Goal: Task Accomplishment & Management: Manage account settings

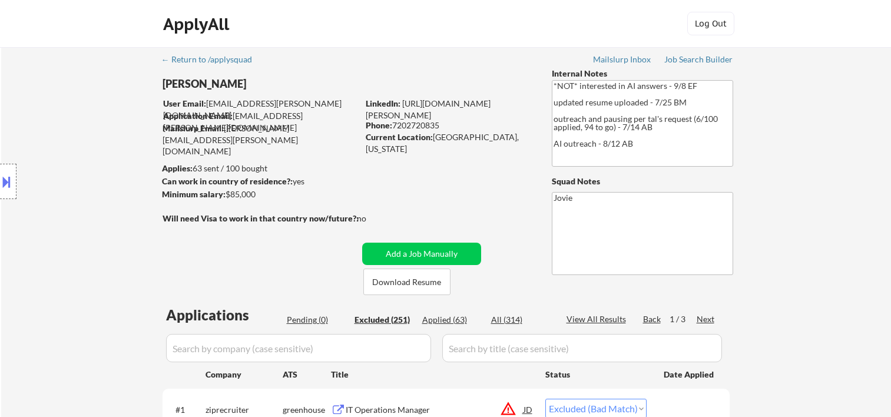
select select ""excluded__bad_match_""
select select ""excluded__salary_""
select select ""excluded__bad_match_""
select select ""excluded__salary_""
select select ""excluded__expired_""
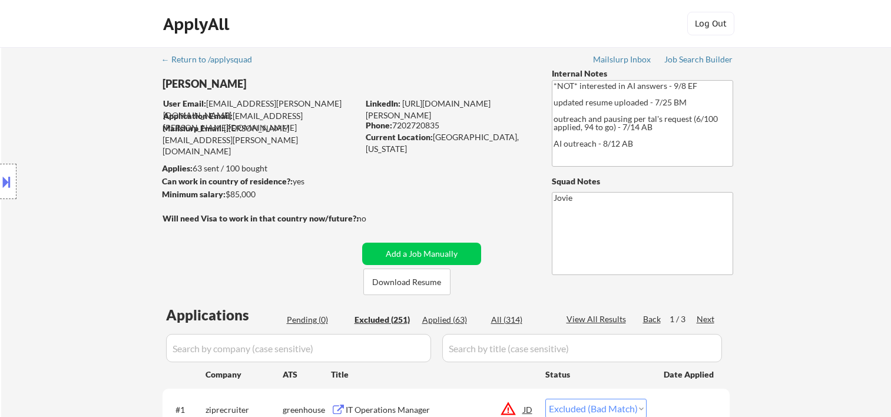
select select ""excluded__expired_""
select select ""excluded__bad_match_""
select select ""excluded""
select select ""excluded__expired_""
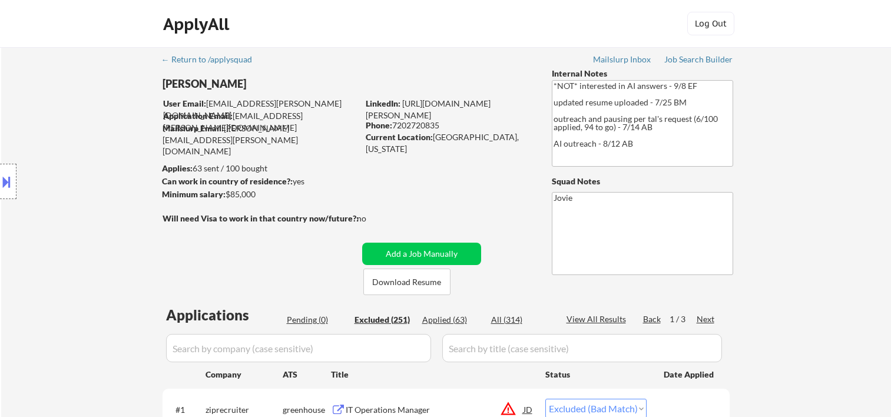
select select ""excluded""
select select ""excluded__bad_match_""
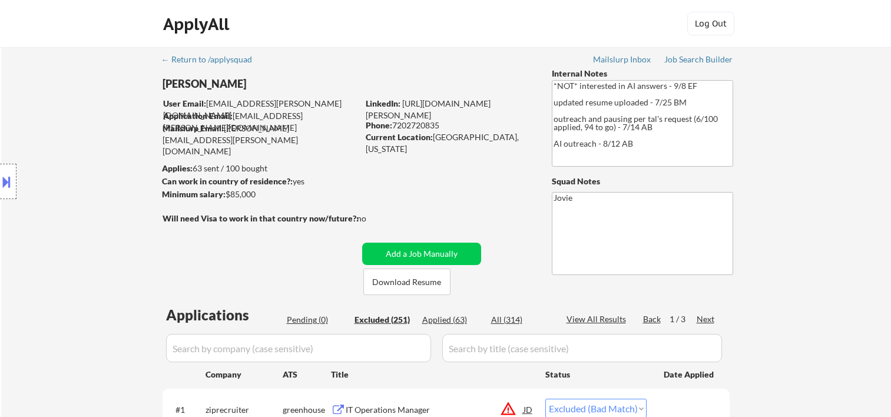
select select ""excluded__expired_""
select select ""excluded__location_""
select select ""excluded__bad_match_""
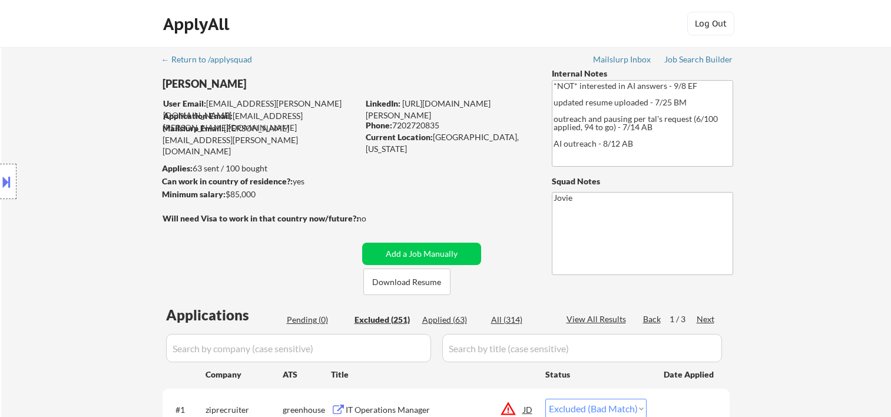
select select ""excluded__bad_match_""
select select ""excluded__location_""
select select ""excluded""
select select ""excluded__bad_match_""
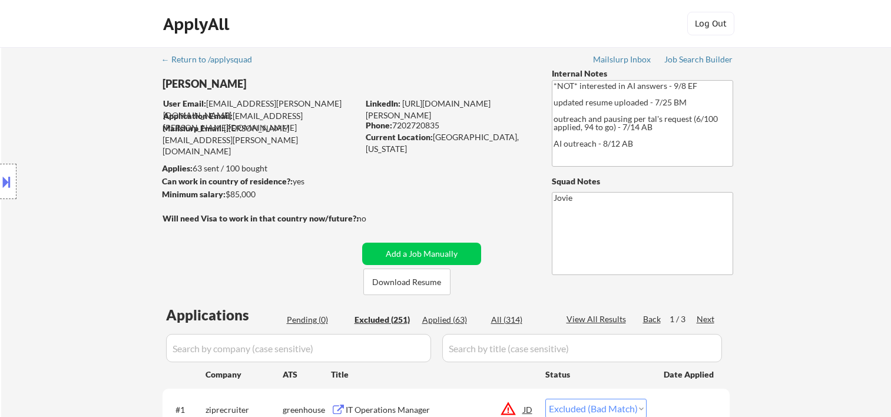
select select ""excluded__location_""
select select ""excluded__salary_""
select select ""excluded__bad_match_""
select select ""excluded""
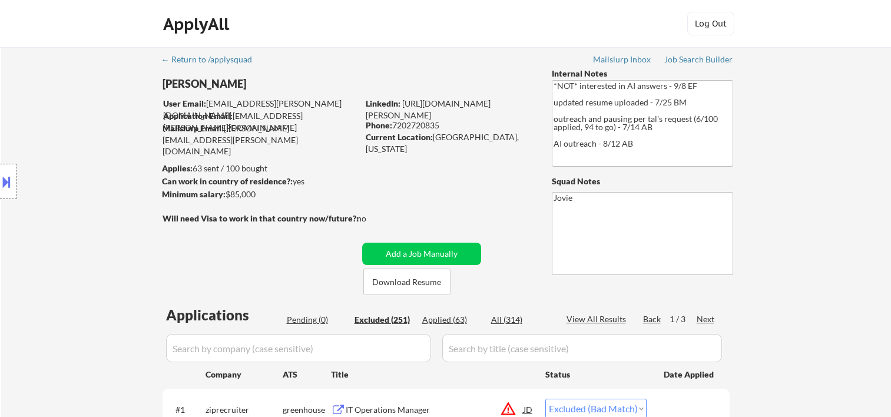
select select ""excluded__bad_match_""
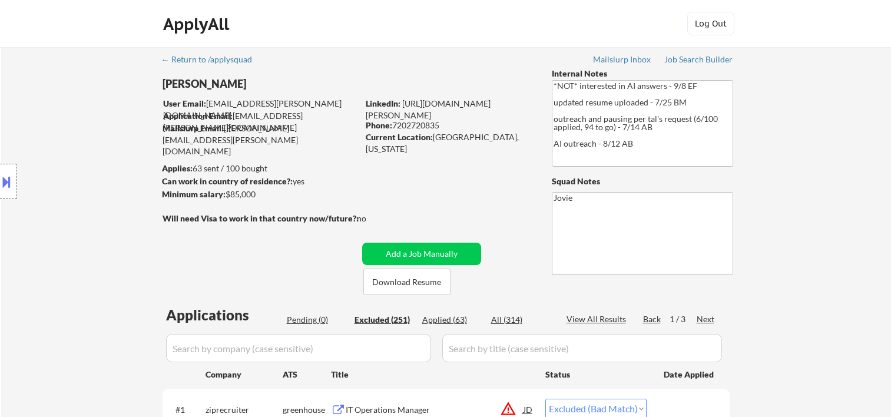
select select ""excluded__expired_""
select select ""excluded__bad_match_""
select select ""excluded__expired_""
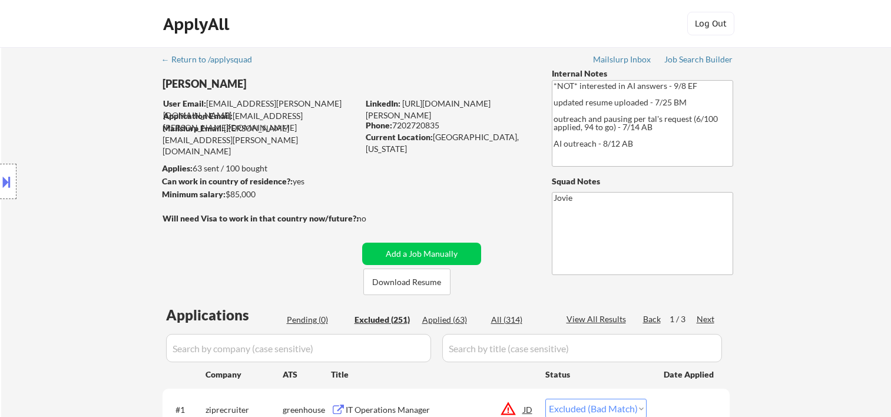
select select ""excluded__bad_match_""
select select ""excluded__expired_""
select select ""excluded__bad_match_""
select select ""excluded__salary_""
select select ""excluded__bad_match_""
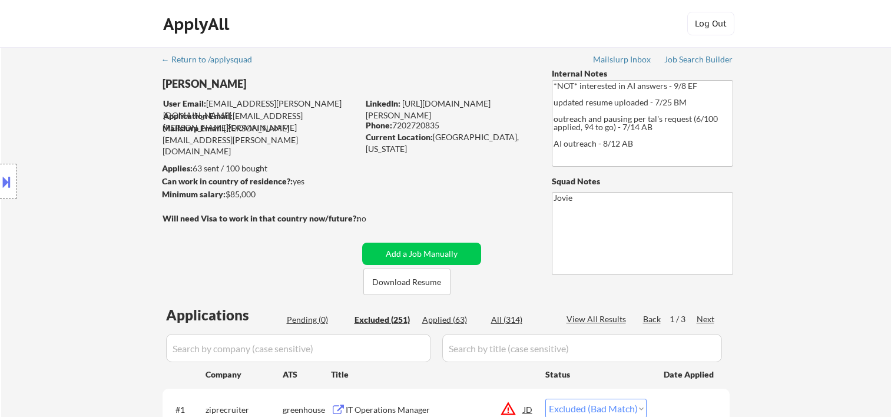
select select ""excluded__expired_""
select select ""excluded__bad_match_""
select select ""excluded__salary_""
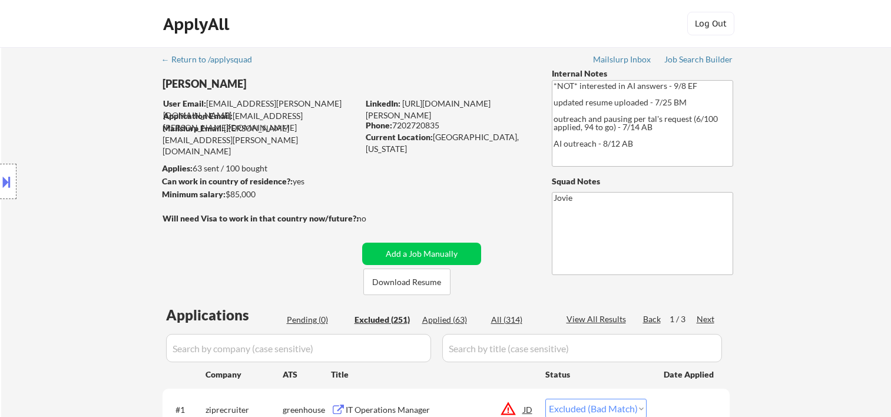
select select ""excluded__salary_""
select select ""excluded__bad_match_""
select select ""excluded__expired_""
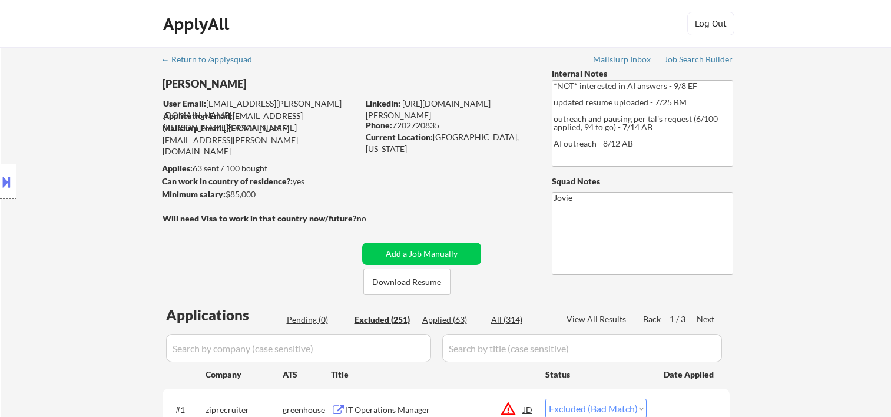
select select ""excluded""
select select ""excluded__bad_match_""
select select ""excluded__expired_""
select select ""excluded__bad_match_""
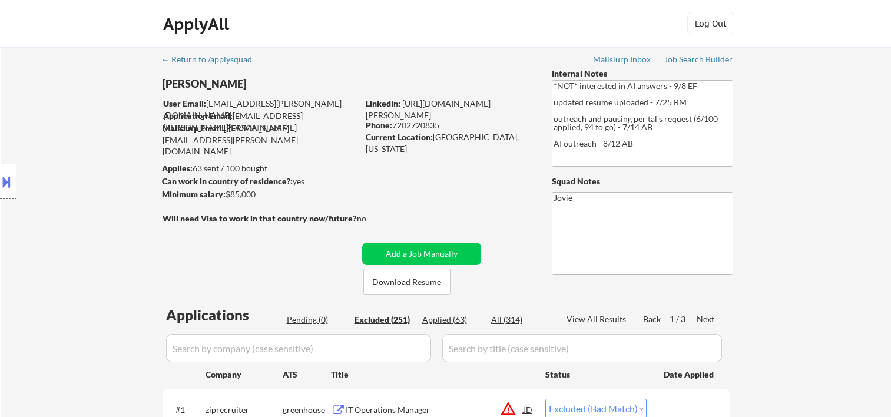
select select ""excluded__bad_match_""
select select ""excluded""
select select ""excluded__bad_match_""
select select ""excluded__expired_""
select select ""excluded__bad_match_""
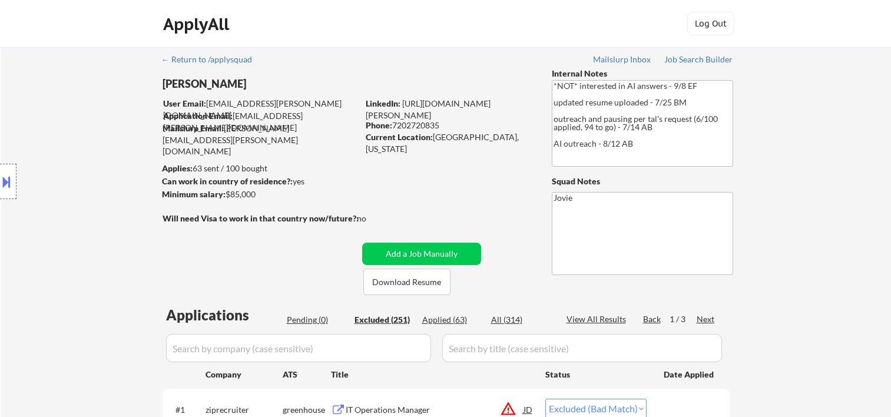
select select ""excluded__bad_match_""
select select ""excluded__expired_""
select select ""excluded""
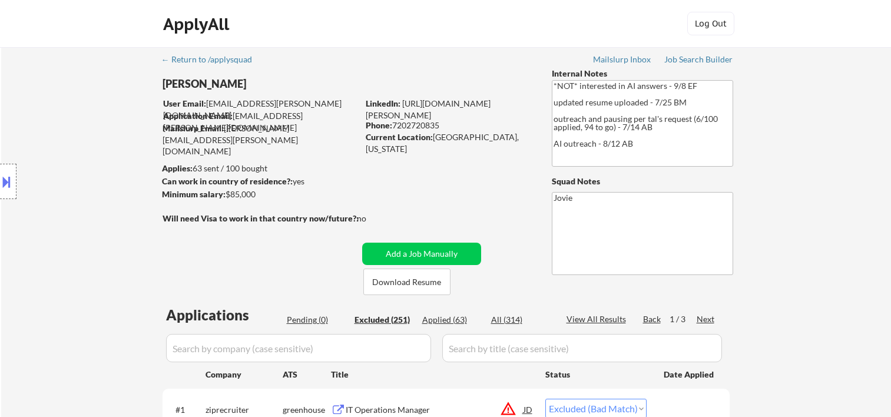
select select ""excluded__bad_match_""
select select ""excluded__location_""
select select ""excluded__bad_match_""
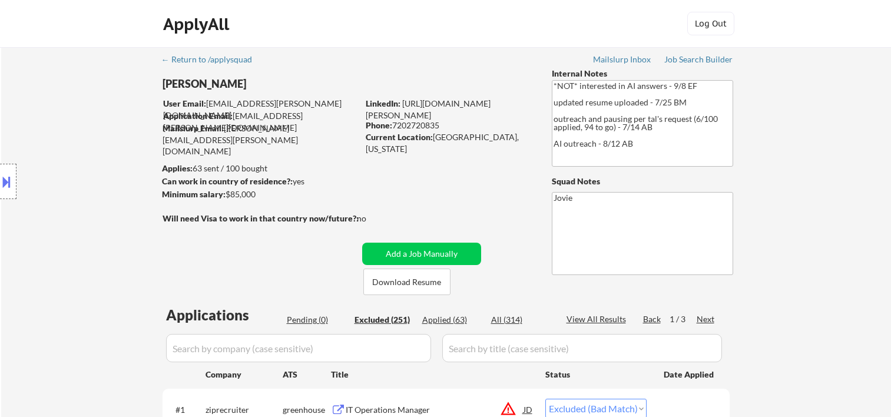
select select ""excluded__bad_match_""
select select ""excluded__salary_""
select select ""excluded__bad_match_""
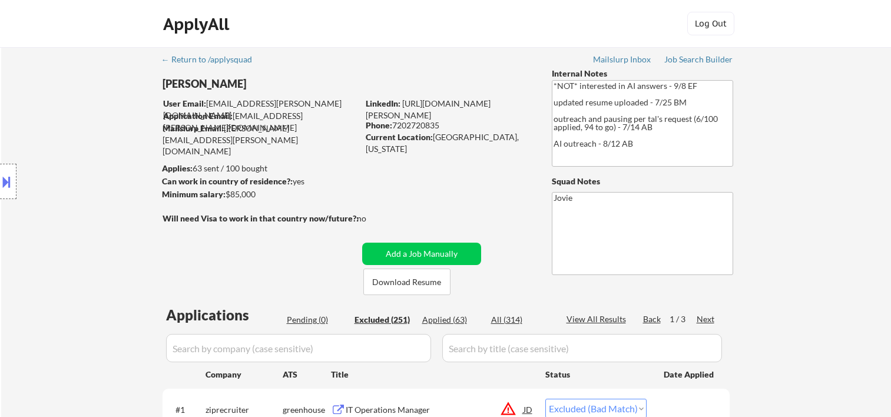
select select ""excluded__bad_match_""
select select ""excluded""
select select ""excluded__bad_match_""
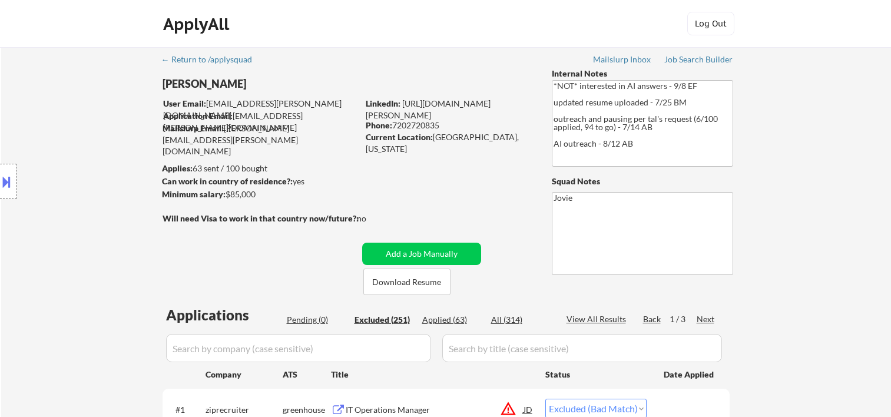
select select ""excluded__bad_match_""
select select ""excluded__expired_""
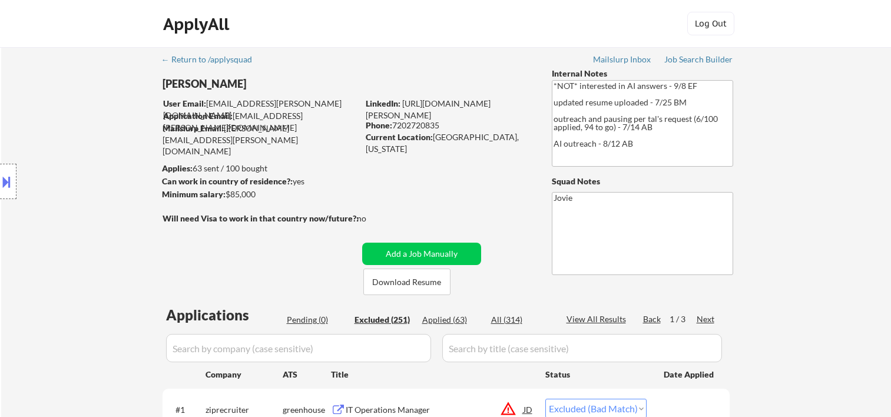
select select ""excluded__bad_match_""
select select ""excluded__expired_""
select select ""excluded__bad_match_""
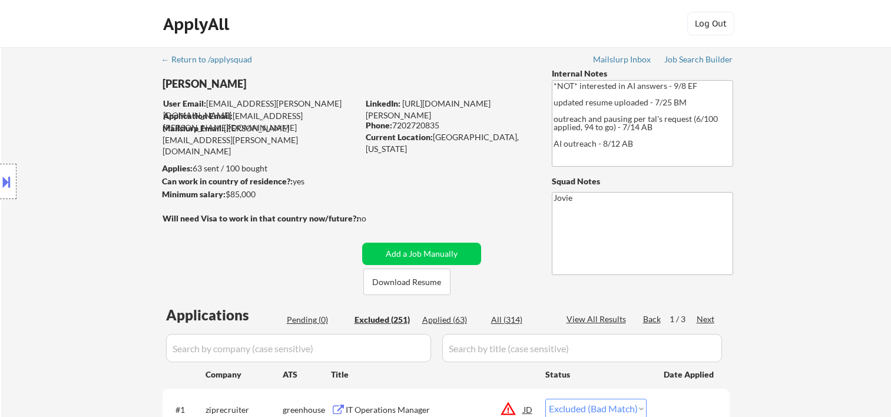
select select ""excluded__bad_match_""
select select ""excluded__expired_""
select select ""excluded__bad_match_""
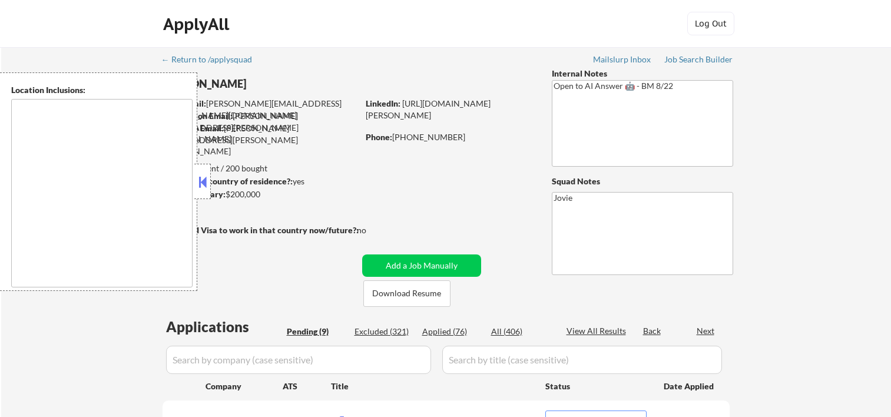
select select ""pending""
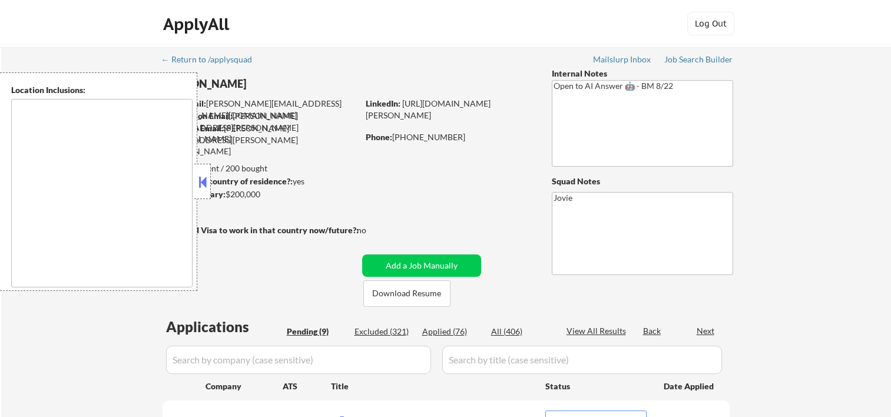
select select ""pending""
type textarea "Austin, TX West Lake Hills, TX Rollingwood, TX Sunset Valley, TX Lost Creek, TX…"
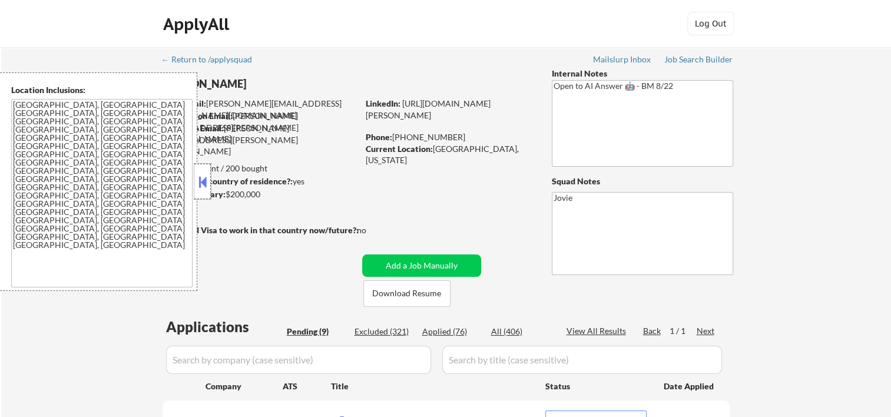
click at [210, 187] on div at bounding box center [202, 181] width 16 height 35
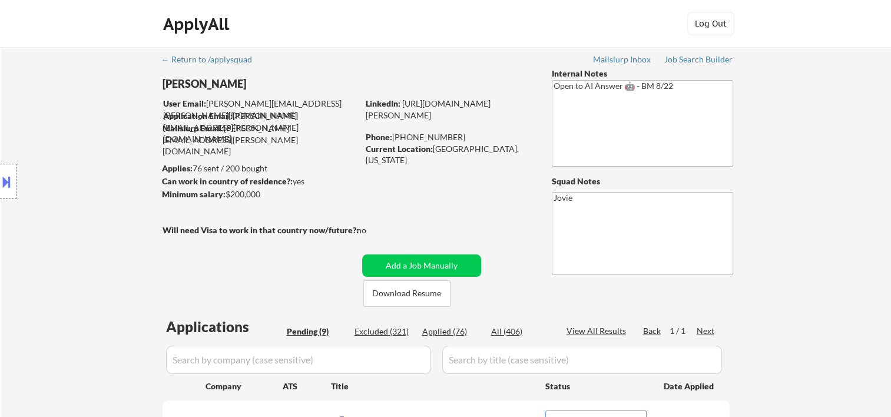
drag, startPoint x: 471, startPoint y: 37, endPoint x: 438, endPoint y: 71, distance: 47.1
click at [471, 37] on div "ApplyAll Log In Sign Up Log Out" at bounding box center [445, 26] width 589 height 29
click at [389, 292] on button "Download Resume" at bounding box center [406, 293] width 87 height 27
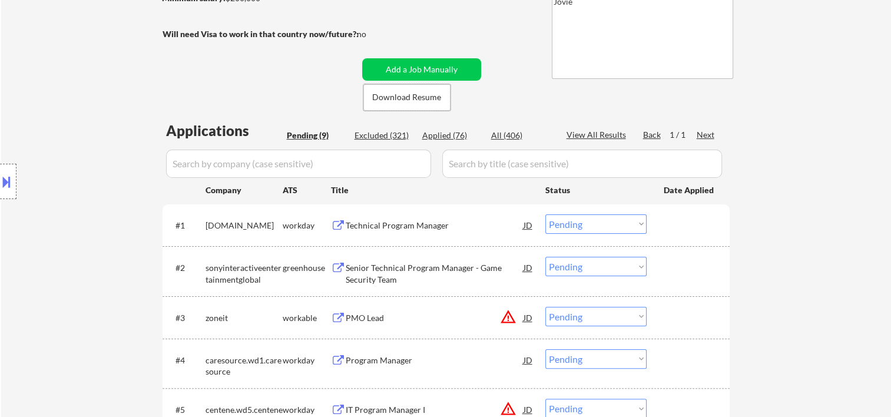
click at [666, 321] on div at bounding box center [690, 317] width 52 height 21
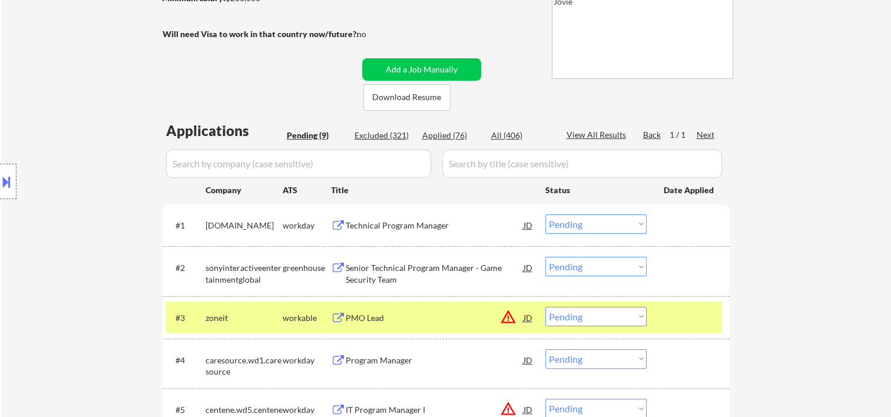
click at [450, 318] on div "PMO Lead" at bounding box center [435, 318] width 178 height 12
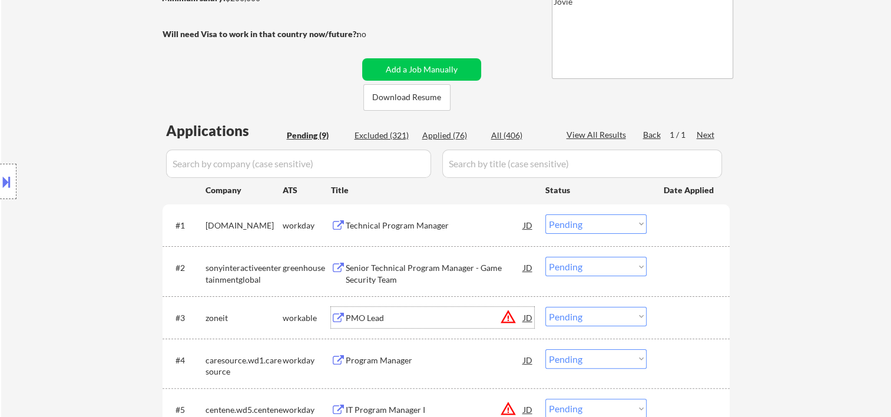
click at [666, 315] on div at bounding box center [690, 317] width 52 height 21
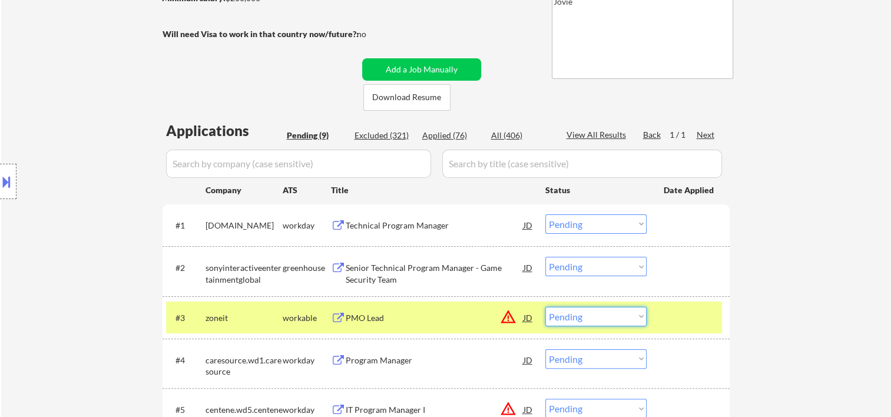
click at [643, 316] on select "Choose an option... Pending Applied Excluded (Questions) Excluded (Expired) Exc…" at bounding box center [596, 316] width 101 height 19
click at [546, 307] on select "Choose an option... Pending Applied Excluded (Questions) Excluded (Expired) Exc…" at bounding box center [596, 316] width 101 height 19
select select ""pending""
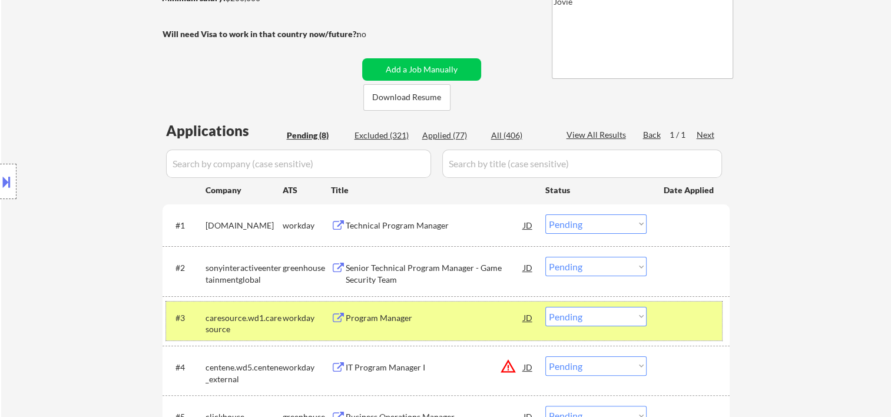
click at [664, 315] on div at bounding box center [690, 317] width 52 height 21
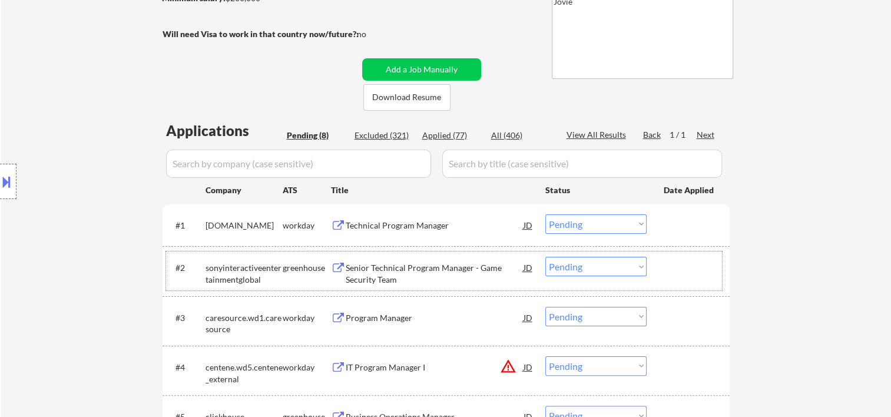
click at [683, 267] on div at bounding box center [690, 267] width 52 height 21
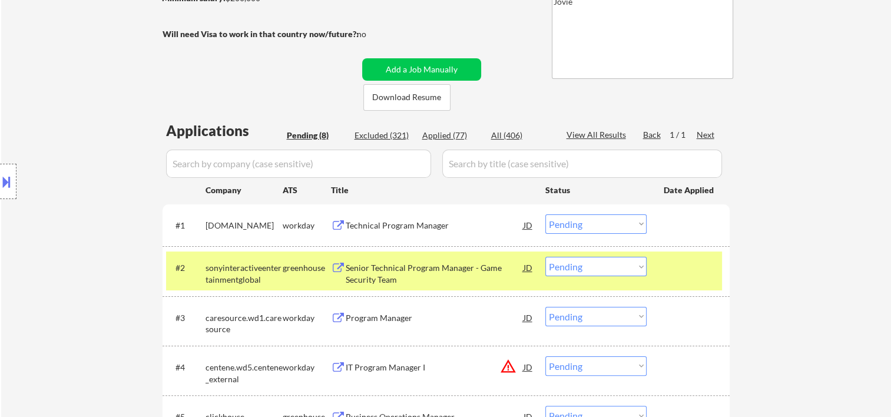
click at [653, 269] on div "#2 sonyinteractiveentertainmentglobal greenhouse Senior Technical Program Manag…" at bounding box center [444, 271] width 556 height 39
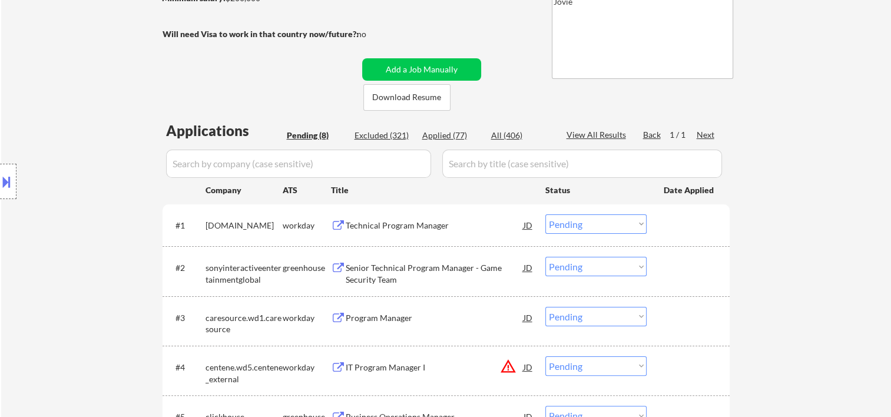
click at [750, 145] on div "← Return to /applysquad Mailslurp Inbox Job Search Builder Saritha Jandhyala Us…" at bounding box center [446, 238] width 890 height 774
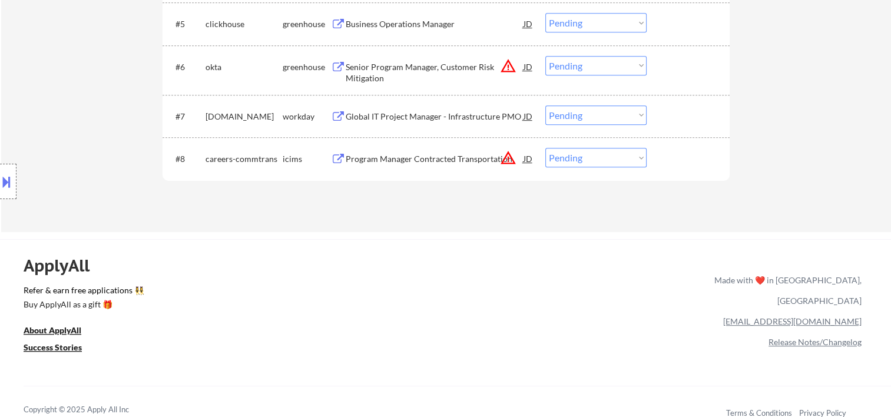
scroll to position [392, 0]
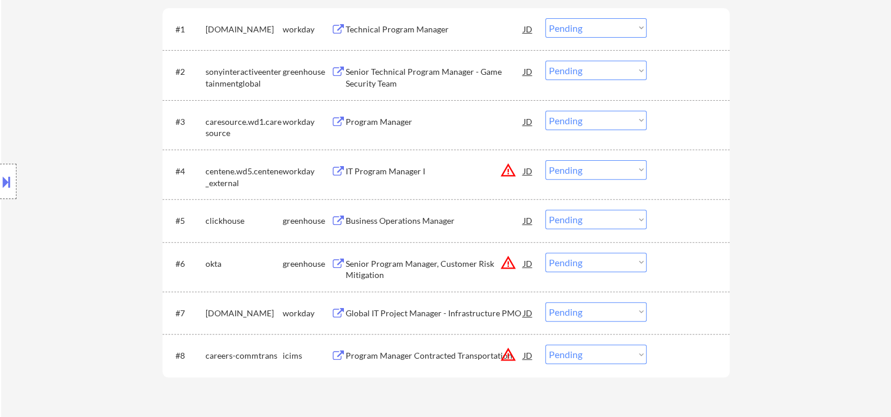
click at [700, 224] on div at bounding box center [690, 220] width 52 height 21
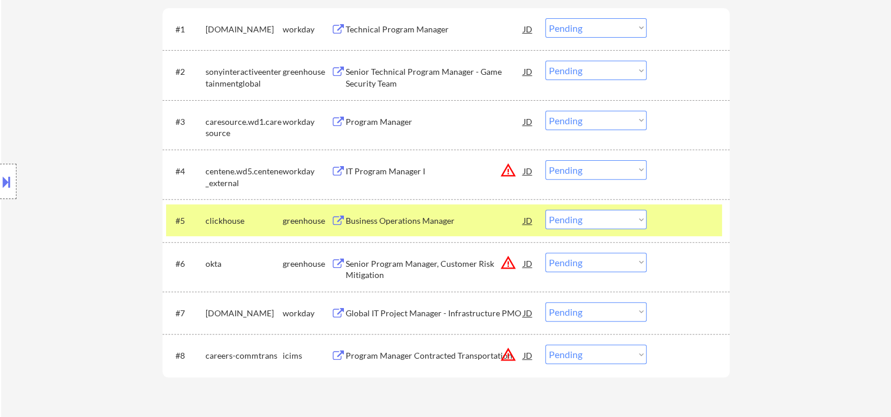
click at [685, 213] on div at bounding box center [690, 220] width 52 height 21
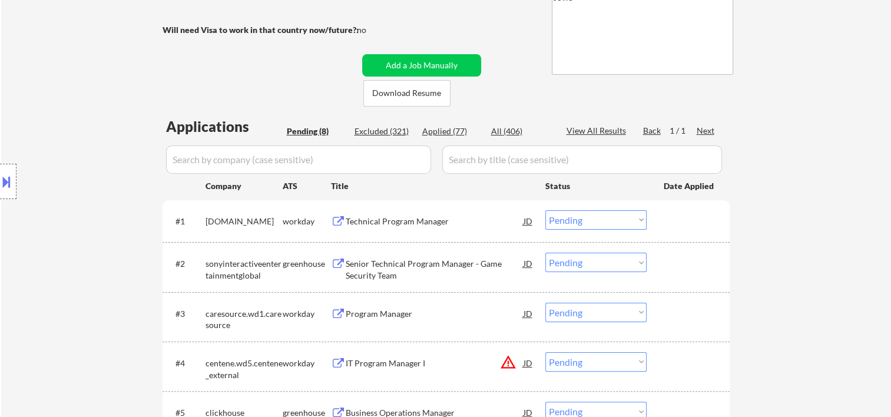
scroll to position [196, 0]
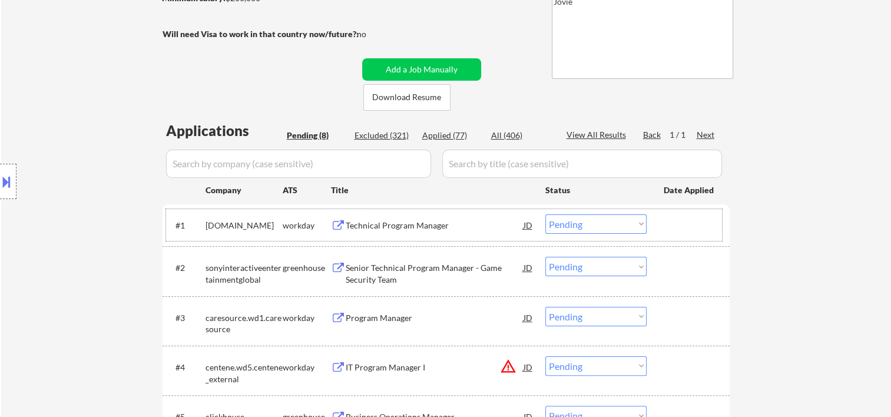
drag, startPoint x: 676, startPoint y: 230, endPoint x: 532, endPoint y: 235, distance: 144.4
click at [676, 230] on div at bounding box center [690, 224] width 52 height 21
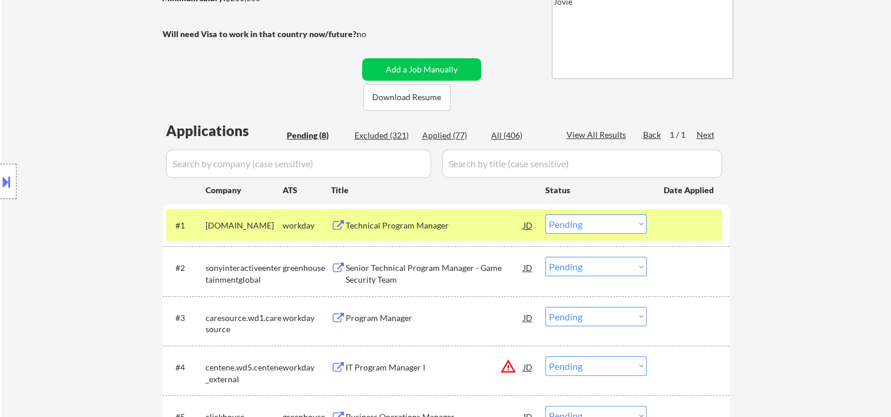
click at [485, 221] on div "Technical Program Manager" at bounding box center [435, 226] width 178 height 12
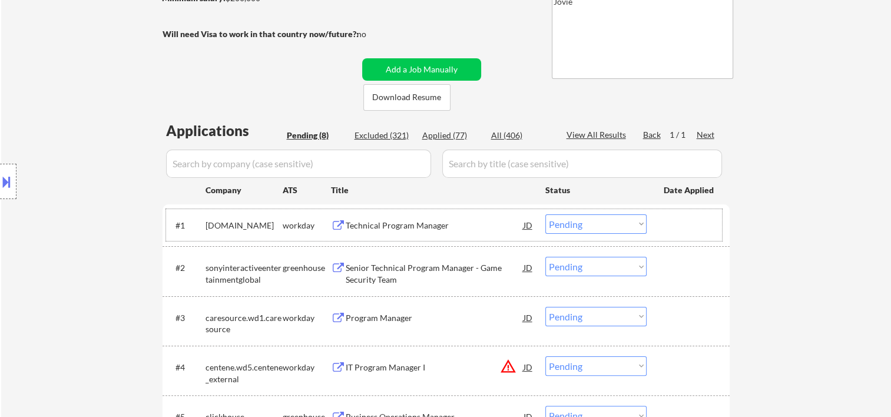
click at [660, 221] on div "#1 sphera.wd1.careers workday Technical Program Manager JD Choose an option... …" at bounding box center [444, 225] width 556 height 32
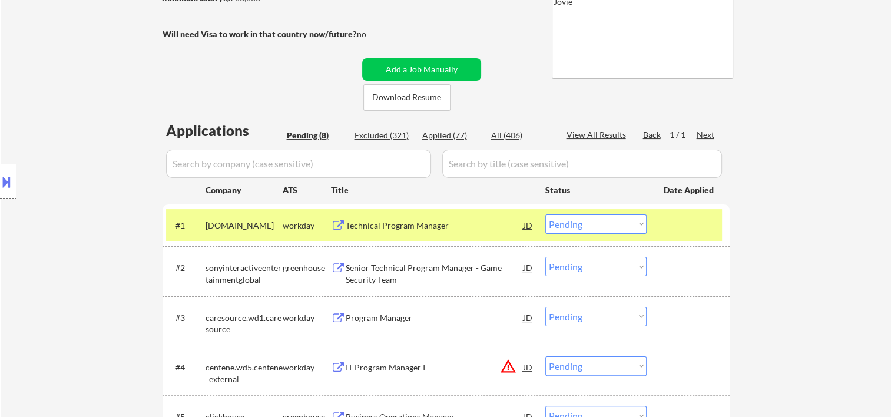
drag, startPoint x: 632, startPoint y: 224, endPoint x: 627, endPoint y: 229, distance: 6.7
click at [632, 224] on select "Choose an option... Pending Applied Excluded (Questions) Excluded (Expired) Exc…" at bounding box center [596, 223] width 101 height 19
click at [546, 214] on select "Choose an option... Pending Applied Excluded (Questions) Excluded (Expired) Exc…" at bounding box center [596, 223] width 101 height 19
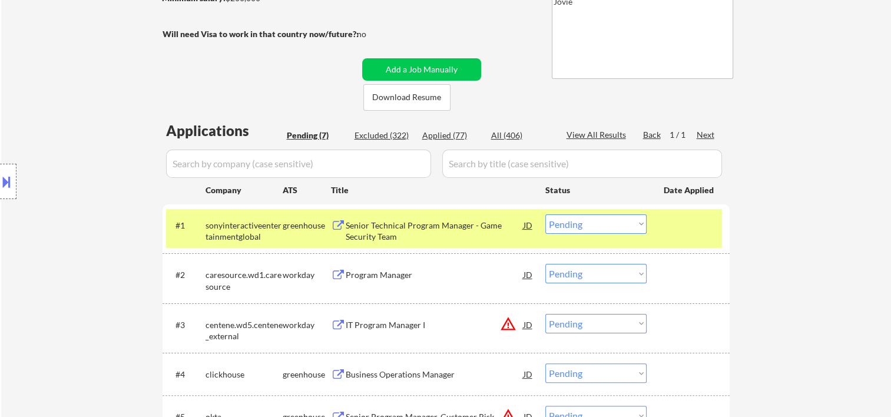
click at [670, 230] on div at bounding box center [690, 224] width 52 height 21
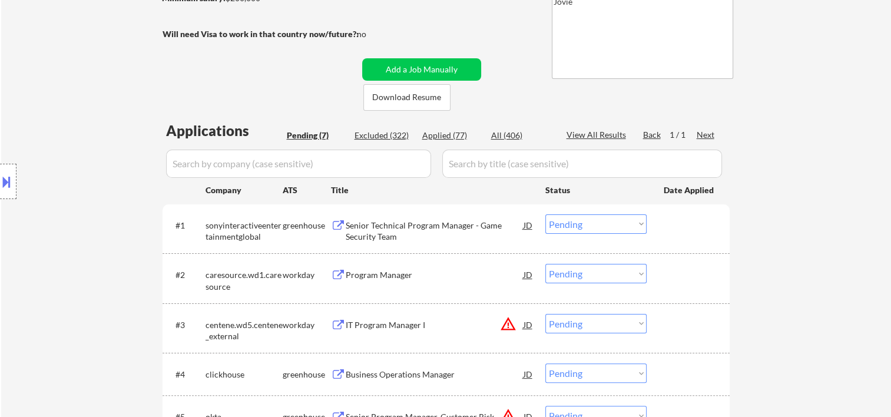
click at [690, 228] on div at bounding box center [690, 224] width 52 height 21
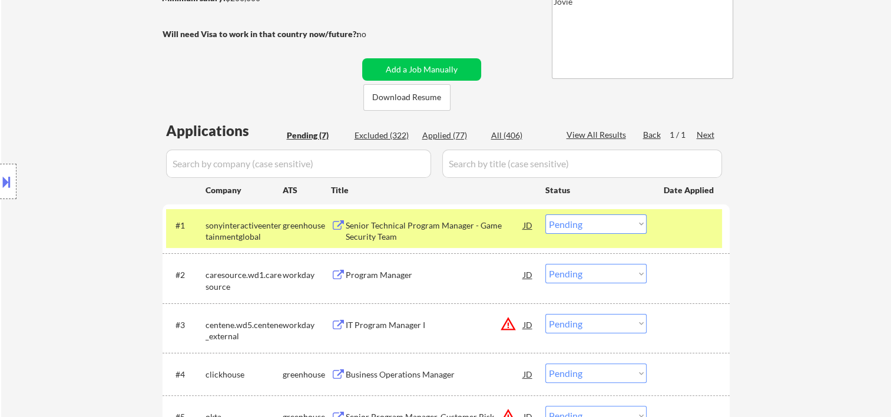
click at [474, 227] on div "Senior Technical Program Manager - Game Security Team" at bounding box center [435, 231] width 178 height 23
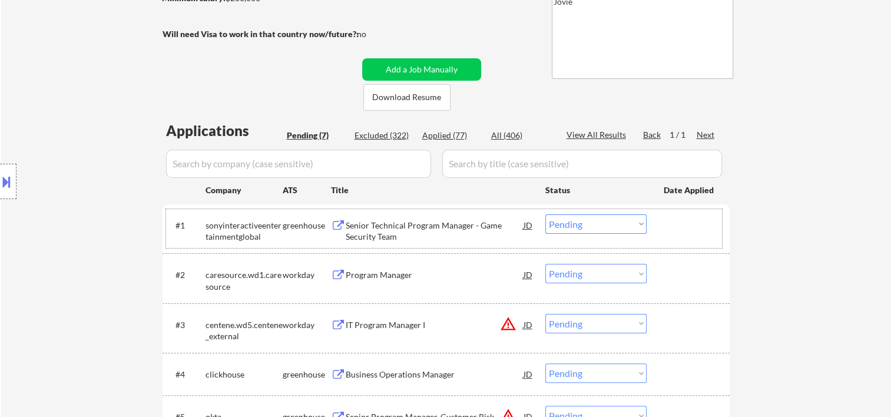
click at [673, 231] on div at bounding box center [690, 224] width 52 height 21
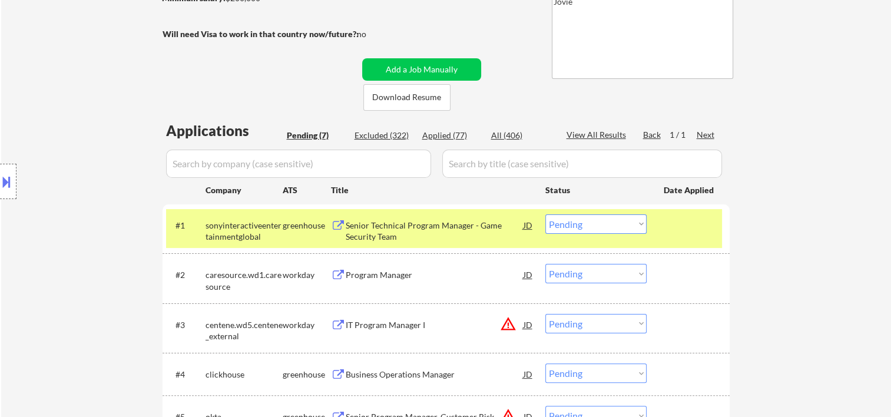
click at [622, 215] on select "Choose an option... Pending Applied Excluded (Questions) Excluded (Expired) Exc…" at bounding box center [596, 223] width 101 height 19
click at [546, 214] on select "Choose an option... Pending Applied Excluded (Questions) Excluded (Expired) Exc…" at bounding box center [596, 223] width 101 height 19
select select ""pending""
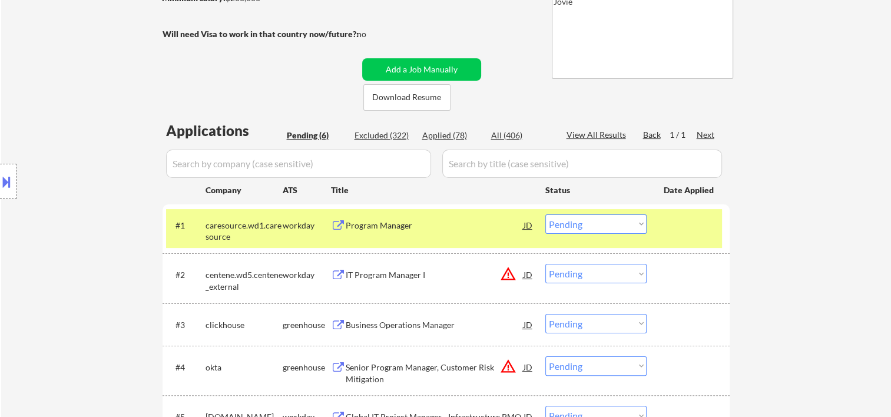
click at [719, 246] on div "#1 caresource.wd1.caresource workday Program Manager JD Choose an option... Pen…" at bounding box center [444, 228] width 556 height 39
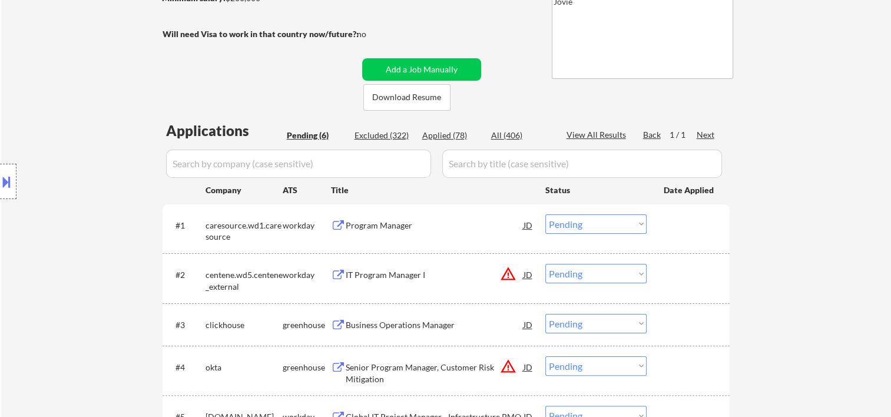
click at [676, 324] on div at bounding box center [690, 324] width 52 height 21
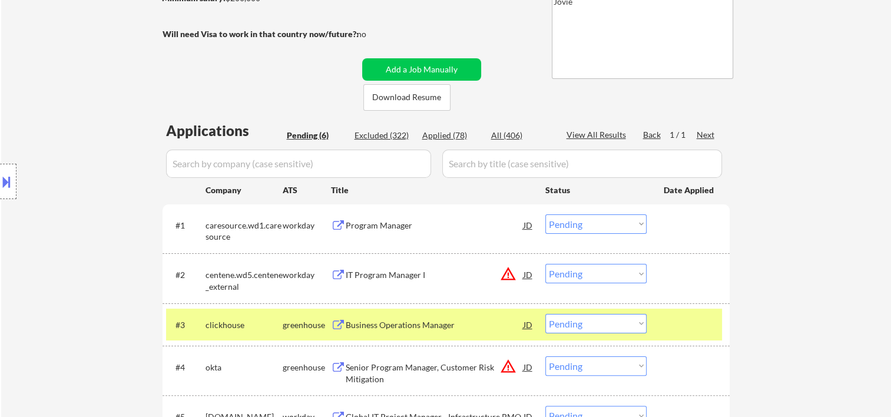
click at [425, 322] on div "Business Operations Manager" at bounding box center [435, 325] width 178 height 12
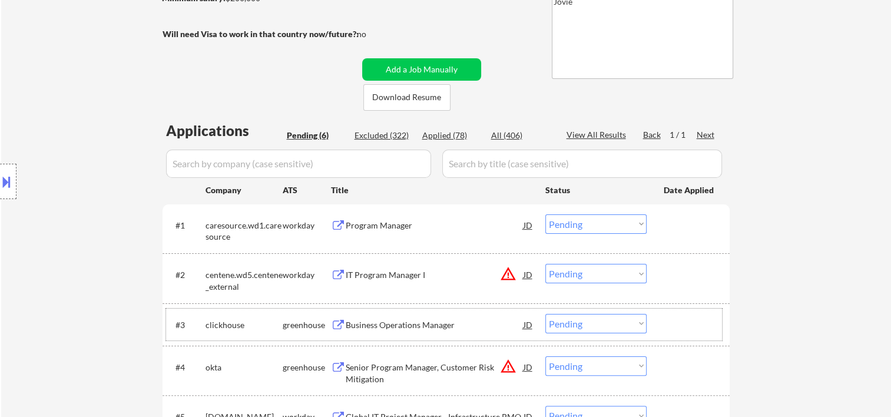
click at [671, 323] on div at bounding box center [690, 324] width 52 height 21
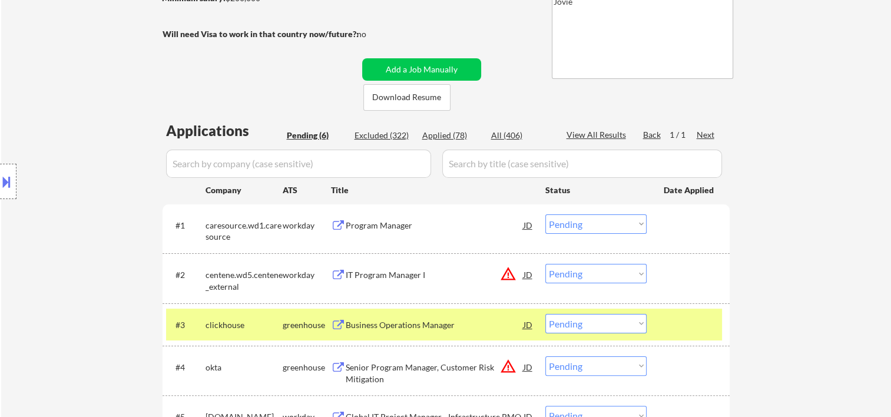
click at [633, 328] on select "Choose an option... Pending Applied Excluded (Questions) Excluded (Expired) Exc…" at bounding box center [596, 323] width 101 height 19
click at [546, 314] on select "Choose an option... Pending Applied Excluded (Questions) Excluded (Expired) Exc…" at bounding box center [596, 323] width 101 height 19
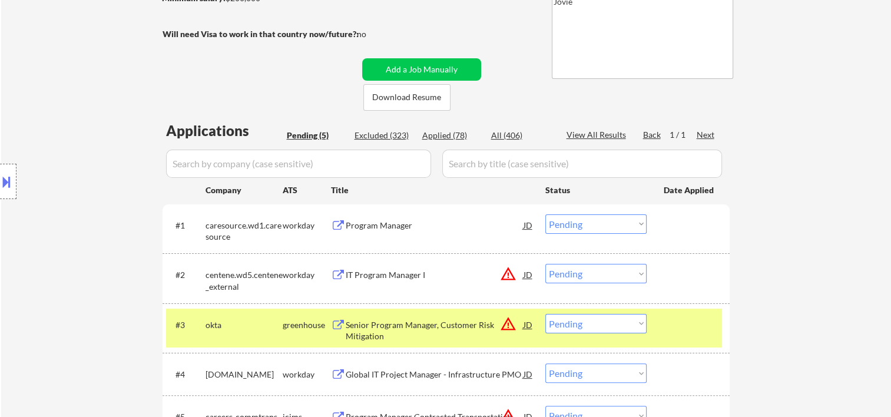
click at [681, 328] on div at bounding box center [690, 324] width 52 height 21
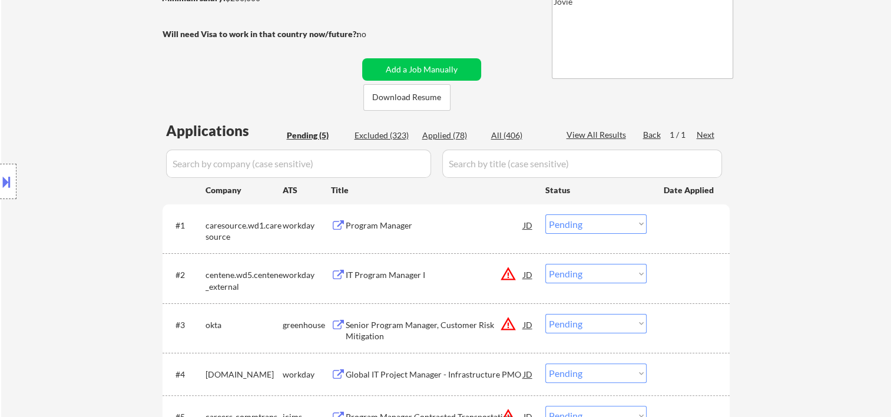
click at [666, 330] on div at bounding box center [690, 324] width 52 height 21
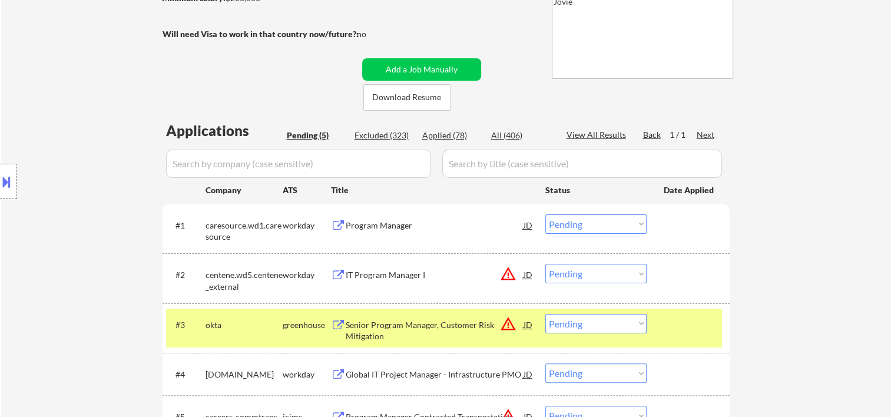
click at [423, 325] on div "Senior Program Manager, Customer Risk Mitigation" at bounding box center [435, 330] width 178 height 23
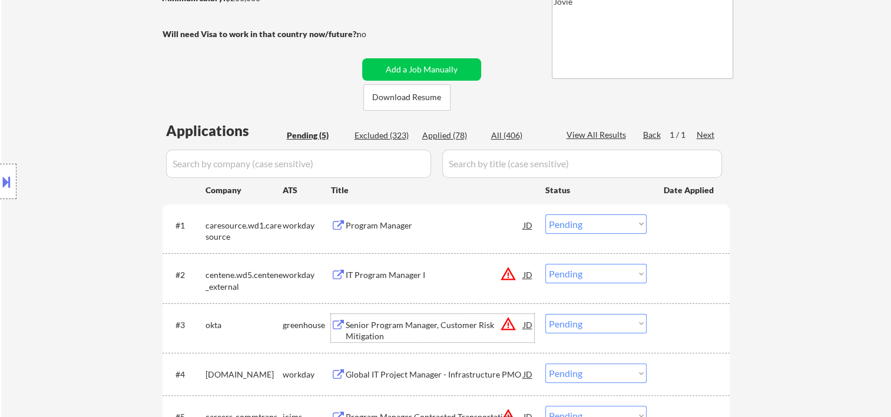
click at [664, 328] on div at bounding box center [690, 324] width 52 height 21
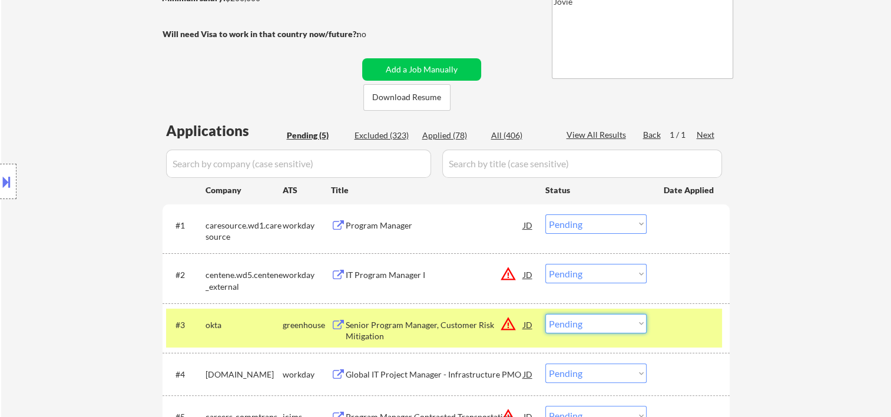
click at [626, 323] on select "Choose an option... Pending Applied Excluded (Questions) Excluded (Expired) Exc…" at bounding box center [596, 323] width 101 height 19
click at [546, 314] on select "Choose an option... Pending Applied Excluded (Questions) Excluded (Expired) Exc…" at bounding box center [596, 323] width 101 height 19
select select ""pending""
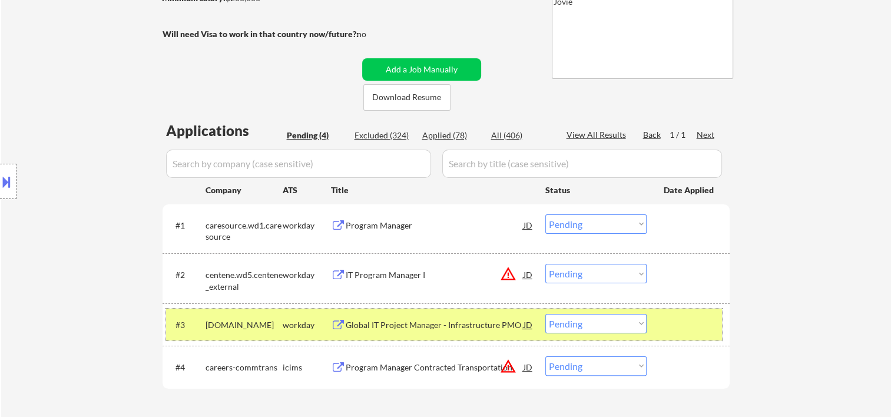
click at [676, 326] on div at bounding box center [690, 324] width 52 height 21
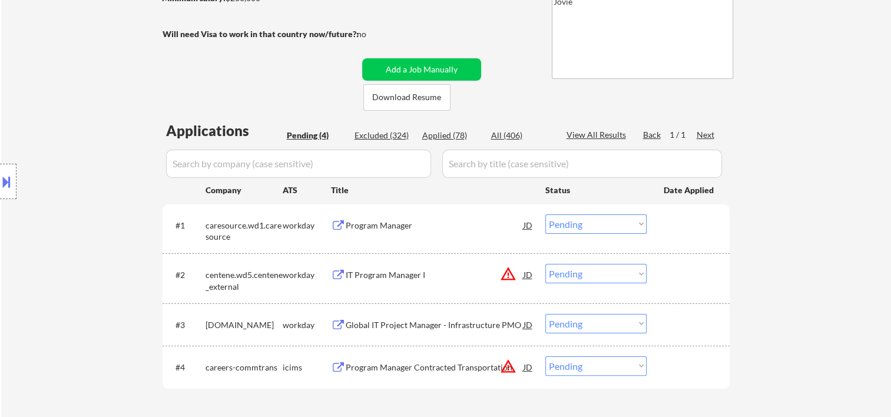
drag, startPoint x: 695, startPoint y: 218, endPoint x: 530, endPoint y: 231, distance: 165.5
click at [692, 219] on div at bounding box center [690, 224] width 52 height 21
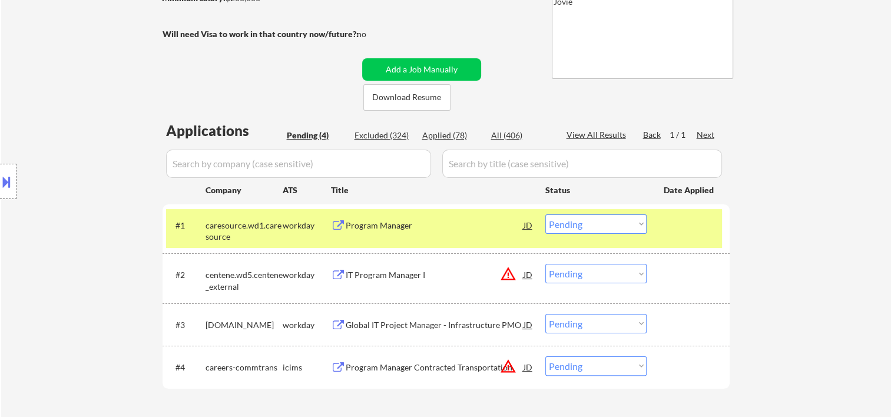
click at [452, 229] on div "Program Manager" at bounding box center [435, 226] width 178 height 12
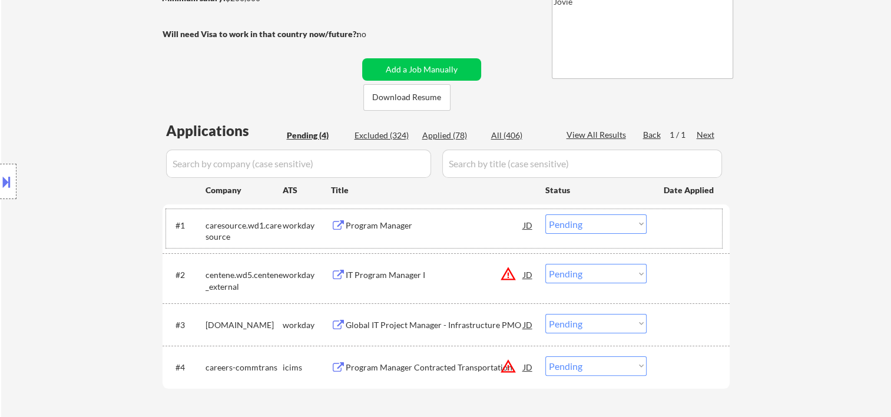
click at [677, 224] on div at bounding box center [690, 224] width 52 height 21
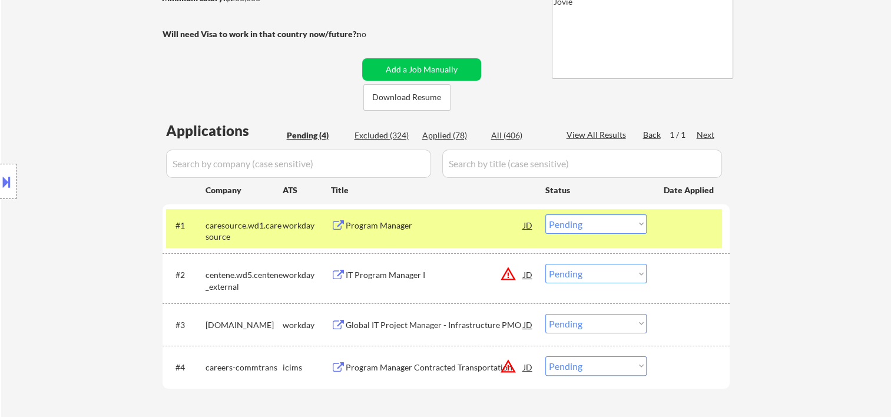
click at [629, 224] on select "Choose an option... Pending Applied Excluded (Questions) Excluded (Expired) Exc…" at bounding box center [596, 223] width 101 height 19
click at [546, 214] on select "Choose an option... Pending Applied Excluded (Questions) Excluded (Expired) Exc…" at bounding box center [596, 223] width 101 height 19
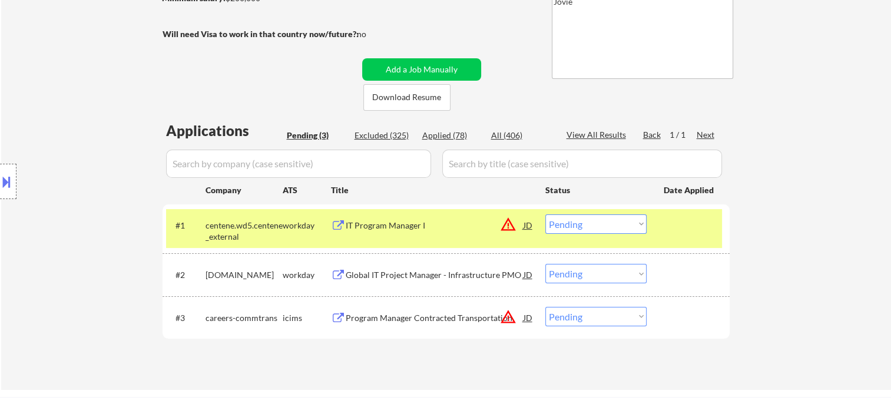
drag, startPoint x: 710, startPoint y: 229, endPoint x: 694, endPoint y: 236, distance: 17.4
click at [708, 229] on div at bounding box center [690, 224] width 52 height 21
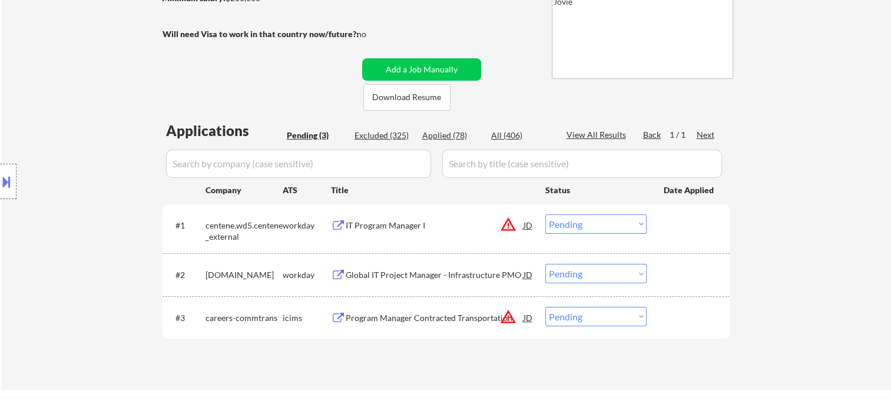
drag, startPoint x: 716, startPoint y: 230, endPoint x: 503, endPoint y: 230, distance: 213.3
click at [714, 229] on div "#1 centene.wd5.centene_external workday IT Program Manager I JD warning_amber C…" at bounding box center [444, 228] width 556 height 39
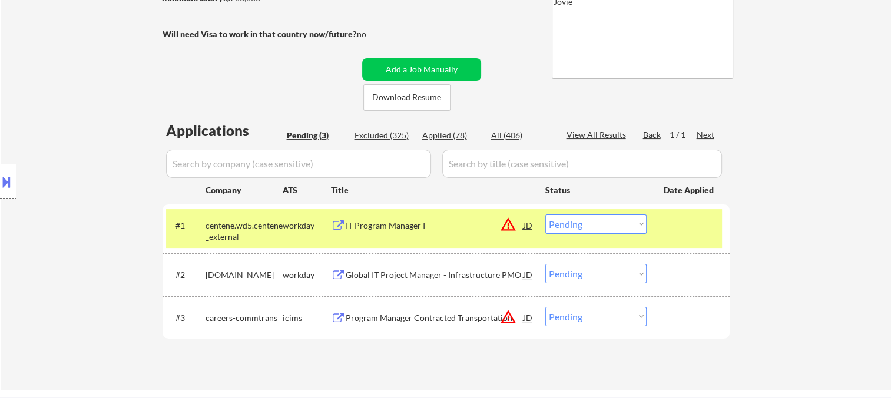
click at [452, 232] on div "IT Program Manager I" at bounding box center [435, 224] width 178 height 21
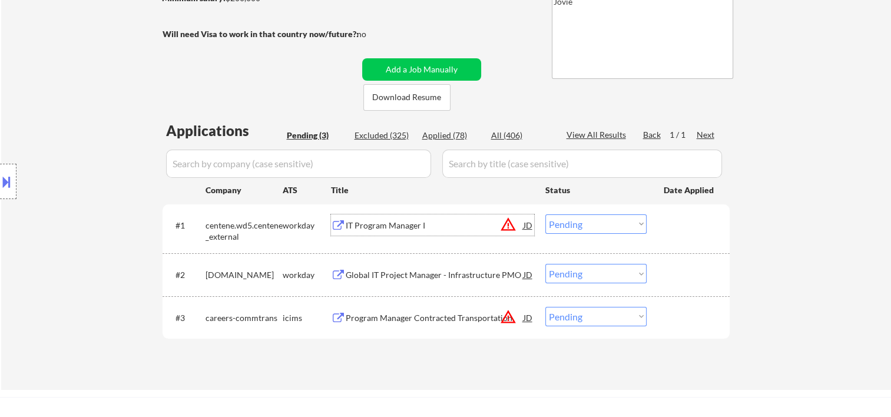
click at [669, 224] on div at bounding box center [690, 224] width 52 height 21
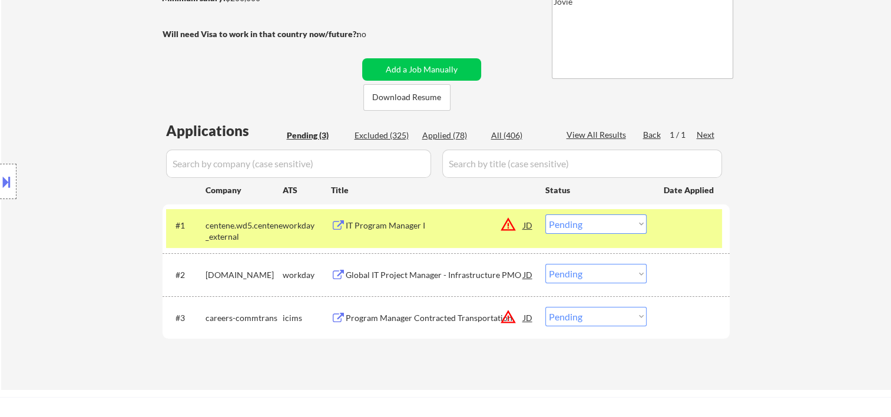
click at [638, 223] on select "Choose an option... Pending Applied Excluded (Questions) Excluded (Expired) Exc…" at bounding box center [596, 223] width 101 height 19
click at [546, 214] on select "Choose an option... Pending Applied Excluded (Questions) Excluded (Expired) Exc…" at bounding box center [596, 223] width 101 height 19
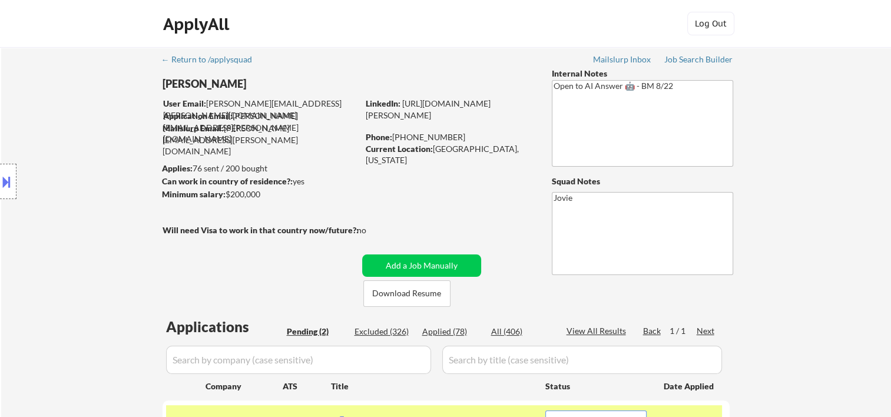
scroll to position [392, 0]
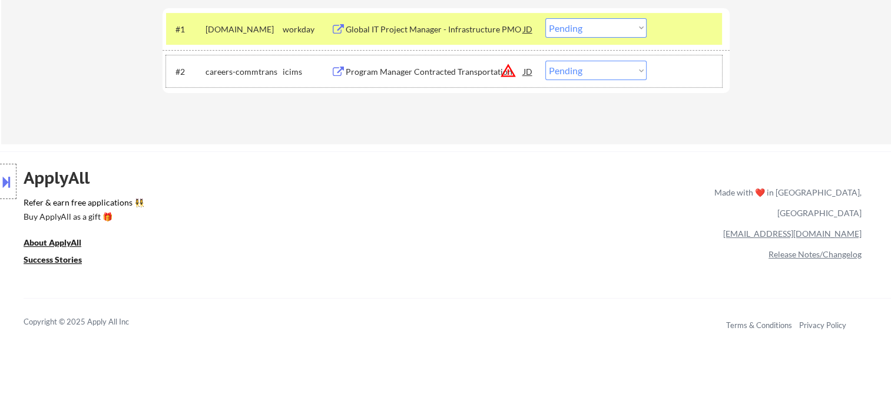
click at [710, 75] on div at bounding box center [690, 71] width 52 height 21
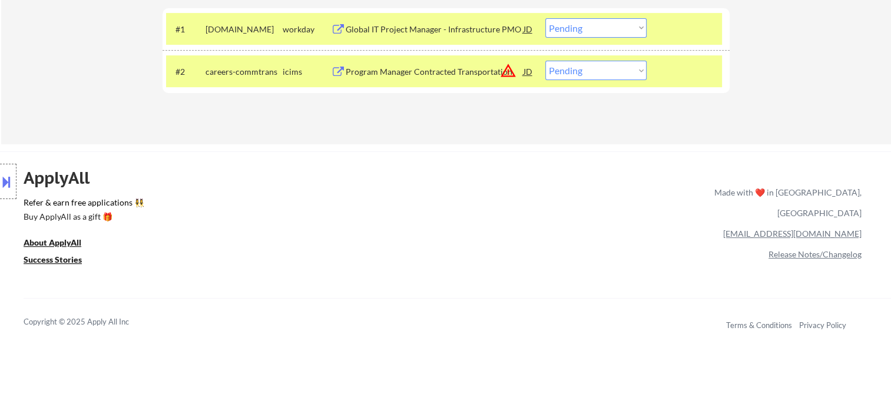
click at [710, 37] on div at bounding box center [690, 28] width 52 height 21
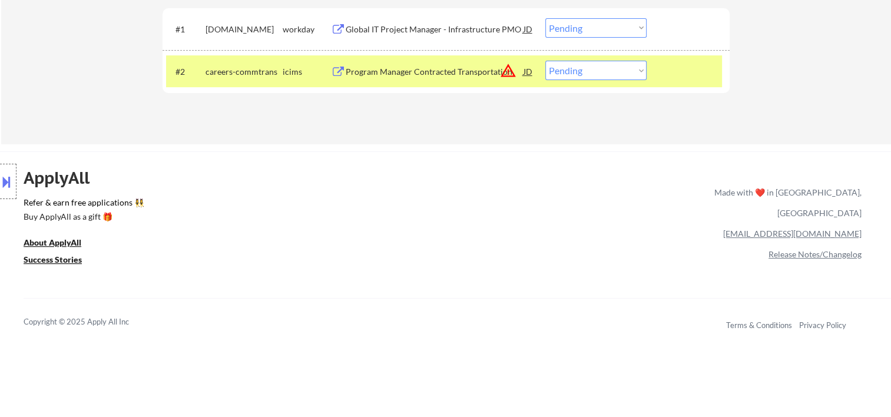
click at [690, 66] on div at bounding box center [690, 71] width 52 height 21
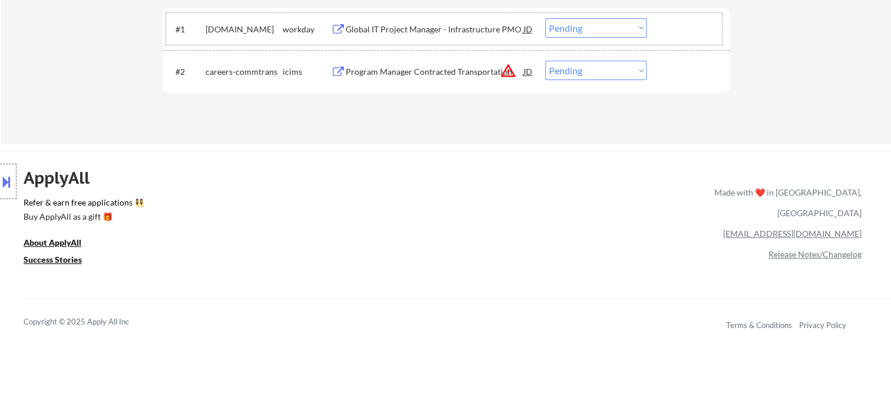
click at [679, 24] on div at bounding box center [690, 28] width 52 height 21
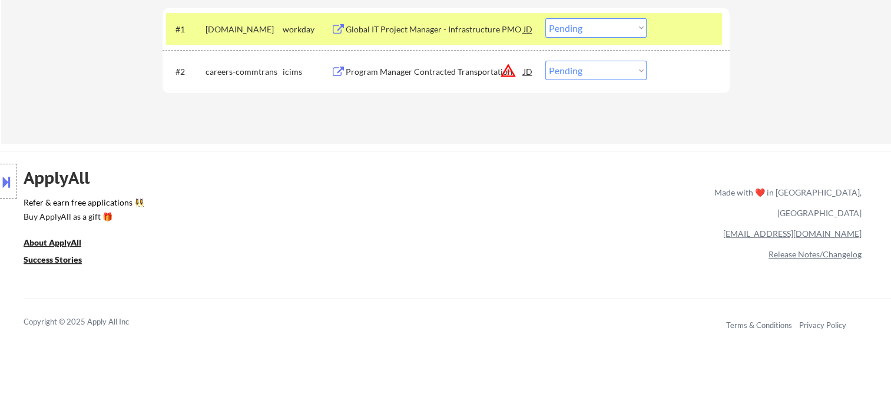
click at [375, 28] on div "Global IT Project Manager - Infrastructure PMO" at bounding box center [435, 30] width 178 height 12
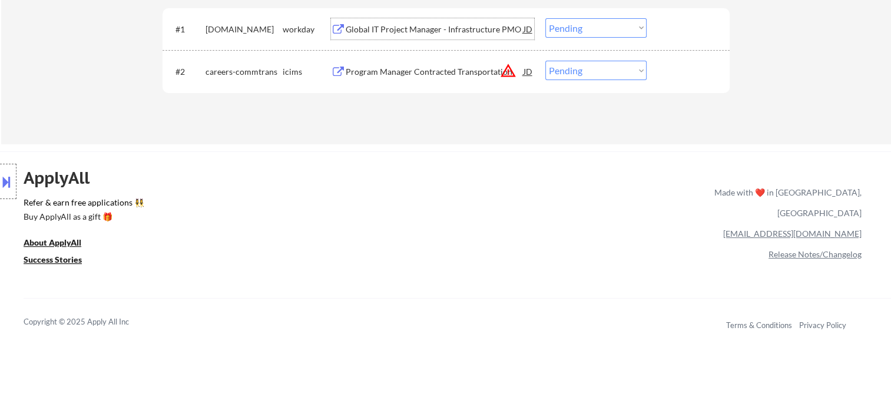
click at [666, 32] on div at bounding box center [690, 28] width 52 height 21
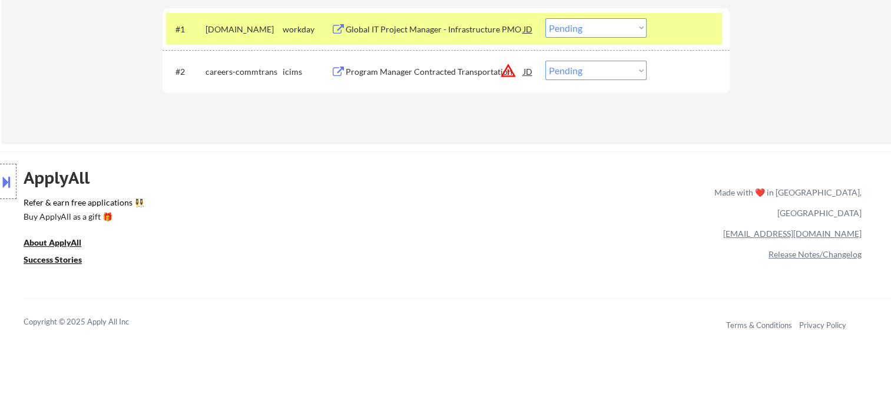
click at [636, 27] on select "Choose an option... Pending Applied Excluded (Questions) Excluded (Expired) Exc…" at bounding box center [596, 27] width 101 height 19
click at [546, 18] on select "Choose an option... Pending Applied Excluded (Questions) Excluded (Expired) Exc…" at bounding box center [596, 27] width 101 height 19
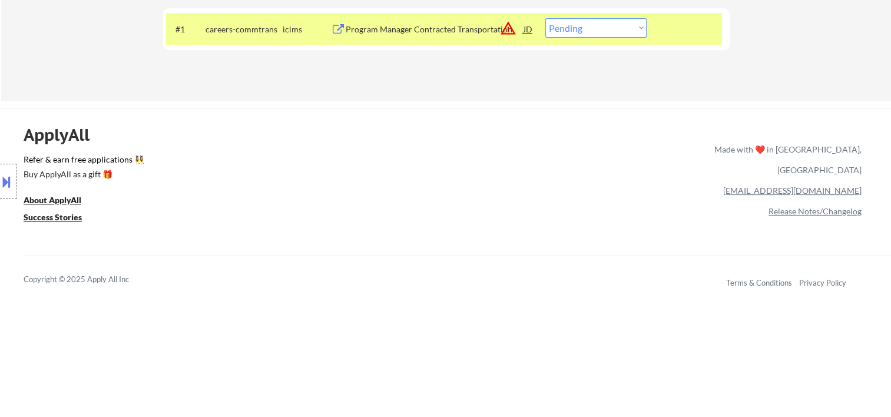
scroll to position [196, 0]
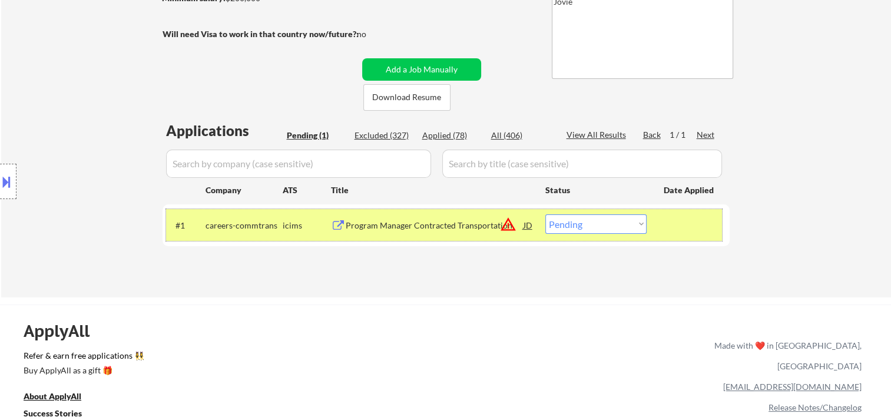
click at [666, 219] on div at bounding box center [690, 224] width 52 height 21
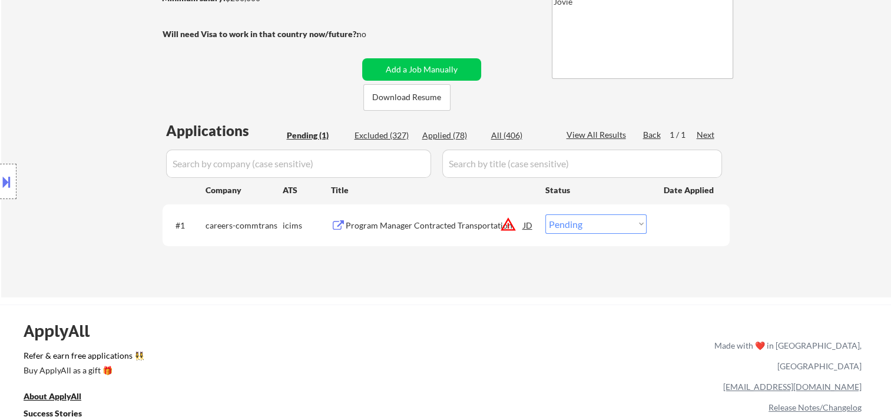
click at [664, 217] on div at bounding box center [690, 224] width 52 height 21
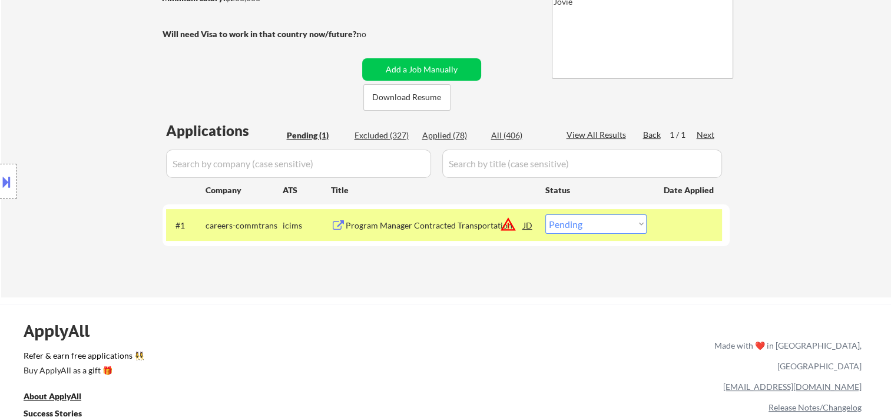
click at [402, 221] on div "Program Manager Contracted Transportation" at bounding box center [435, 226] width 178 height 12
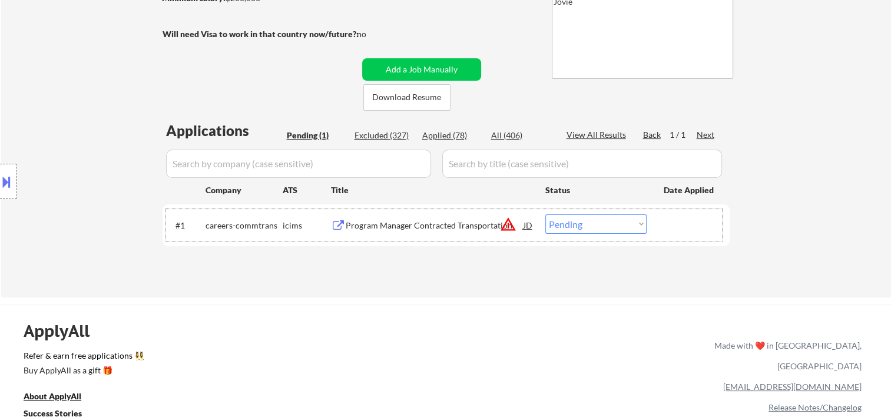
drag, startPoint x: 692, startPoint y: 239, endPoint x: 651, endPoint y: 229, distance: 42.4
click at [690, 239] on div "#1 careers-commtrans icims Program Manager Contracted Transportation JD warning…" at bounding box center [444, 225] width 556 height 32
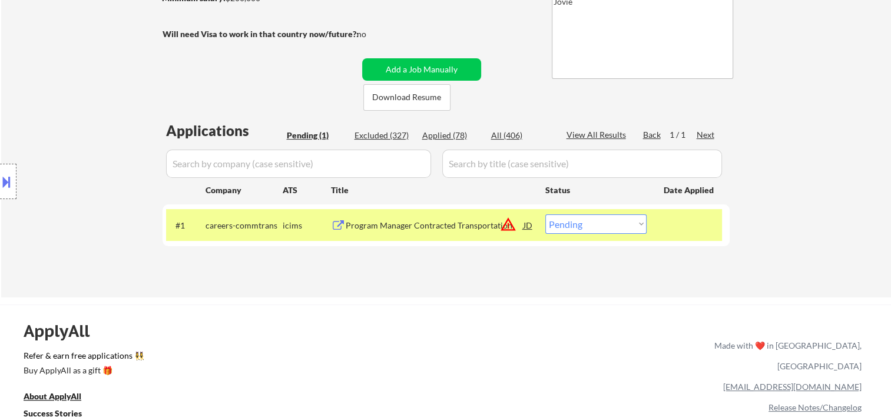
click at [638, 229] on select "Choose an option... Pending Applied Excluded (Questions) Excluded (Expired) Exc…" at bounding box center [596, 223] width 101 height 19
click at [546, 214] on select "Choose an option... Pending Applied Excluded (Questions) Excluded (Expired) Exc…" at bounding box center [596, 223] width 101 height 19
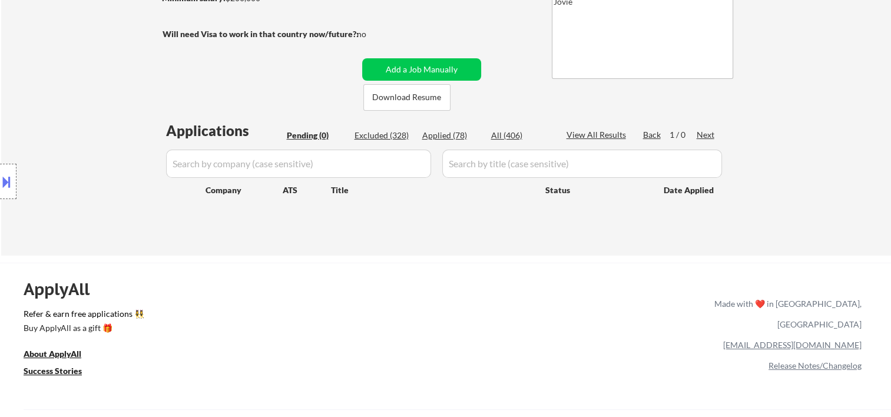
scroll to position [0, 0]
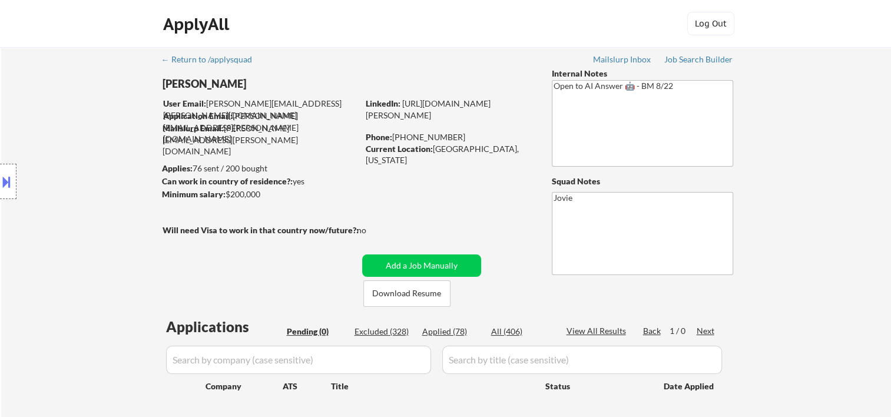
click at [443, 326] on div "Applied (78)" at bounding box center [451, 332] width 59 height 12
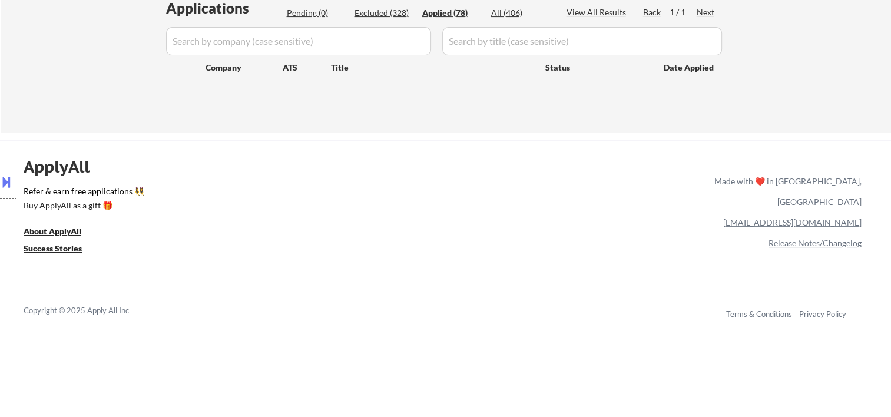
scroll to position [392, 0]
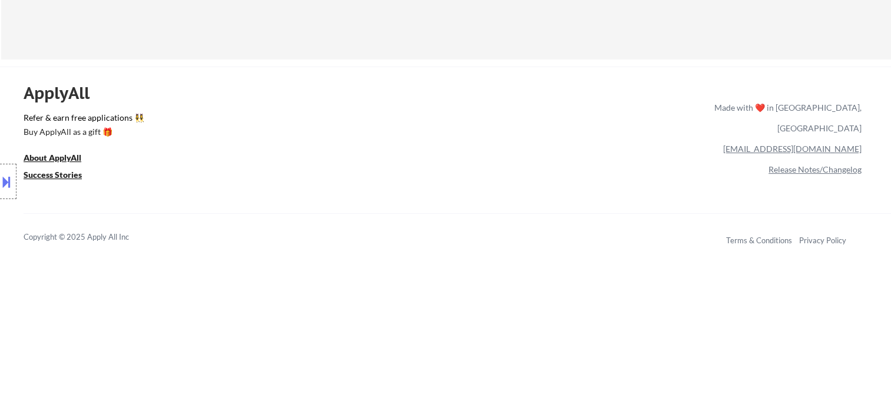
select select ""applied""
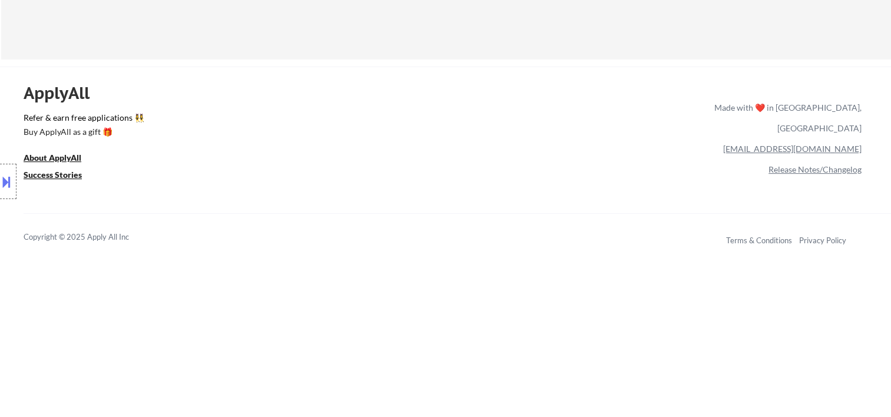
select select ""applied""
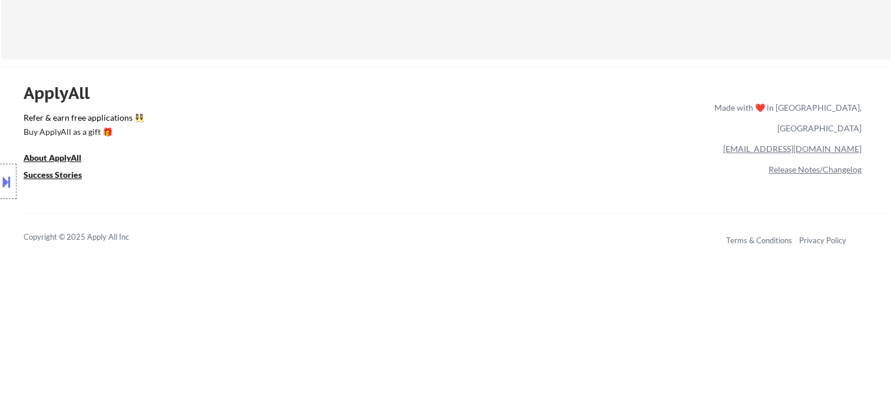
select select ""applied""
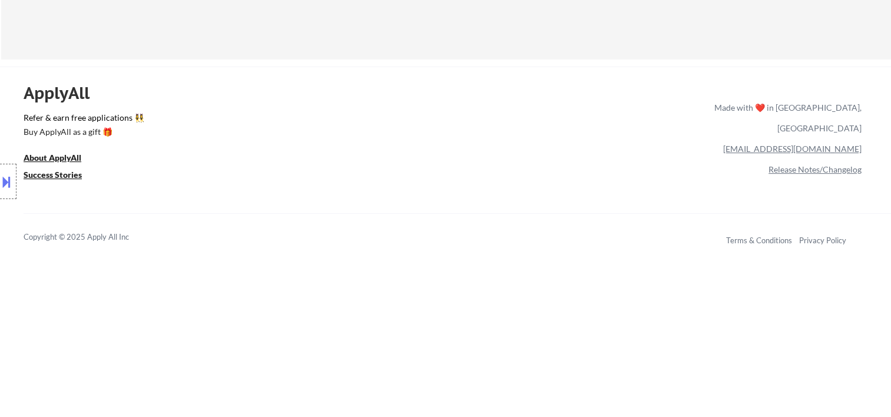
select select ""applied""
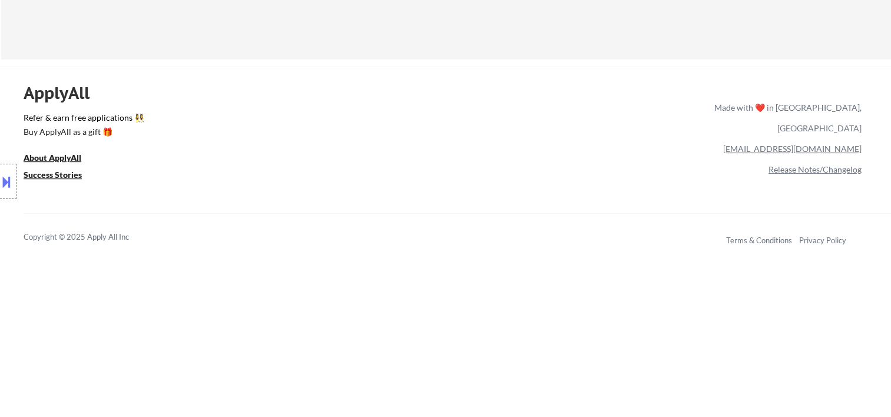
select select ""applied""
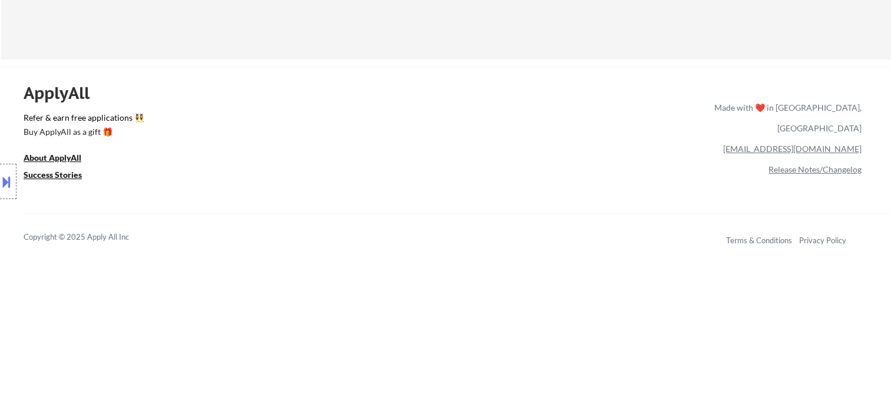
select select ""applied""
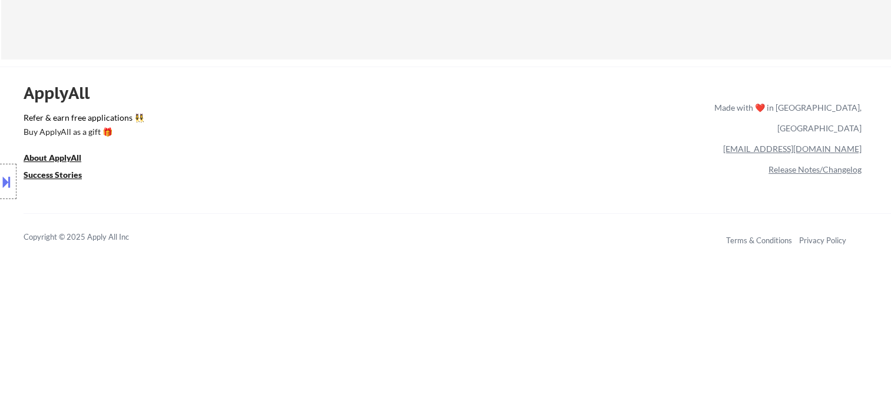
select select ""applied""
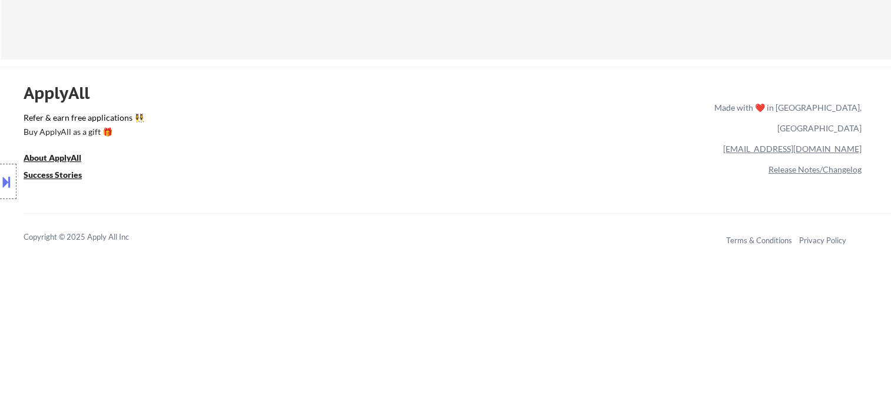
select select ""applied""
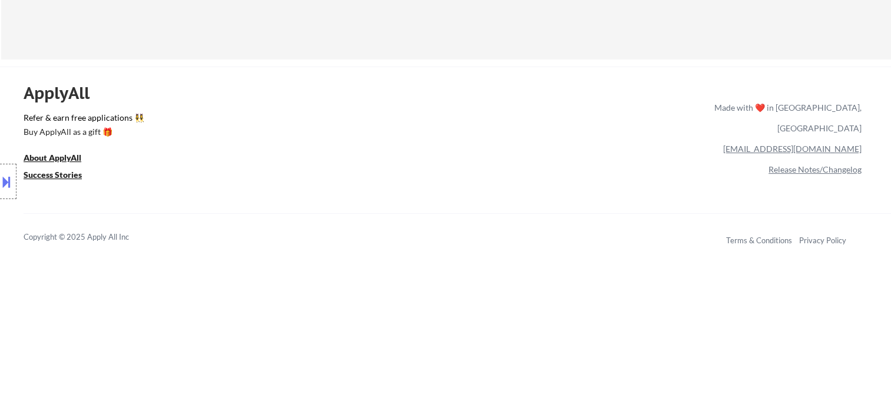
select select ""applied""
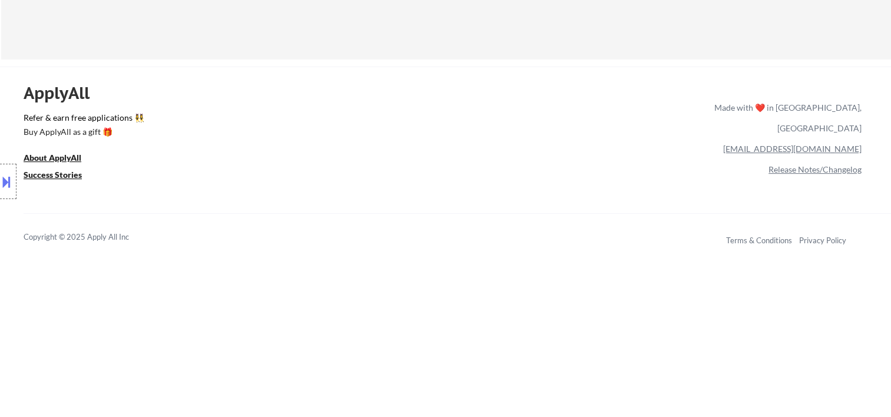
select select ""applied""
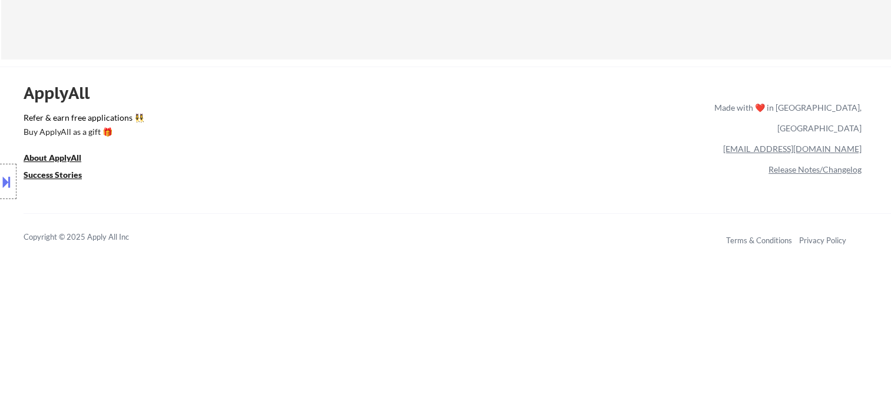
select select ""applied""
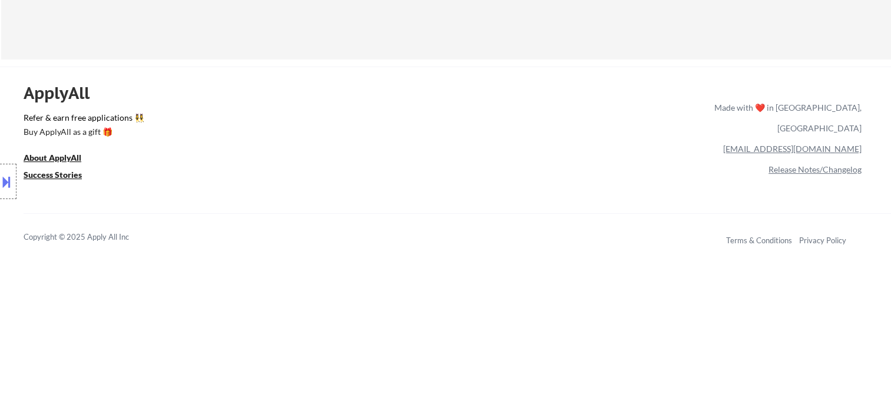
select select ""applied""
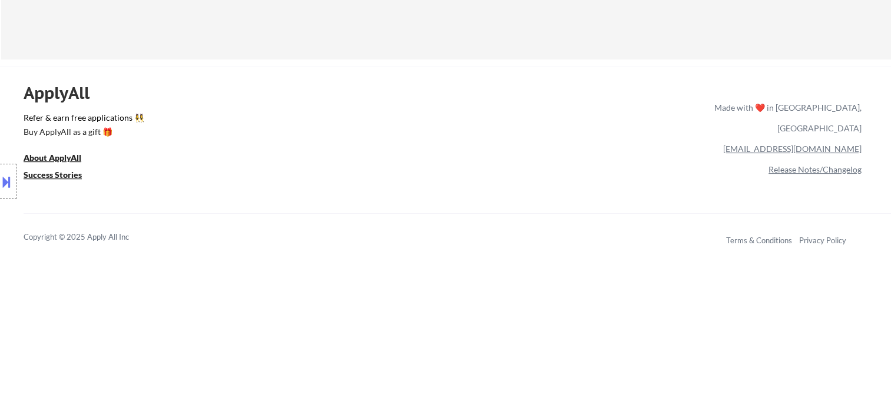
select select ""applied""
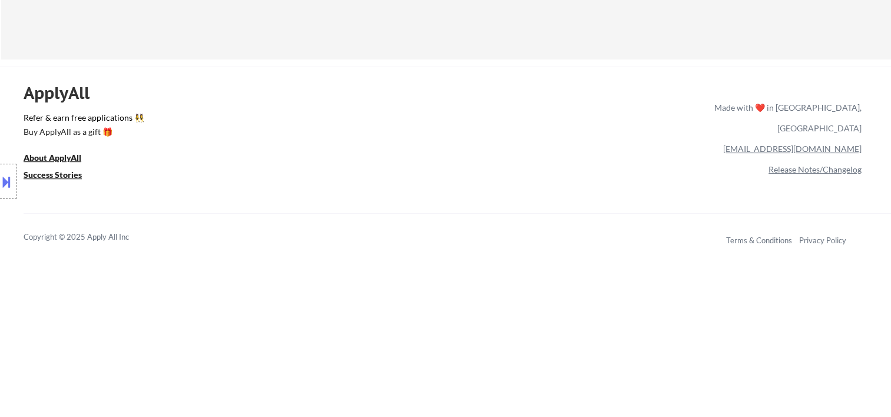
select select ""applied""
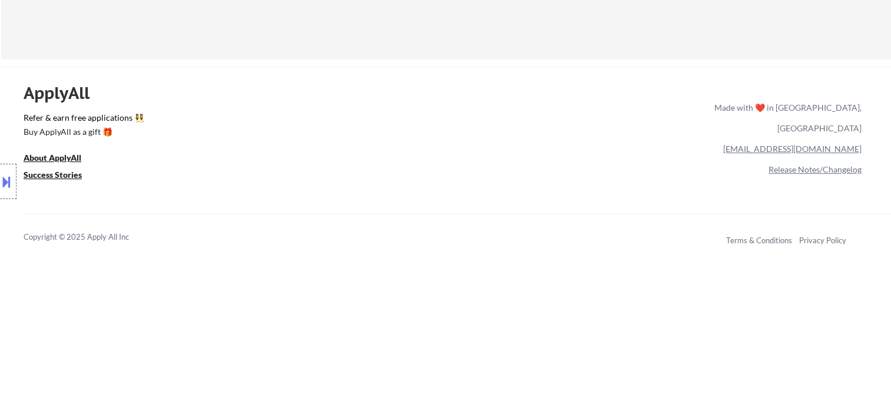
select select ""applied""
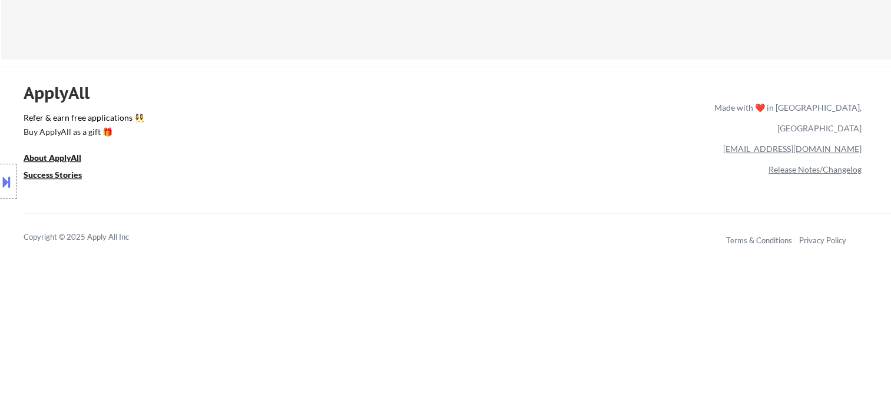
select select ""applied""
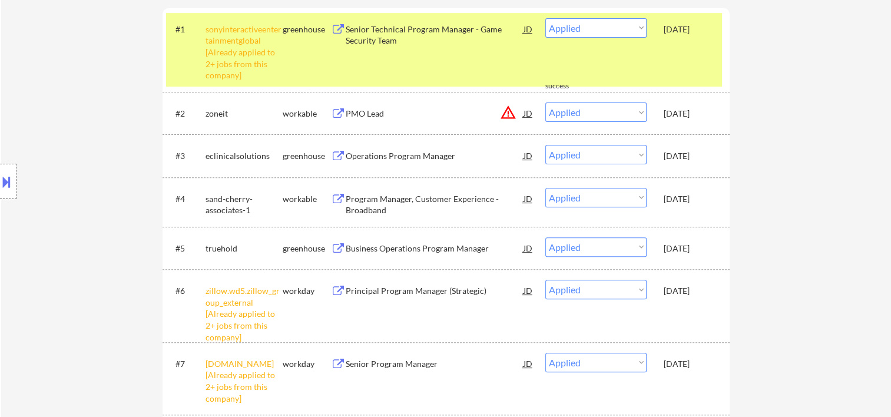
scroll to position [196, 0]
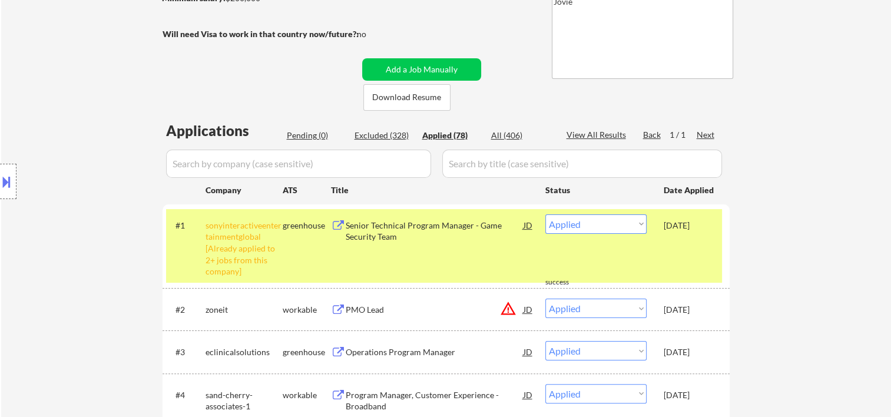
click at [641, 247] on div "#1 sonyinteractiveentertainmentglobal [Already applied to 2+ jobs from this com…" at bounding box center [444, 246] width 556 height 74
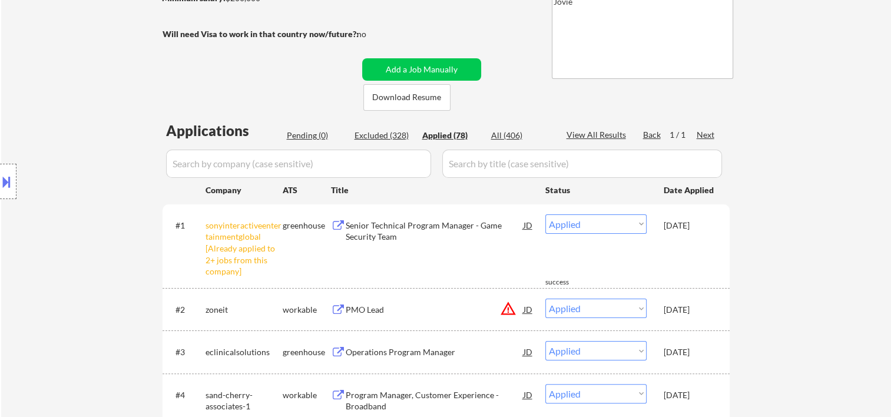
click at [687, 249] on div "#1 sonyinteractiveentertainmentglobal [Already applied to 2+ jobs from this com…" at bounding box center [444, 246] width 556 height 74
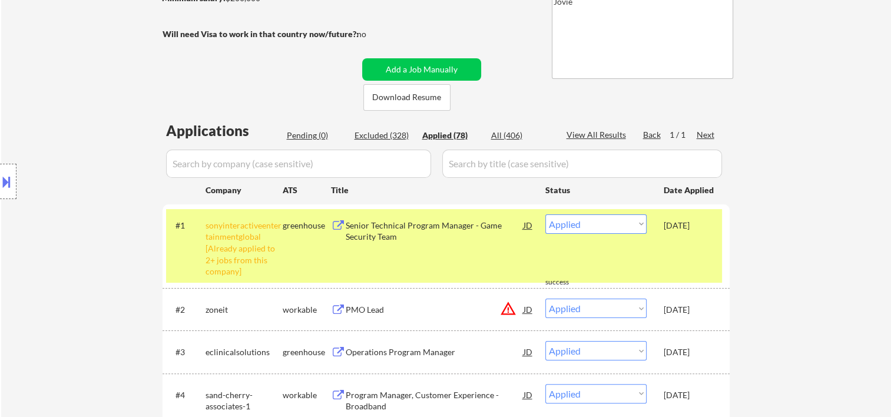
click at [687, 249] on div "#1 sonyinteractiveentertainmentglobal [Already applied to 2+ jobs from this com…" at bounding box center [444, 246] width 556 height 74
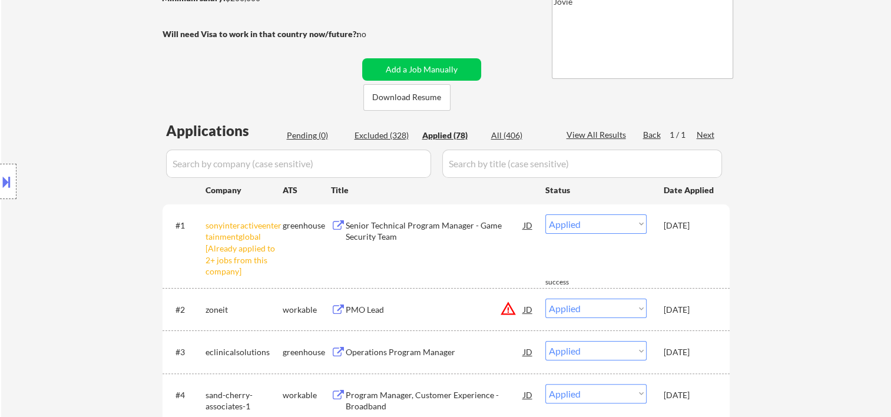
click at [687, 249] on div "#1 sonyinteractiveentertainmentglobal [Already applied to 2+ jobs from this com…" at bounding box center [444, 246] width 556 height 74
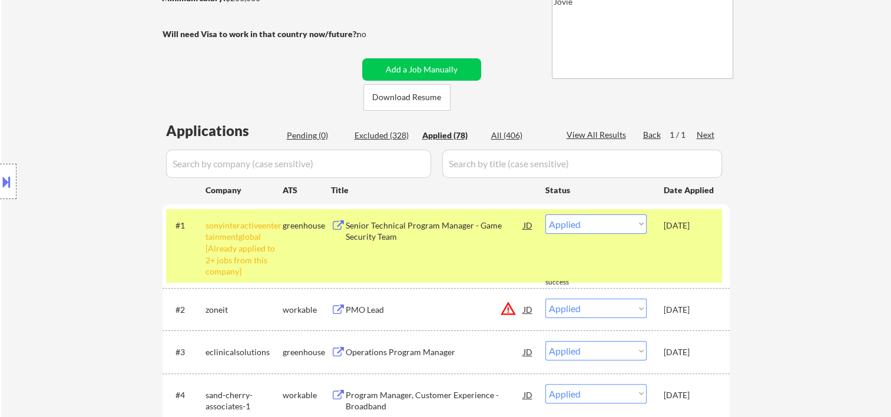
click at [687, 249] on div "#1 sonyinteractiveentertainmentglobal [Already applied to 2+ jobs from this com…" at bounding box center [444, 246] width 556 height 74
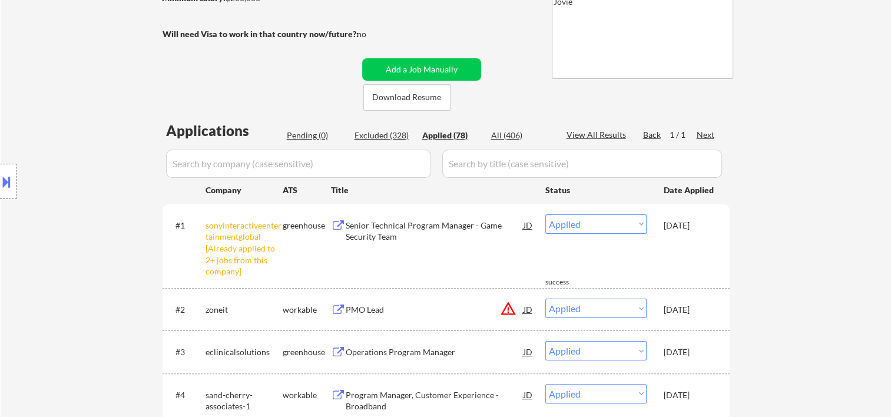
click at [702, 308] on div "[DATE]" at bounding box center [690, 310] width 52 height 12
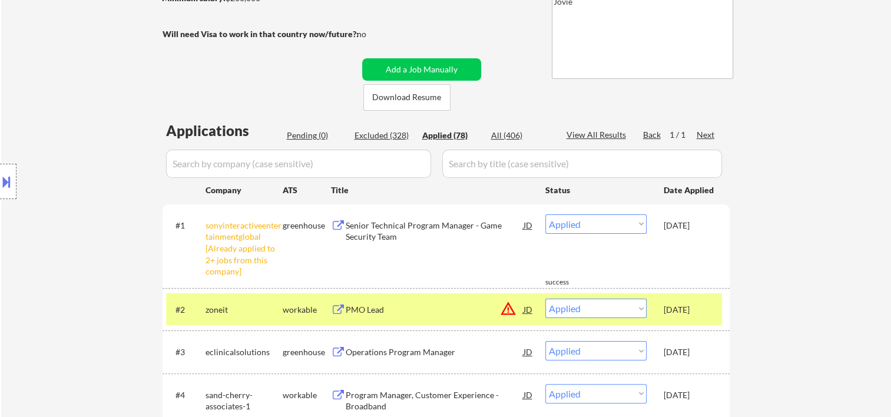
click at [688, 252] on div "#1 sonyinteractiveentertainmentglobal [Already applied to 2+ jobs from this com…" at bounding box center [444, 246] width 556 height 74
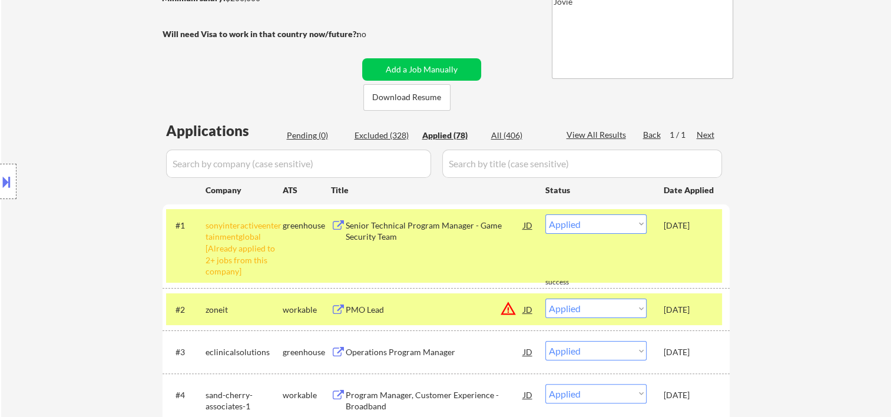
click at [678, 308] on div "[DATE]" at bounding box center [690, 310] width 52 height 12
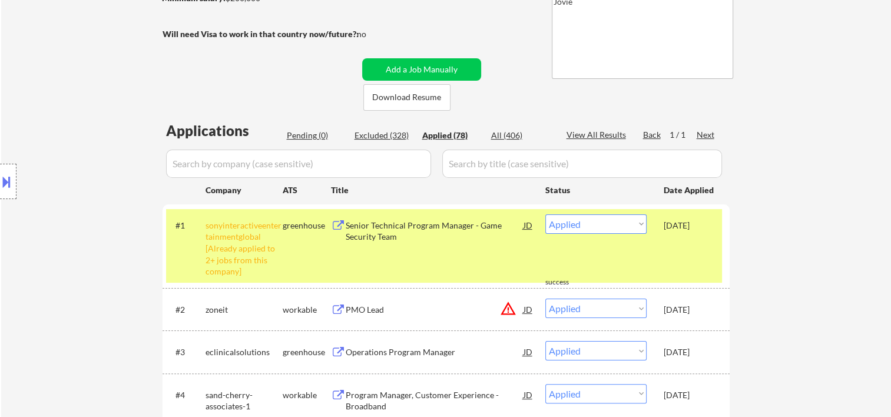
click at [687, 255] on div "#1 sonyinteractiveentertainmentglobal [Already applied to 2+ jobs from this com…" at bounding box center [444, 246] width 556 height 74
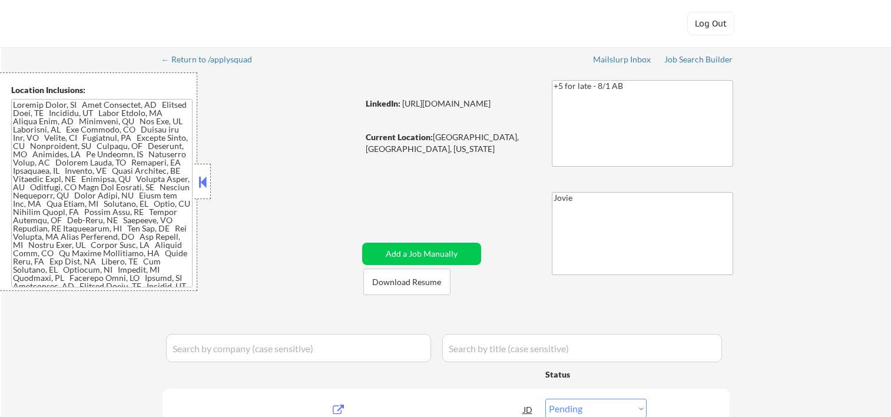
select select ""pending""
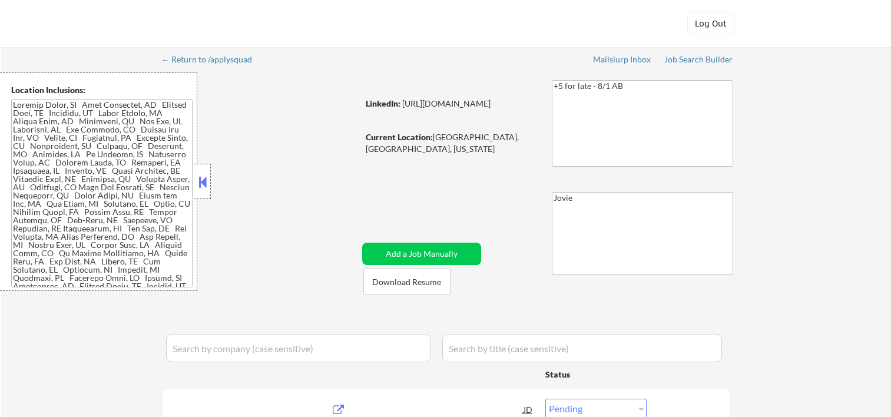
select select ""pending""
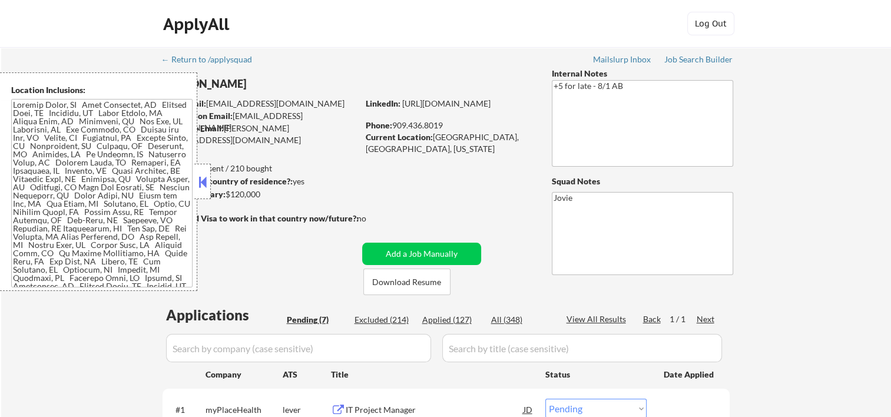
click at [203, 173] on button at bounding box center [202, 182] width 13 height 18
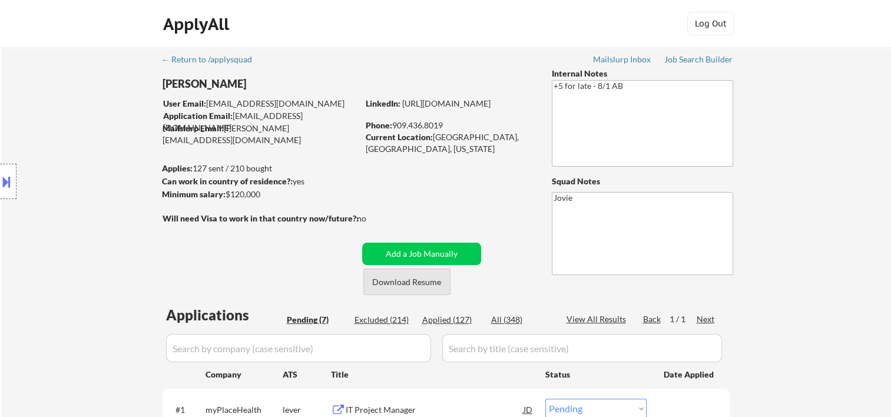
click at [416, 279] on button "Download Resume" at bounding box center [406, 282] width 87 height 27
drag, startPoint x: 562, startPoint y: 20, endPoint x: 539, endPoint y: 30, distance: 25.1
click at [562, 20] on div "ApplyAll Log Out" at bounding box center [445, 26] width 589 height 29
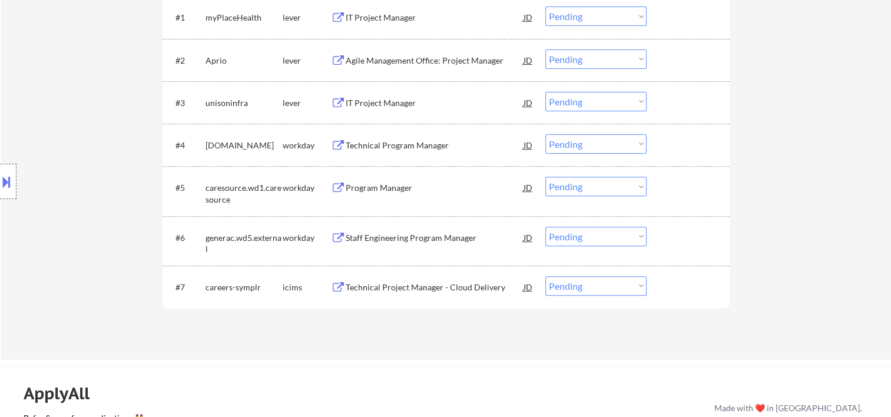
scroll to position [196, 0]
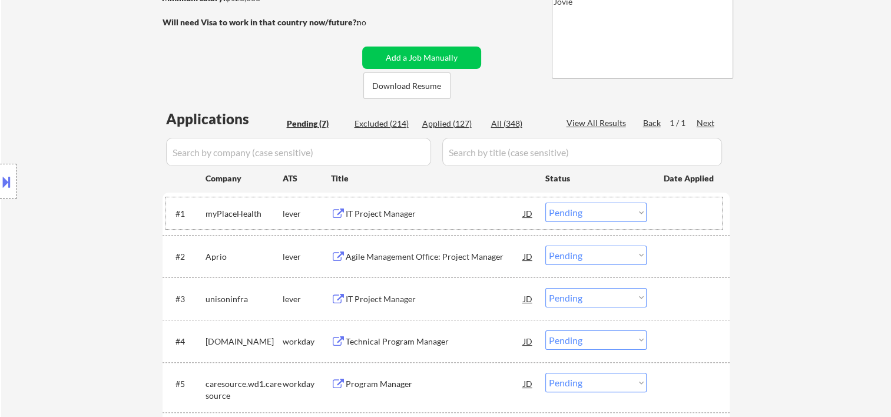
drag, startPoint x: 682, startPoint y: 218, endPoint x: 479, endPoint y: 203, distance: 203.2
click at [681, 218] on div at bounding box center [690, 213] width 52 height 21
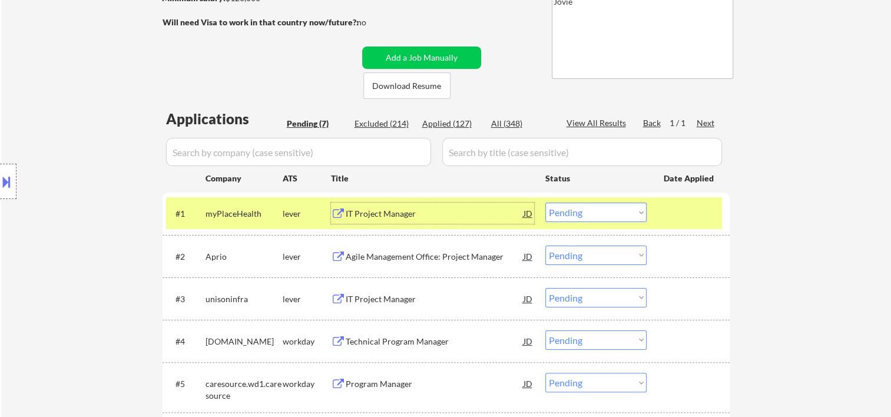
click at [449, 216] on div "IT Project Manager" at bounding box center [435, 214] width 178 height 12
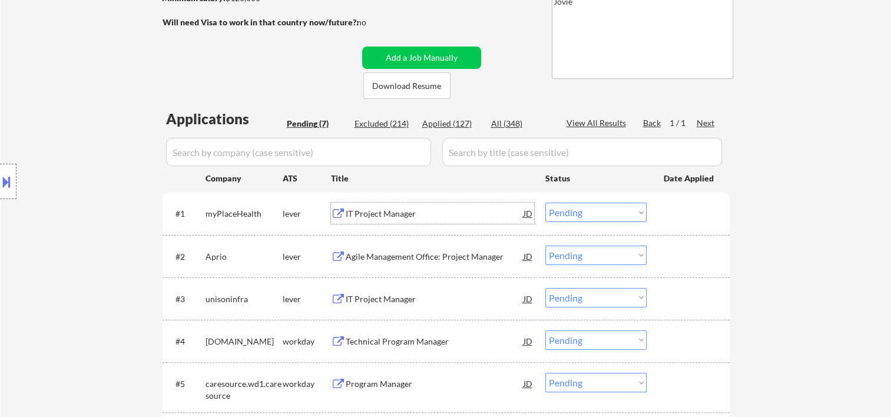
drag, startPoint x: 673, startPoint y: 210, endPoint x: 667, endPoint y: 213, distance: 7.4
click at [673, 211] on div at bounding box center [690, 213] width 52 height 21
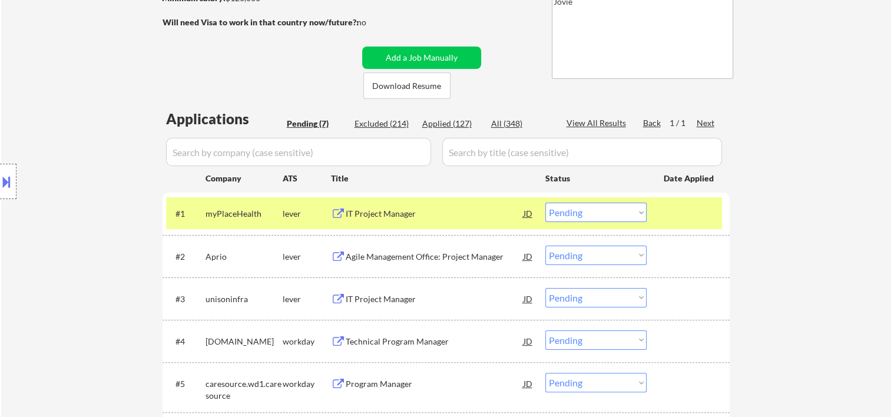
click at [608, 213] on select "Choose an option... Pending Applied Excluded (Questions) Excluded (Expired) Exc…" at bounding box center [596, 212] width 101 height 19
click at [546, 203] on select "Choose an option... Pending Applied Excluded (Questions) Excluded (Expired) Exc…" at bounding box center [596, 212] width 101 height 19
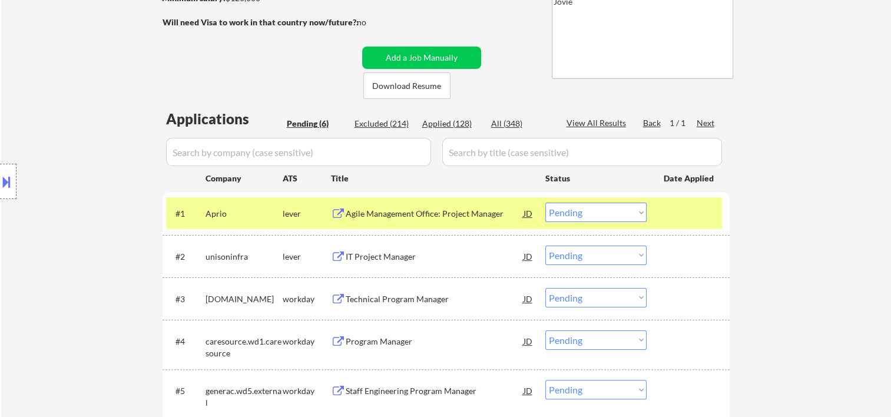
click at [697, 217] on div at bounding box center [690, 213] width 52 height 21
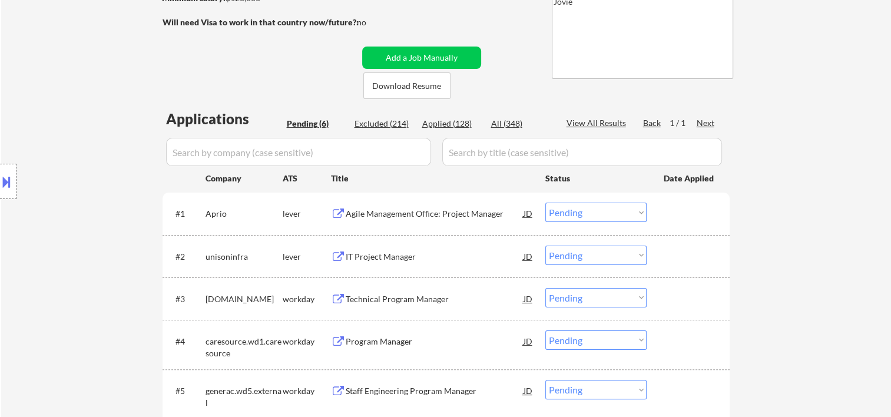
click at [684, 219] on div at bounding box center [690, 213] width 52 height 21
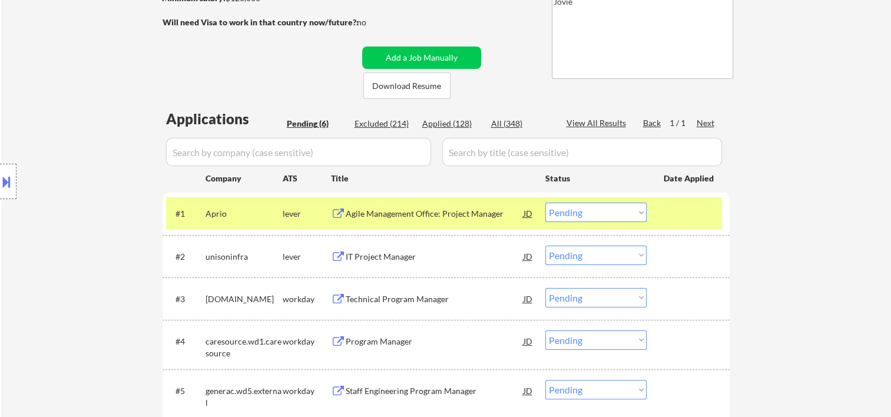
click at [446, 218] on div "Agile Management Office: Project Manager" at bounding box center [435, 214] width 178 height 12
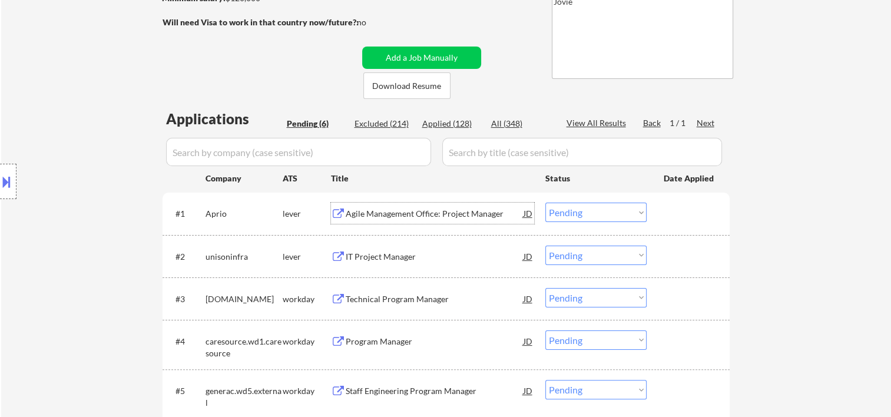
click at [699, 222] on div at bounding box center [690, 213] width 52 height 21
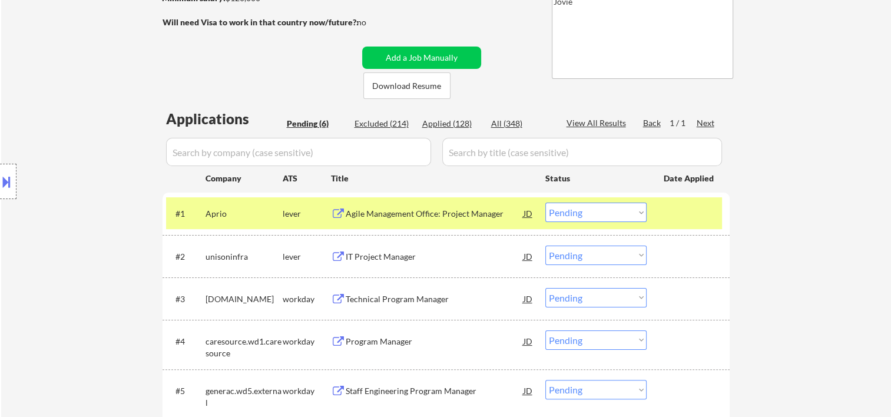
click at [637, 219] on select "Choose an option... Pending Applied Excluded (Questions) Excluded (Expired) Exc…" at bounding box center [596, 212] width 101 height 19
click at [607, 211] on select "Choose an option... Pending Applied Excluded (Questions) Excluded (Expired) Exc…" at bounding box center [596, 212] width 101 height 19
click at [546, 203] on select "Choose an option... Pending Applied Excluded (Questions) Excluded (Expired) Exc…" at bounding box center [596, 212] width 101 height 19
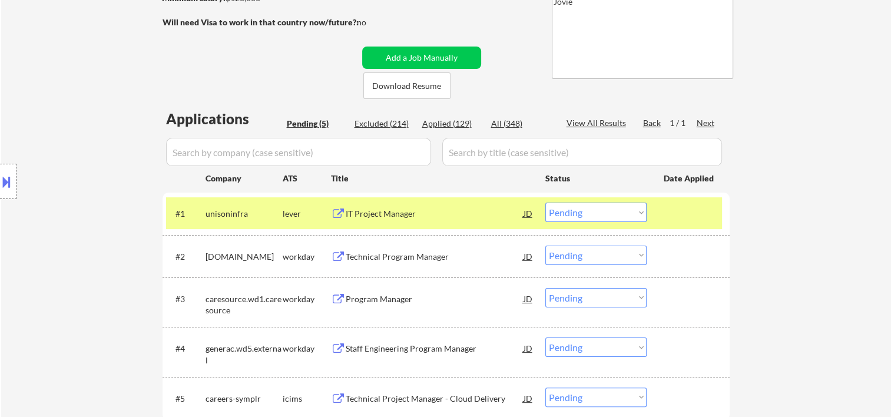
click at [685, 219] on div at bounding box center [690, 213] width 52 height 21
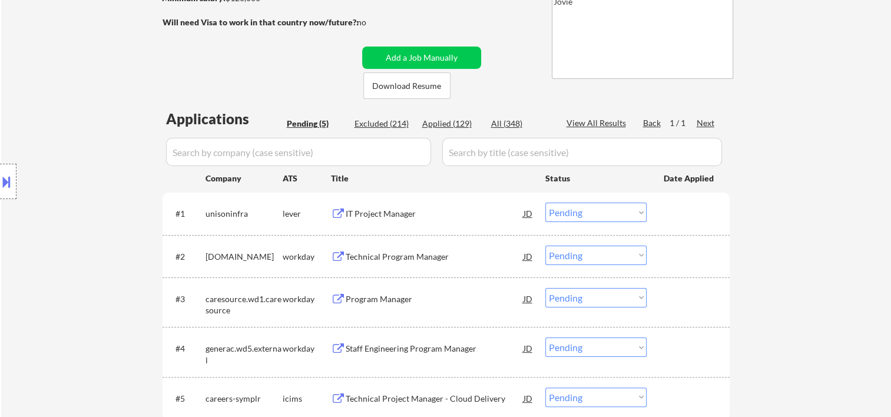
click at [700, 211] on div at bounding box center [690, 213] width 52 height 21
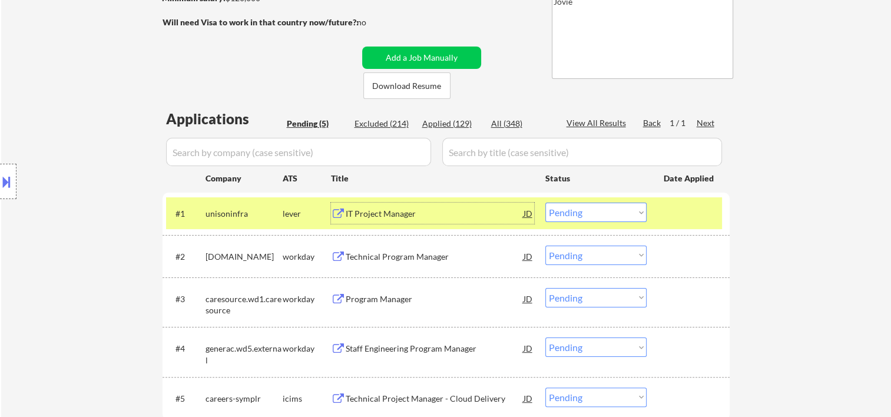
click at [505, 211] on div "IT Project Manager" at bounding box center [435, 214] width 178 height 12
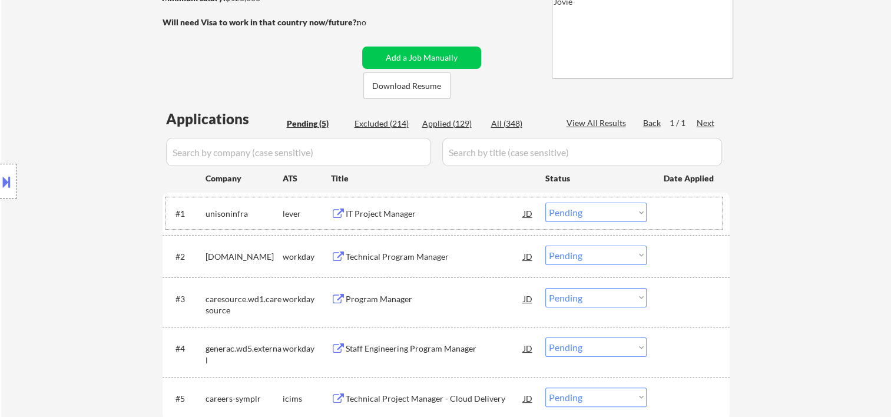
click at [667, 209] on div at bounding box center [690, 213] width 52 height 21
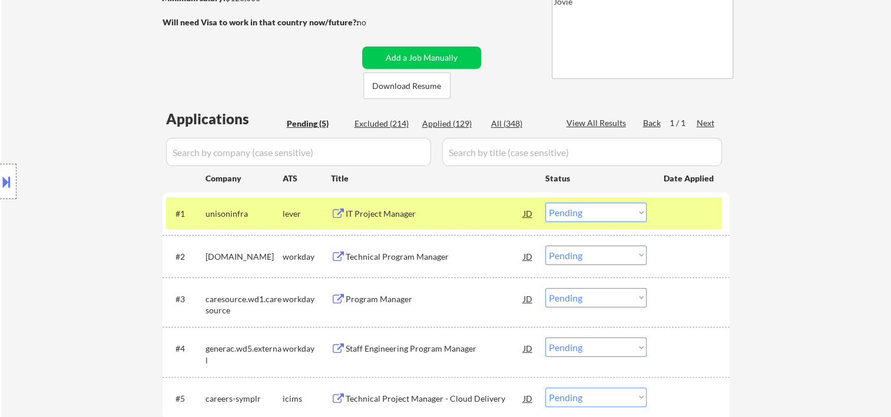
click at [636, 214] on select "Choose an option... Pending Applied Excluded (Questions) Excluded (Expired) Exc…" at bounding box center [596, 212] width 101 height 19
click at [546, 203] on select "Choose an option... Pending Applied Excluded (Questions) Excluded (Expired) Exc…" at bounding box center [596, 212] width 101 height 19
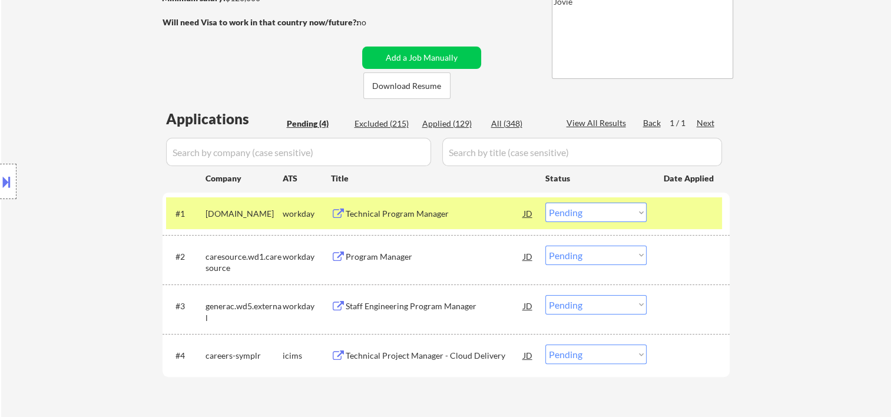
click at [676, 209] on div at bounding box center [690, 213] width 52 height 21
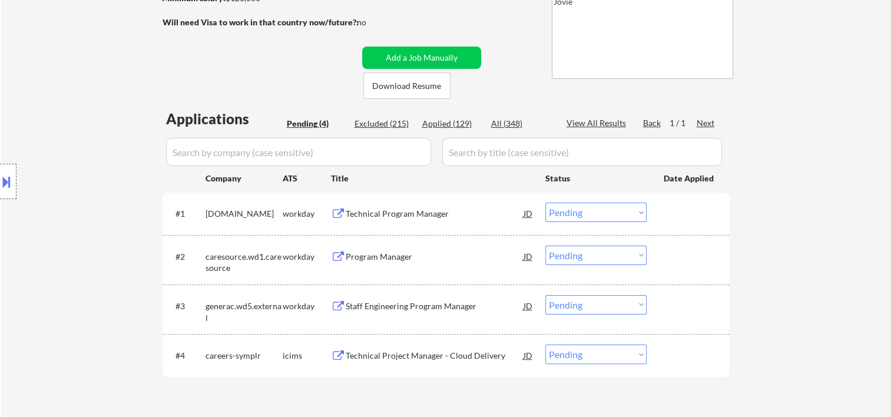
click at [697, 210] on div at bounding box center [690, 213] width 52 height 21
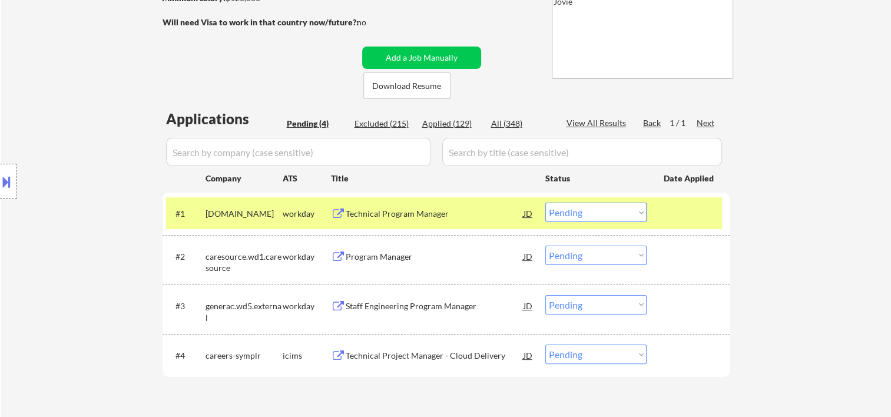
click at [462, 216] on div "Technical Program Manager" at bounding box center [435, 214] width 178 height 12
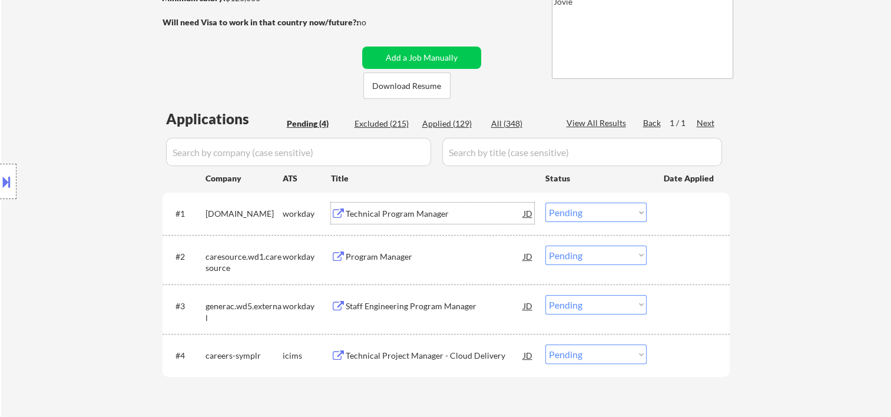
drag, startPoint x: 672, startPoint y: 222, endPoint x: 666, endPoint y: 223, distance: 6.0
click at [672, 223] on div at bounding box center [690, 213] width 52 height 21
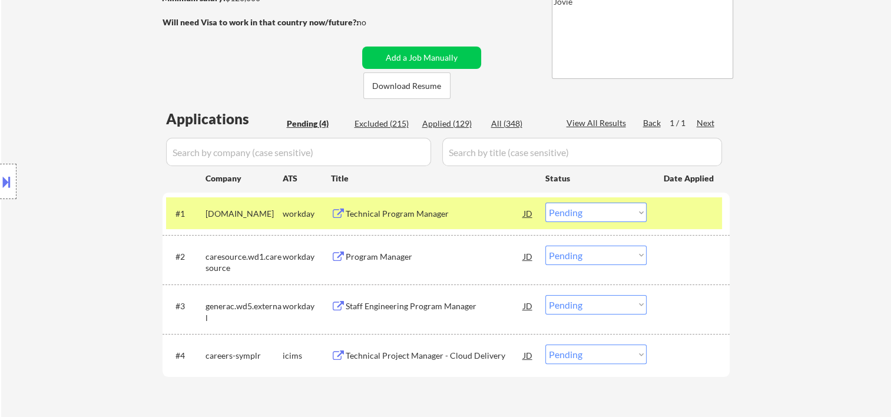
click at [632, 219] on select "Choose an option... Pending Applied Excluded (Questions) Excluded (Expired) Exc…" at bounding box center [596, 212] width 101 height 19
click at [546, 203] on select "Choose an option... Pending Applied Excluded (Questions) Excluded (Expired) Exc…" at bounding box center [596, 212] width 101 height 19
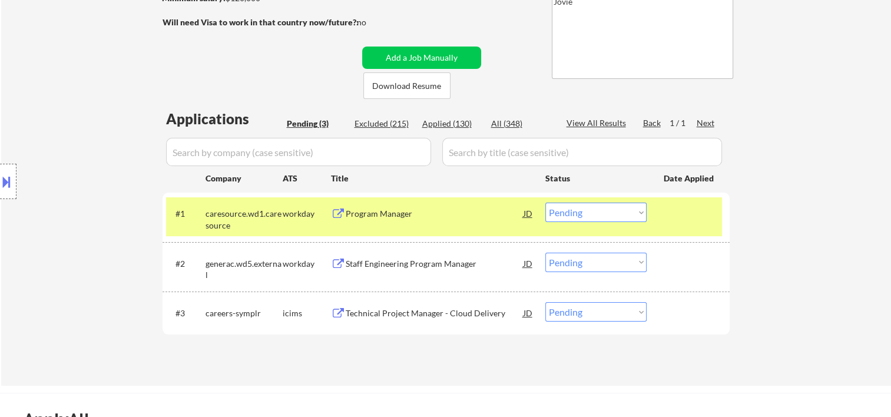
click at [700, 228] on div "#1 caresource.wd1.caresource workday Program Manager JD Choose an option... Pen…" at bounding box center [444, 216] width 556 height 39
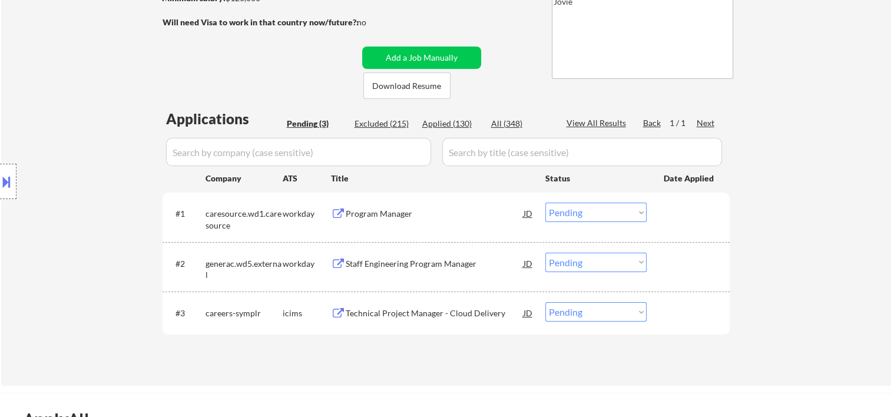
drag, startPoint x: 666, startPoint y: 214, endPoint x: 660, endPoint y: 218, distance: 6.9
click at [667, 214] on div at bounding box center [690, 213] width 52 height 21
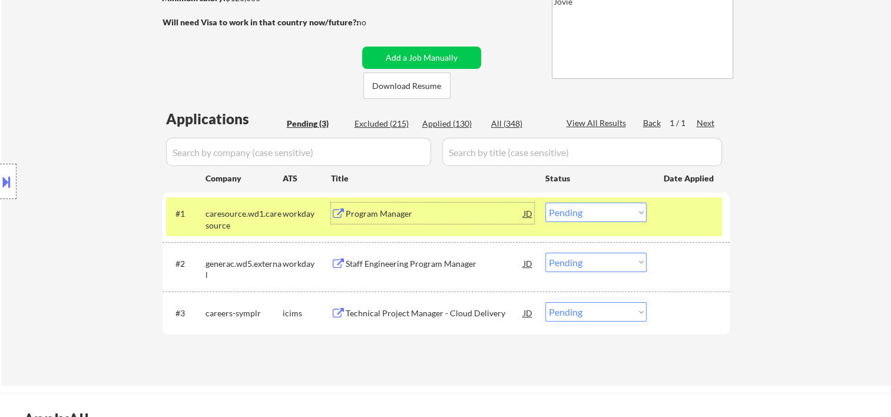
click at [422, 208] on div "Program Manager" at bounding box center [435, 214] width 178 height 12
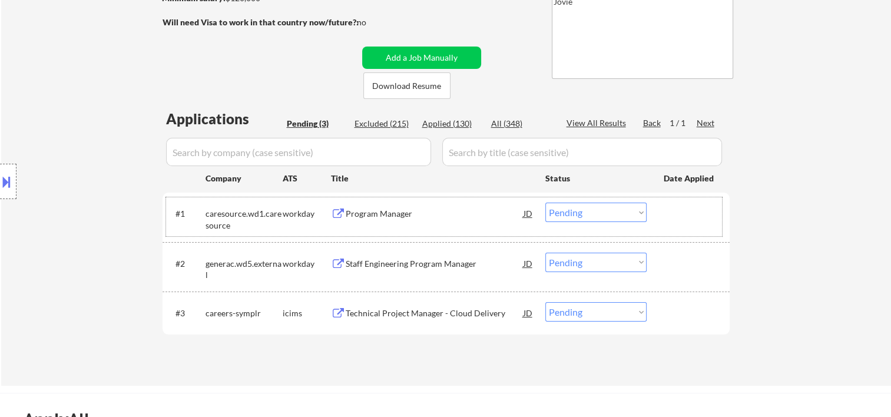
click at [662, 202] on div "#1 caresource.wd1.caresource workday Program Manager JD Choose an option... Pen…" at bounding box center [444, 216] width 556 height 39
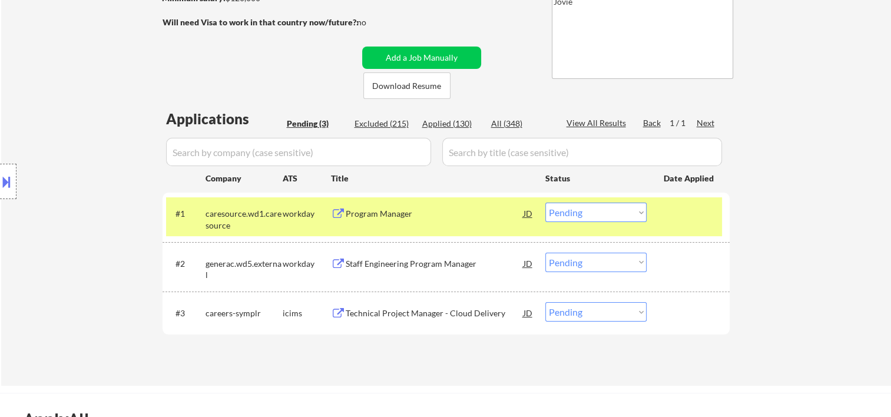
click at [633, 210] on select "Choose an option... Pending Applied Excluded (Questions) Excluded (Expired) Exc…" at bounding box center [596, 212] width 101 height 19
click at [546, 203] on select "Choose an option... Pending Applied Excluded (Questions) Excluded (Expired) Exc…" at bounding box center [596, 212] width 101 height 19
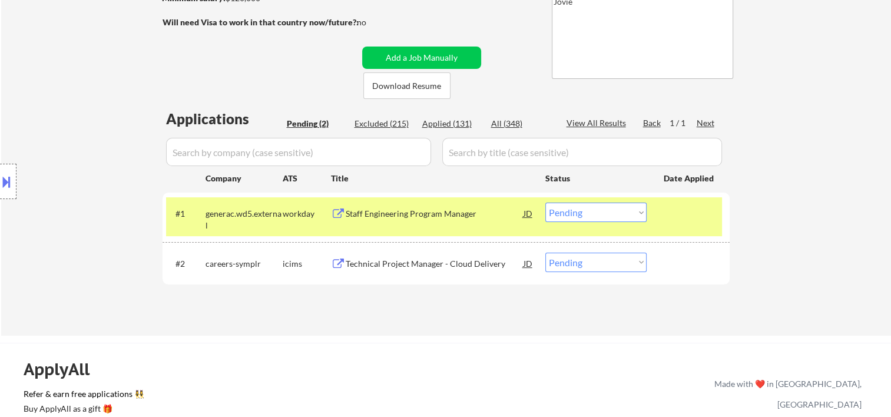
click at [657, 215] on div "#1 generac.wd5.external workday Staff Engineering Program Manager JD Choose an …" at bounding box center [444, 216] width 556 height 39
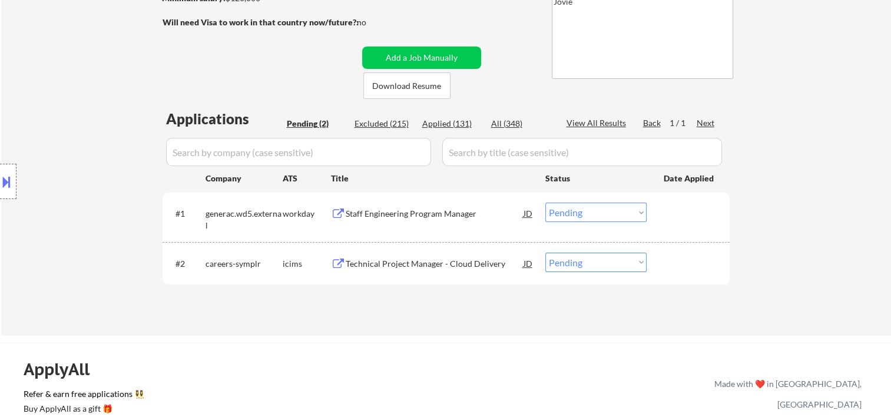
click at [693, 216] on div at bounding box center [690, 213] width 52 height 21
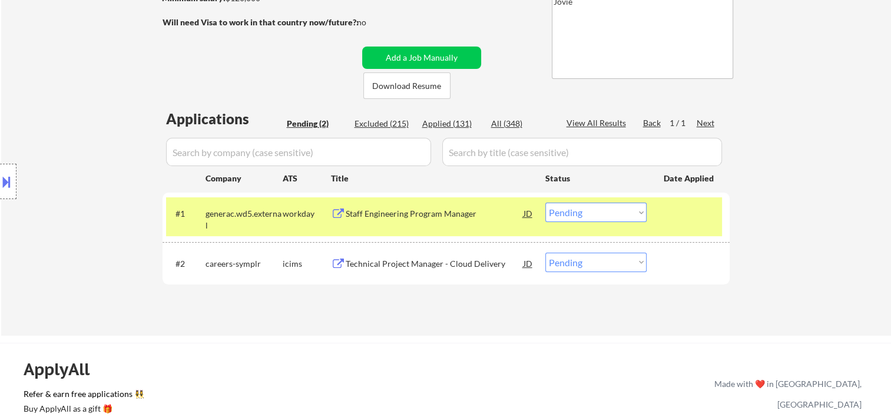
click at [404, 211] on div "Staff Engineering Program Manager" at bounding box center [435, 214] width 178 height 12
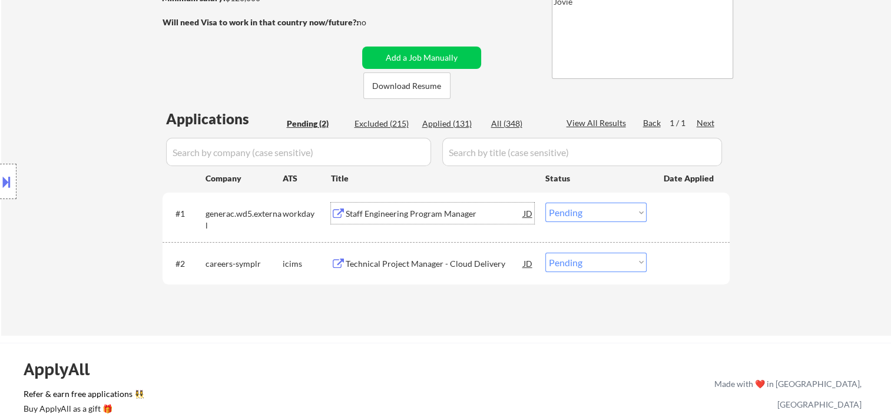
click at [666, 217] on div at bounding box center [690, 213] width 52 height 21
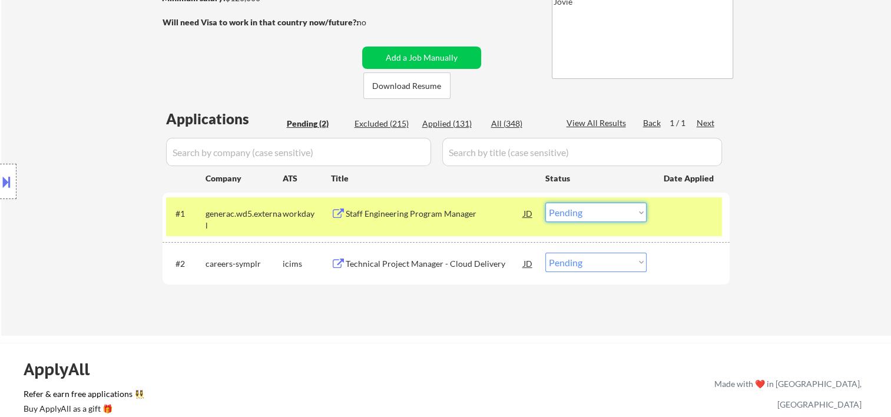
click at [627, 217] on select "Choose an option... Pending Applied Excluded (Questions) Excluded (Expired) Exc…" at bounding box center [596, 212] width 101 height 19
click at [546, 203] on select "Choose an option... Pending Applied Excluded (Questions) Excluded (Expired) Exc…" at bounding box center [596, 212] width 101 height 19
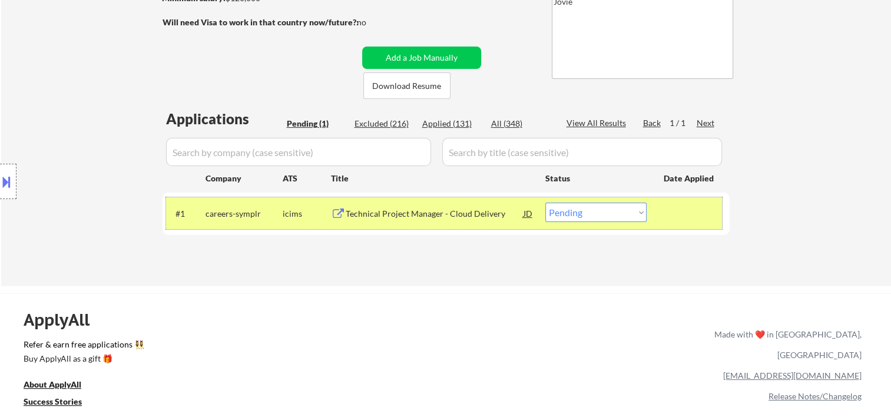
click at [686, 203] on div at bounding box center [690, 213] width 52 height 21
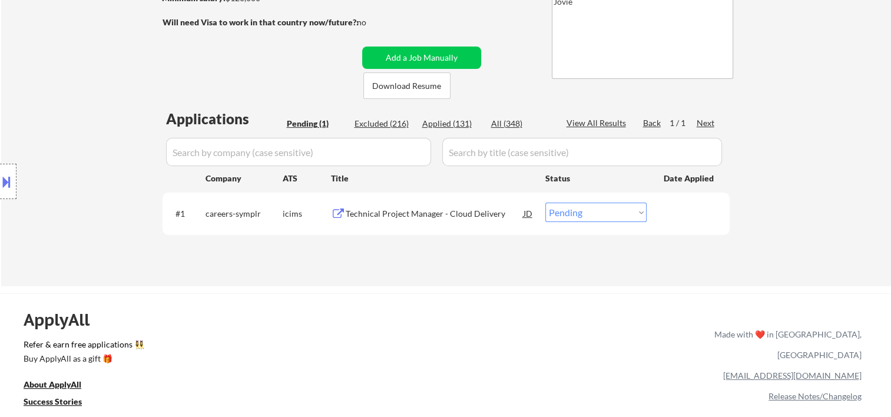
click at [716, 216] on div "#1 careers-symplr icims Technical Project Manager - Cloud Delivery JD Choose an…" at bounding box center [444, 213] width 556 height 32
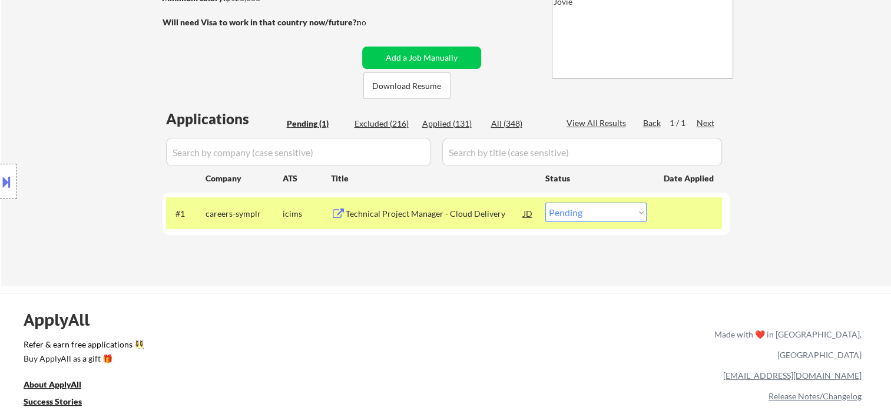
click at [487, 219] on div "Technical Project Manager - Cloud Delivery" at bounding box center [435, 214] width 178 height 12
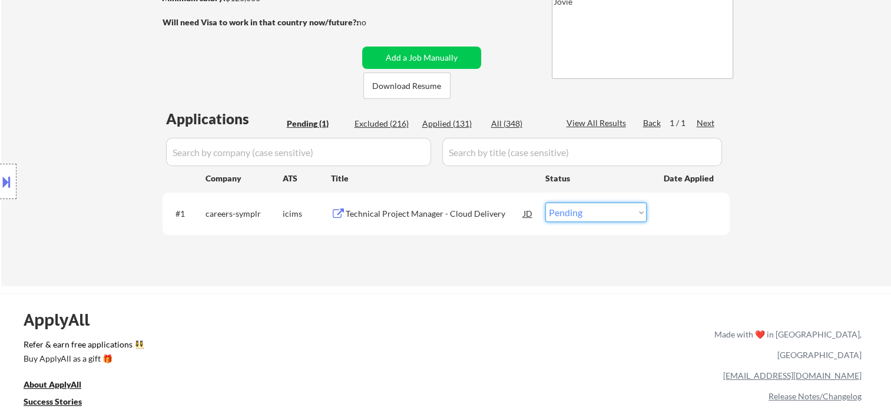
click at [583, 213] on select "Choose an option... Pending Applied Excluded (Questions) Excluded (Expired) Exc…" at bounding box center [596, 212] width 101 height 19
select select ""applied""
click at [546, 203] on select "Choose an option... Pending Applied Excluded (Questions) Excluded (Expired) Exc…" at bounding box center [596, 212] width 101 height 19
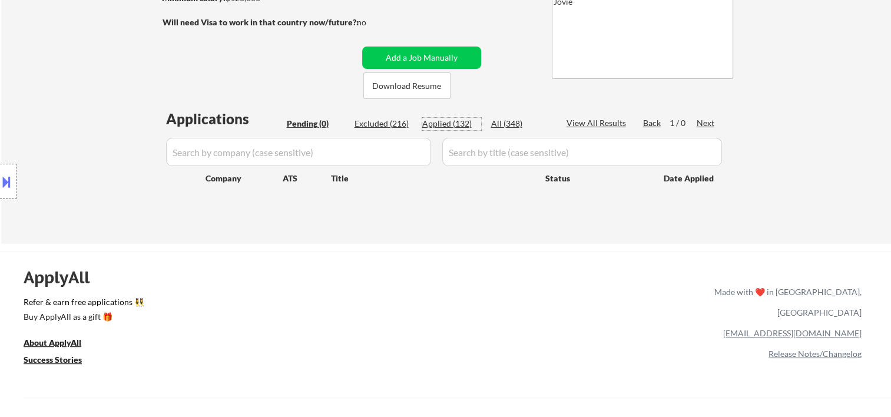
click at [454, 121] on div "Applied (132)" at bounding box center [451, 124] width 59 height 12
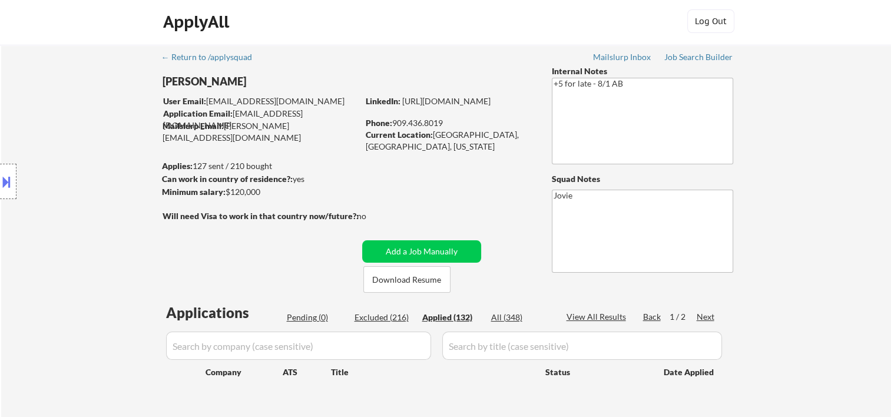
scroll to position [0, 0]
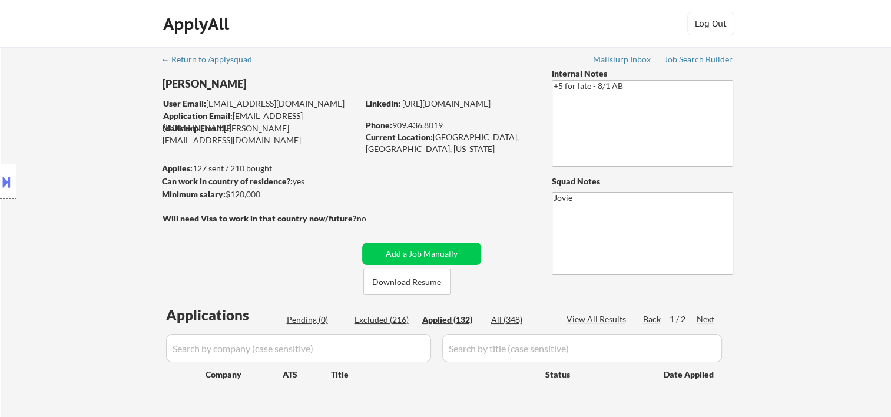
click at [460, 213] on div "← Return to /applysquad Mailslurp Inbox Job Search Builder Ashley Tall User Ema…" at bounding box center [447, 238] width 588 height 383
select select ""applied""
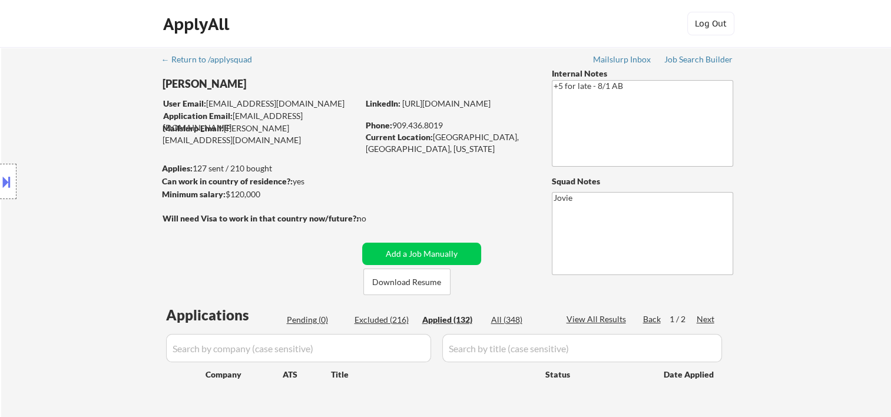
select select ""applied""
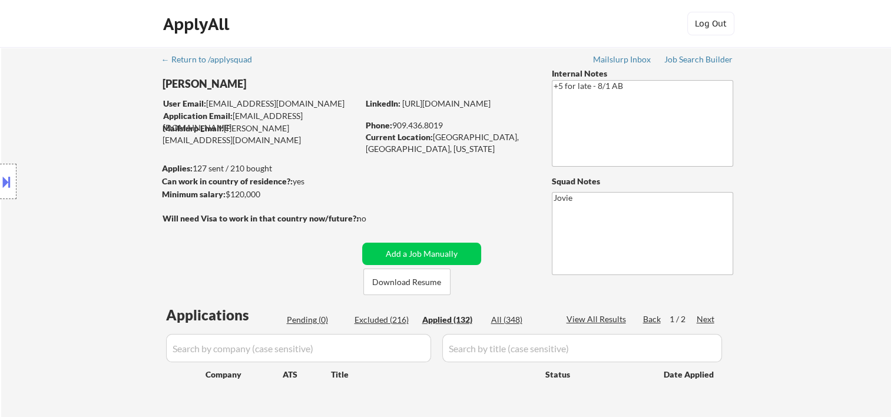
select select ""applied""
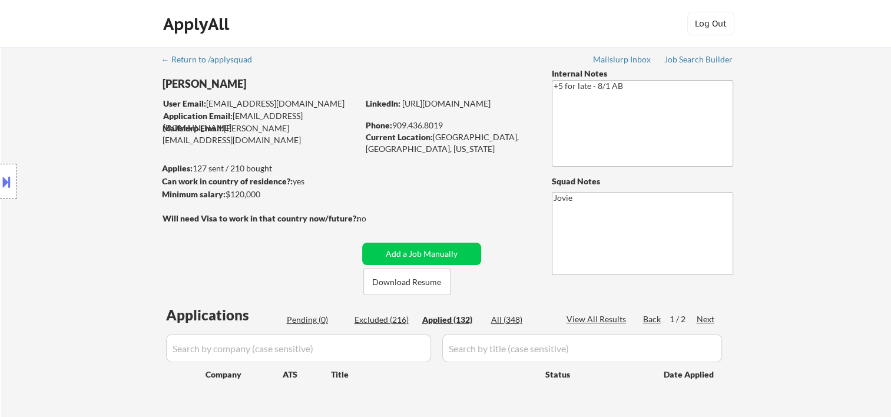
select select ""applied""
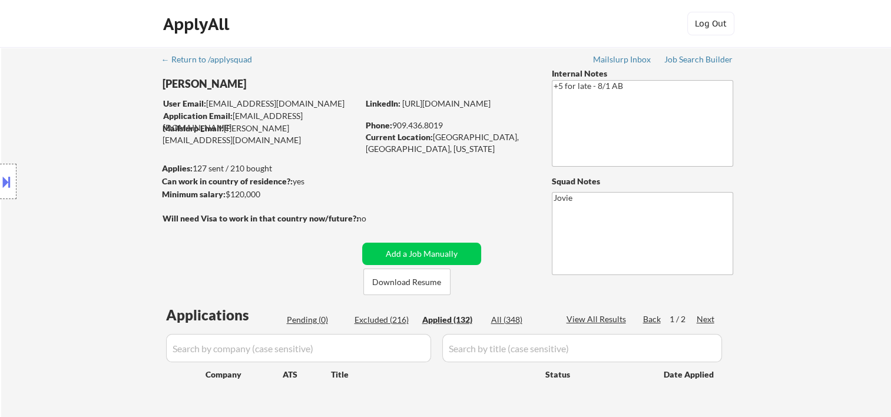
select select ""applied""
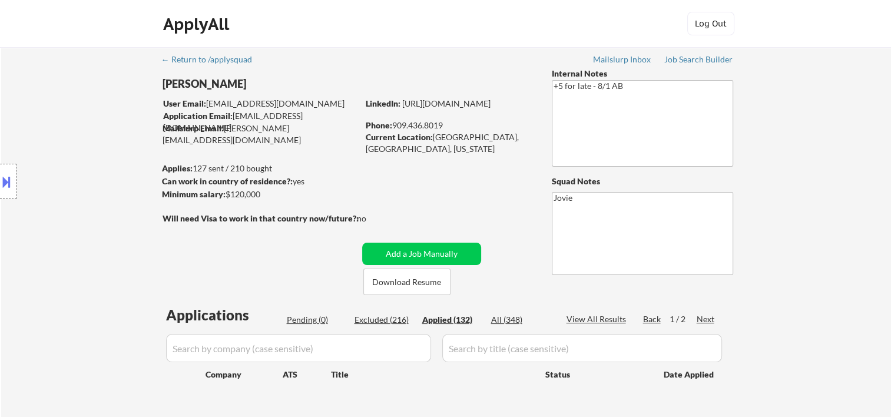
select select ""applied""
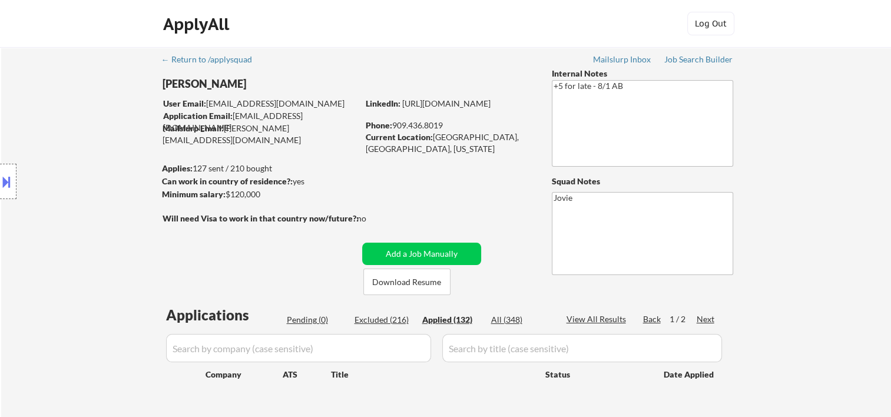
select select ""applied""
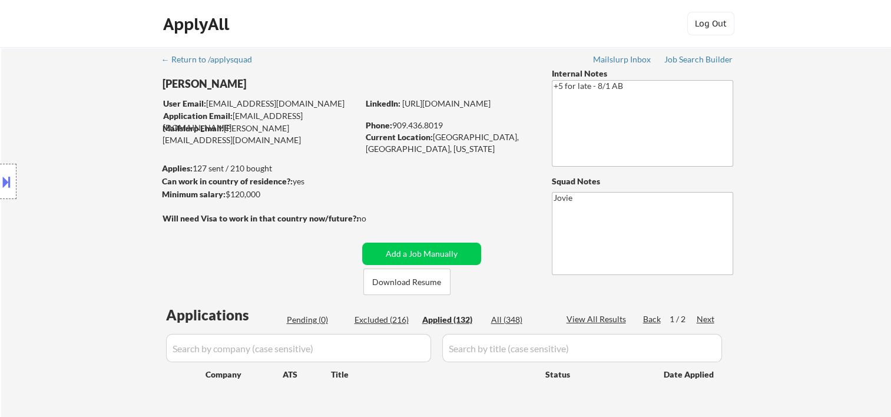
select select ""applied""
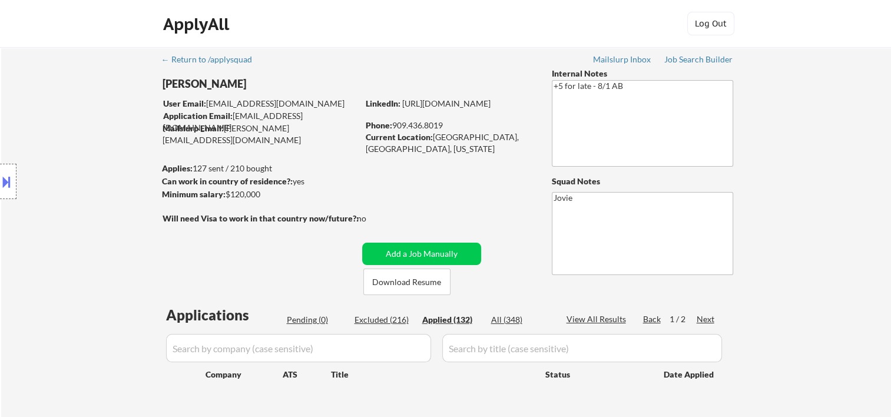
select select ""applied""
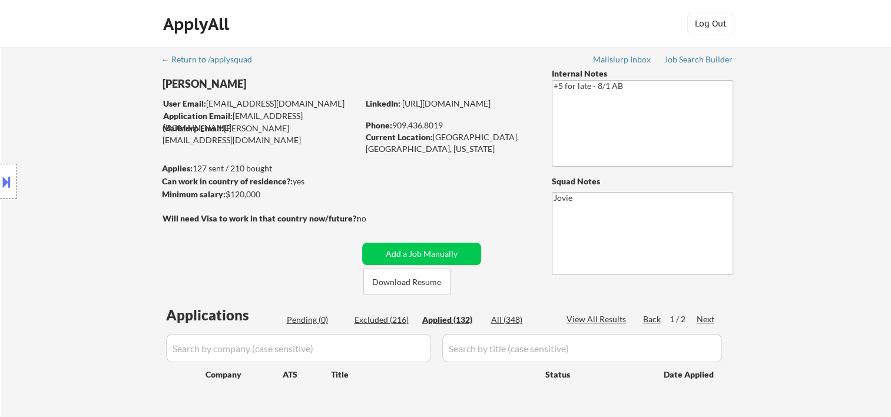
select select ""applied""
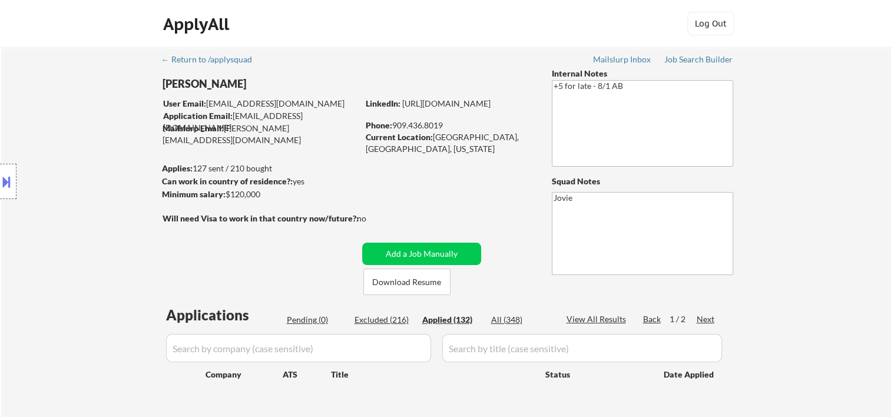
select select ""applied""
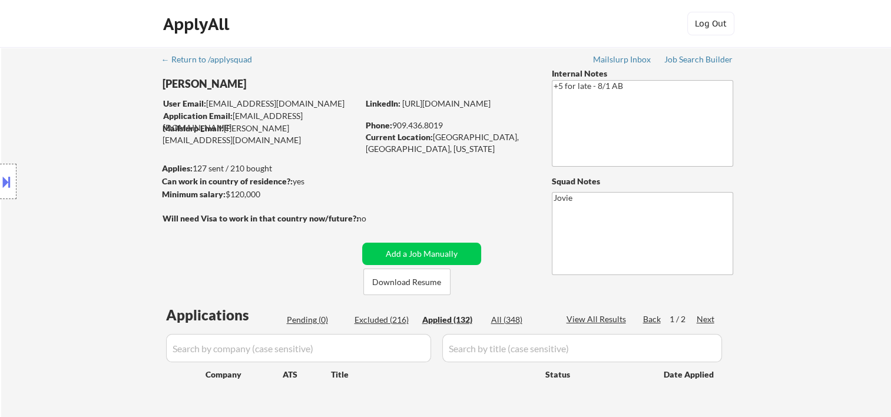
select select ""applied""
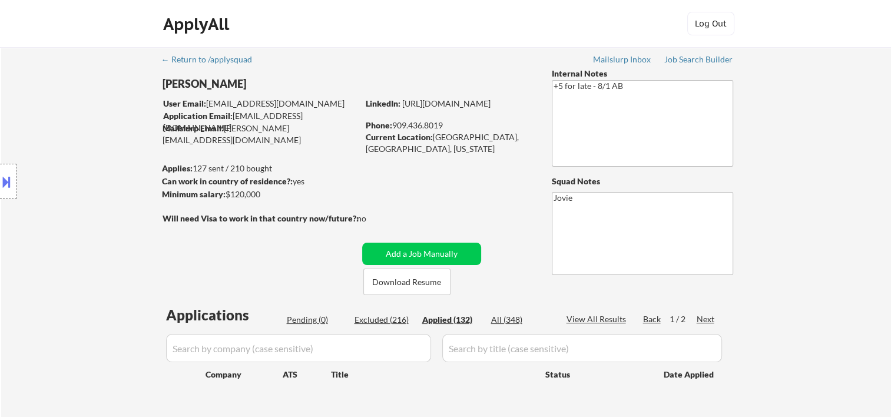
select select ""applied""
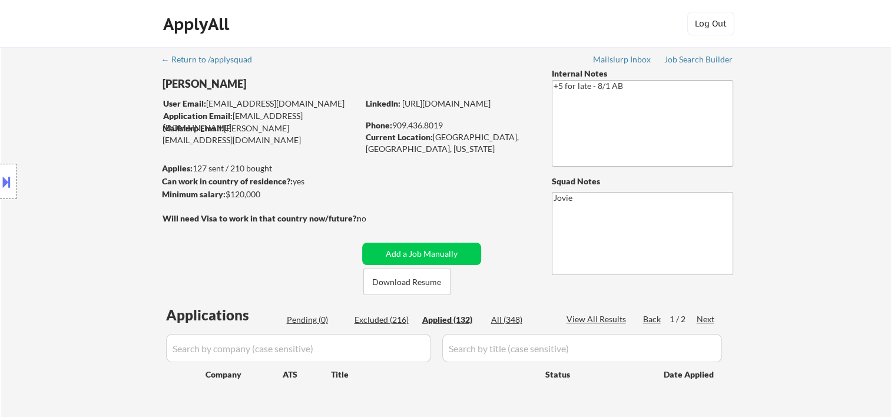
select select ""applied""
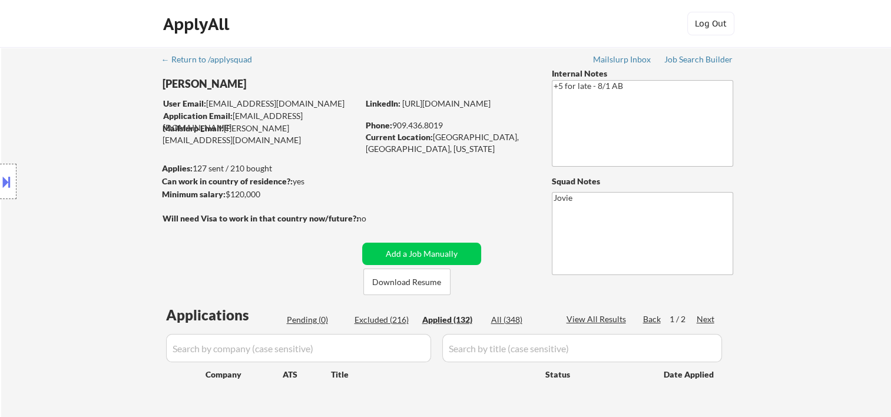
select select ""applied""
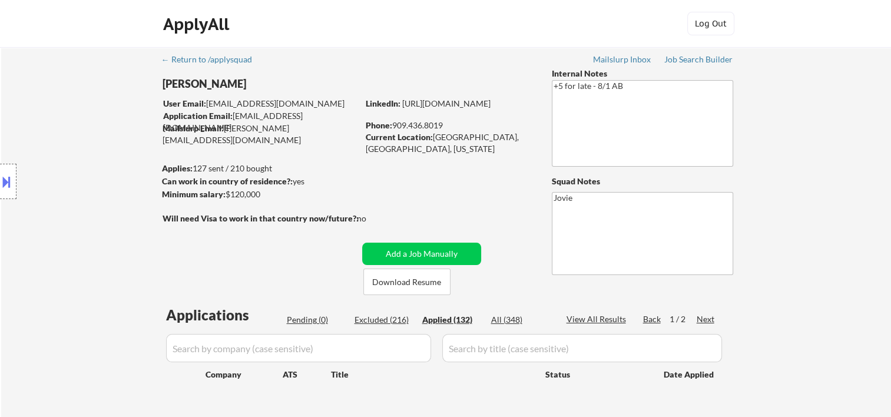
select select ""applied""
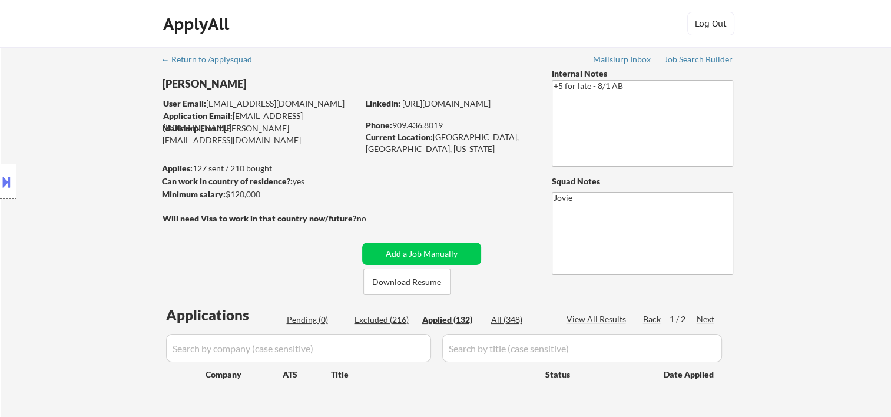
select select ""applied""
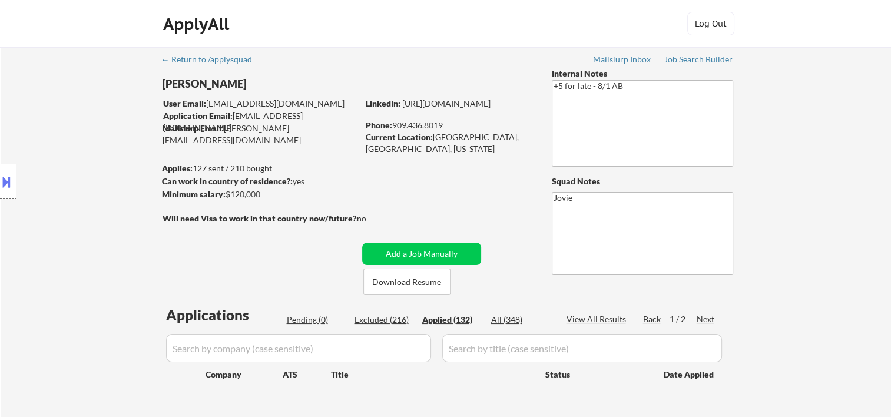
select select ""applied""
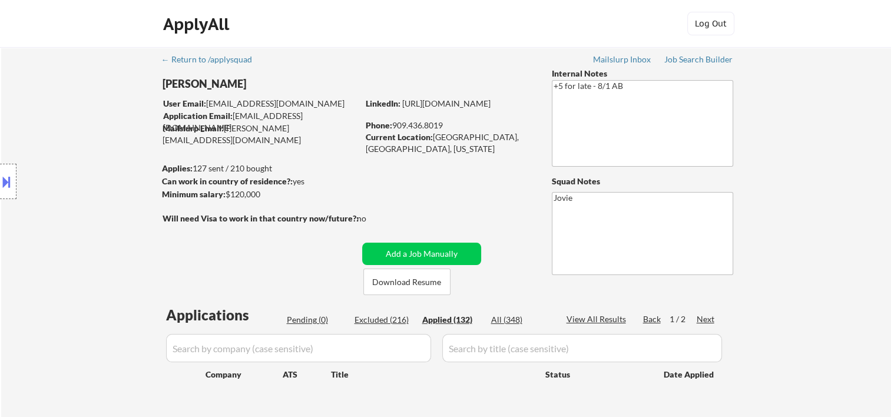
select select ""applied""
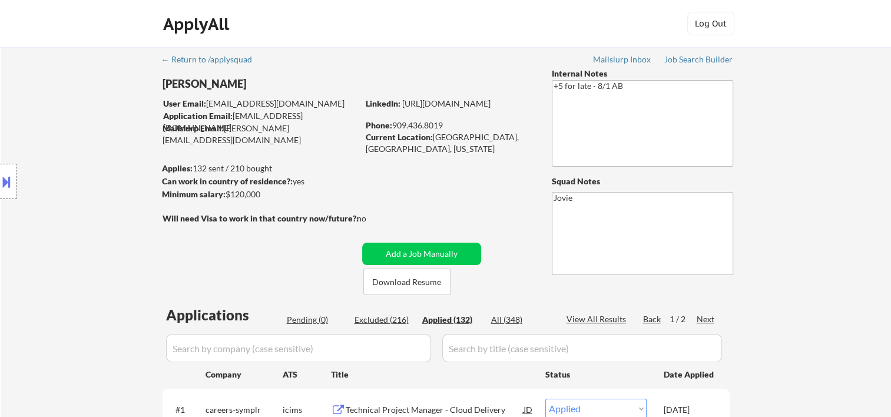
scroll to position [196, 0]
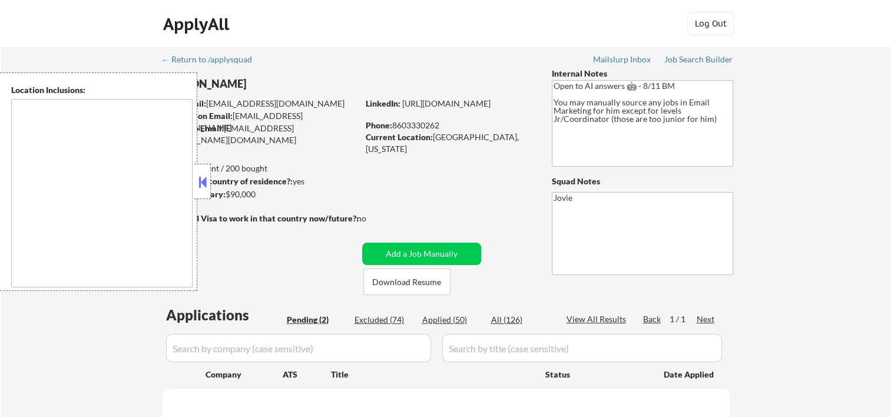
select select ""pending""
click at [203, 174] on button at bounding box center [202, 182] width 13 height 18
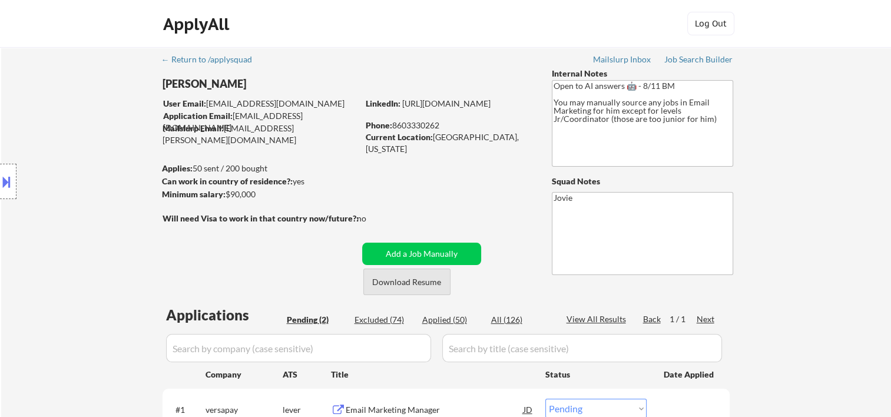
click at [412, 290] on button "Download Resume" at bounding box center [406, 282] width 87 height 27
drag, startPoint x: 877, startPoint y: 107, endPoint x: 840, endPoint y: 107, distance: 37.1
click at [877, 107] on div "← Return to /applysquad Mailslurp Inbox Job Search Builder Stalone Sylvestre Us…" at bounding box center [446, 286] width 890 height 478
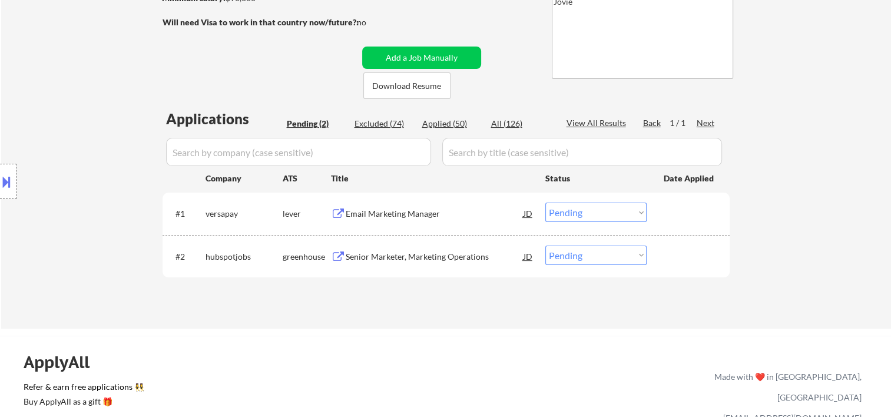
scroll to position [392, 0]
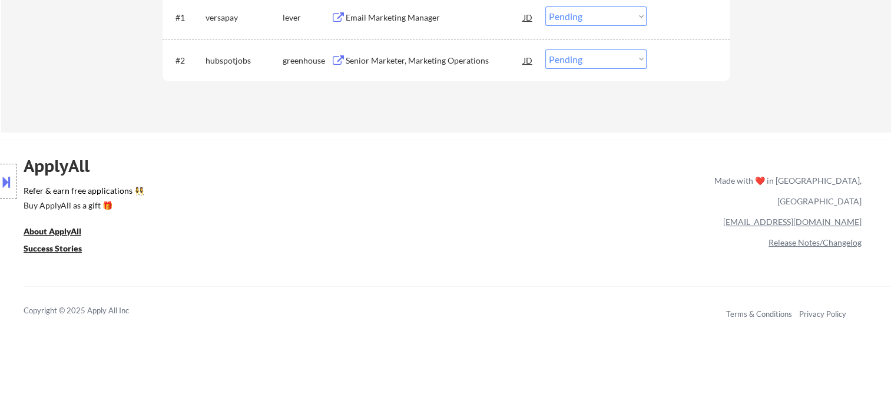
drag, startPoint x: 710, startPoint y: 22, endPoint x: 698, endPoint y: 29, distance: 13.7
click at [708, 23] on div at bounding box center [690, 16] width 52 height 21
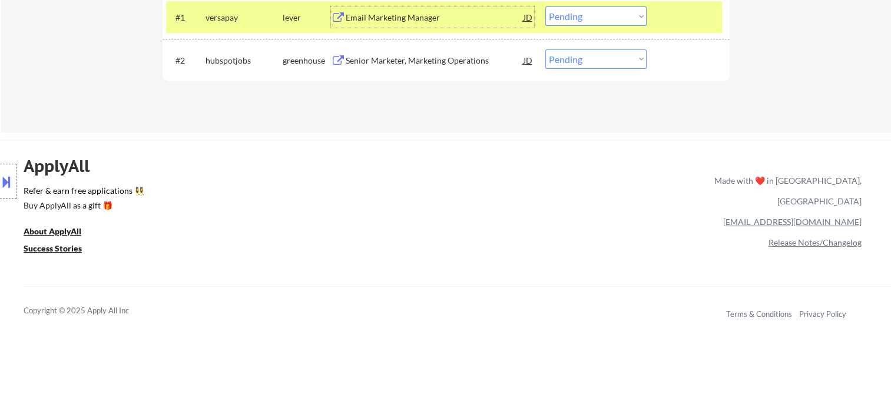
click at [438, 18] on div "Email Marketing Manager" at bounding box center [435, 18] width 178 height 12
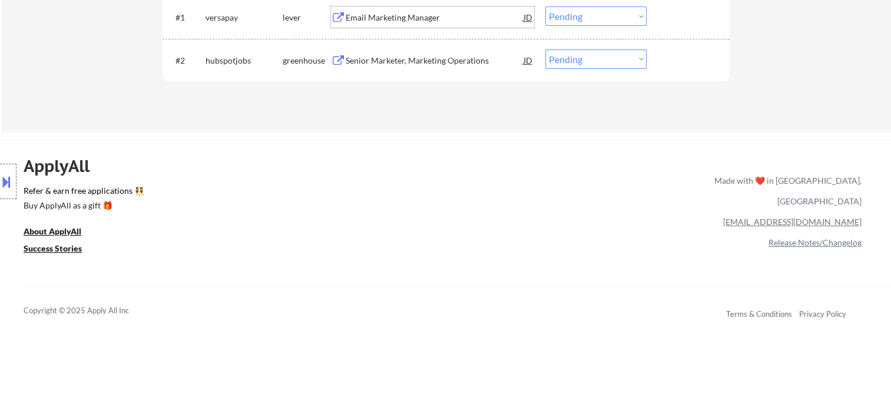
click at [637, 19] on select "Choose an option... Pending Applied Excluded (Questions) Excluded (Expired) Exc…" at bounding box center [596, 15] width 101 height 19
click at [546, 6] on select "Choose an option... Pending Applied Excluded (Questions) Excluded (Expired) Exc…" at bounding box center [596, 15] width 101 height 19
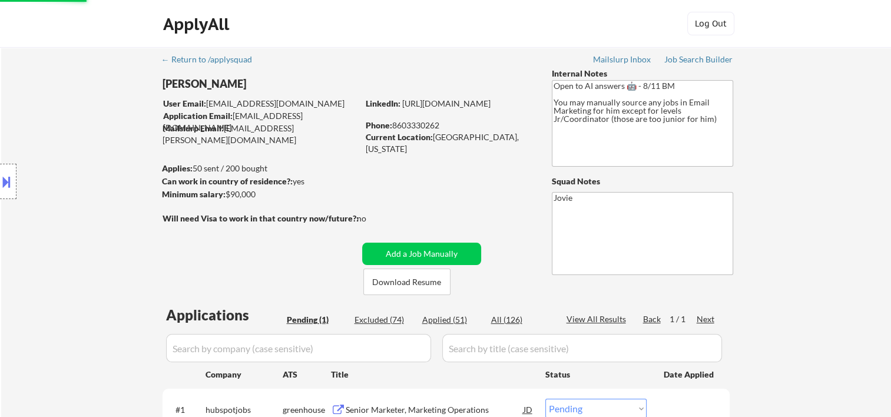
scroll to position [196, 0]
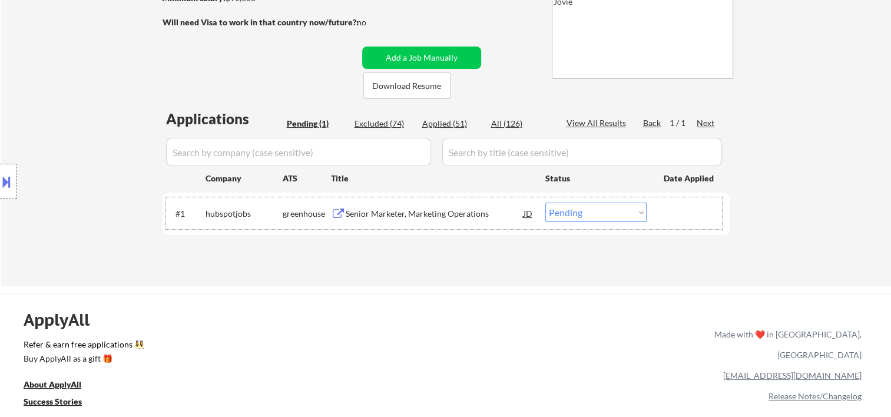
drag, startPoint x: 668, startPoint y: 214, endPoint x: 481, endPoint y: 215, distance: 186.7
click at [667, 214] on div at bounding box center [690, 213] width 52 height 21
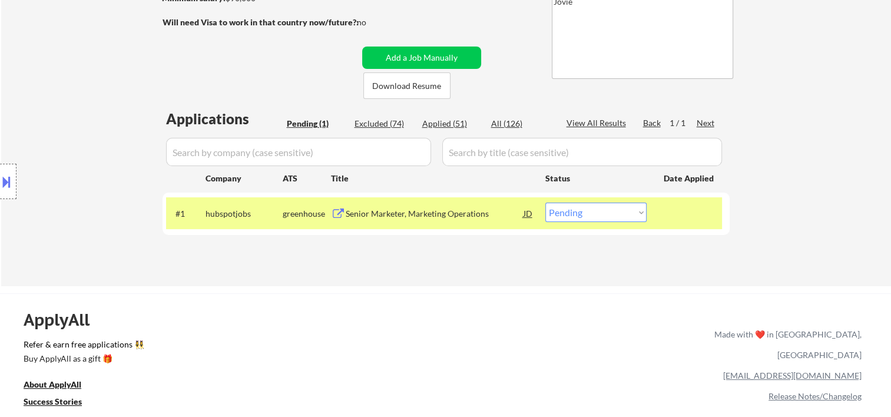
click at [432, 207] on div "Senior Marketer, Marketing Operations" at bounding box center [435, 213] width 178 height 21
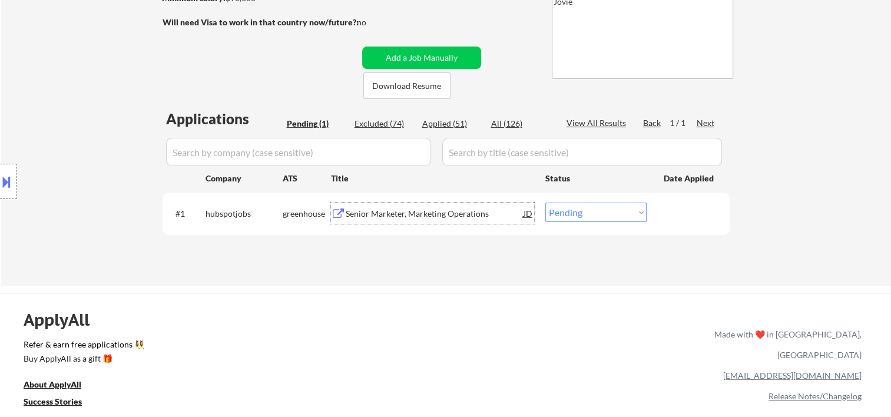
click at [676, 217] on div at bounding box center [690, 213] width 52 height 21
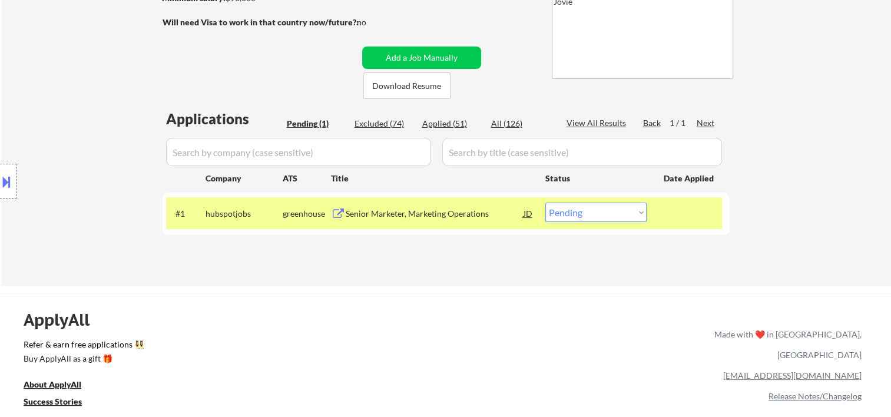
click at [634, 219] on select "Choose an option... Pending Applied Excluded (Questions) Excluded (Expired) Exc…" at bounding box center [596, 212] width 101 height 19
select select ""applied""
click at [546, 203] on select "Choose an option... Pending Applied Excluded (Questions) Excluded (Expired) Exc…" at bounding box center [596, 212] width 101 height 19
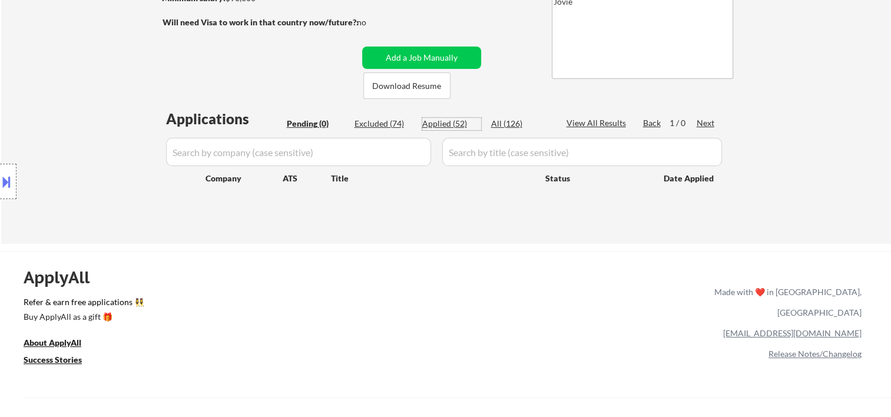
click at [461, 123] on div "Applied (52)" at bounding box center [451, 124] width 59 height 12
click at [306, 80] on div "← Return to /applysquad Mailslurp Inbox Job Search Builder Stalone Sylvestre Us…" at bounding box center [447, 42] width 588 height 383
select select ""applied""
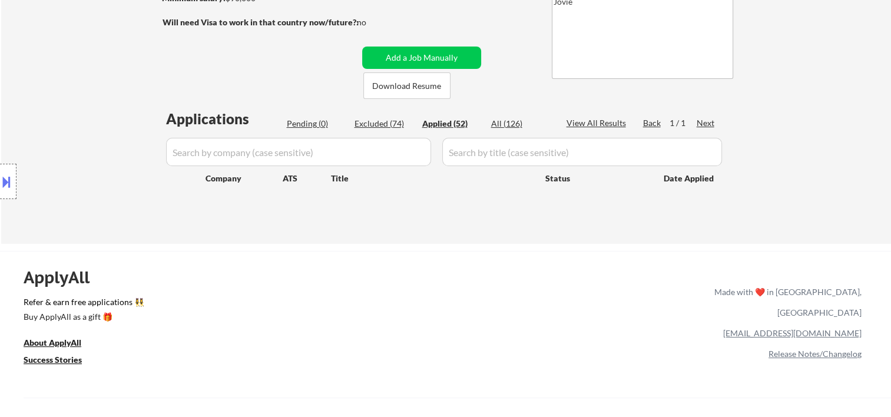
select select ""applied""
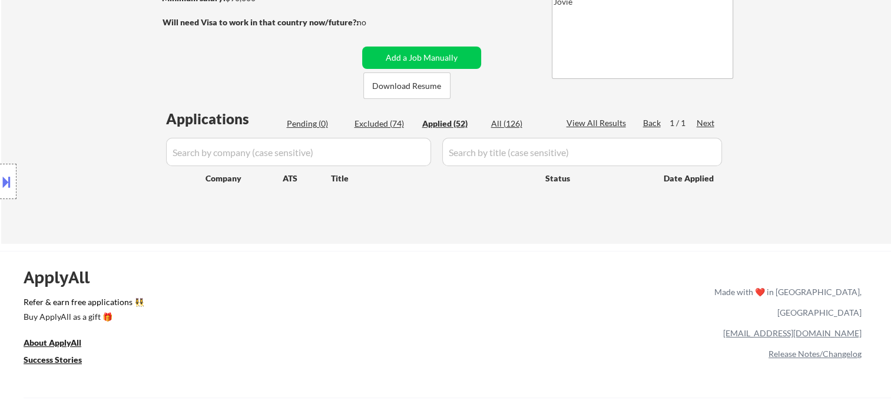
select select ""applied""
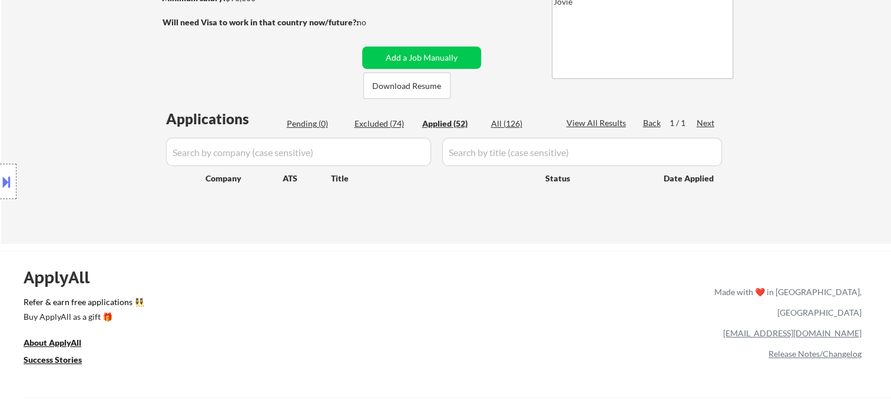
select select ""applied""
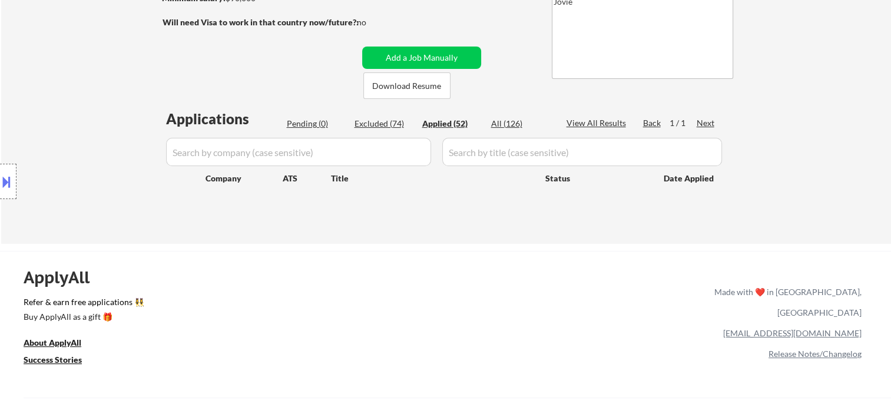
select select ""applied""
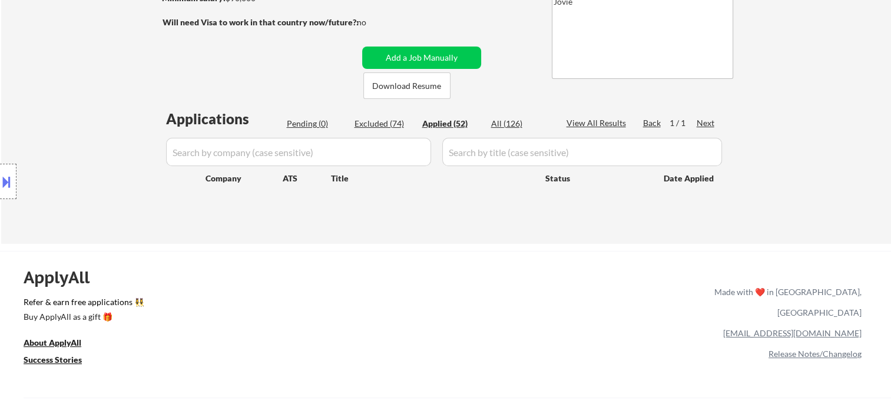
select select ""applied""
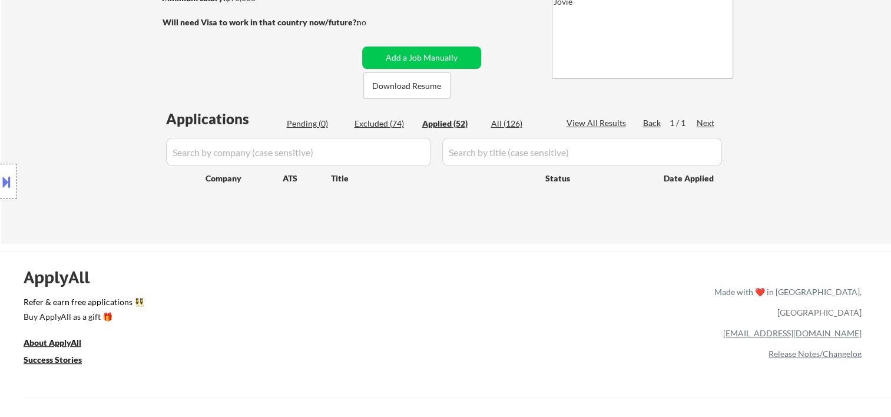
select select ""applied""
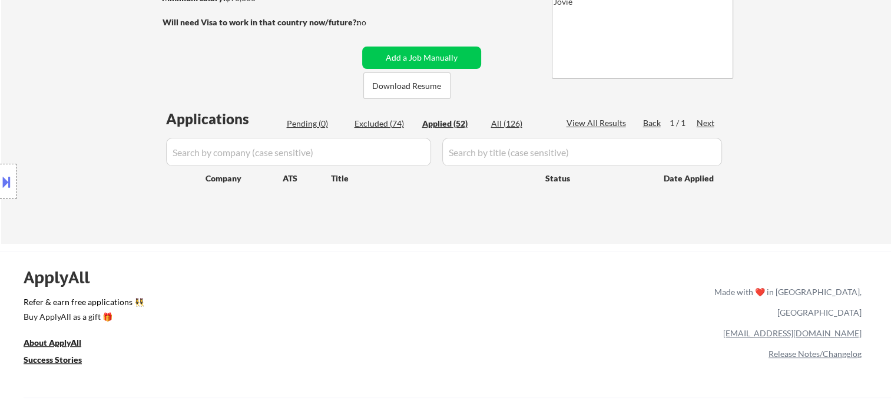
select select ""applied""
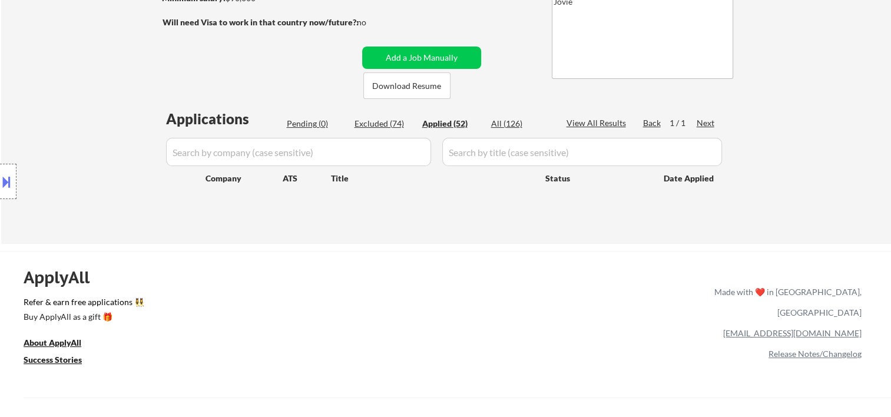
select select ""applied""
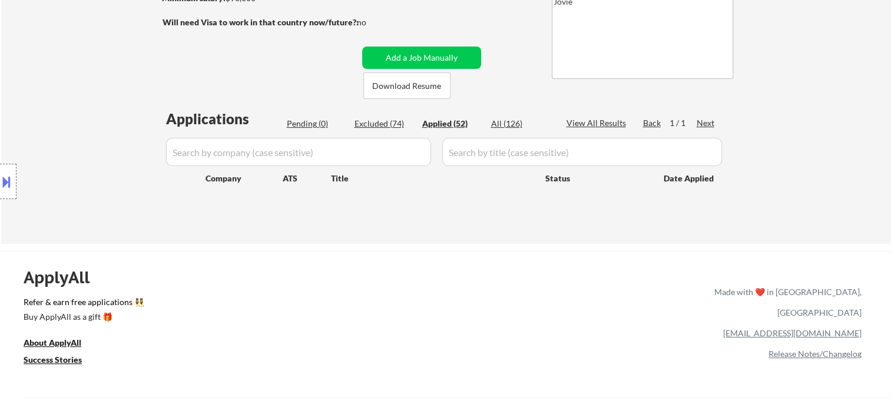
select select ""applied""
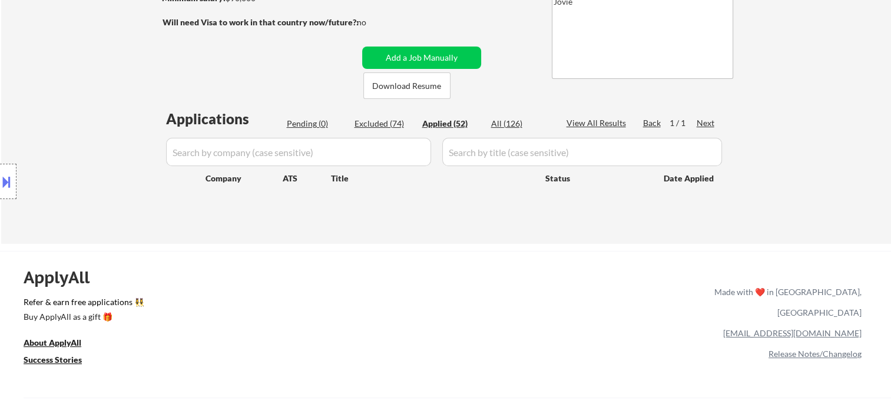
select select ""applied""
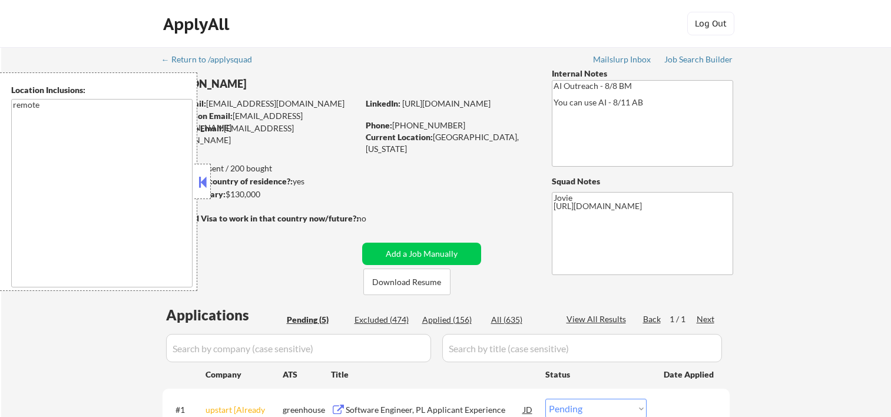
select select ""pending""
click at [203, 177] on button at bounding box center [202, 182] width 13 height 18
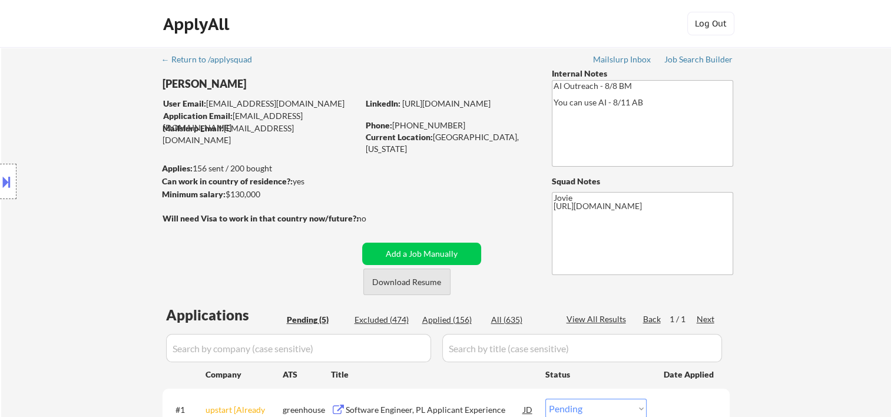
click at [412, 276] on button "Download Resume" at bounding box center [406, 282] width 87 height 27
click at [567, 28] on div "ApplyAll Log Out" at bounding box center [445, 26] width 589 height 29
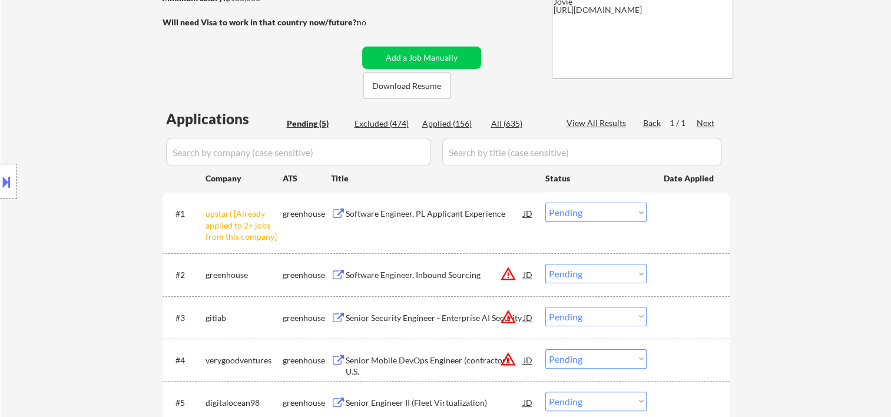
scroll to position [392, 0]
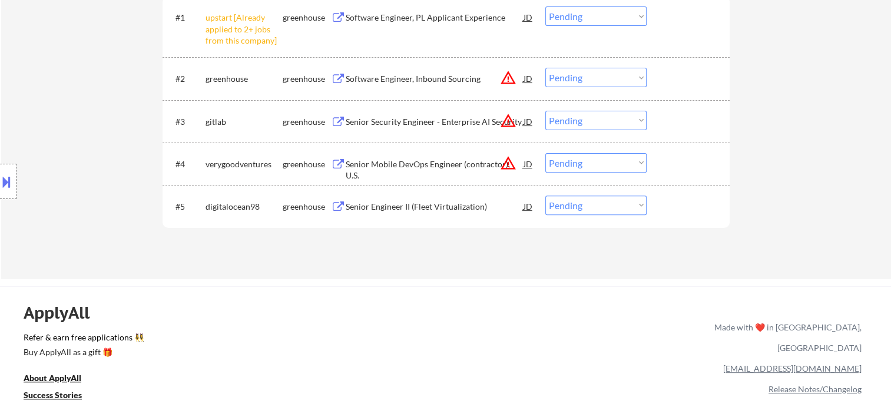
click at [664, 208] on div at bounding box center [690, 206] width 52 height 21
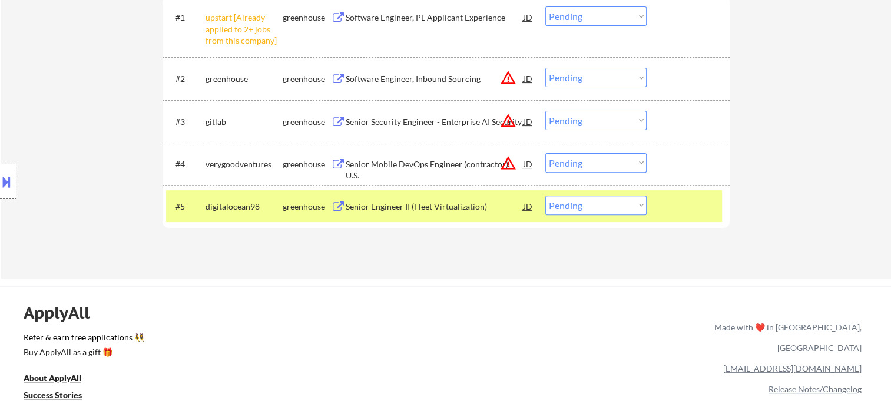
click at [416, 215] on div "Senior Engineer II (Fleet Virtualization)" at bounding box center [435, 206] width 178 height 21
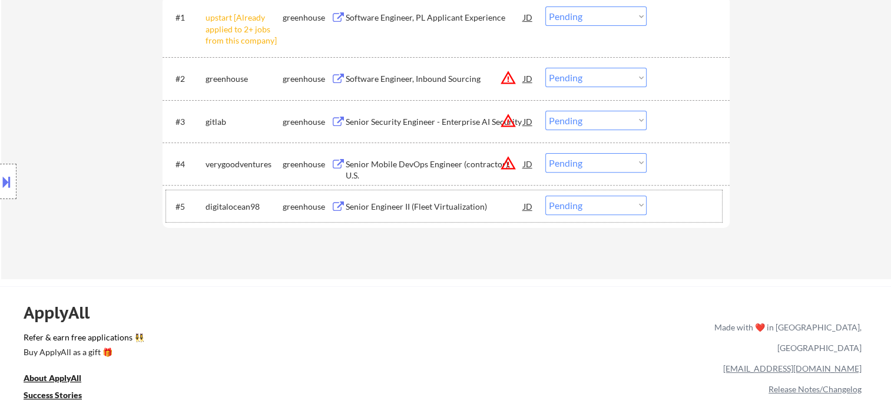
drag, startPoint x: 676, startPoint y: 208, endPoint x: 644, endPoint y: 213, distance: 32.8
click at [672, 210] on div at bounding box center [690, 206] width 52 height 21
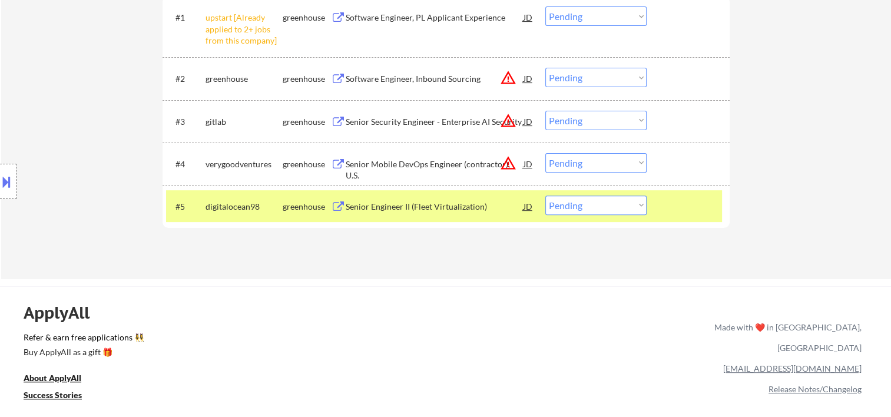
click at [640, 213] on select "Choose an option... Pending Applied Excluded (Questions) Excluded (Expired) Exc…" at bounding box center [596, 205] width 101 height 19
select select ""excluded__bad_match_""
click at [546, 196] on select "Choose an option... Pending Applied Excluded (Questions) Excluded (Expired) Exc…" at bounding box center [596, 205] width 101 height 19
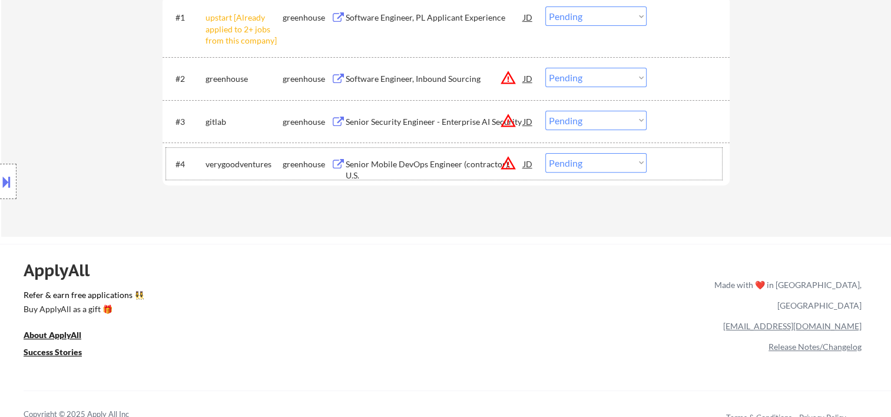
click at [666, 158] on div at bounding box center [690, 163] width 52 height 21
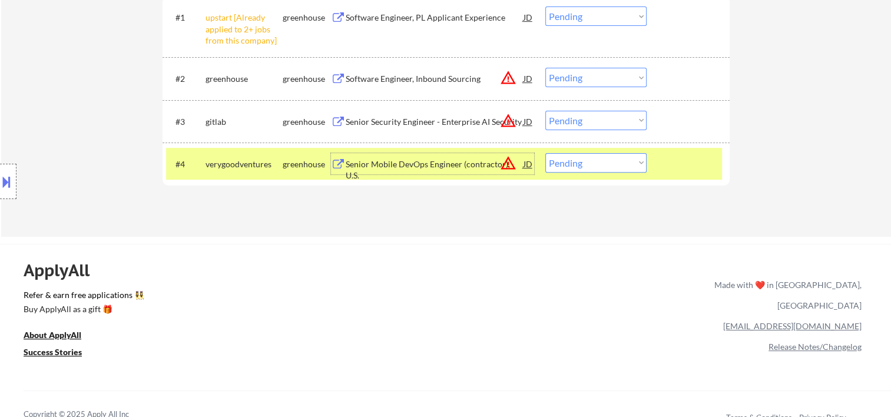
click at [450, 158] on div "Senior Mobile DevOps Engineer (contractor), U.S." at bounding box center [435, 169] width 178 height 23
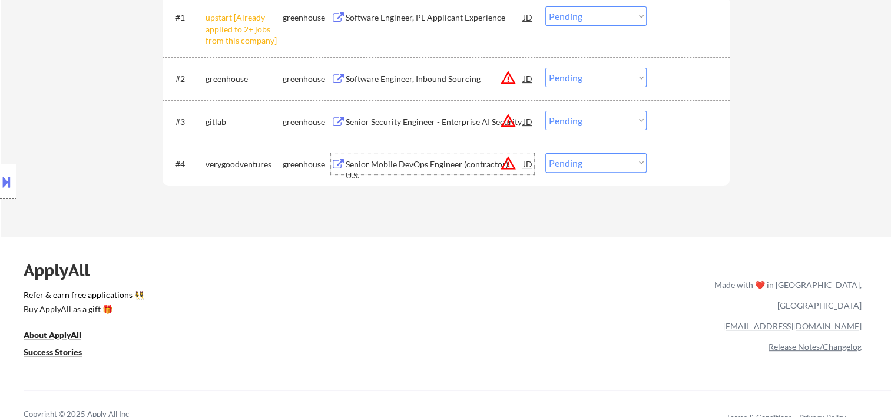
click at [660, 160] on div "#4 verygoodventures greenhouse Senior Mobile DevOps Engineer (contractor), U.S.…" at bounding box center [444, 164] width 556 height 32
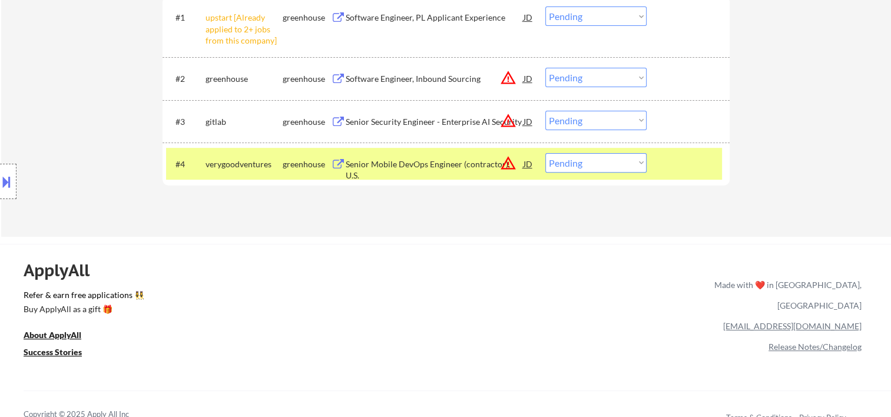
click at [623, 166] on select "Choose an option... Pending Applied Excluded (Questions) Excluded (Expired) Exc…" at bounding box center [596, 162] width 101 height 19
select select ""excluded__bad_match_""
click at [546, 153] on select "Choose an option... Pending Applied Excluded (Questions) Excluded (Expired) Exc…" at bounding box center [596, 162] width 101 height 19
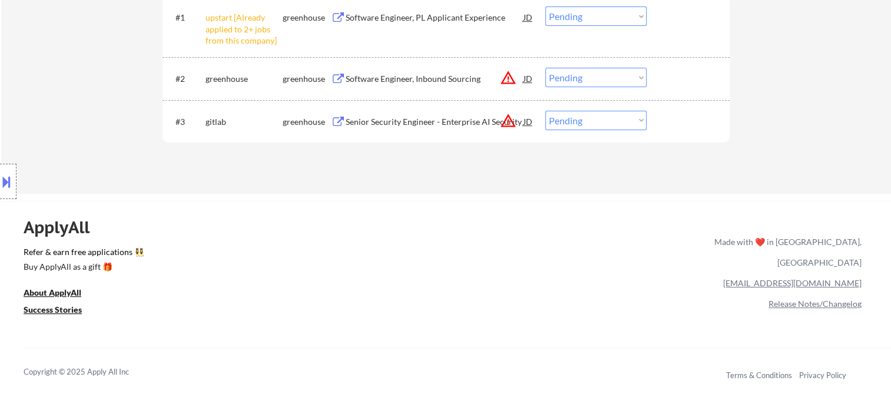
click at [683, 137] on div "#3 gitlab greenhouse Senior Security Engineer - Enterprise AI Security JD warni…" at bounding box center [446, 121] width 567 height 42
click at [676, 121] on div at bounding box center [690, 121] width 52 height 21
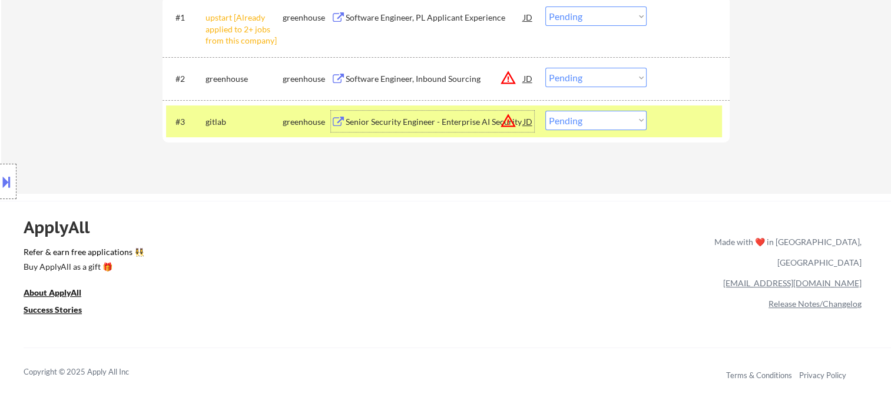
click at [454, 120] on div "Senior Security Engineer - Enterprise AI Security" at bounding box center [435, 122] width 178 height 12
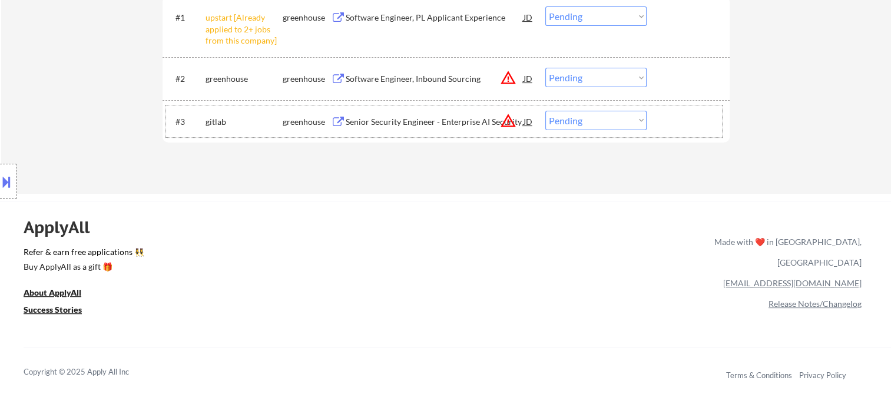
drag, startPoint x: 670, startPoint y: 114, endPoint x: 645, endPoint y: 120, distance: 26.0
click at [662, 117] on div "#3 gitlab greenhouse Senior Security Engineer - Enterprise AI Security JD warni…" at bounding box center [444, 121] width 556 height 32
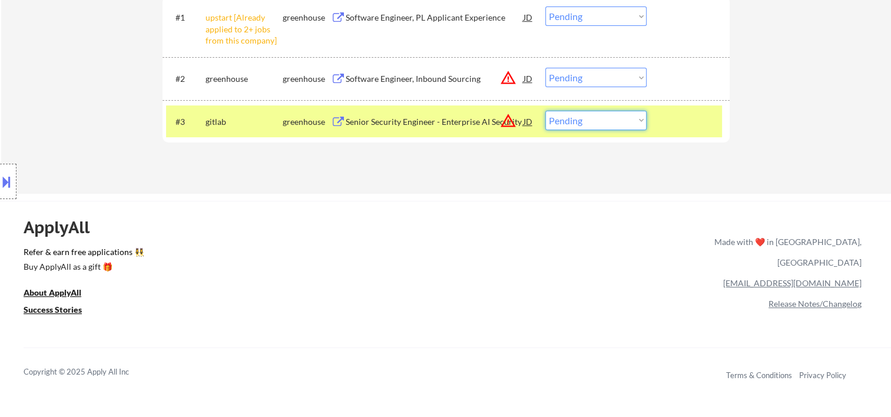
drag, startPoint x: 642, startPoint y: 120, endPoint x: 633, endPoint y: 131, distance: 13.9
click at [640, 121] on select "Choose an option... Pending Applied Excluded (Questions) Excluded (Expired) Exc…" at bounding box center [596, 120] width 101 height 19
select select ""excluded__bad_match_""
click at [546, 111] on select "Choose an option... Pending Applied Excluded (Questions) Excluded (Expired) Exc…" at bounding box center [596, 120] width 101 height 19
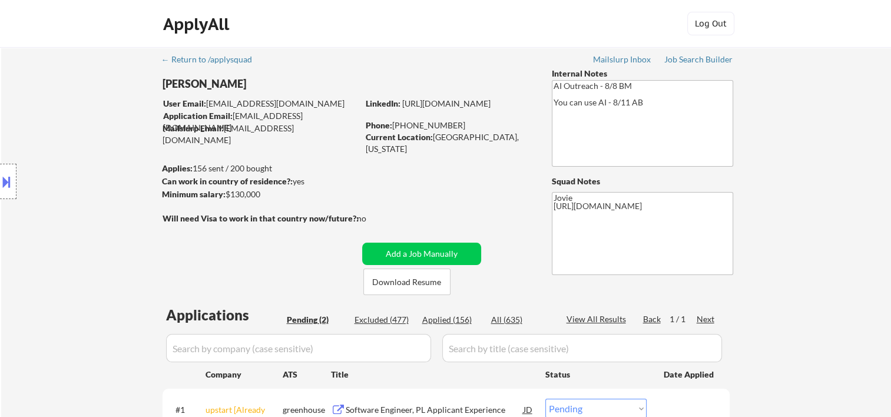
scroll to position [196, 0]
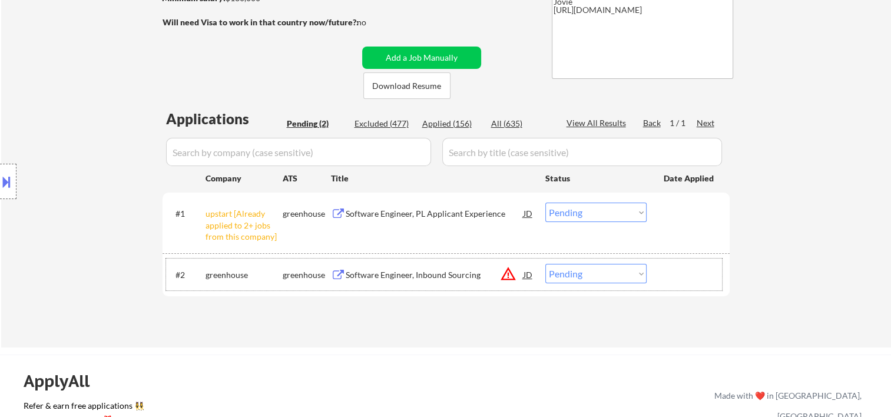
click at [685, 266] on div at bounding box center [690, 274] width 52 height 21
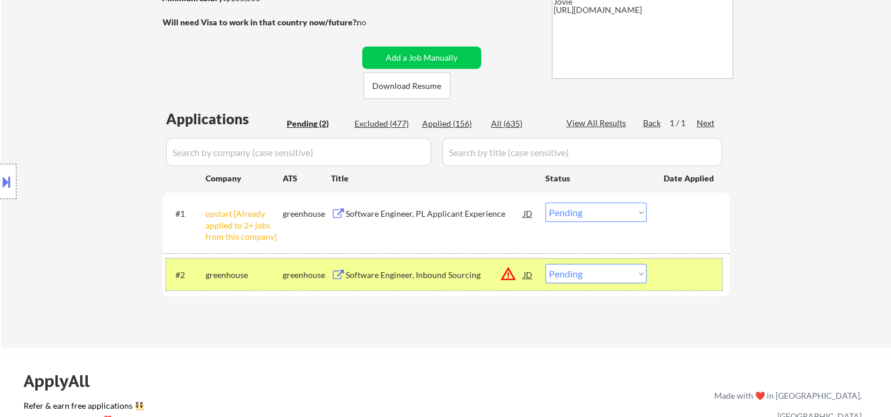
click at [678, 273] on div at bounding box center [690, 274] width 52 height 21
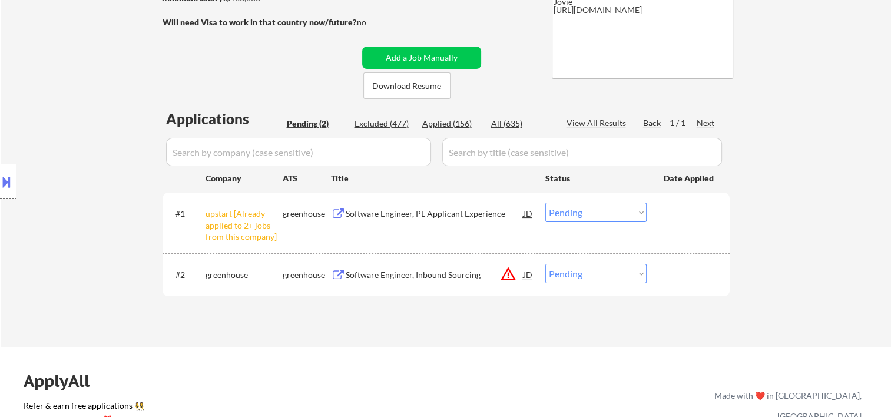
click at [441, 278] on div "Software Engineer, Inbound Sourcing" at bounding box center [435, 275] width 178 height 12
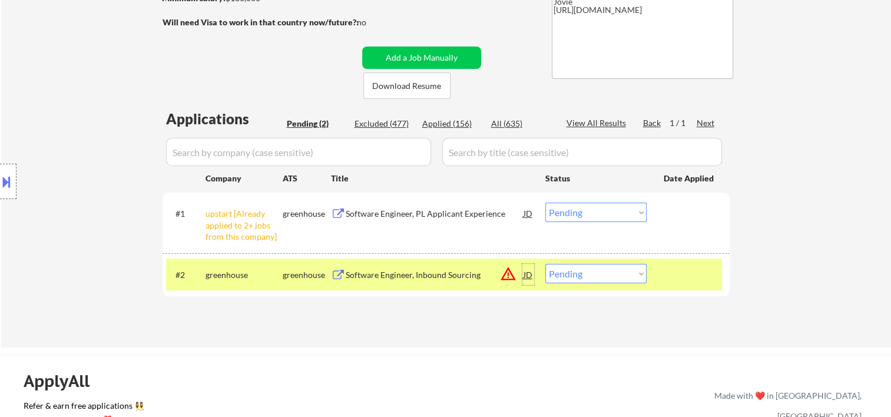
click at [531, 272] on div "JD" at bounding box center [529, 274] width 12 height 21
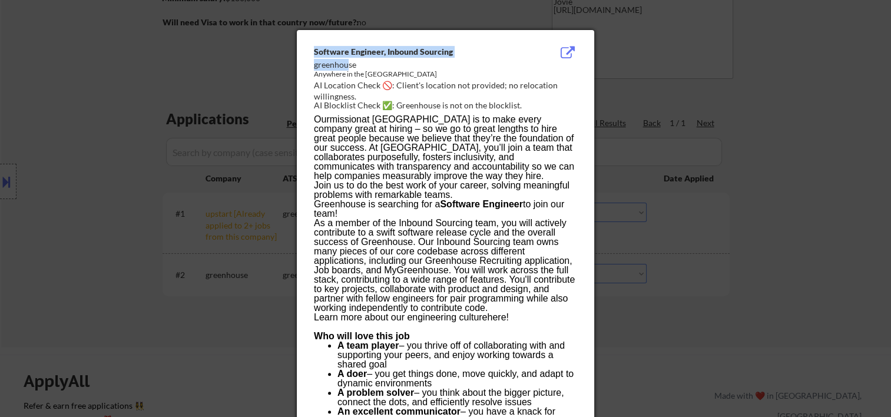
drag, startPoint x: 312, startPoint y: 67, endPoint x: 346, endPoint y: 67, distance: 34.8
drag, startPoint x: 346, startPoint y: 67, endPoint x: 336, endPoint y: 70, distance: 11.0
click at [336, 70] on div "Anywhere in the [GEOGRAPHIC_DATA]" at bounding box center [416, 75] width 204 height 10
drag, startPoint x: 316, startPoint y: 66, endPoint x: 357, endPoint y: 65, distance: 41.2
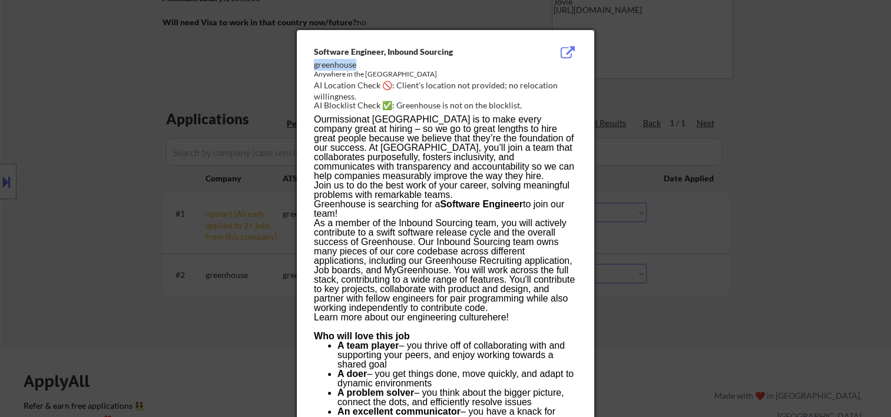
click at [357, 65] on div "greenhouse" at bounding box center [416, 65] width 204 height 12
copy div "greenhouse"
drag, startPoint x: 782, startPoint y: 217, endPoint x: 776, endPoint y: 221, distance: 7.2
click at [782, 219] on div at bounding box center [445, 208] width 891 height 417
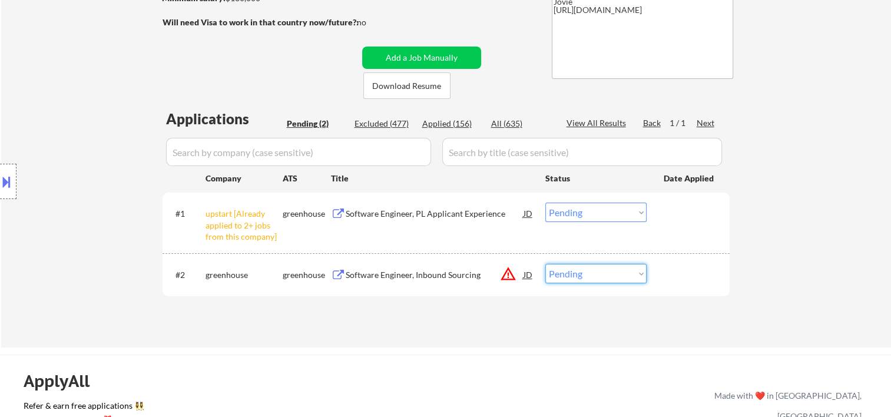
click at [643, 274] on select "Choose an option... Pending Applied Excluded (Questions) Excluded (Expired) Exc…" at bounding box center [596, 273] width 101 height 19
select select ""applied""
click at [546, 264] on select "Choose an option... Pending Applied Excluded (Questions) Excluded (Expired) Exc…" at bounding box center [596, 273] width 101 height 19
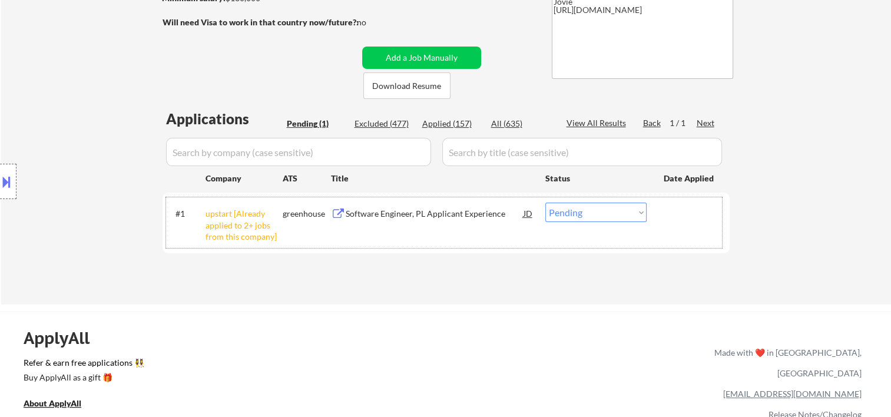
click at [636, 225] on div "#1 upstart [Already applied to 2+ jobs from this company] greenhouse Software E…" at bounding box center [444, 222] width 556 height 51
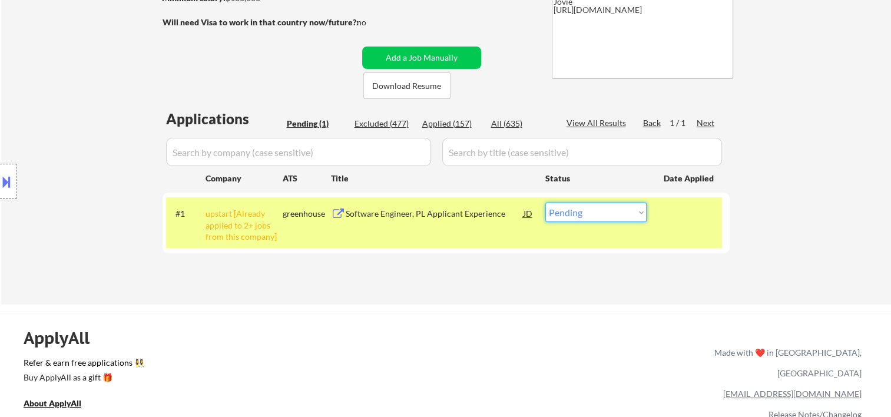
click at [629, 217] on select "Choose an option... Pending Applied Excluded (Questions) Excluded (Expired) Exc…" at bounding box center [596, 212] width 101 height 19
select select ""excluded__other_""
click at [546, 203] on select "Choose an option... Pending Applied Excluded (Questions) Excluded (Expired) Exc…" at bounding box center [596, 212] width 101 height 19
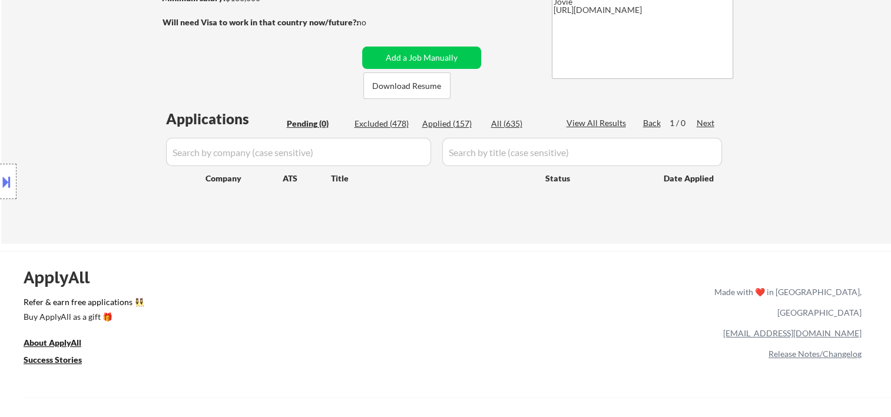
scroll to position [0, 0]
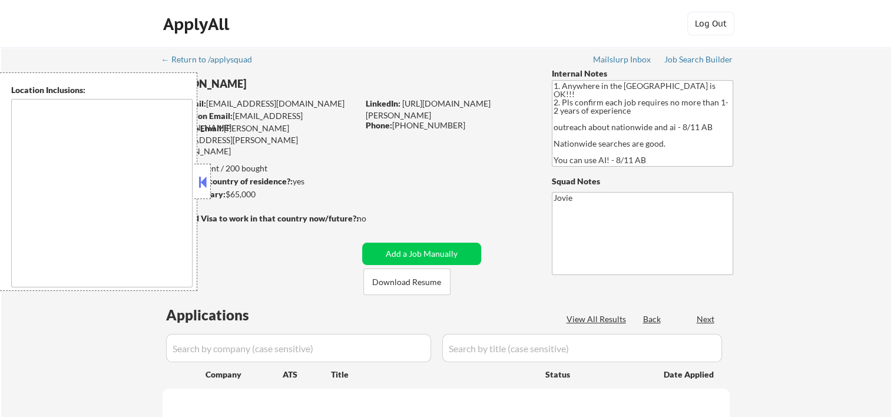
select select ""pending""
type textarea "country:[GEOGRAPHIC_DATA]"
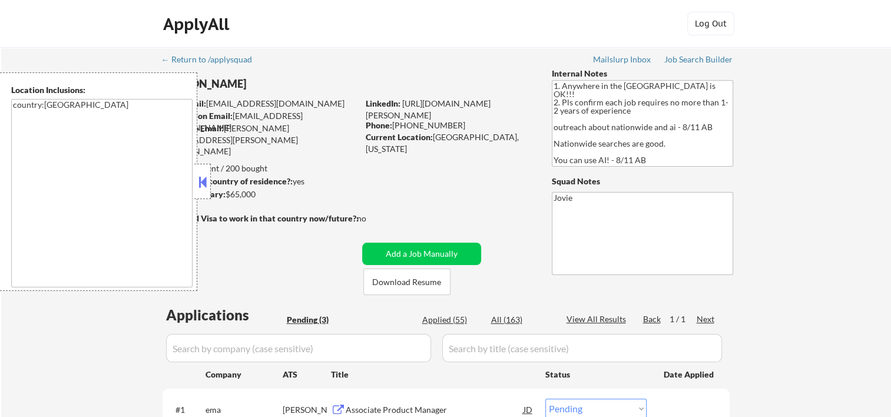
click at [205, 176] on button at bounding box center [202, 182] width 13 height 18
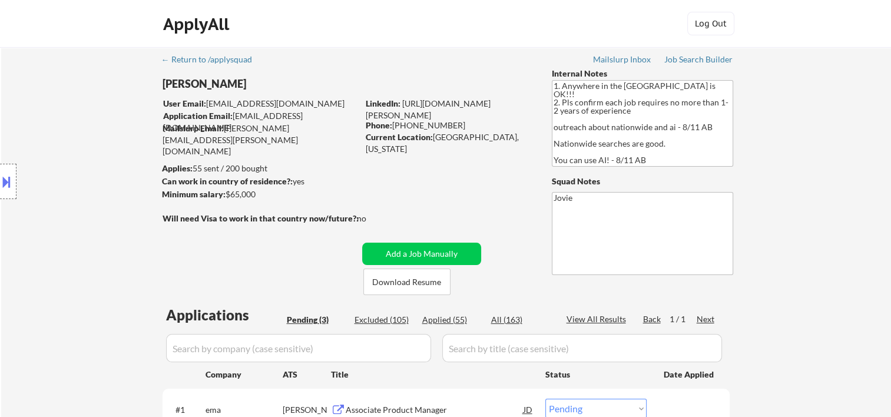
drag, startPoint x: 505, startPoint y: 29, endPoint x: 496, endPoint y: 31, distance: 9.0
click at [505, 29] on div "ApplyAll Log In Sign Up Log Out" at bounding box center [445, 26] width 589 height 29
click at [406, 286] on button "Download Resume" at bounding box center [406, 282] width 87 height 27
click at [455, 168] on div "← Return to /applysquad Mailslurp Inbox Job Search Builder [PERSON_NAME] User E…" at bounding box center [447, 306] width 588 height 518
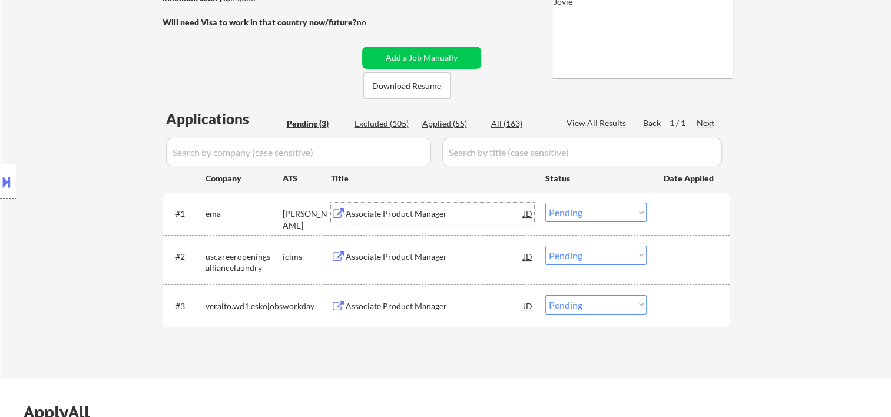
click at [413, 208] on div "Associate Product Manager" at bounding box center [435, 214] width 178 height 12
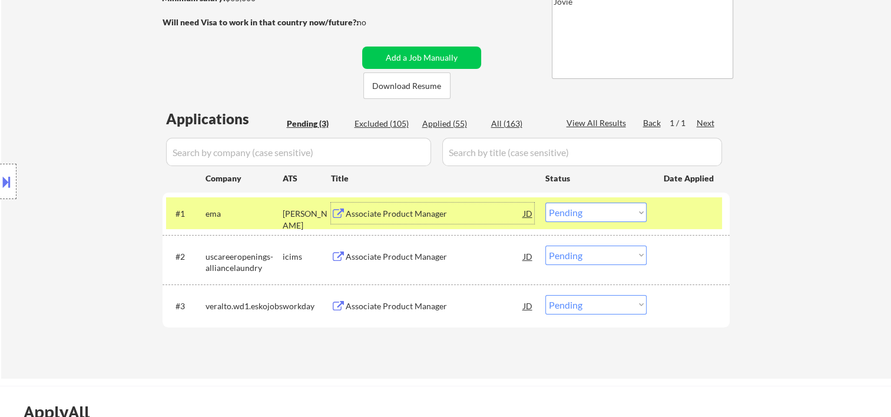
click at [640, 213] on select "Choose an option... Pending Applied Excluded (Questions) Excluded (Expired) Exc…" at bounding box center [596, 212] width 101 height 19
click at [546, 203] on select "Choose an option... Pending Applied Excluded (Questions) Excluded (Expired) Exc…" at bounding box center [596, 212] width 101 height 19
select select ""pending""
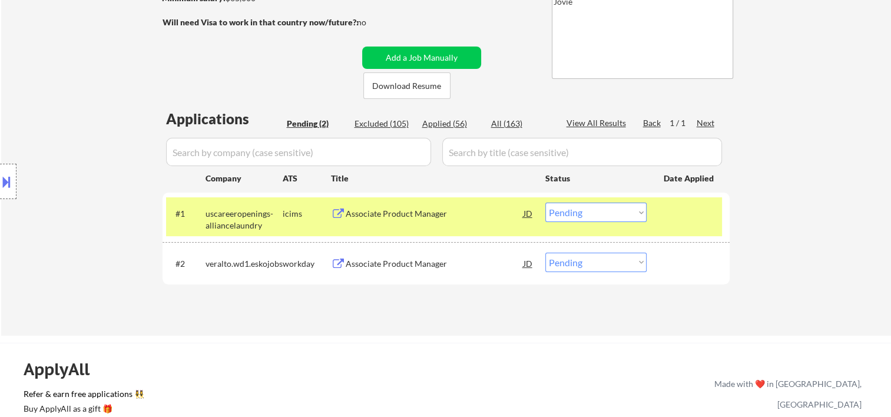
drag, startPoint x: 697, startPoint y: 211, endPoint x: 614, endPoint y: 260, distance: 96.2
click at [696, 210] on div at bounding box center [690, 213] width 52 height 21
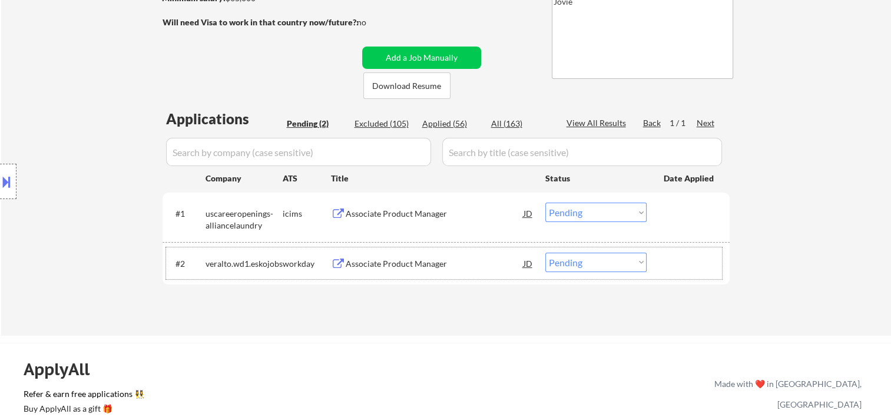
click at [691, 255] on div at bounding box center [690, 263] width 52 height 21
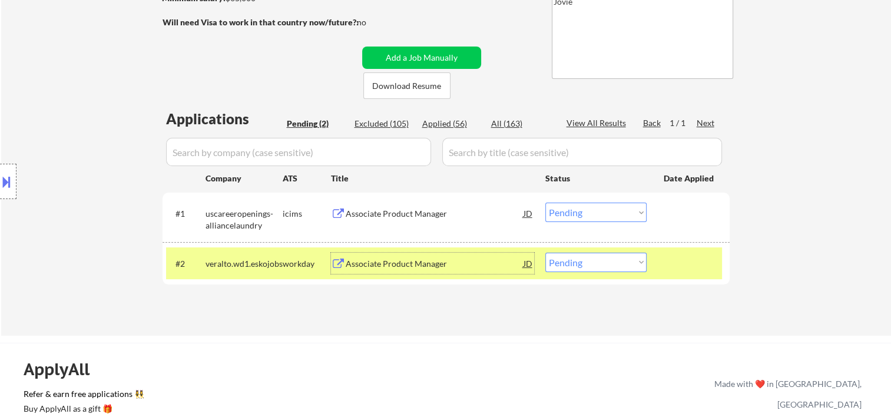
click at [492, 268] on div "Associate Product Manager" at bounding box center [435, 264] width 178 height 12
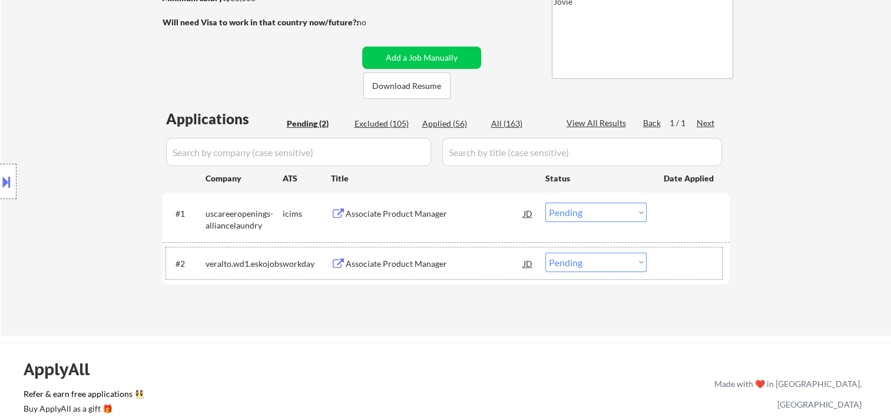
drag, startPoint x: 681, startPoint y: 261, endPoint x: 636, endPoint y: 266, distance: 45.0
click at [668, 266] on div at bounding box center [690, 263] width 52 height 21
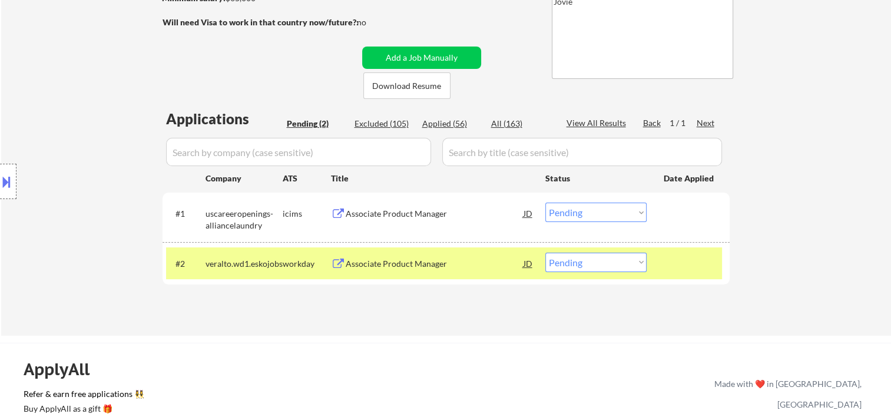
click at [633, 263] on select "Choose an option... Pending Applied Excluded (Questions) Excluded (Expired) Exc…" at bounding box center [596, 262] width 101 height 19
click at [593, 263] on select "Choose an option... Pending Applied Excluded (Questions) Excluded (Expired) Exc…" at bounding box center [596, 262] width 101 height 19
select select ""applied""
click at [546, 253] on select "Choose an option... Pending Applied Excluded (Questions) Excluded (Expired) Exc…" at bounding box center [596, 262] width 101 height 19
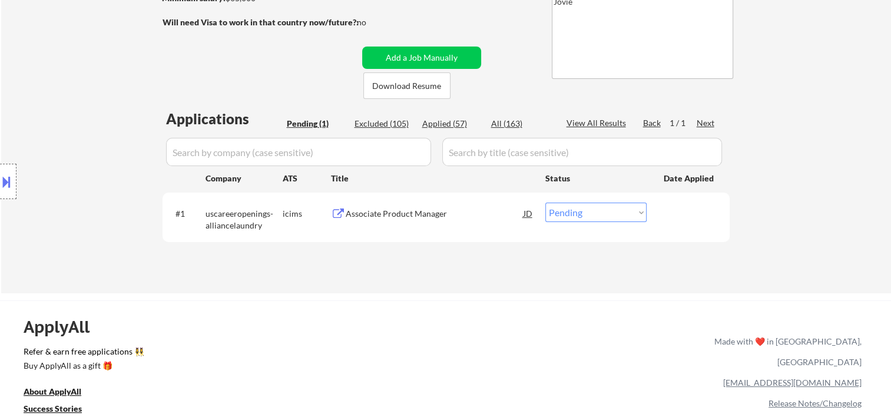
click at [385, 217] on div "Associate Product Manager" at bounding box center [435, 214] width 178 height 12
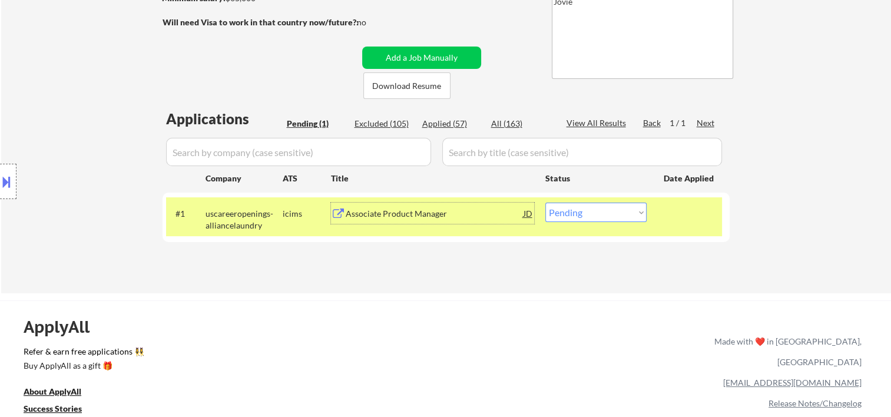
drag, startPoint x: 680, startPoint y: 225, endPoint x: 643, endPoint y: 219, distance: 37.1
click at [679, 225] on div "#1 uscareeropenings-alliancelaundry icims Associate Product Manager JD Choose a…" at bounding box center [444, 216] width 556 height 39
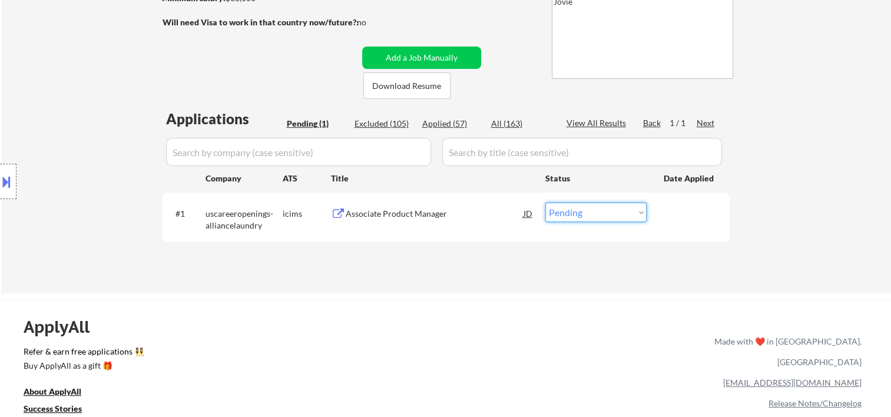
click at [639, 213] on select "Choose an option... Pending Applied Excluded (Questions) Excluded (Expired) Exc…" at bounding box center [596, 212] width 101 height 19
select select ""excluded__bad_match_""
click at [546, 203] on select "Choose an option... Pending Applied Excluded (Questions) Excluded (Expired) Exc…" at bounding box center [596, 212] width 101 height 19
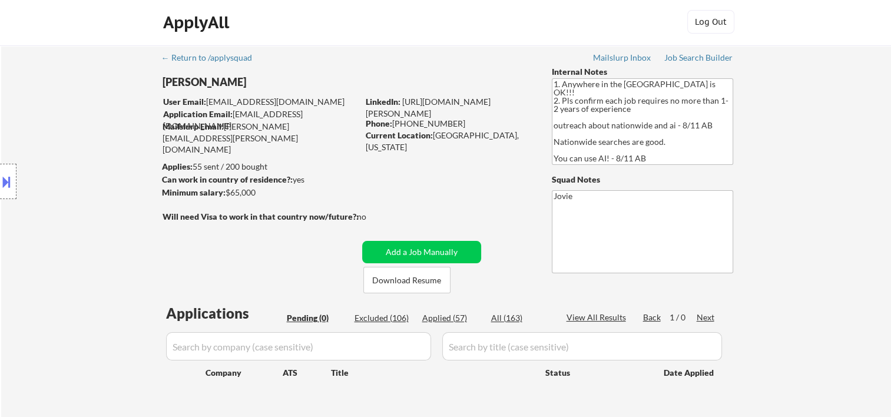
scroll to position [0, 0]
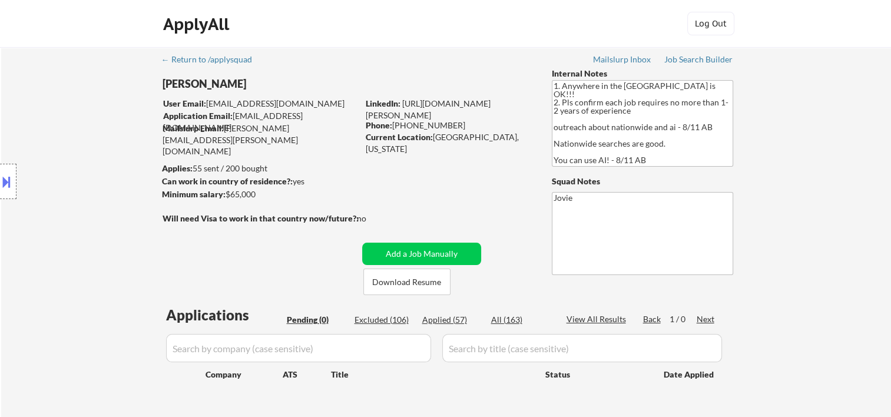
click at [436, 320] on div "Applied (57)" at bounding box center [451, 320] width 59 height 12
click at [449, 319] on div "Applied (57)" at bounding box center [451, 320] width 59 height 12
select select ""applied""
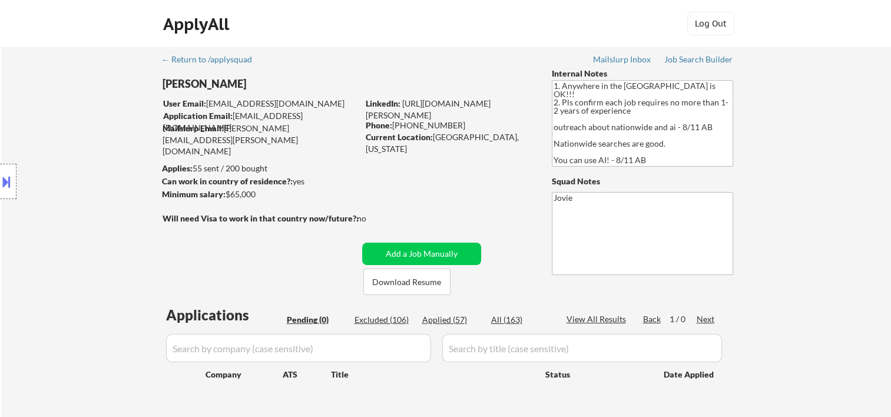
select select ""applied""
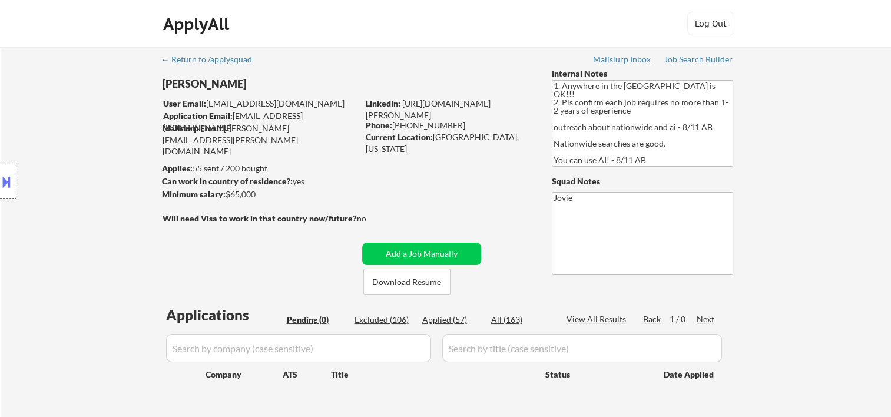
select select ""applied""
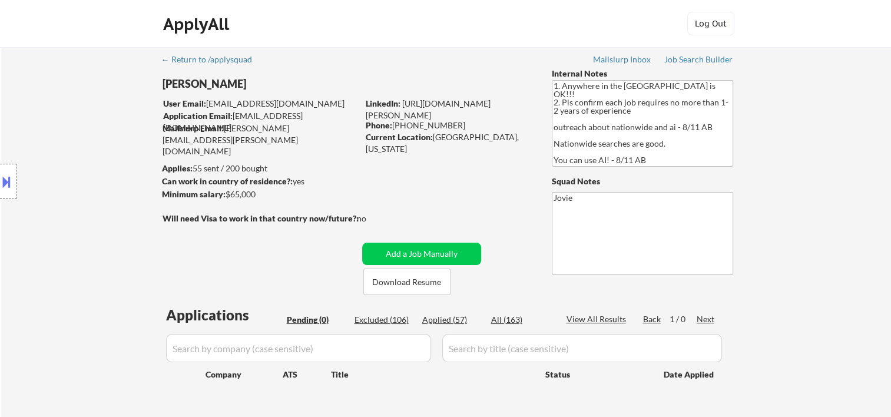
select select ""applied""
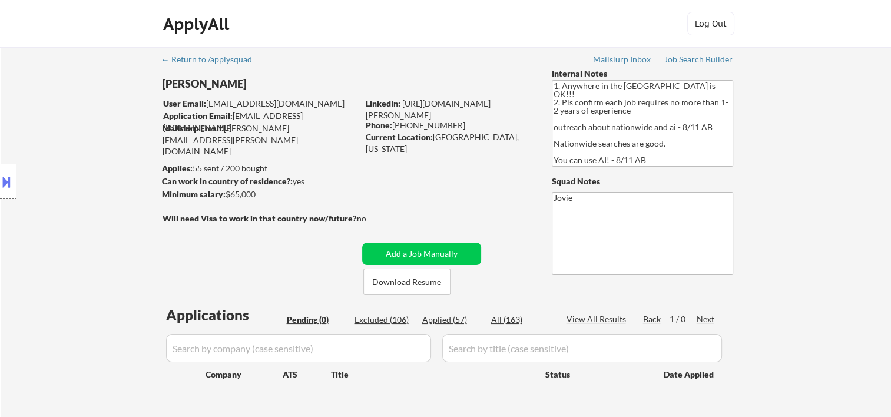
select select ""applied""
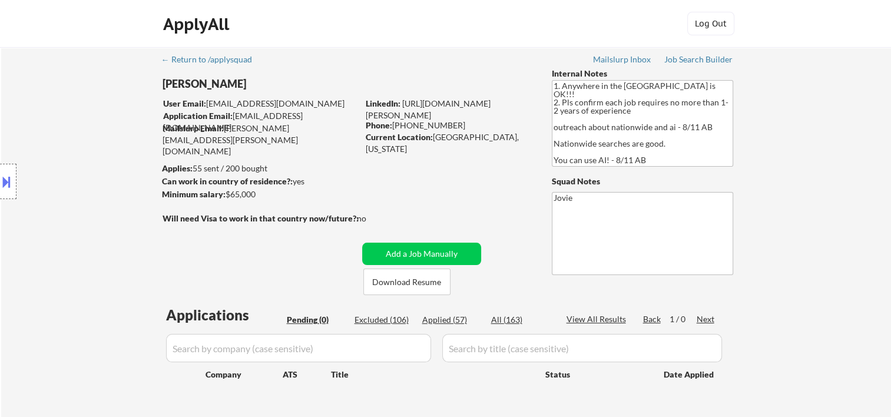
select select ""applied""
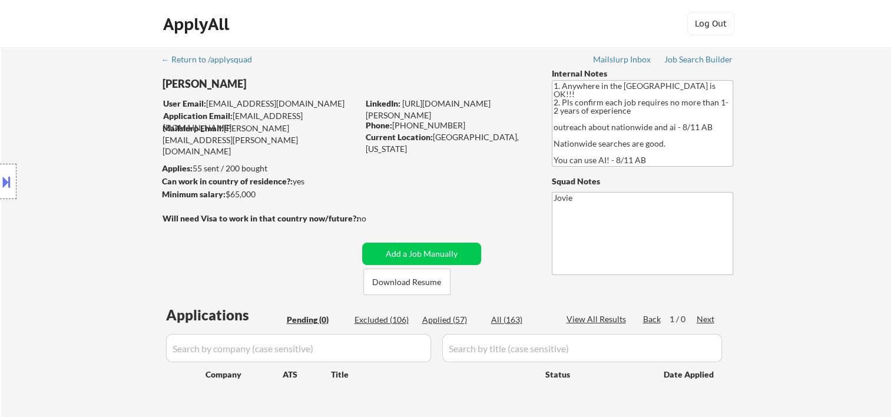
select select ""applied""
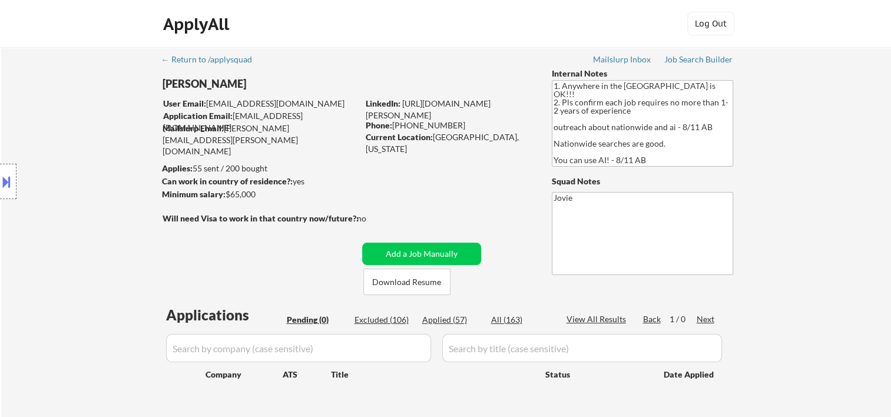
select select ""applied""
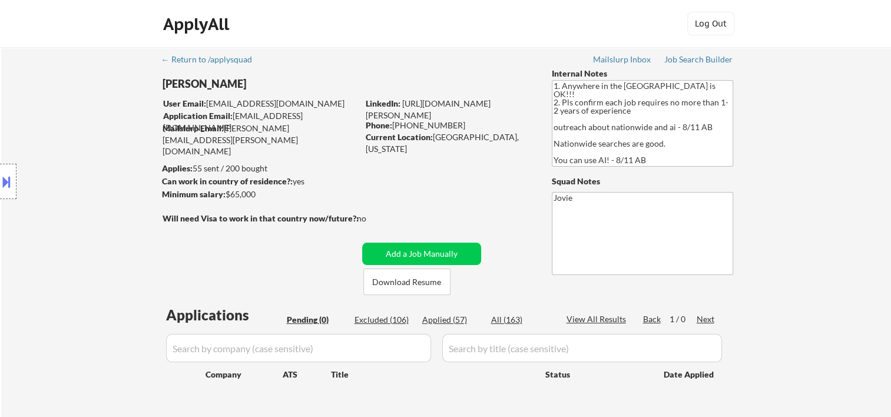
select select ""applied""
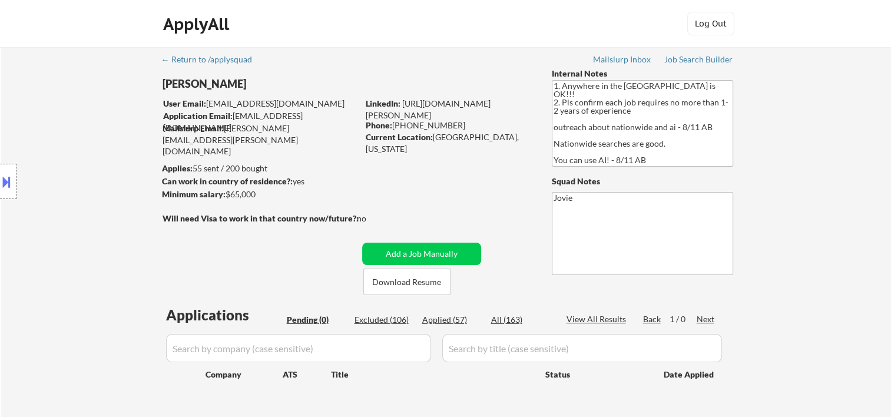
select select ""applied""
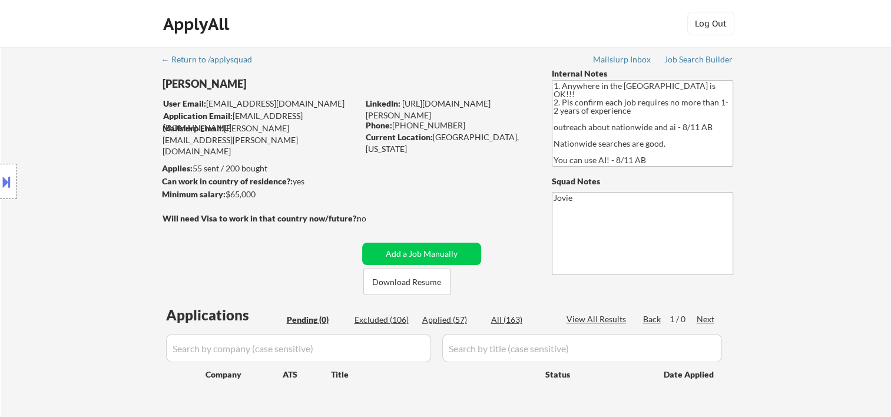
select select ""applied""
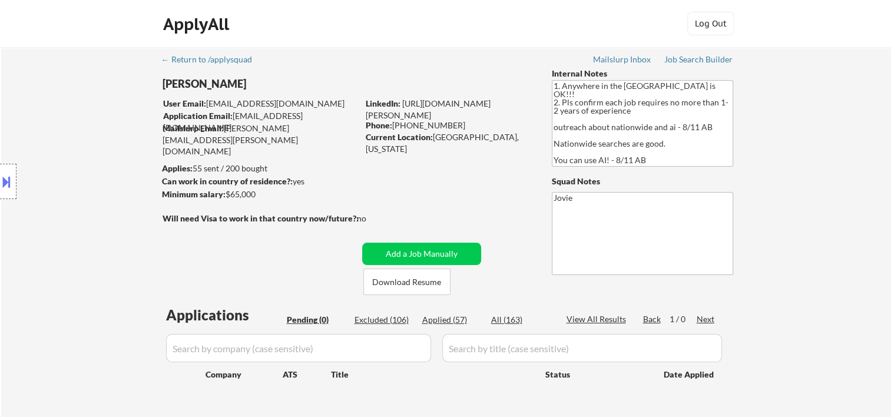
select select ""applied""
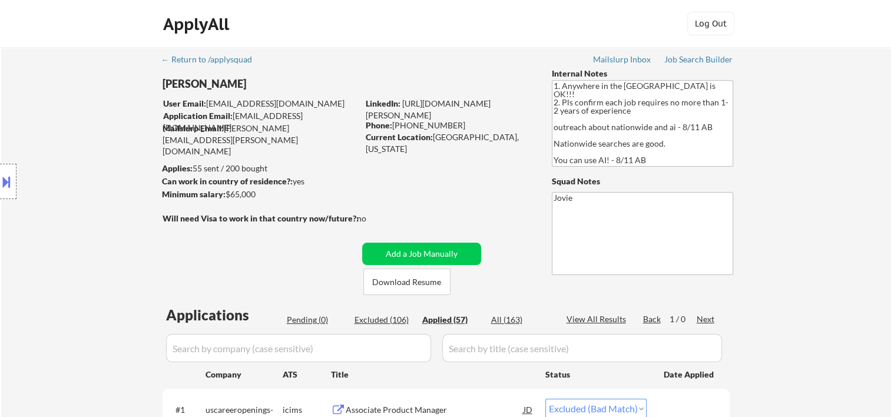
select select ""applied""
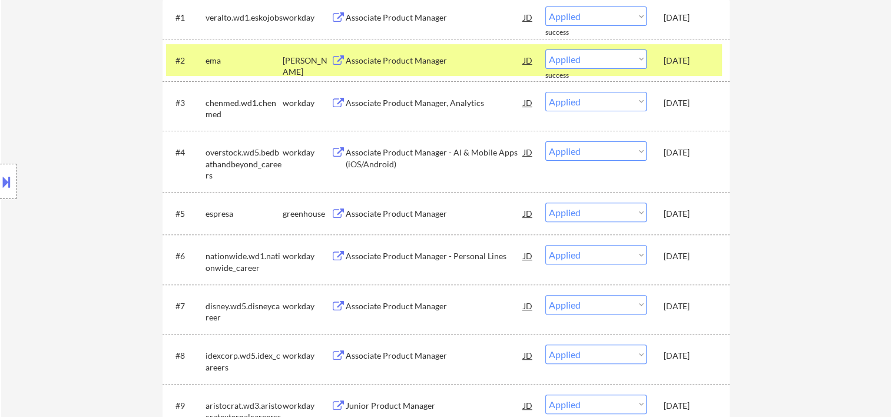
scroll to position [196, 0]
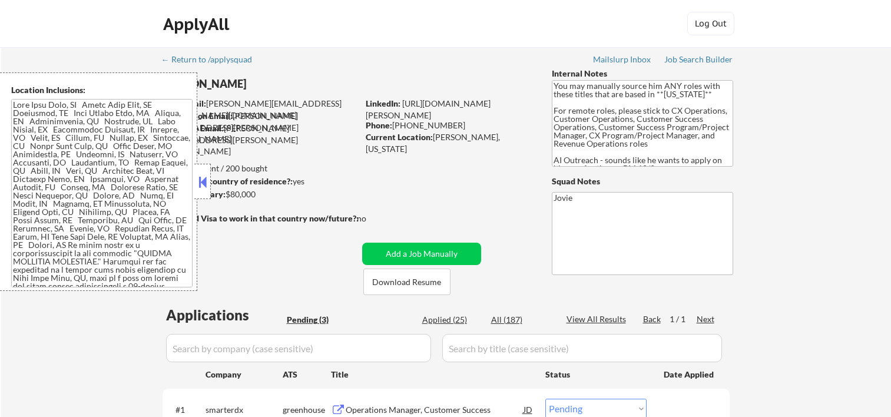
select select ""pending""
drag, startPoint x: 199, startPoint y: 189, endPoint x: 199, endPoint y: 179, distance: 9.4
click at [199, 187] on button at bounding box center [202, 182] width 13 height 18
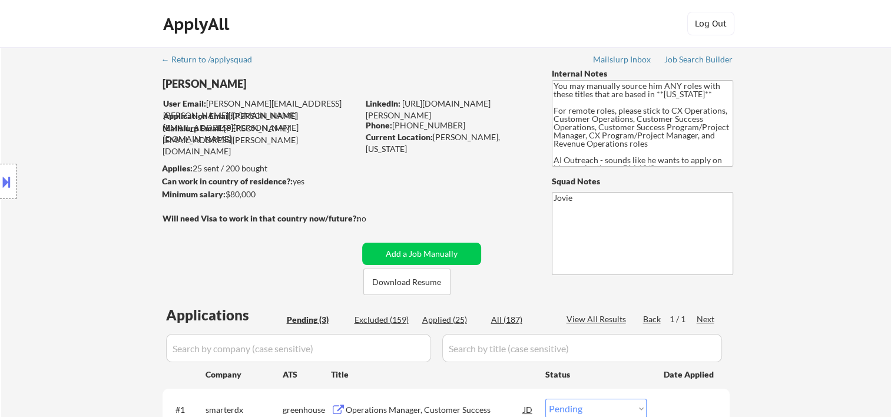
scroll to position [196, 0]
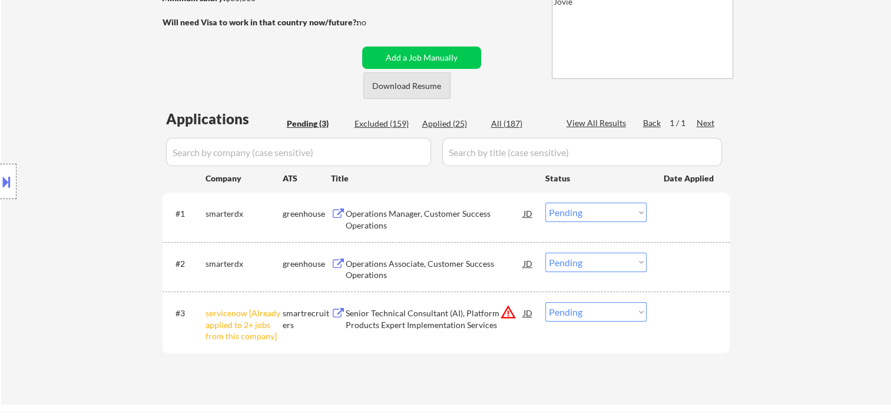
click at [395, 82] on button "Download Resume" at bounding box center [406, 85] width 87 height 27
click at [520, 19] on div "← Return to /applysquad Mailslurp Inbox Job Search Builder [PERSON_NAME] User E…" at bounding box center [447, 123] width 588 height 544
click at [681, 230] on div "#1 smarterdx greenhouse Operations Manager, Customer Success Operations JD Choo…" at bounding box center [444, 216] width 556 height 39
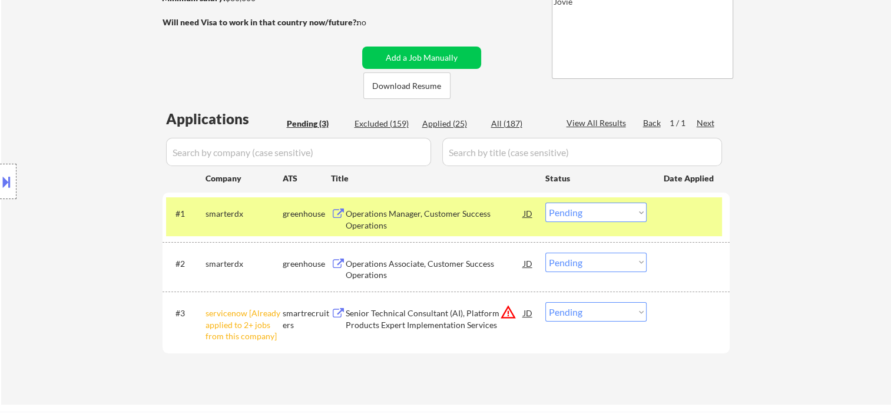
click at [496, 216] on div "Operations Manager, Customer Success Operations" at bounding box center [435, 219] width 178 height 23
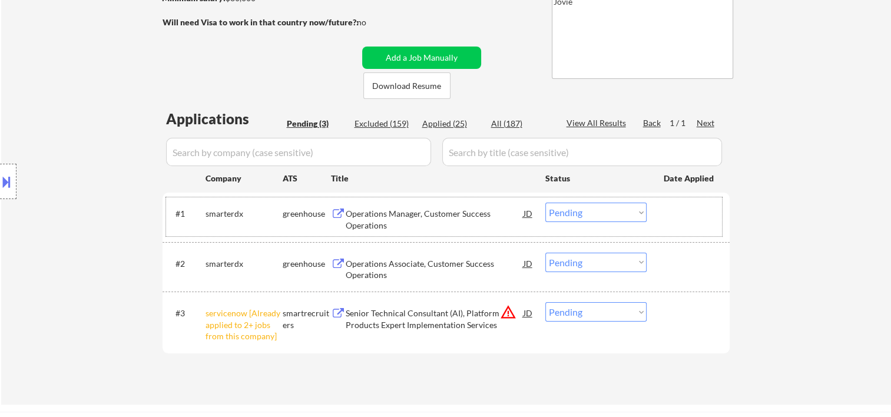
click at [677, 212] on div at bounding box center [690, 213] width 52 height 21
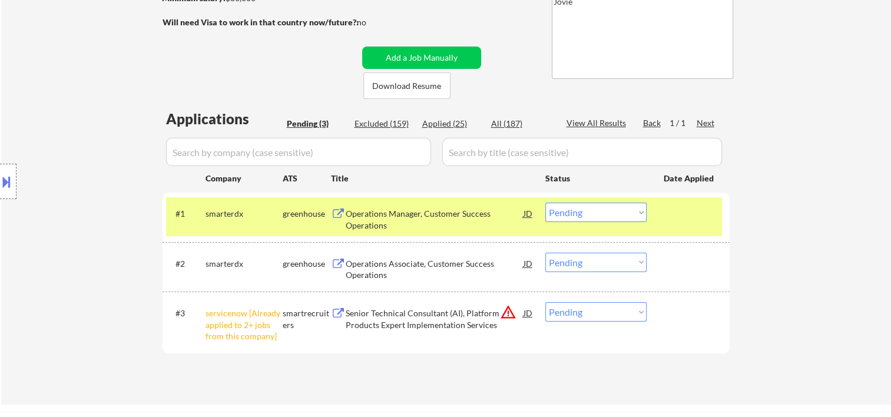
click at [640, 212] on select "Choose an option... Pending Applied Excluded (Questions) Excluded (Expired) Exc…" at bounding box center [596, 212] width 101 height 19
click at [546, 203] on select "Choose an option... Pending Applied Excluded (Questions) Excluded (Expired) Exc…" at bounding box center [596, 212] width 101 height 19
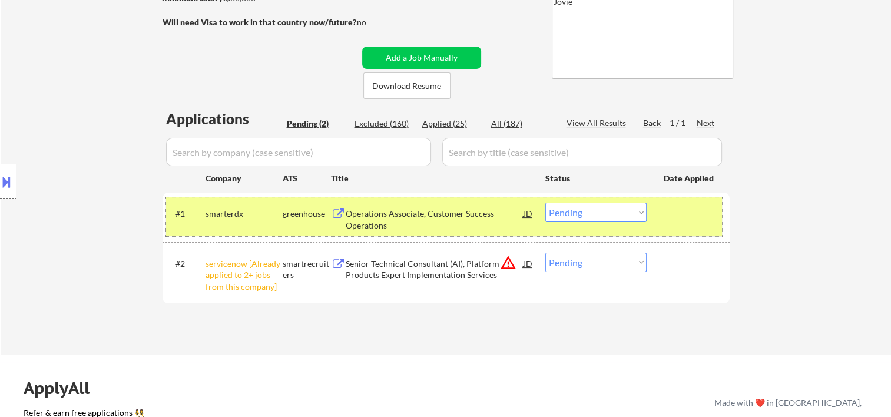
click at [675, 226] on div "#1 smarterdx greenhouse Operations Associate, Customer Success Operations JD Ch…" at bounding box center [444, 216] width 556 height 39
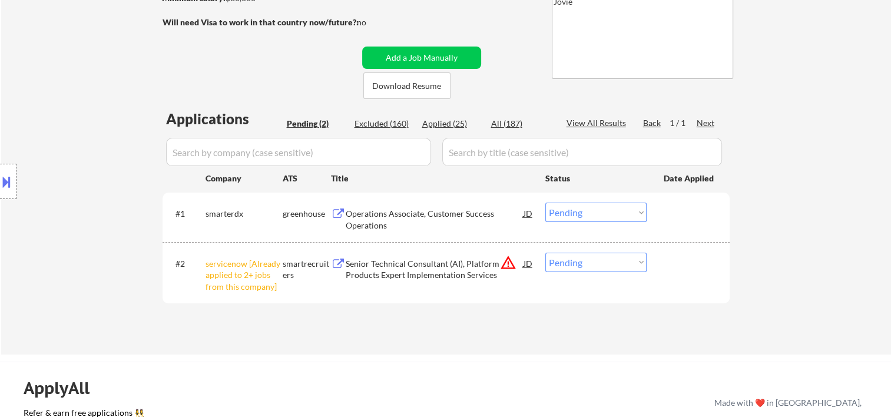
click at [653, 269] on div "#2 servicenow [Already applied to 2+ jobs from this company] smartrecruiters Se…" at bounding box center [444, 272] width 556 height 51
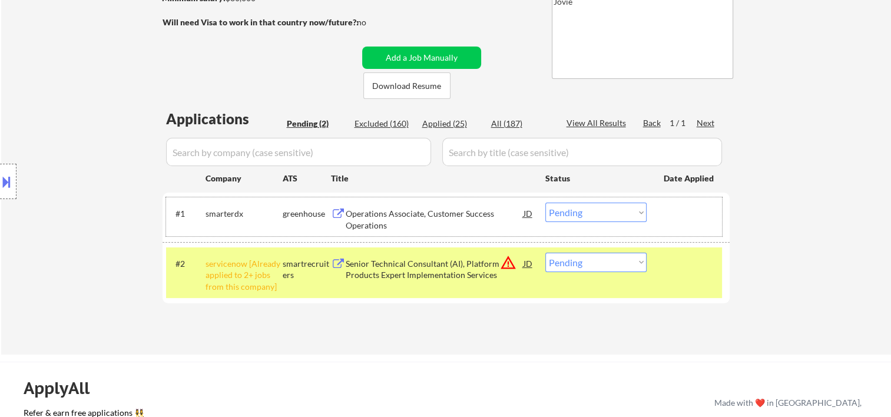
click at [682, 217] on div at bounding box center [690, 213] width 52 height 21
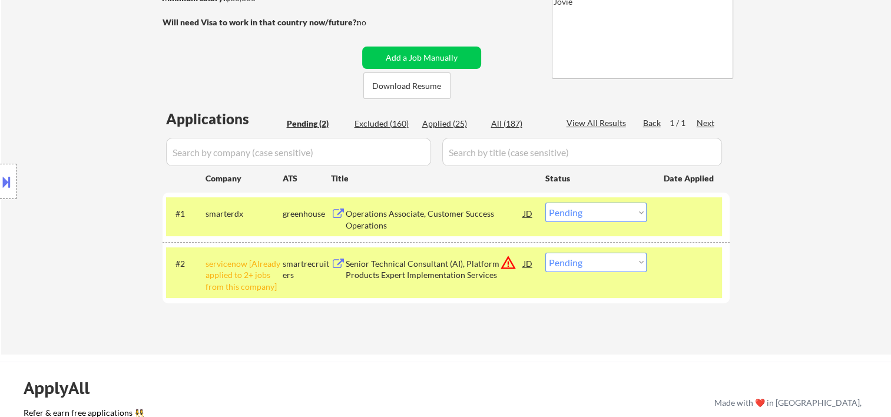
click at [683, 219] on div at bounding box center [690, 213] width 52 height 21
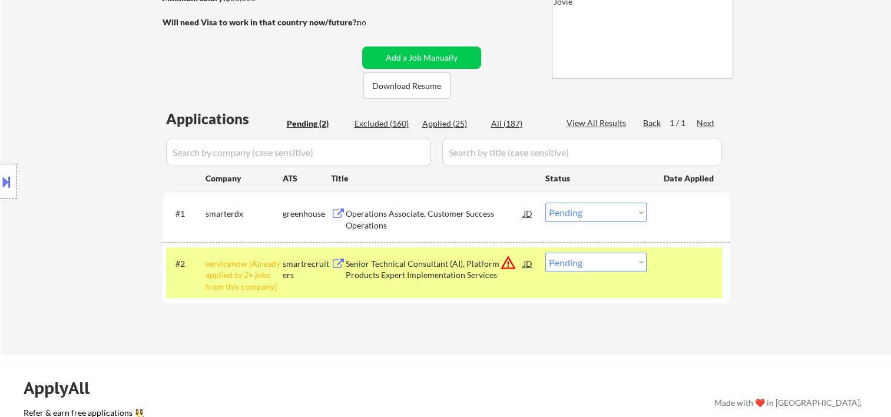
click at [662, 271] on div "#2 servicenow [Already applied to 2+ jobs from this company] smartrecruiters Se…" at bounding box center [444, 272] width 556 height 51
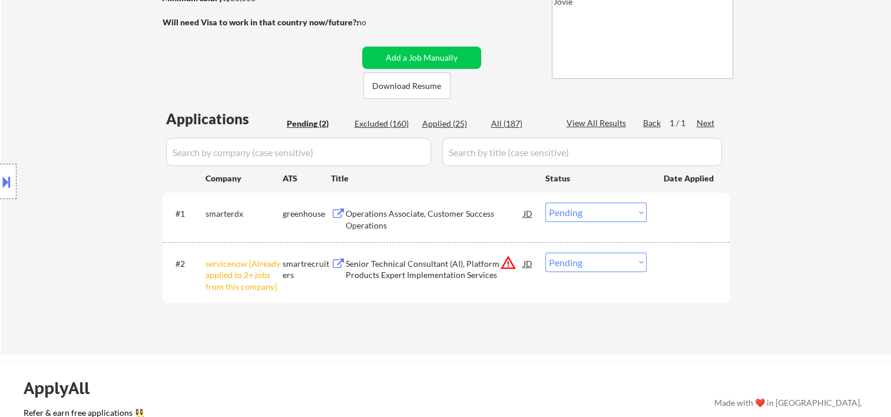
click at [683, 224] on div "#1 smarterdx greenhouse Operations Associate, Customer Success Operations JD Ch…" at bounding box center [444, 216] width 556 height 39
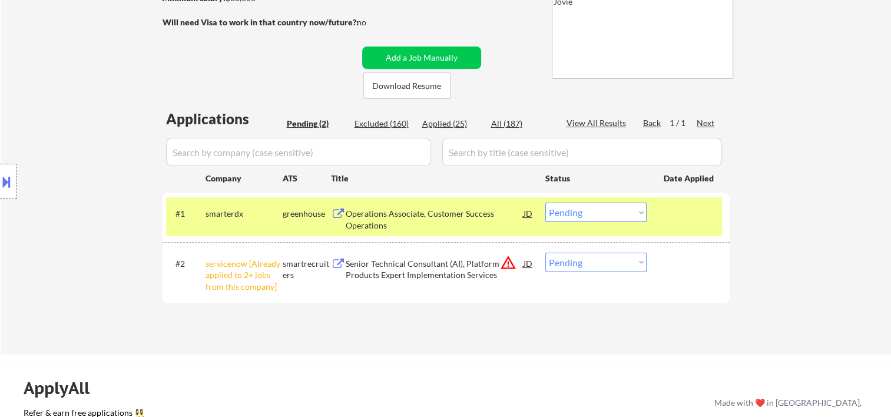
click at [493, 219] on div "Operations Associate, Customer Success Operations" at bounding box center [435, 219] width 178 height 23
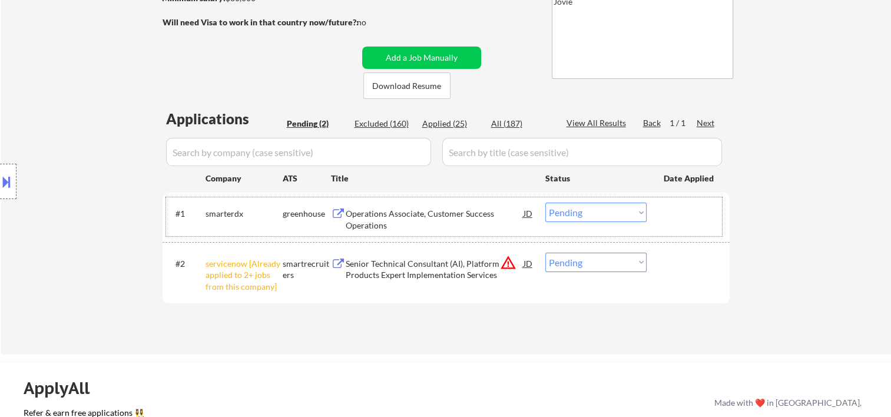
drag, startPoint x: 686, startPoint y: 227, endPoint x: 669, endPoint y: 226, distance: 17.1
click at [683, 226] on div "#1 smarterdx greenhouse Operations Associate, Customer Success Operations JD Ch…" at bounding box center [444, 216] width 556 height 39
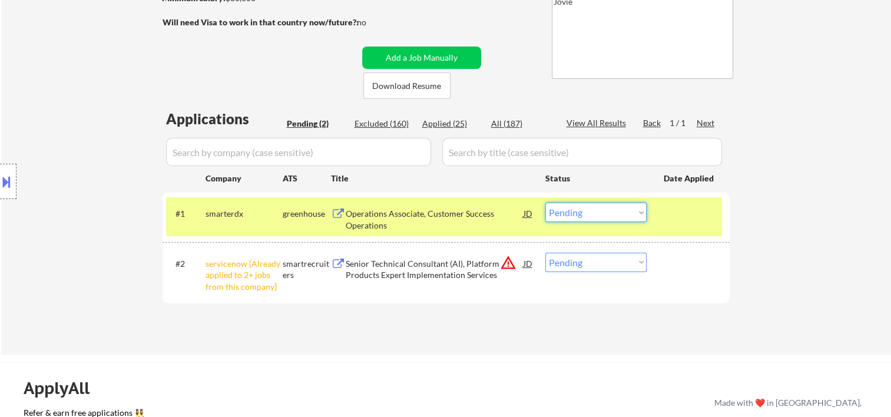
click at [619, 209] on select "Choose an option... Pending Applied Excluded (Questions) Excluded (Expired) Exc…" at bounding box center [596, 212] width 101 height 19
click at [546, 203] on select "Choose an option... Pending Applied Excluded (Questions) Excluded (Expired) Exc…" at bounding box center [596, 212] width 101 height 19
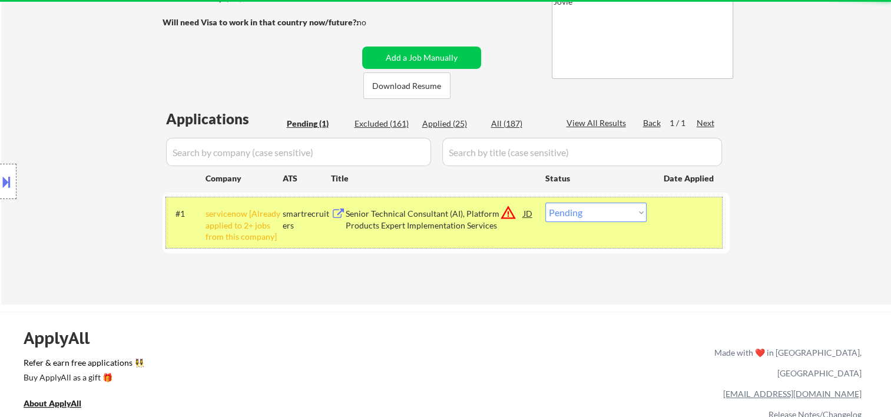
click at [683, 222] on div at bounding box center [690, 213] width 52 height 21
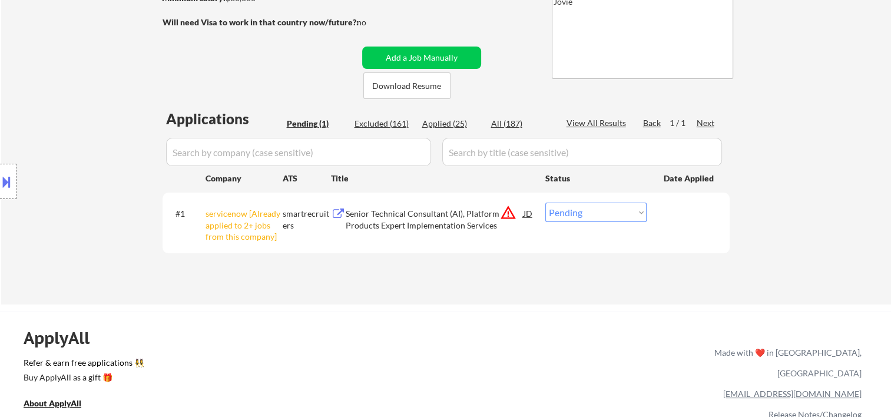
click at [464, 214] on div "Senior Technical Consultant (AI), Platform Products Expert Implementation Servi…" at bounding box center [435, 219] width 178 height 23
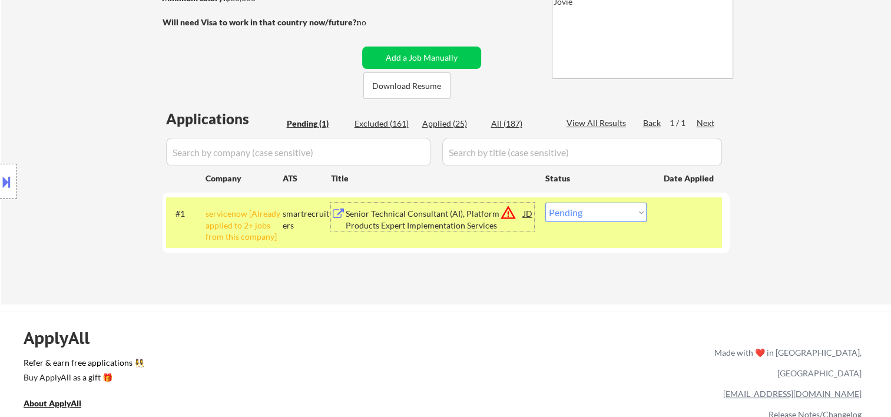
click at [609, 207] on select "Choose an option... Pending Applied Excluded (Questions) Excluded (Expired) Exc…" at bounding box center [596, 212] width 101 height 19
select select ""excluded__bad_match_""
click at [546, 203] on select "Choose an option... Pending Applied Excluded (Questions) Excluded (Expired) Exc…" at bounding box center [596, 212] width 101 height 19
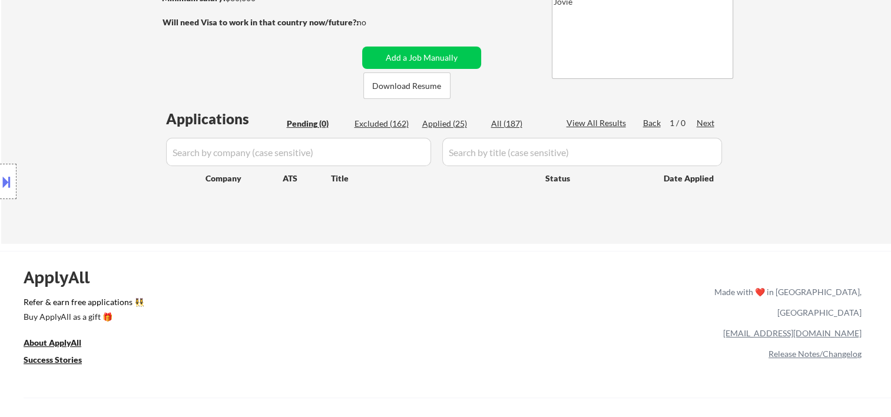
scroll to position [0, 0]
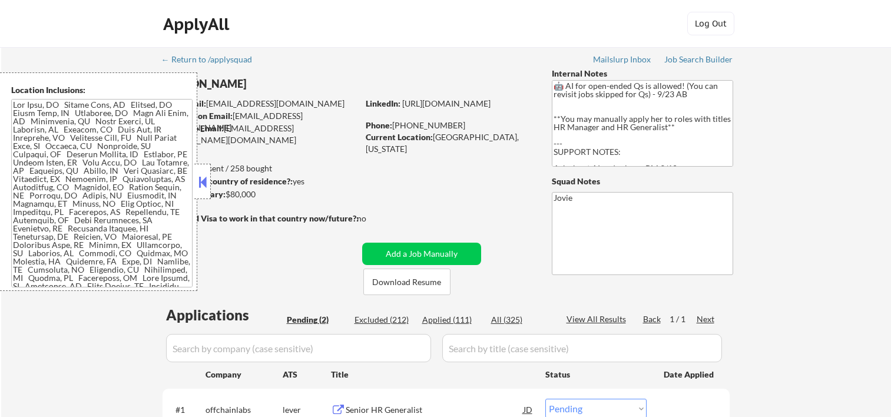
select select ""pending""
click at [207, 180] on button at bounding box center [202, 182] width 13 height 18
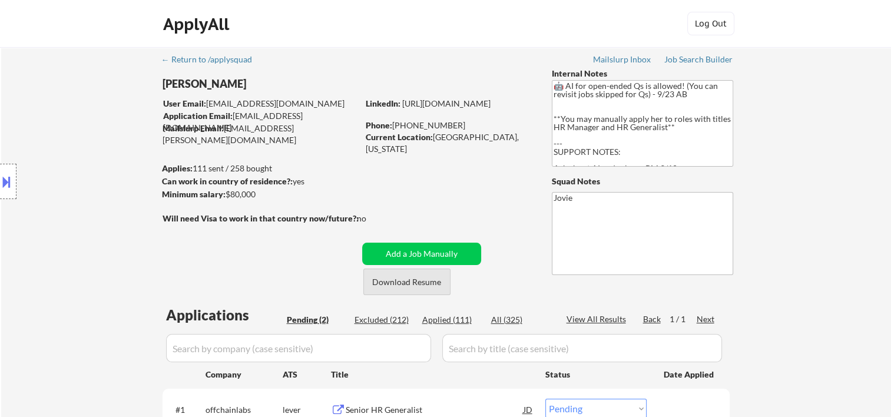
click at [424, 280] on button "Download Resume" at bounding box center [406, 282] width 87 height 27
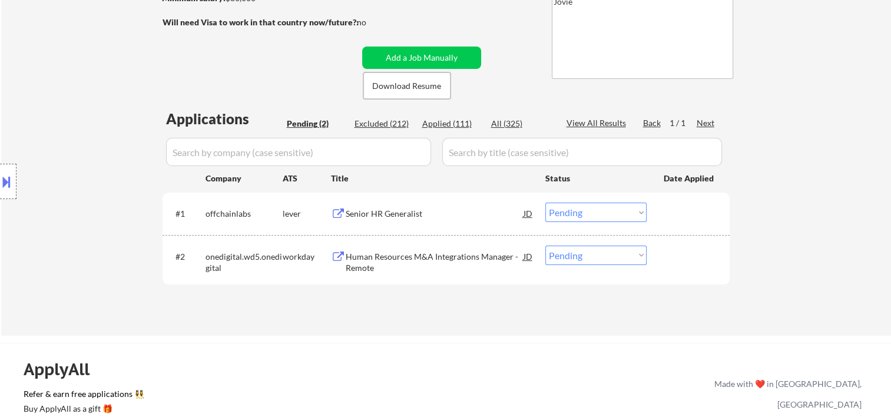
drag, startPoint x: 677, startPoint y: 210, endPoint x: 651, endPoint y: 215, distance: 26.5
click at [674, 209] on div at bounding box center [690, 213] width 52 height 21
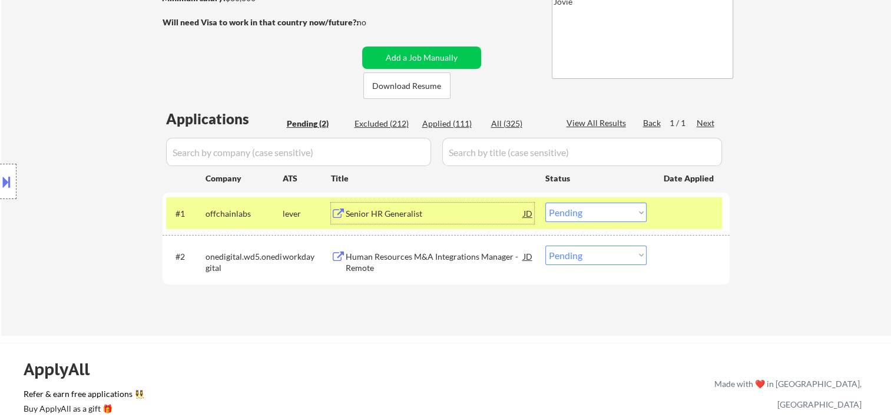
click at [435, 220] on div "Senior HR Generalist" at bounding box center [435, 213] width 178 height 21
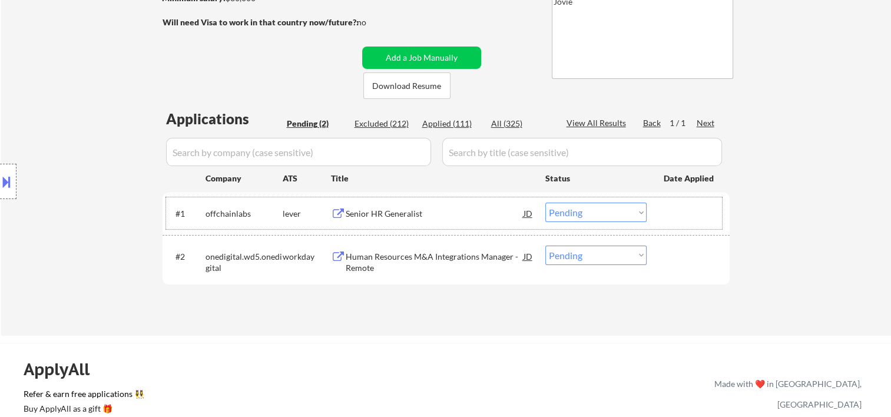
drag, startPoint x: 672, startPoint y: 223, endPoint x: 650, endPoint y: 219, distance: 22.1
click at [669, 223] on div at bounding box center [690, 213] width 52 height 21
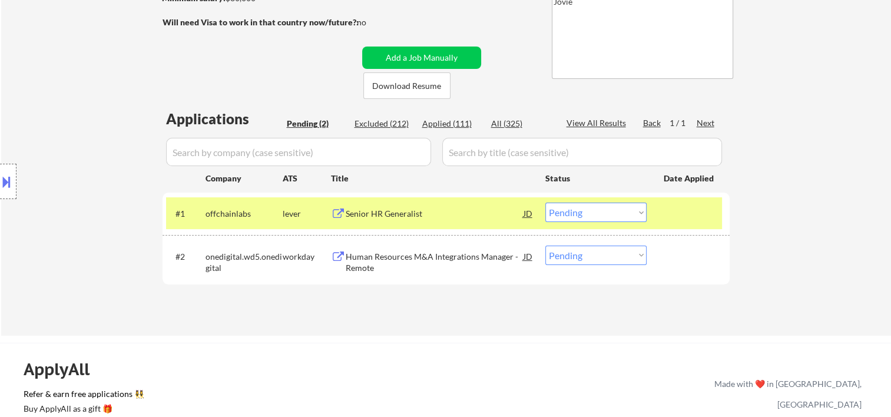
click at [632, 212] on select "Choose an option... Pending Applied Excluded (Questions) Excluded (Expired) Exc…" at bounding box center [596, 212] width 101 height 19
click at [546, 203] on select "Choose an option... Pending Applied Excluded (Questions) Excluded (Expired) Exc…" at bounding box center [596, 212] width 101 height 19
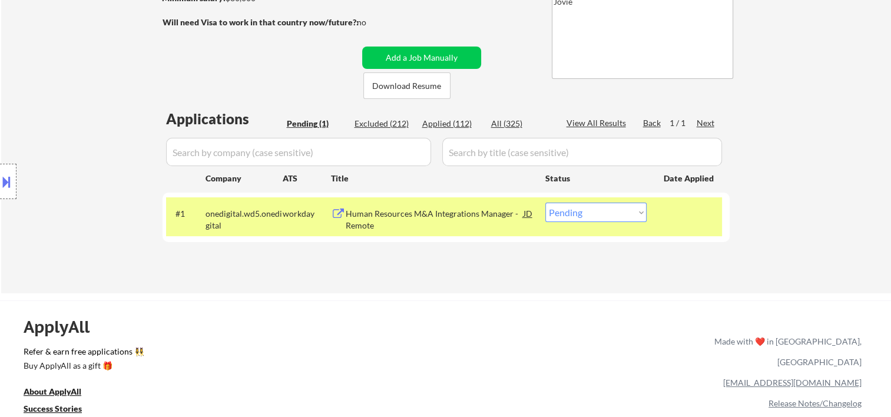
click at [304, 266] on div "Applications Pending (1) Excluded (212) Applied (112) All (325) View All Result…" at bounding box center [446, 190] width 567 height 162
click at [378, 173] on div "Title" at bounding box center [432, 179] width 203 height 12
click at [365, 210] on div "Human Resources M&A Integrations Manager - Remote" at bounding box center [435, 219] width 178 height 23
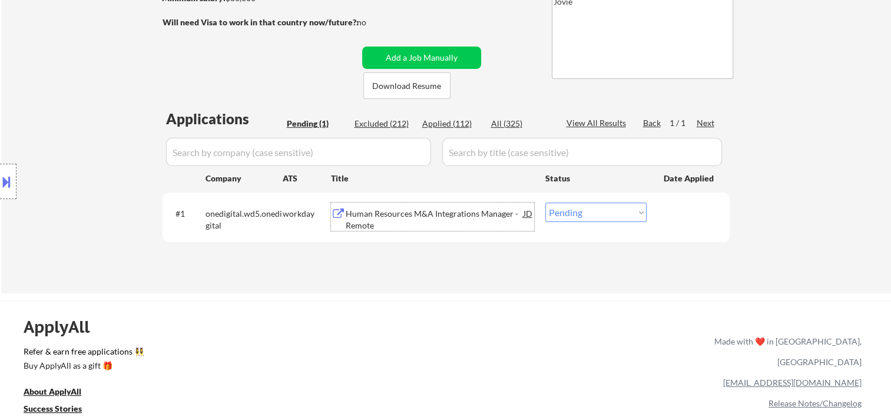
drag, startPoint x: 679, startPoint y: 209, endPoint x: 653, endPoint y: 210, distance: 25.3
click at [678, 209] on div at bounding box center [690, 213] width 52 height 21
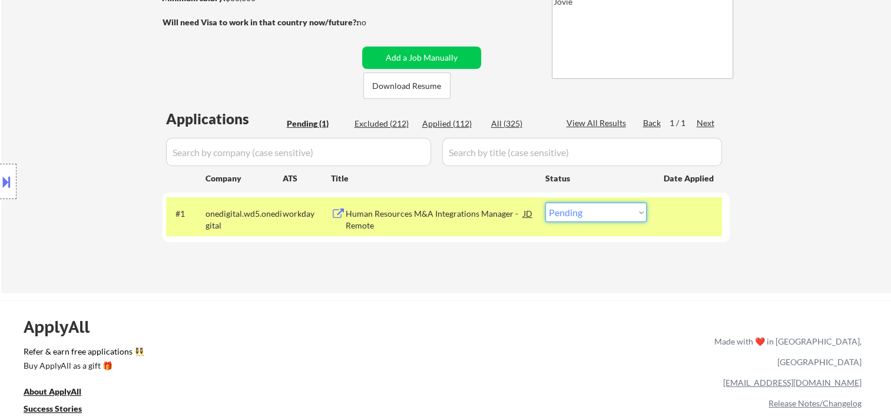
click at [624, 207] on select "Choose an option... Pending Applied Excluded (Questions) Excluded (Expired) Exc…" at bounding box center [596, 212] width 101 height 19
select select ""excluded__bad_match_""
click at [546, 203] on select "Choose an option... Pending Applied Excluded (Questions) Excluded (Expired) Exc…" at bounding box center [596, 212] width 101 height 19
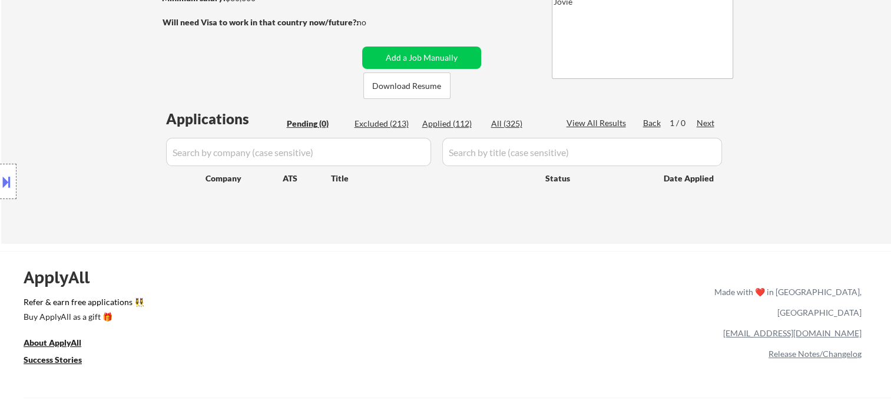
scroll to position [0, 0]
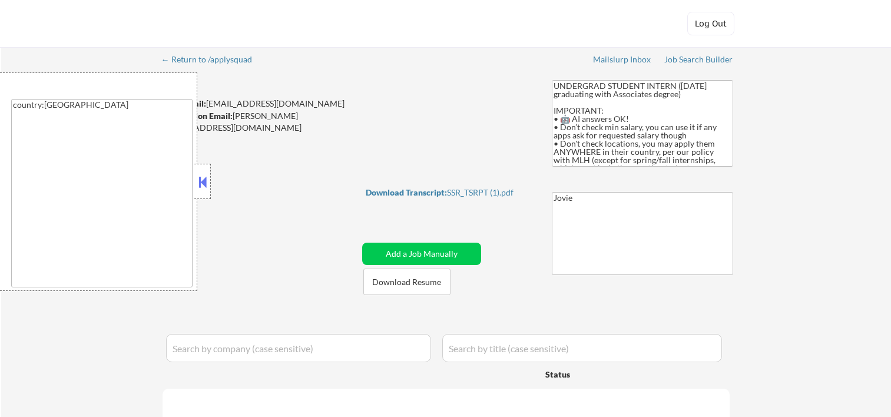
select select ""applied""
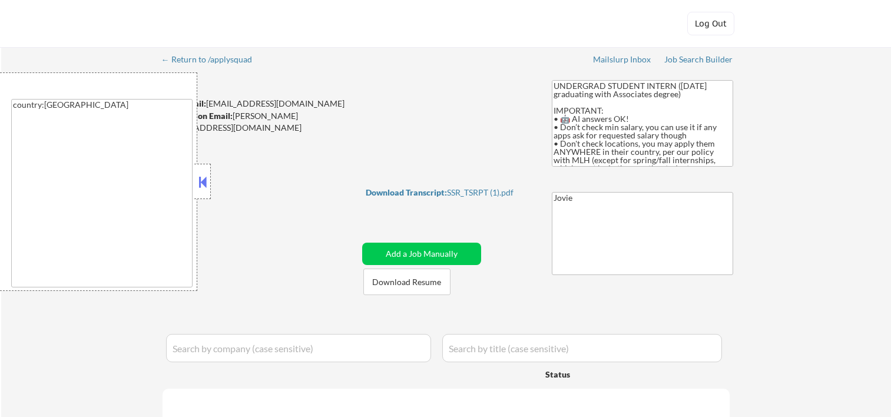
select select ""applied""
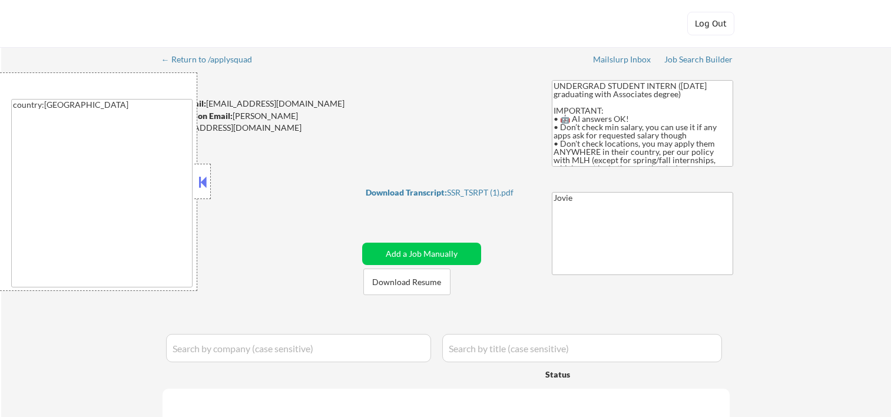
select select ""applied""
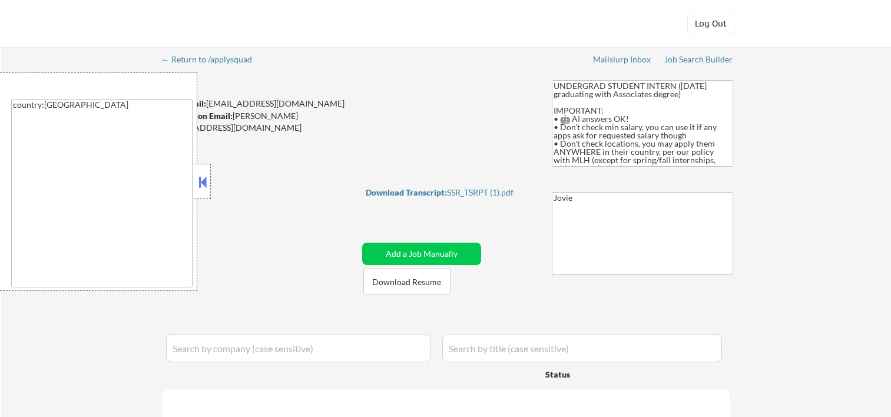
select select ""applied""
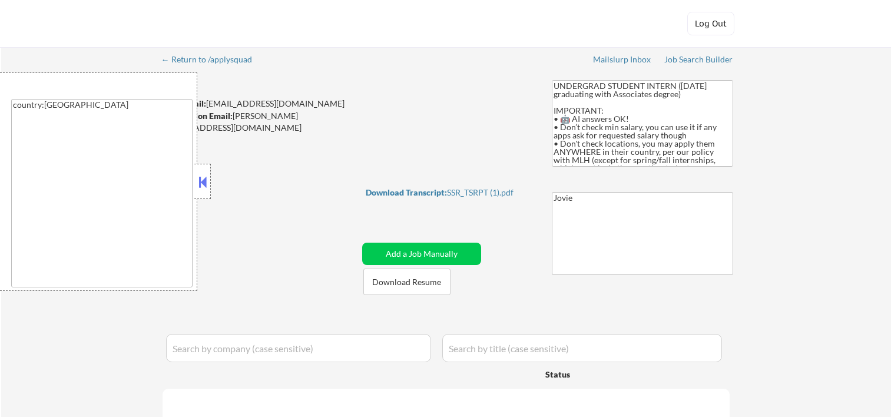
select select ""applied""
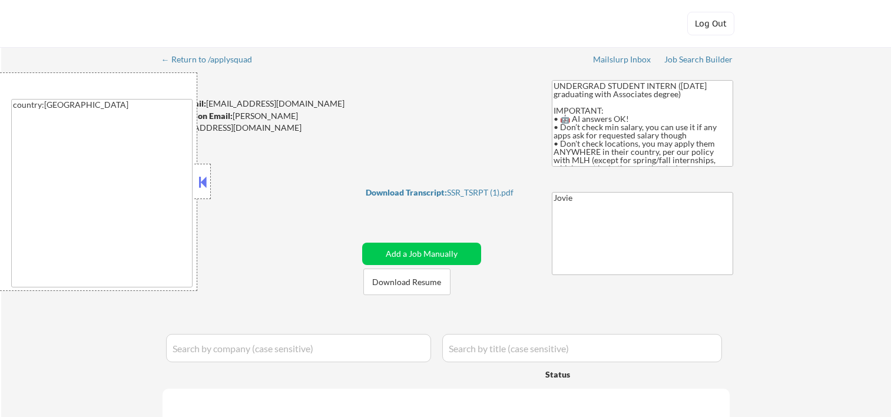
select select ""applied""
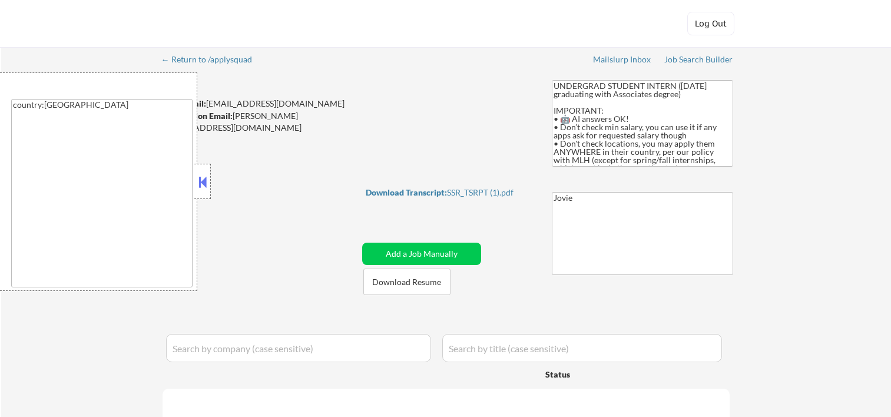
select select ""applied""
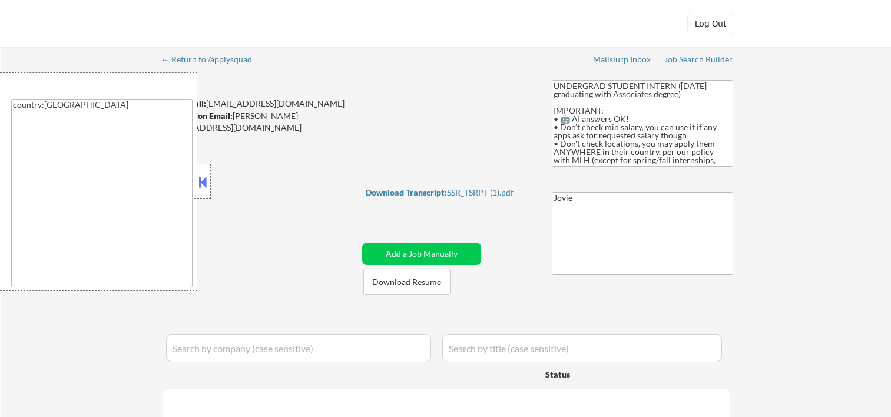
select select ""applied""
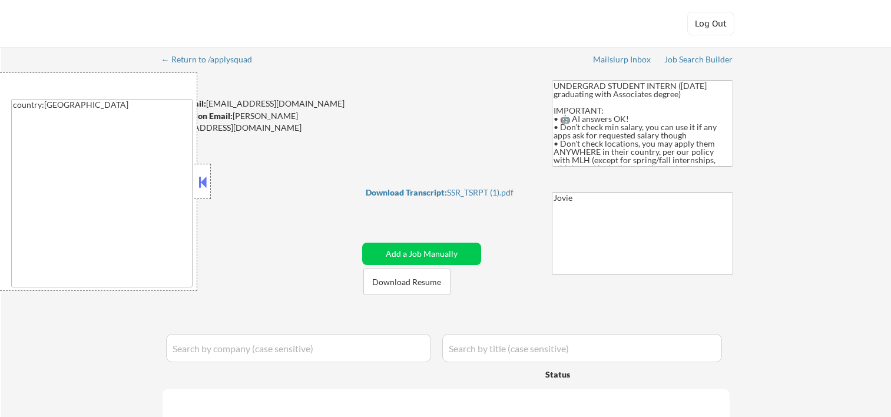
select select ""applied""
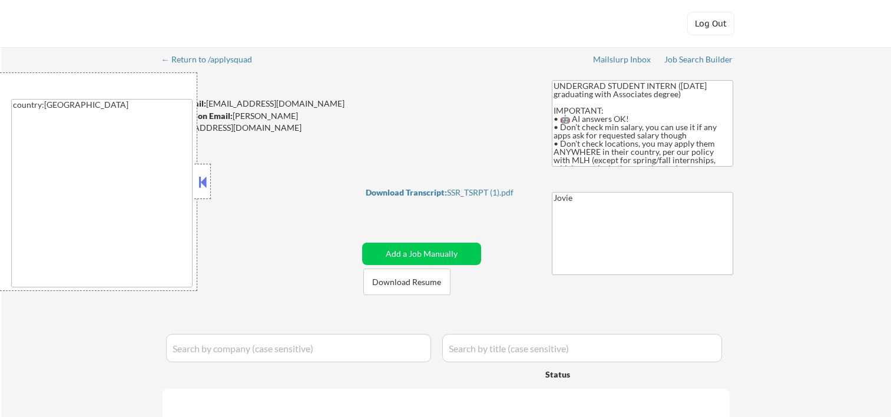
select select ""applied""
select select ""excluded__bad_match_""
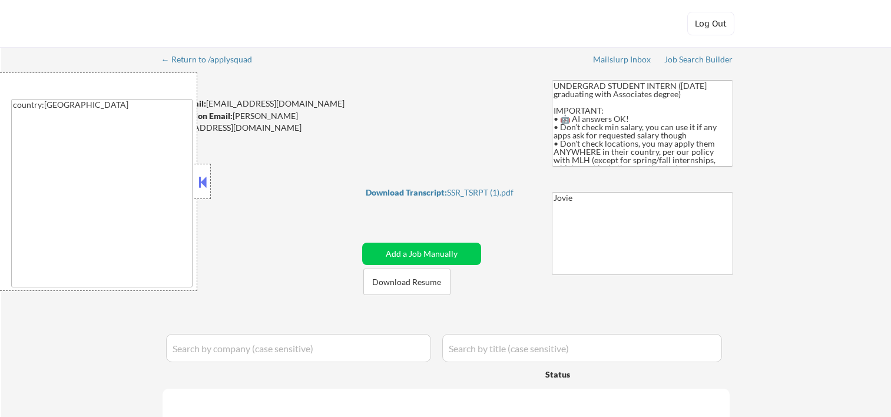
select select ""excluded__bad_match_""
select select ""excluded""
select select ""excluded__expired_""
select select ""excluded""
select select ""excluded__bad_match_""
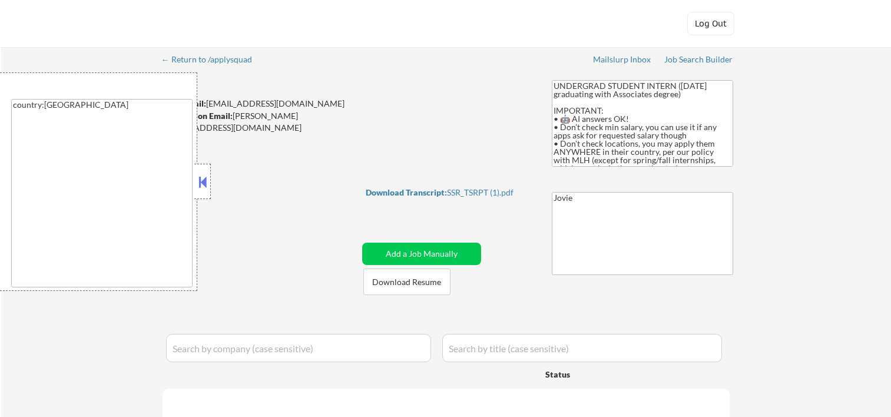
select select ""excluded__bad_match_""
select select ""pending""
select select ""excluded__bad_match_""
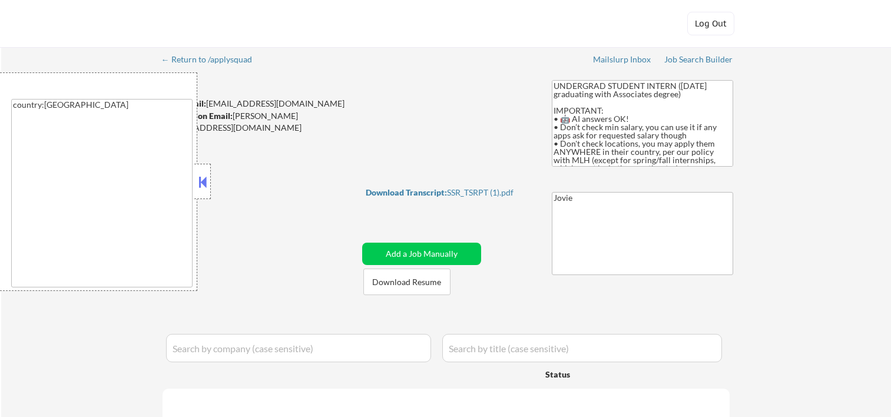
select select ""excluded__bad_match_""
select select ""excluded""
select select ""excluded__expired_""
select select ""excluded__bad_match_""
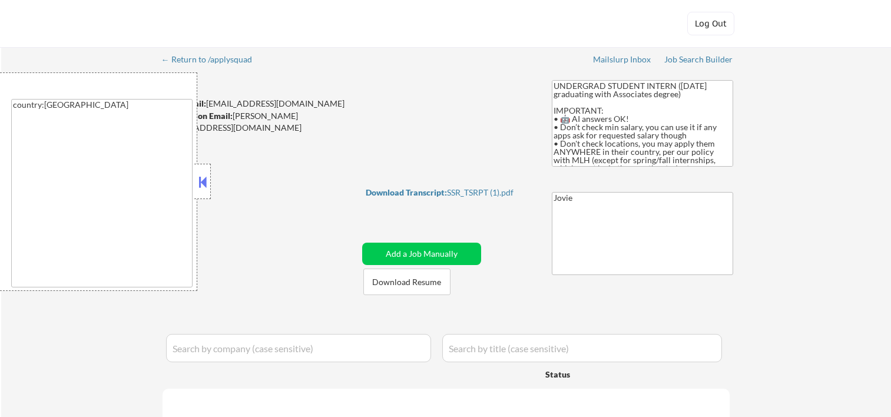
select select ""excluded__bad_match_""
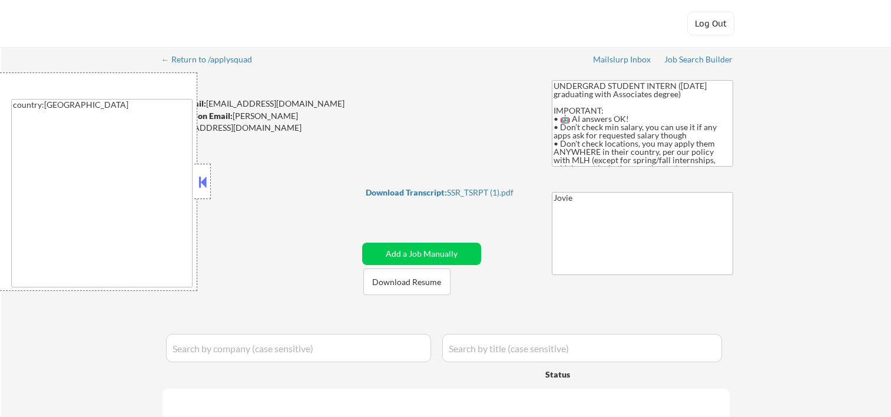
select select ""excluded__bad_match_""
select select ""excluded__other_""
select select ""excluded__bad_match_""
select select ""excluded""
select select ""excluded__expired_""
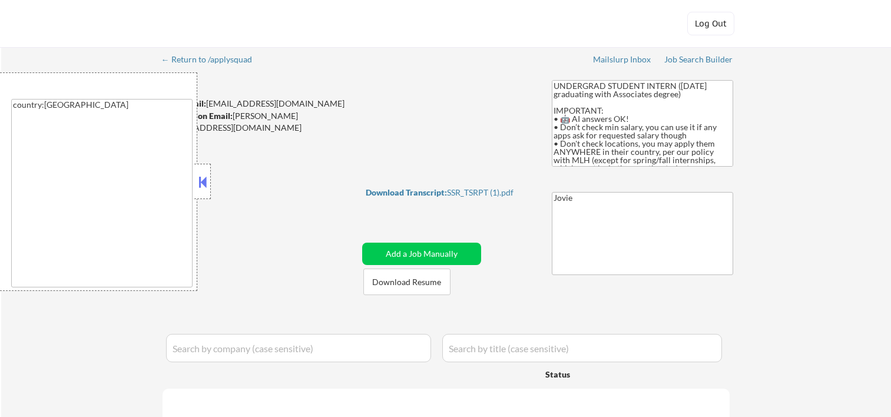
select select ""excluded__bad_match_""
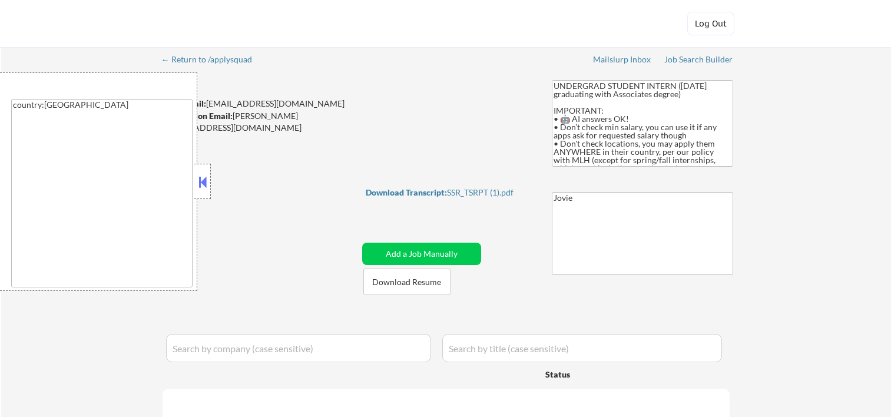
select select ""excluded__bad_match_""
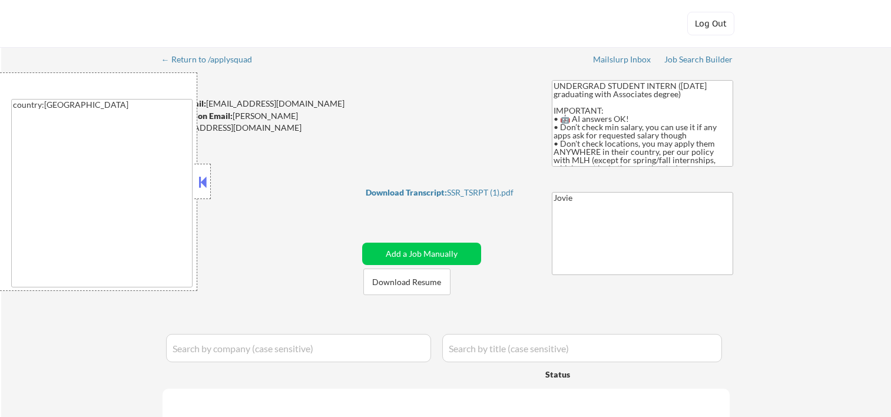
select select ""excluded__bad_match_""
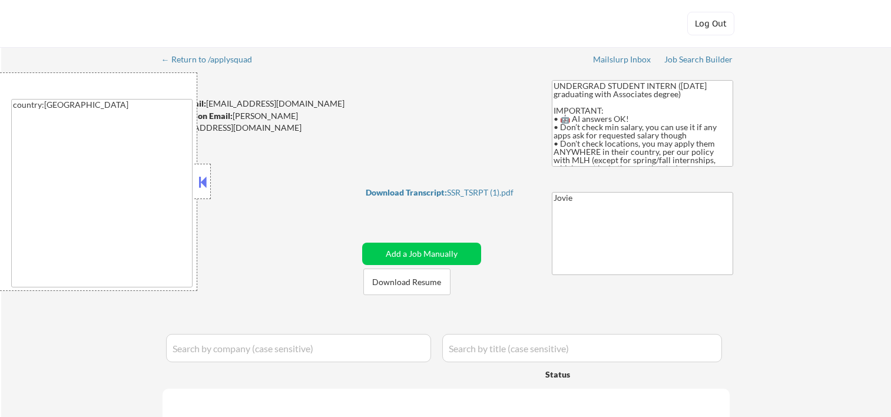
select select ""excluded__bad_match_""
select select ""excluded__expired_""
select select ""excluded__bad_match_""
select select ""excluded__expired_""
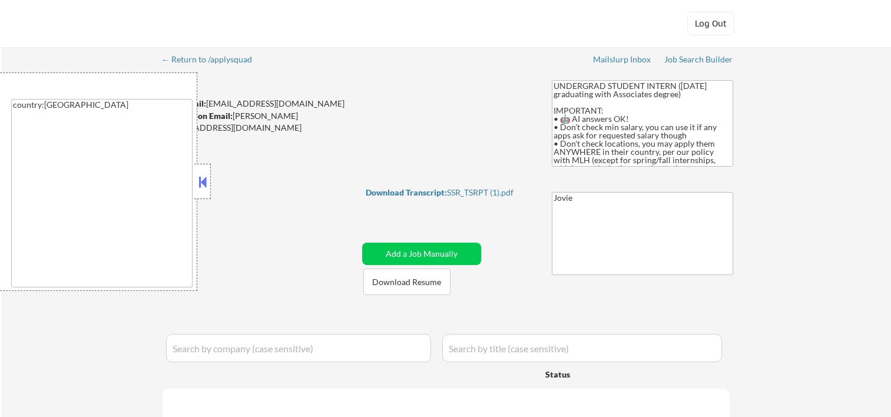
select select ""excluded""
select select ""excluded__location_""
select select ""excluded__bad_match_""
select select ""excluded__expired_""
select select ""excluded__bad_match_""
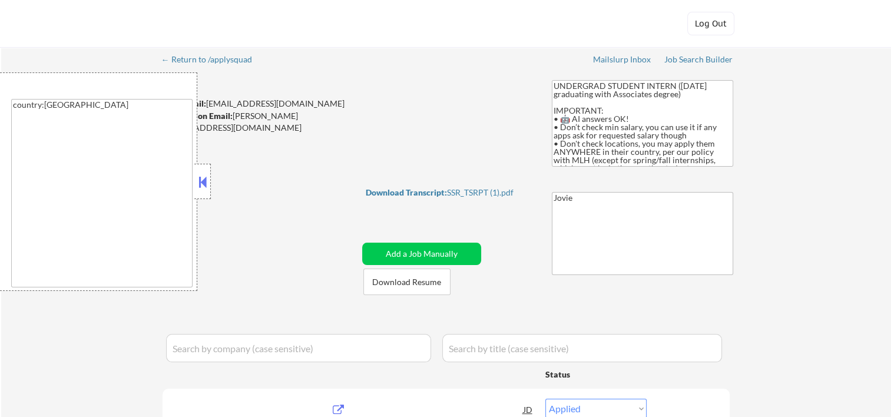
select select ""pending""
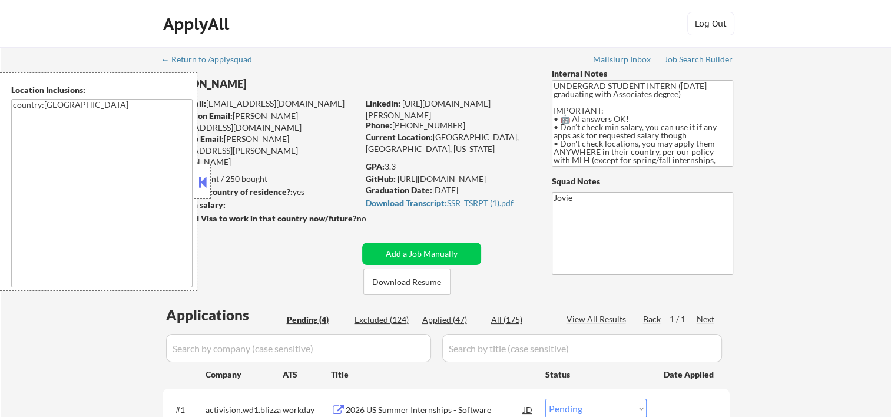
click at [214, 177] on div "Applies: 47 sent / 250 bought" at bounding box center [260, 179] width 196 height 12
click at [203, 178] on button at bounding box center [202, 182] width 13 height 18
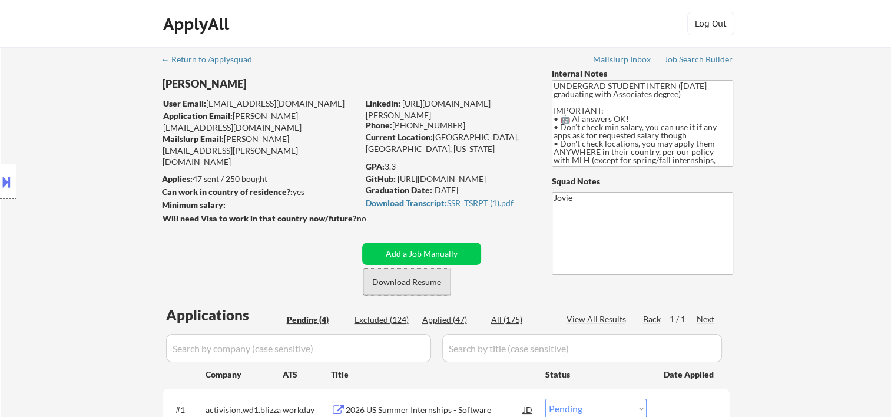
click at [385, 290] on button "Download Resume" at bounding box center [406, 282] width 87 height 27
drag, startPoint x: 533, startPoint y: 42, endPoint x: 448, endPoint y: 33, distance: 85.9
click at [533, 42] on div "ApplyAll Log Out" at bounding box center [445, 24] width 891 height 48
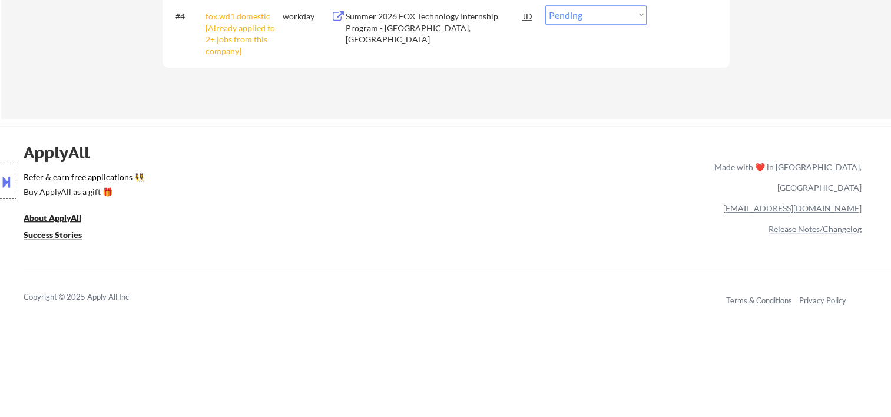
scroll to position [196, 0]
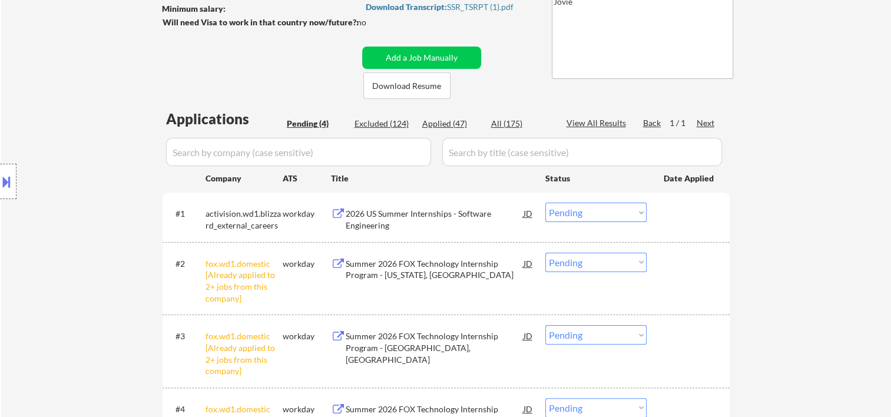
click at [667, 221] on div at bounding box center [690, 213] width 52 height 21
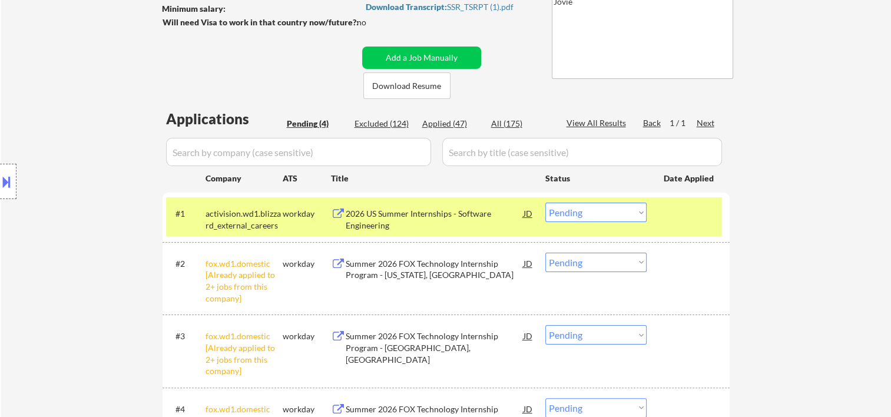
click at [508, 221] on div "2026 US Summer Internships - Software Engineering" at bounding box center [435, 219] width 178 height 23
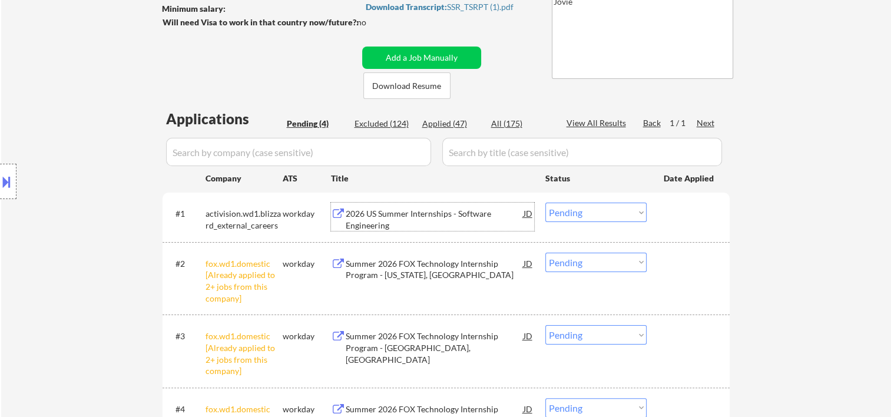
click at [686, 216] on div at bounding box center [690, 213] width 52 height 21
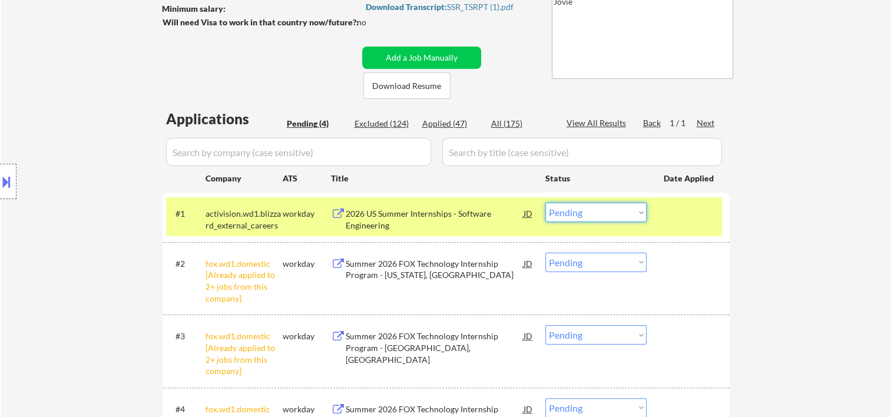
click at [643, 214] on select "Choose an option... Pending Applied Excluded (Questions) Excluded (Expired) Exc…" at bounding box center [596, 212] width 101 height 19
click at [546, 203] on select "Choose an option... Pending Applied Excluded (Questions) Excluded (Expired) Exc…" at bounding box center [596, 212] width 101 height 19
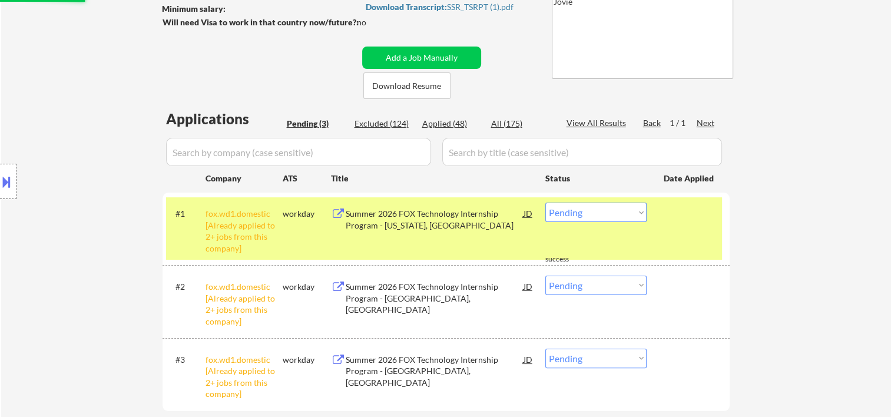
click at [677, 212] on div at bounding box center [690, 213] width 52 height 21
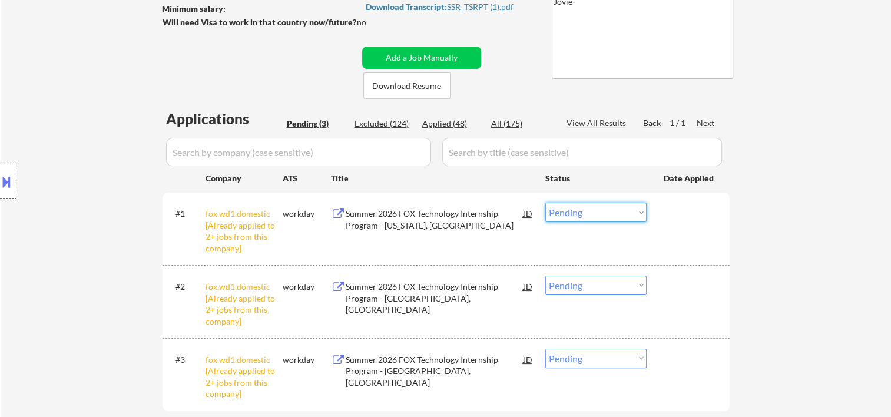
drag, startPoint x: 641, startPoint y: 212, endPoint x: 636, endPoint y: 221, distance: 10.5
click at [641, 212] on select "Choose an option... Pending Applied Excluded (Questions) Excluded (Expired) Exc…" at bounding box center [596, 212] width 101 height 19
click at [546, 203] on select "Choose an option... Pending Applied Excluded (Questions) Excluded (Expired) Exc…" at bounding box center [596, 212] width 101 height 19
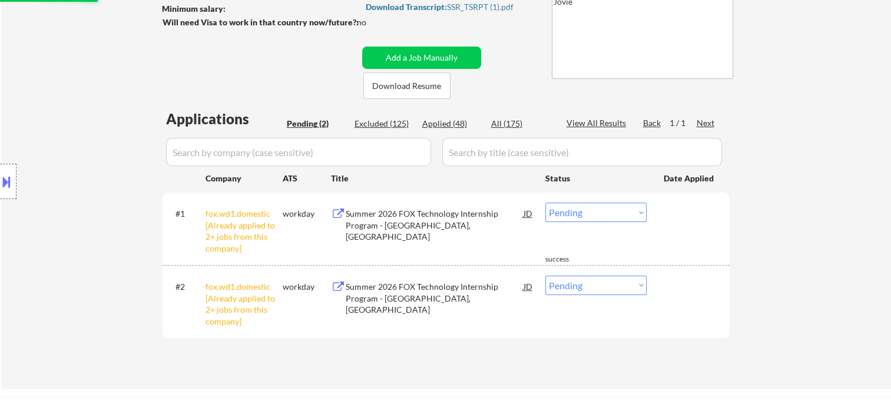
click at [633, 210] on select "Choose an option... Pending Applied Excluded (Questions) Excluded (Expired) Exc…" at bounding box center [596, 212] width 101 height 19
click at [546, 203] on select "Choose an option... Pending Applied Excluded (Questions) Excluded (Expired) Exc…" at bounding box center [596, 212] width 101 height 19
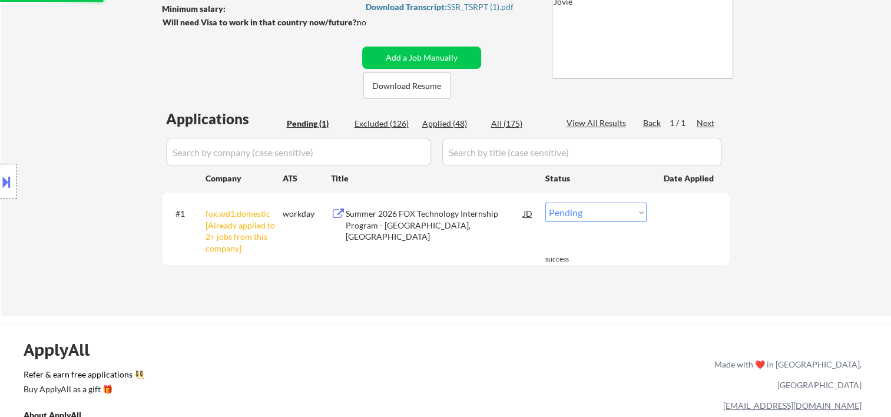
click at [641, 216] on select "Choose an option... Pending Applied Excluded (Questions) Excluded (Expired) Exc…" at bounding box center [596, 212] width 101 height 19
select select ""excluded__other_""
click at [546, 203] on select "Choose an option... Pending Applied Excluded (Questions) Excluded (Expired) Exc…" at bounding box center [596, 212] width 101 height 19
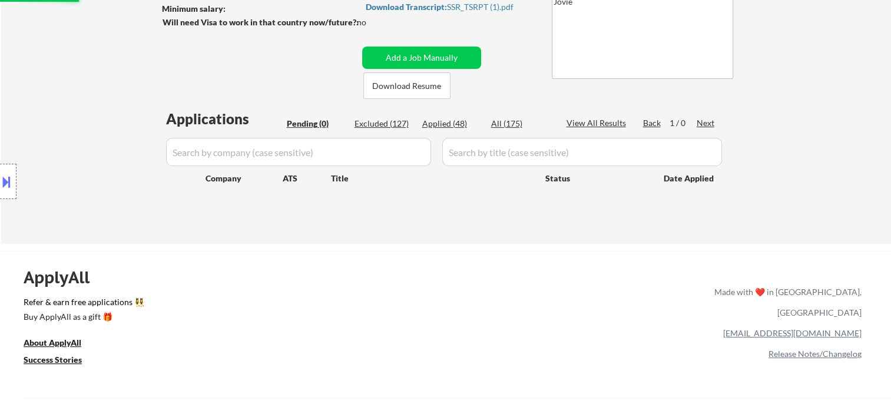
scroll to position [0, 0]
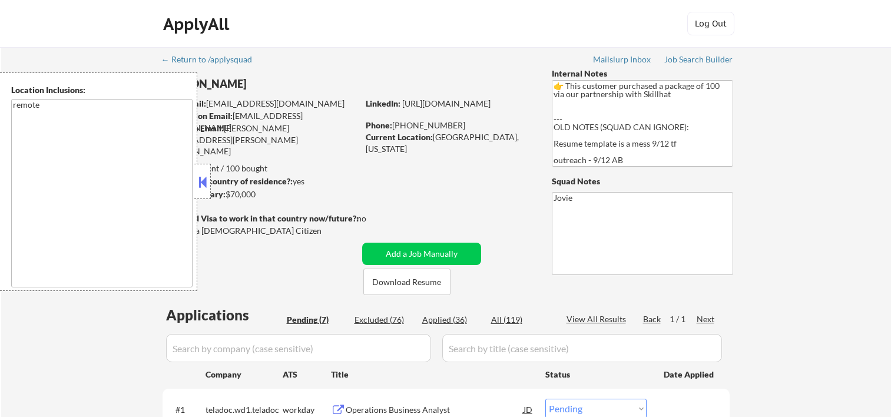
select select ""pending""
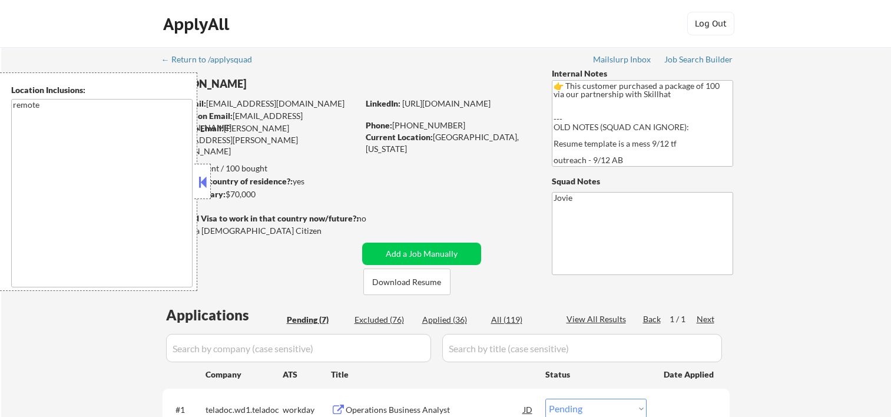
select select ""pending""
click at [206, 179] on button at bounding box center [202, 182] width 13 height 18
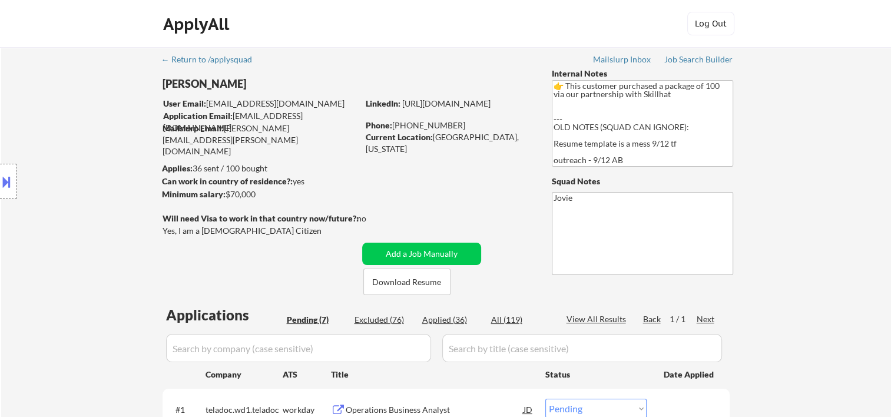
click at [471, 44] on div "ApplyAll Log In Sign Up Log Out" at bounding box center [445, 24] width 891 height 48
click at [408, 279] on button "Download Resume" at bounding box center [406, 282] width 87 height 27
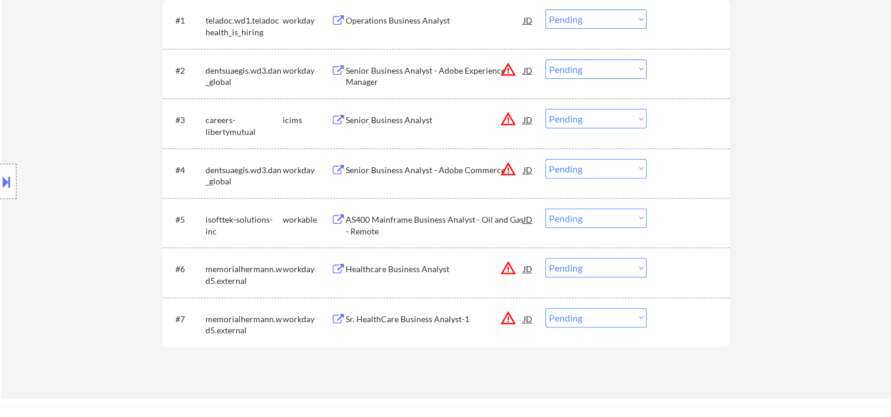
scroll to position [392, 0]
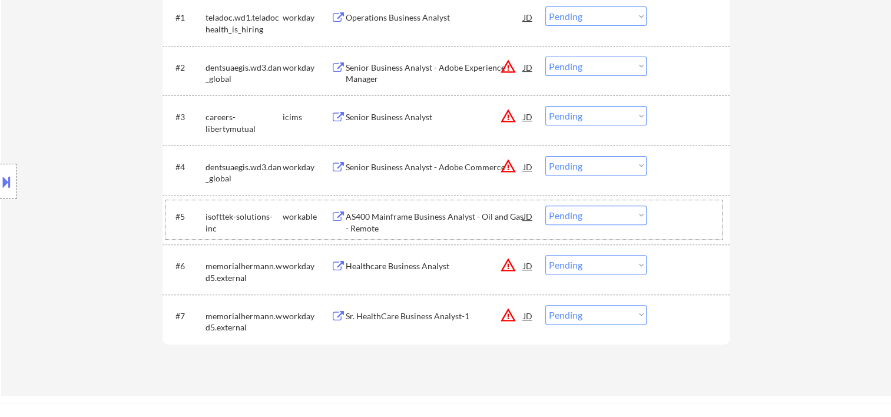
click at [692, 216] on div at bounding box center [690, 216] width 52 height 21
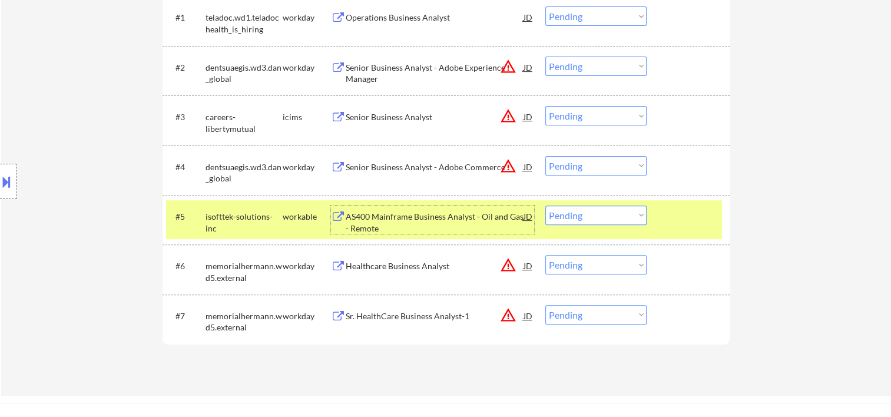
click at [449, 214] on div "AS400 Mainframe Business Analyst - Oil and Gas - Remote" at bounding box center [435, 222] width 178 height 23
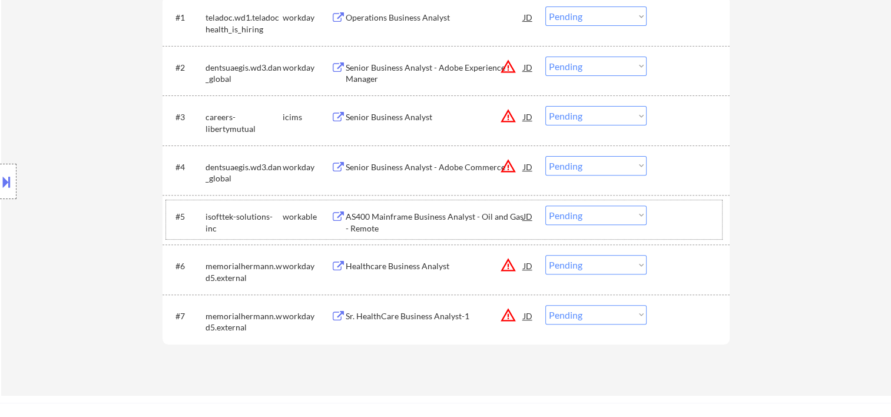
click at [687, 225] on div at bounding box center [690, 216] width 52 height 21
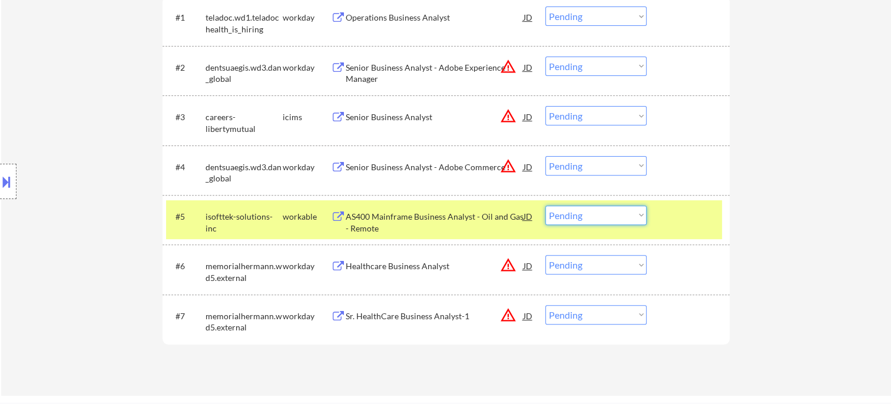
click at [609, 221] on select "Choose an option... Pending Applied Excluded (Questions) Excluded (Expired) Exc…" at bounding box center [596, 215] width 101 height 19
click at [546, 206] on select "Choose an option... Pending Applied Excluded (Questions) Excluded (Expired) Exc…" at bounding box center [596, 215] width 101 height 19
select select ""pending""
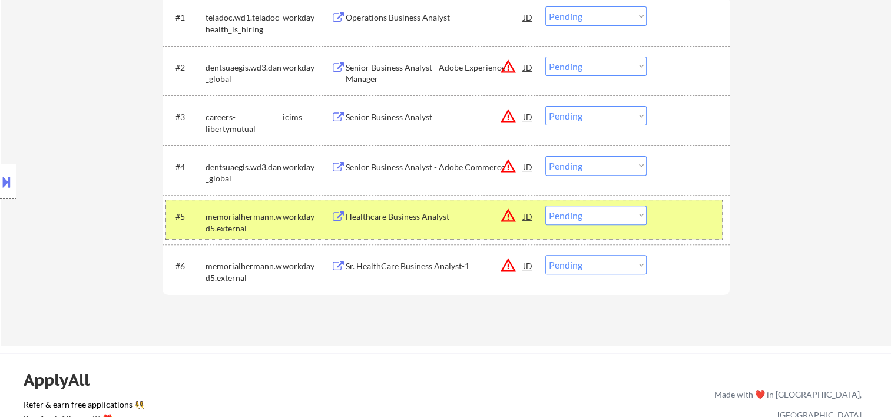
click at [665, 216] on div at bounding box center [690, 216] width 52 height 21
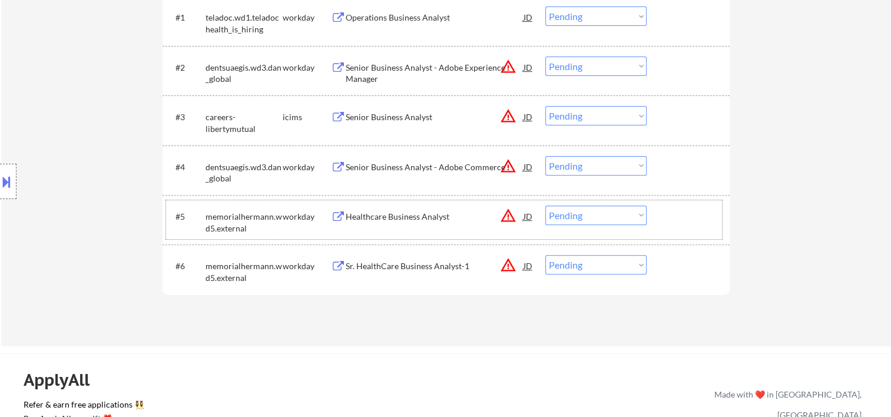
scroll to position [196, 0]
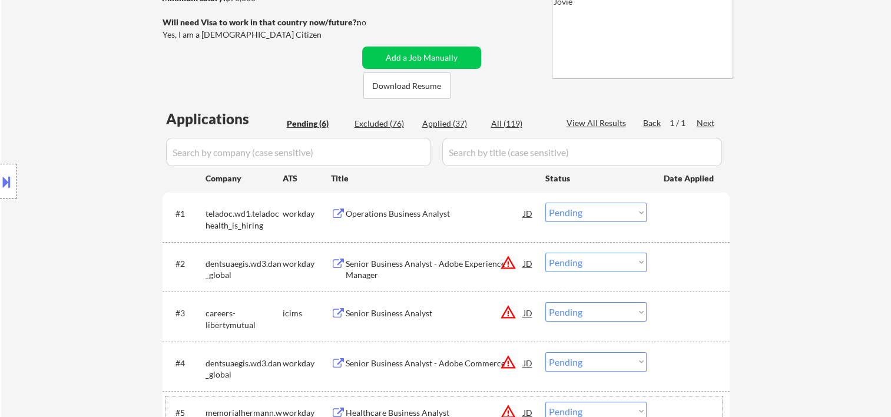
click at [669, 199] on div "#1 teladoc.wd1.teladochealth_is_hiring workday Operations Business Analyst JD C…" at bounding box center [444, 216] width 556 height 39
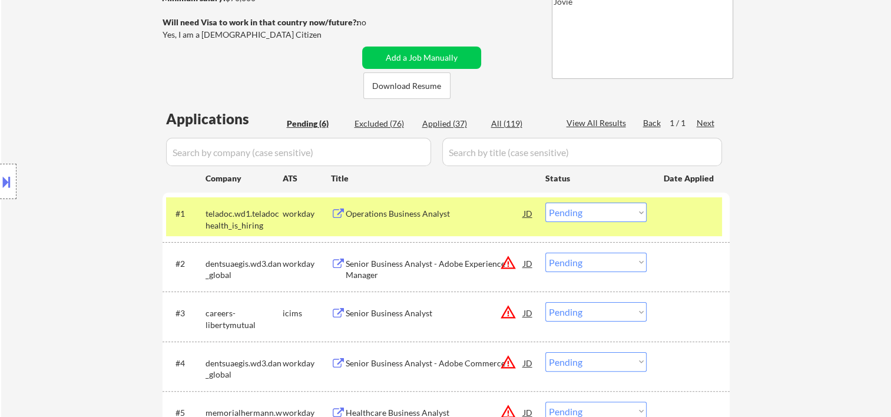
click at [452, 211] on div "Operations Business Analyst" at bounding box center [435, 214] width 178 height 12
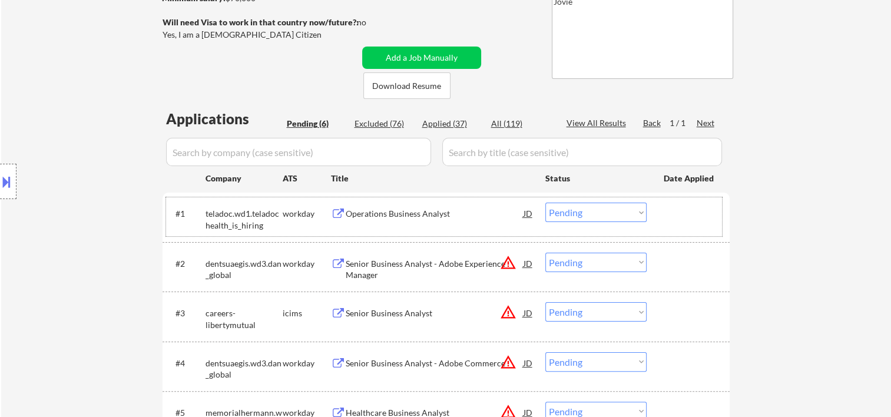
click at [674, 226] on div "#1 teladoc.wd1.teladochealth_is_hiring workday Operations Business Analyst JD C…" at bounding box center [444, 216] width 556 height 39
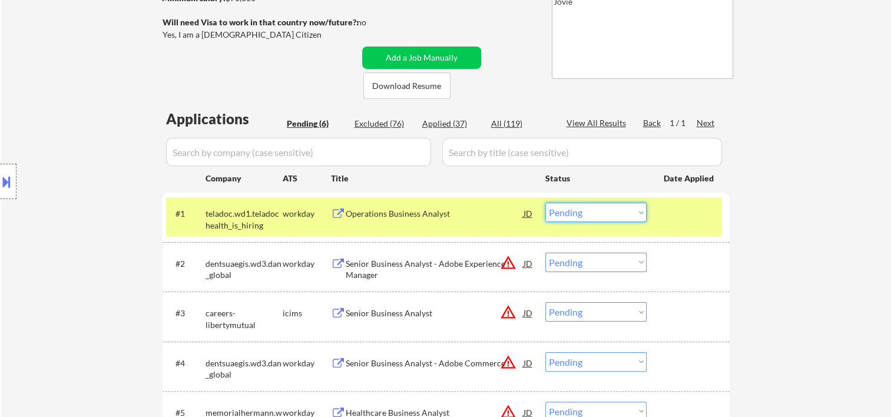
click at [637, 217] on select "Choose an option... Pending Applied Excluded (Questions) Excluded (Expired) Exc…" at bounding box center [596, 212] width 101 height 19
click at [546, 203] on select "Choose an option... Pending Applied Excluded (Questions) Excluded (Expired) Exc…" at bounding box center [596, 212] width 101 height 19
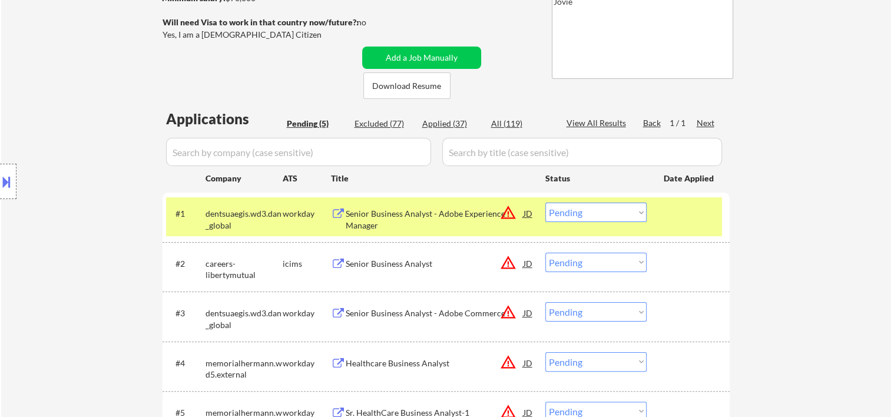
click at [663, 214] on div "#1 dentsuaegis.wd3.dan_global workday Senior Business Analyst - Adobe Experienc…" at bounding box center [444, 216] width 556 height 39
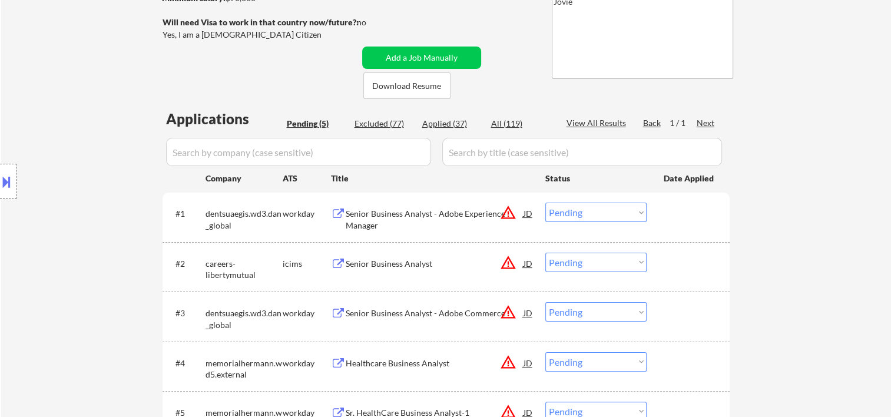
click at [676, 214] on div at bounding box center [690, 213] width 52 height 21
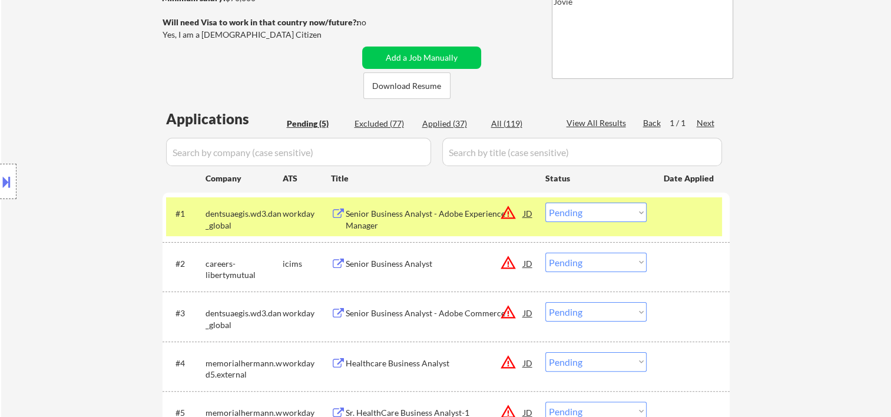
click at [470, 219] on div "Senior Business Analyst - Adobe Experience Manager" at bounding box center [435, 219] width 178 height 23
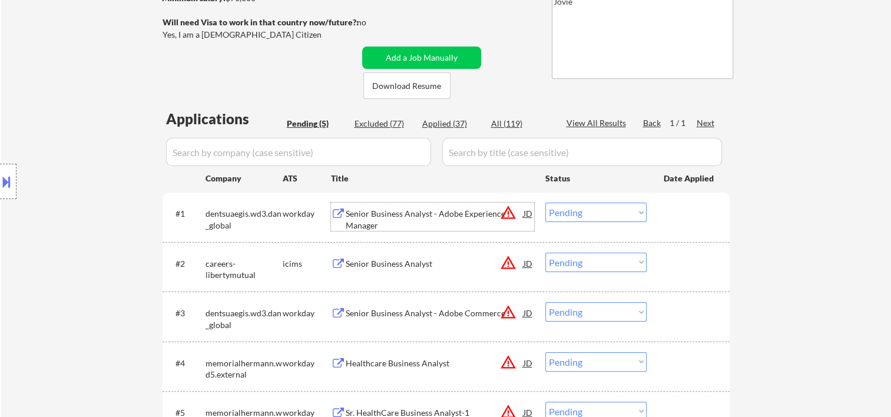
click at [668, 205] on div "#1 dentsuaegis.wd3.dan_global workday Senior Business Analyst - Adobe Experienc…" at bounding box center [444, 216] width 556 height 39
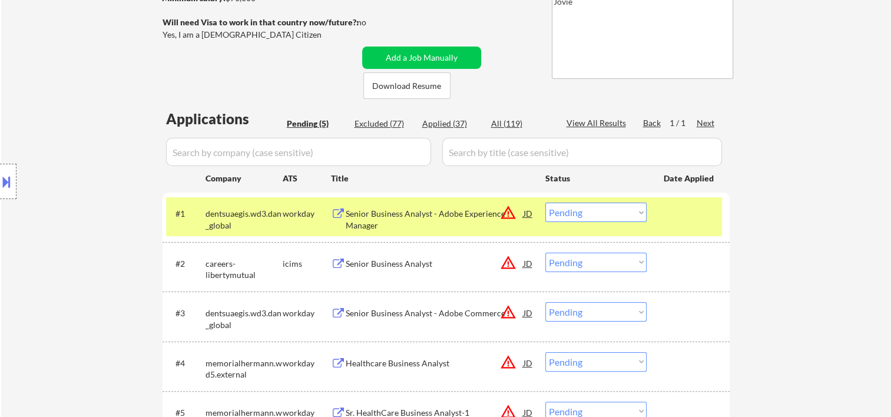
click at [634, 214] on select "Choose an option... Pending Applied Excluded (Questions) Excluded (Expired) Exc…" at bounding box center [596, 212] width 101 height 19
click at [546, 203] on select "Choose an option... Pending Applied Excluded (Questions) Excluded (Expired) Exc…" at bounding box center [596, 212] width 101 height 19
select select ""pending""
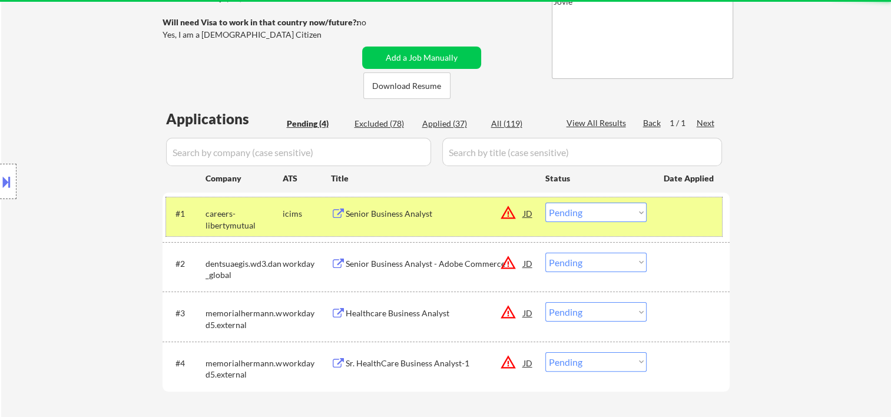
drag, startPoint x: 689, startPoint y: 217, endPoint x: 424, endPoint y: 184, distance: 267.1
click at [689, 217] on div at bounding box center [690, 213] width 52 height 21
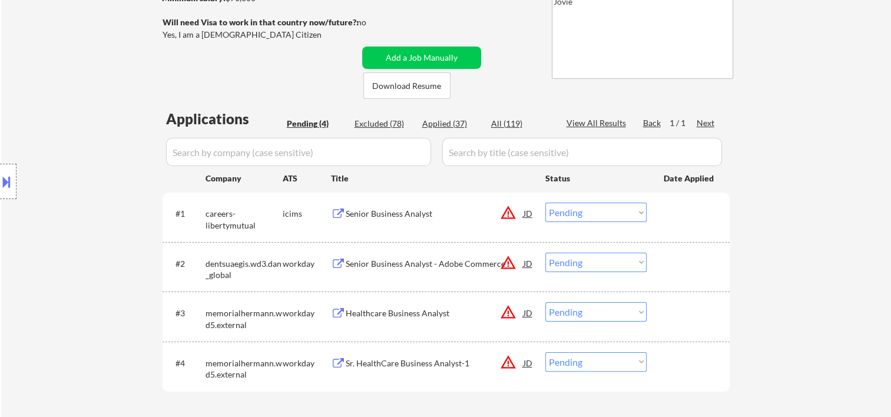
scroll to position [392, 0]
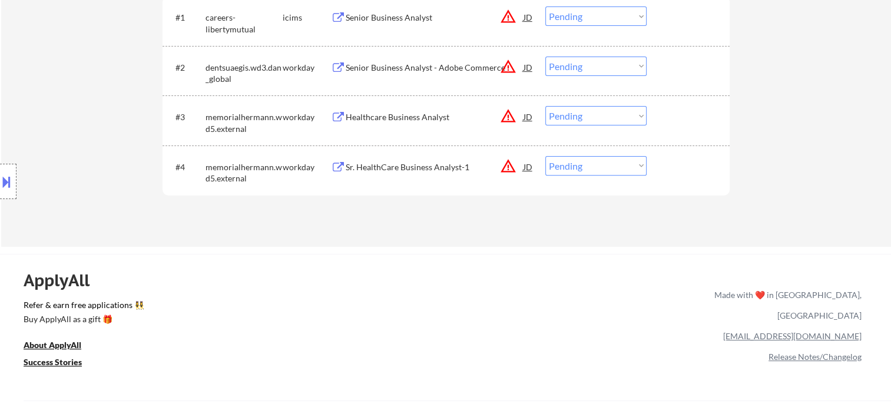
click at [672, 67] on div at bounding box center [690, 67] width 52 height 21
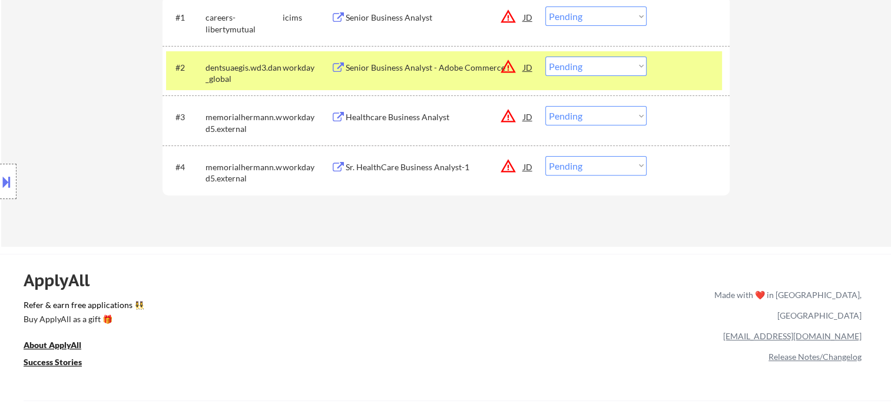
click at [427, 76] on div "Senior Business Analyst - Adobe Commerce" at bounding box center [435, 67] width 178 height 21
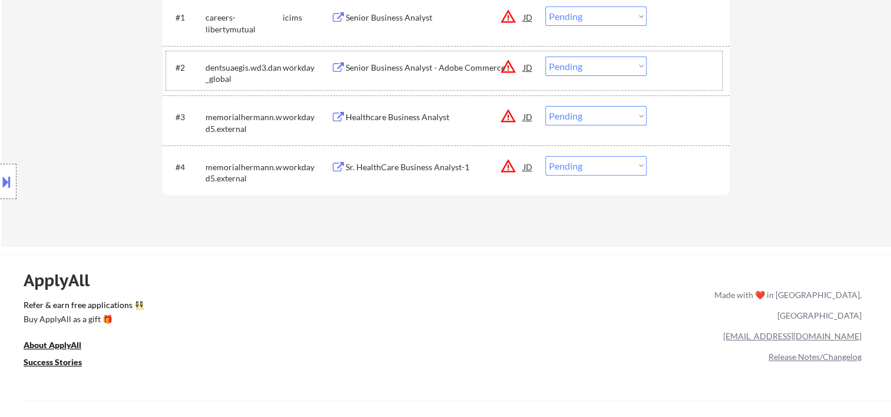
drag, startPoint x: 671, startPoint y: 66, endPoint x: 653, endPoint y: 69, distance: 18.5
click at [667, 67] on div at bounding box center [690, 67] width 52 height 21
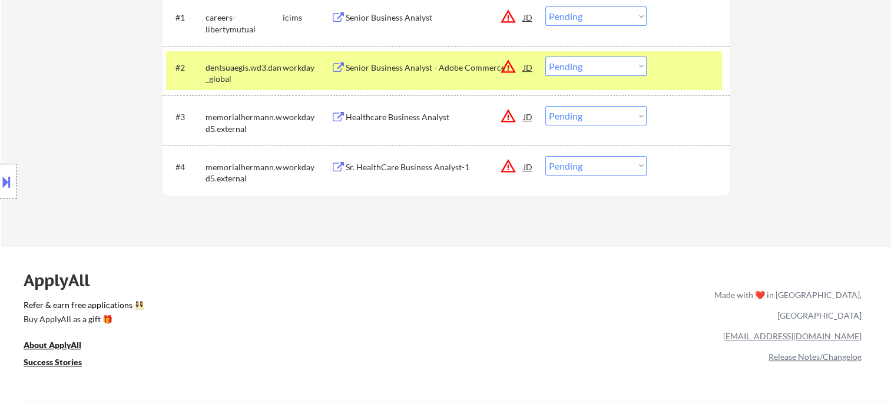
click at [634, 73] on select "Choose an option... Pending Applied Excluded (Questions) Excluded (Expired) Exc…" at bounding box center [596, 66] width 101 height 19
click at [546, 57] on select "Choose an option... Pending Applied Excluded (Questions) Excluded (Expired) Exc…" at bounding box center [596, 66] width 101 height 19
select select ""pending""
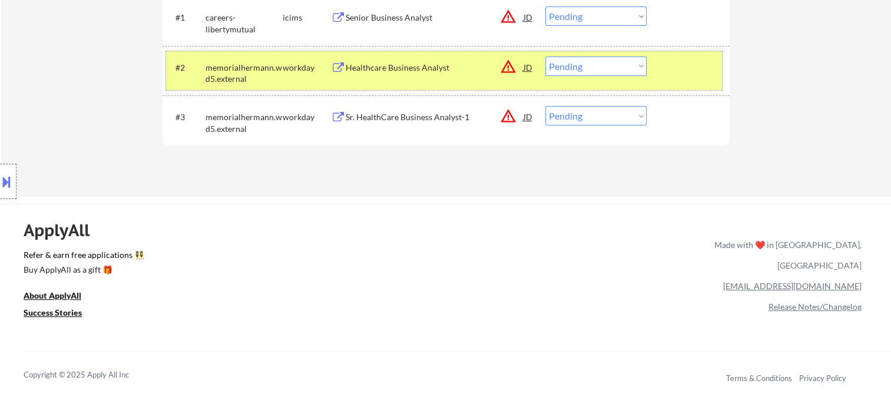
click at [648, 72] on div "#2 memorialhermann.wd5.external workday Healthcare Business Analyst JD warning_…" at bounding box center [444, 70] width 556 height 39
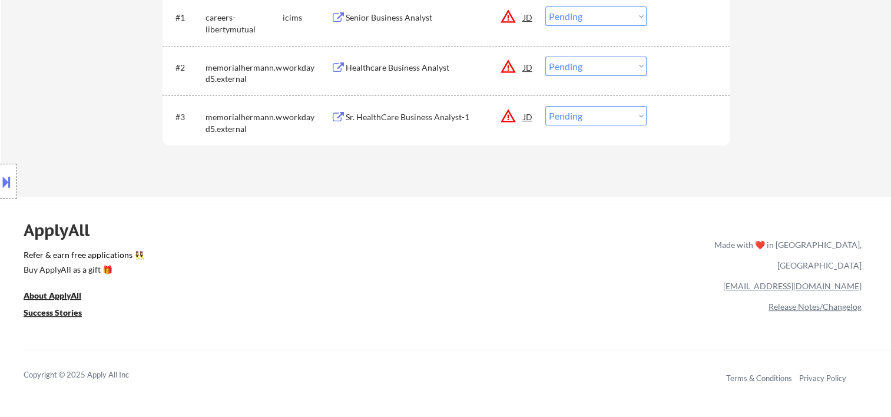
scroll to position [196, 0]
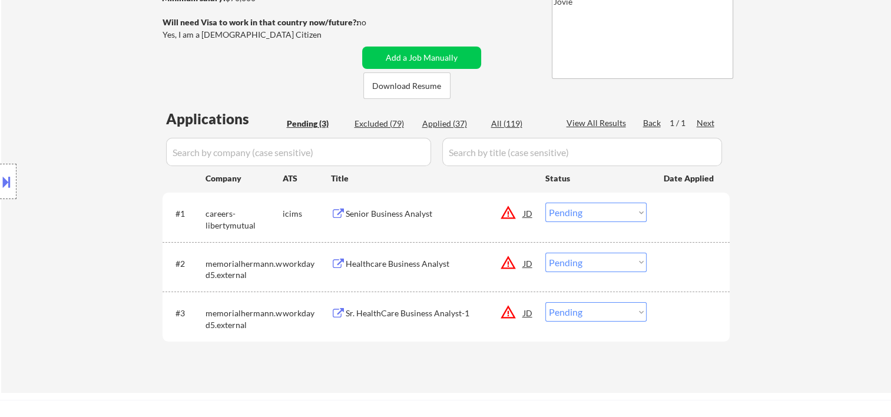
click at [672, 211] on div at bounding box center [690, 213] width 52 height 21
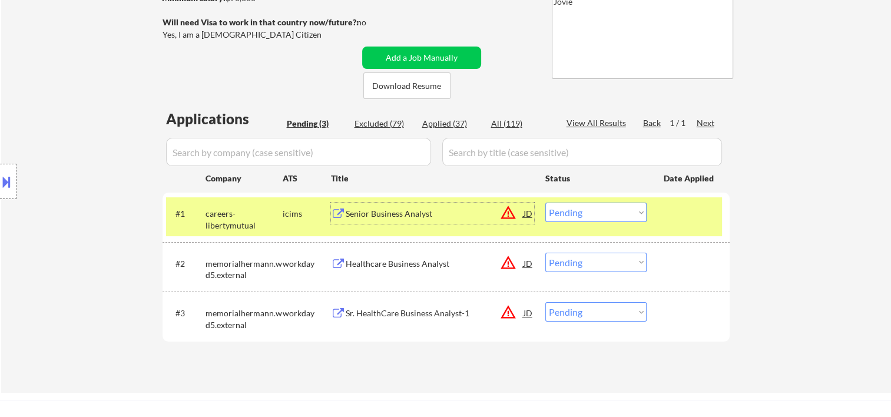
click at [445, 207] on div "Senior Business Analyst" at bounding box center [435, 213] width 178 height 21
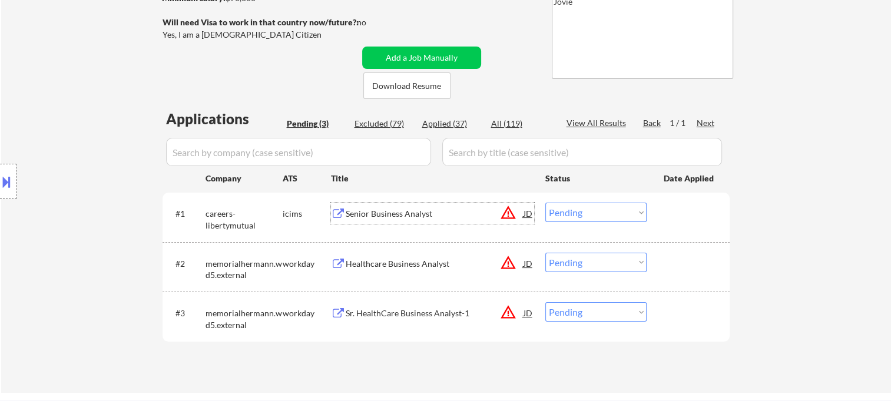
click at [673, 223] on div at bounding box center [690, 213] width 52 height 21
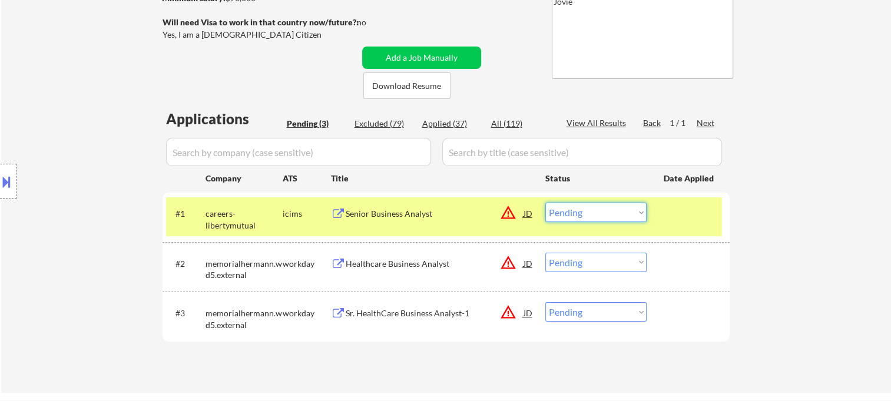
click at [633, 214] on select "Choose an option... Pending Applied Excluded (Questions) Excluded (Expired) Exc…" at bounding box center [596, 212] width 101 height 19
click at [546, 203] on select "Choose an option... Pending Applied Excluded (Questions) Excluded (Expired) Exc…" at bounding box center [596, 212] width 101 height 19
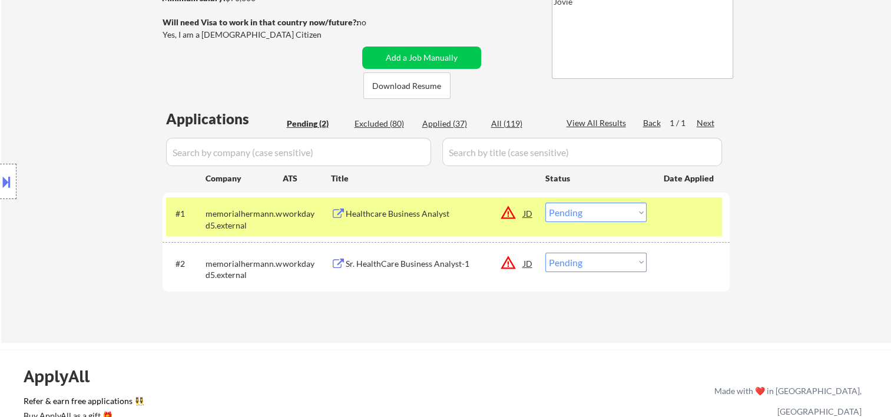
click at [417, 218] on div "Healthcare Business Analyst" at bounding box center [435, 214] width 178 height 12
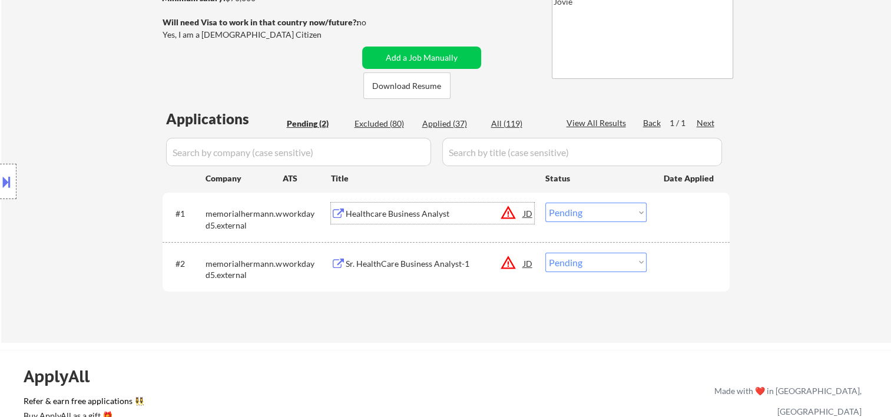
drag, startPoint x: 673, startPoint y: 202, endPoint x: 657, endPoint y: 210, distance: 17.1
click at [669, 203] on div at bounding box center [690, 213] width 52 height 21
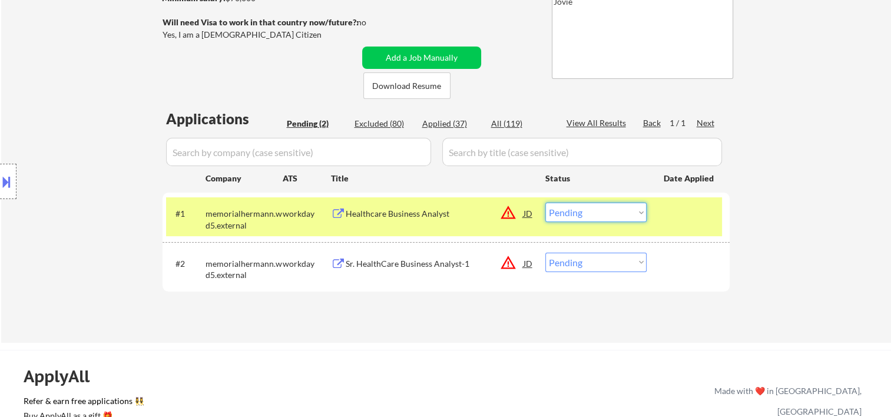
drag, startPoint x: 623, startPoint y: 214, endPoint x: 617, endPoint y: 221, distance: 8.8
click at [623, 214] on select "Choose an option... Pending Applied Excluded (Questions) Excluded (Expired) Exc…" at bounding box center [596, 212] width 101 height 19
click at [546, 203] on select "Choose an option... Pending Applied Excluded (Questions) Excluded (Expired) Exc…" at bounding box center [596, 212] width 101 height 19
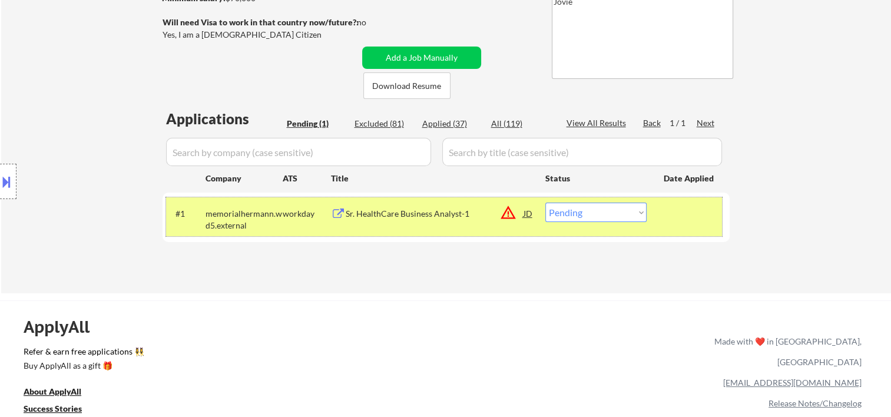
click at [685, 231] on div "#1 memorialhermann.wd5.external workday Sr. HealthCare Business Analyst-1 JD wa…" at bounding box center [444, 216] width 556 height 39
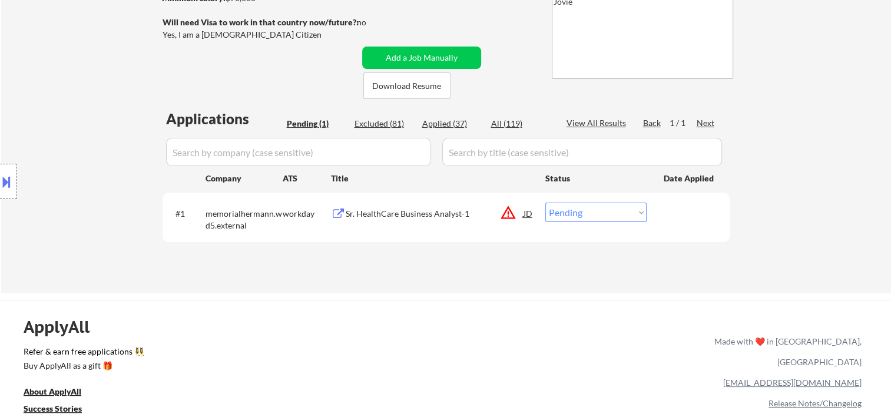
click at [674, 219] on div at bounding box center [690, 213] width 52 height 21
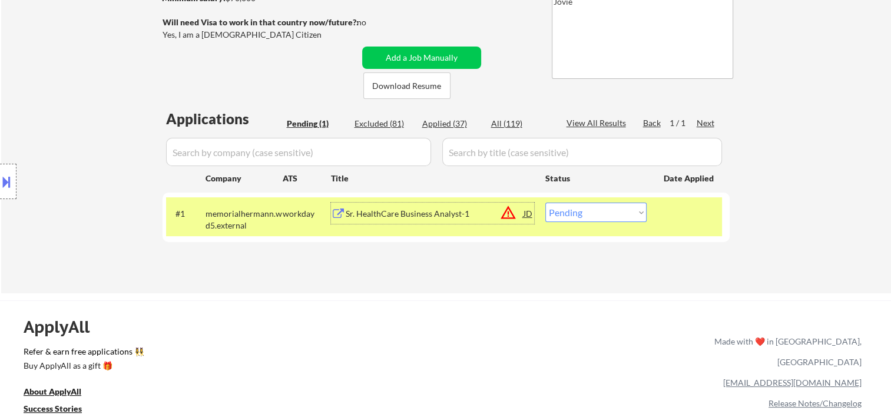
click at [429, 212] on div "Sr. HealthCare Business Analyst-1" at bounding box center [435, 214] width 178 height 12
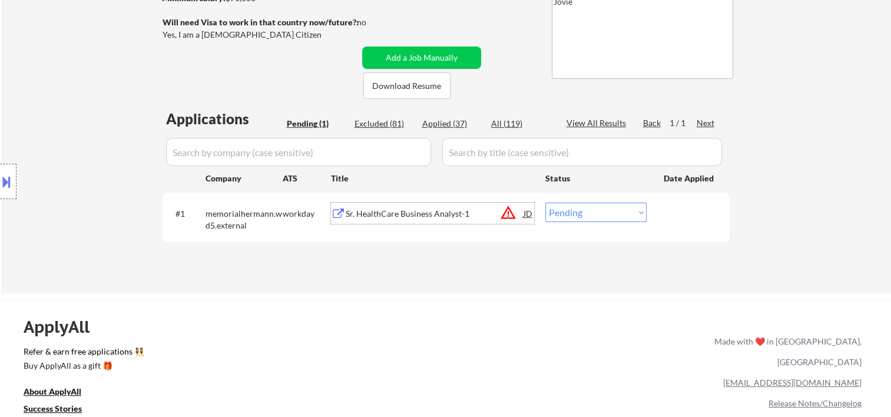
click at [617, 219] on select "Choose an option... Pending Applied Excluded (Questions) Excluded (Expired) Exc…" at bounding box center [596, 212] width 101 height 19
click at [546, 203] on select "Choose an option... Pending Applied Excluded (Questions) Excluded (Expired) Exc…" at bounding box center [596, 212] width 101 height 19
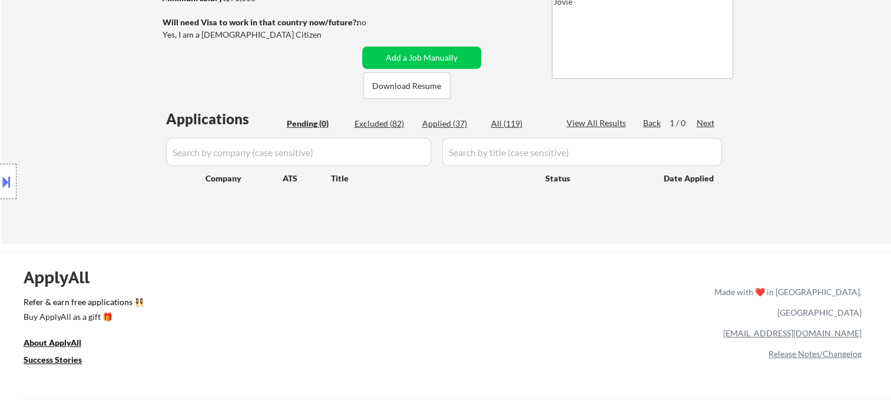
click at [448, 122] on div "Applied (37)" at bounding box center [451, 124] width 59 height 12
select select ""applied""
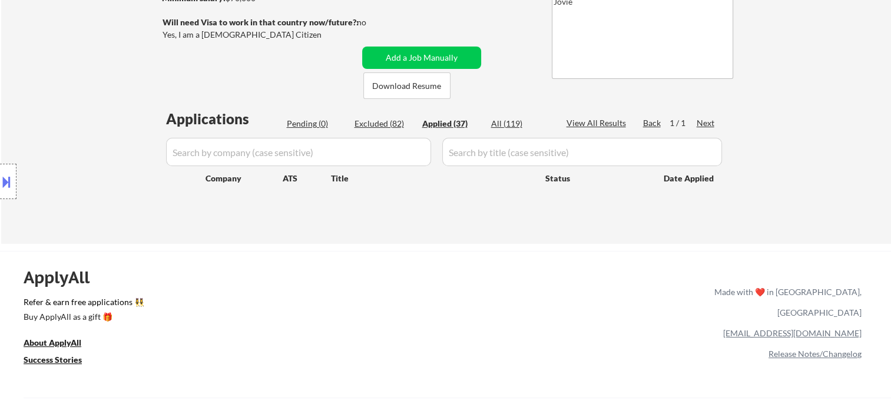
select select ""applied""
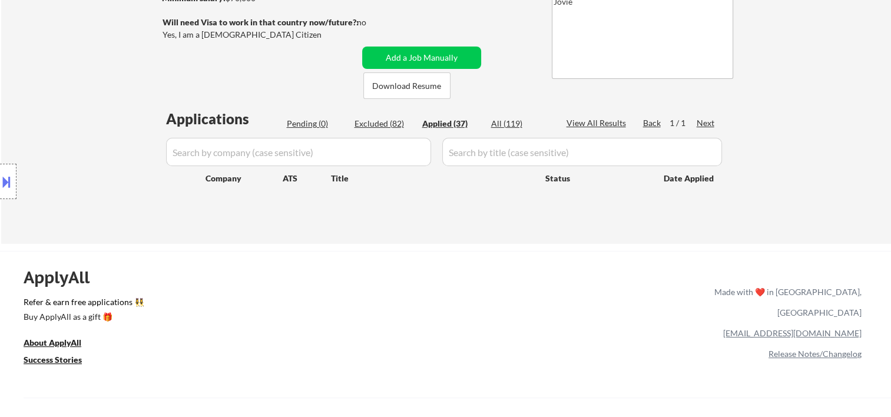
select select ""applied""
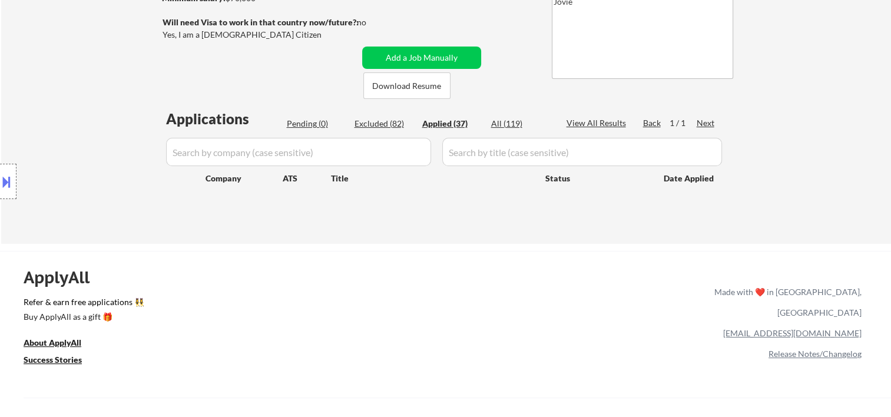
select select ""applied""
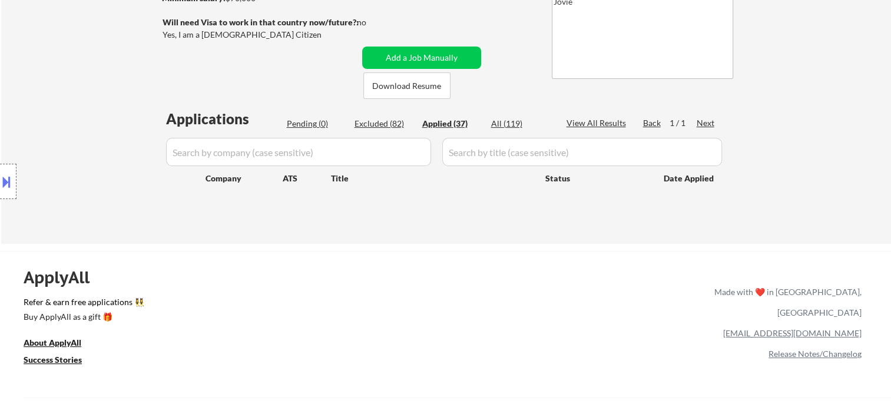
select select ""applied""
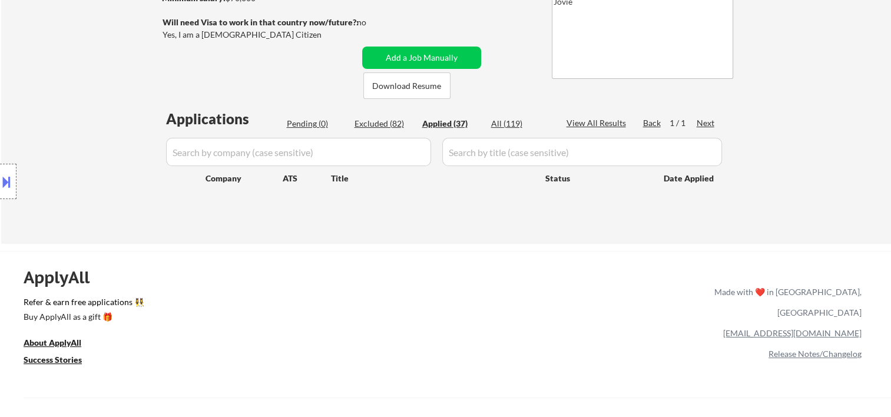
select select ""applied""
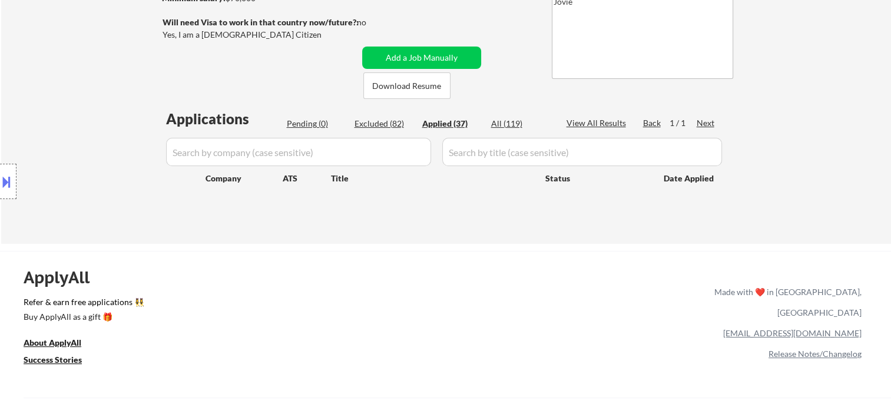
select select ""applied""
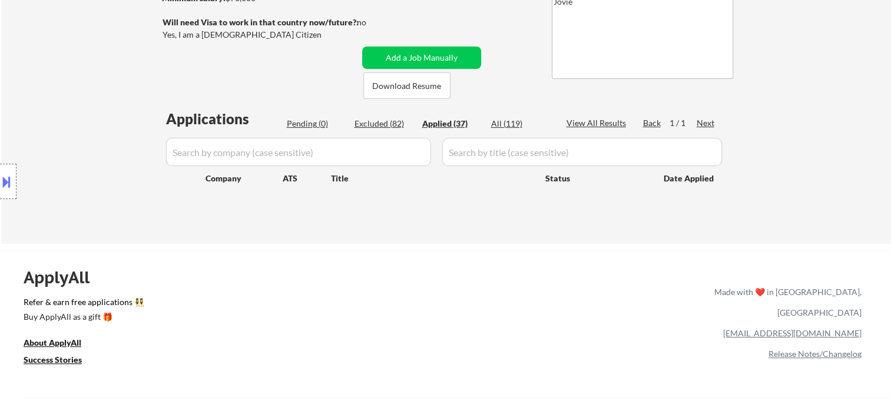
select select ""applied""
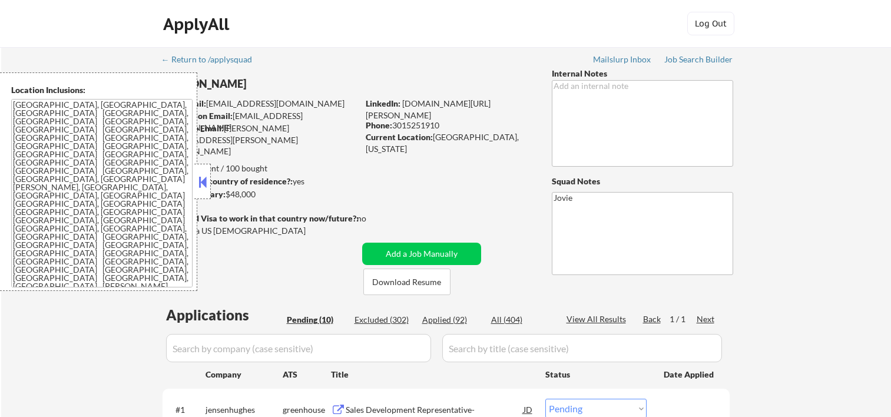
select select ""pending""
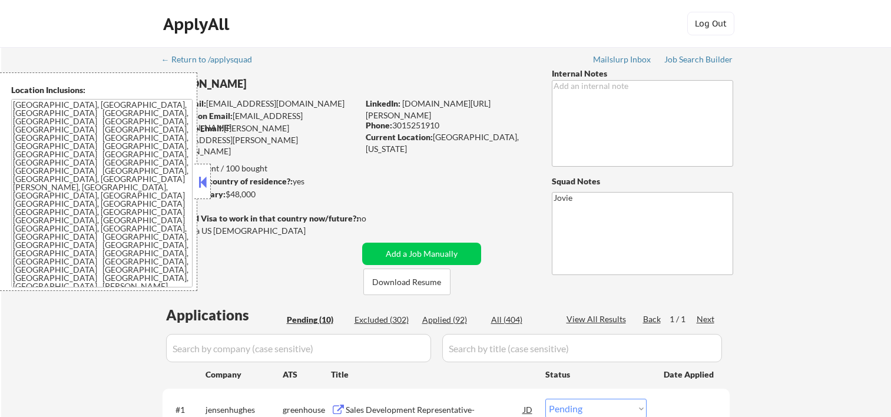
select select ""pending""
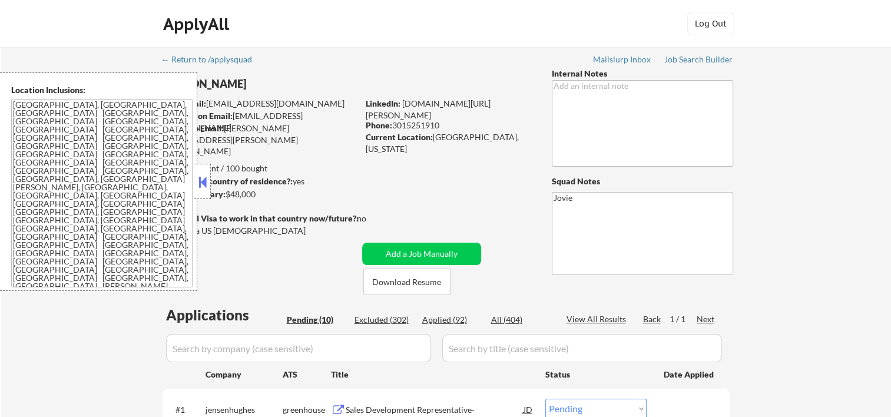
drag, startPoint x: 206, startPoint y: 173, endPoint x: 203, endPoint y: 165, distance: 8.8
click at [206, 173] on button at bounding box center [202, 182] width 13 height 18
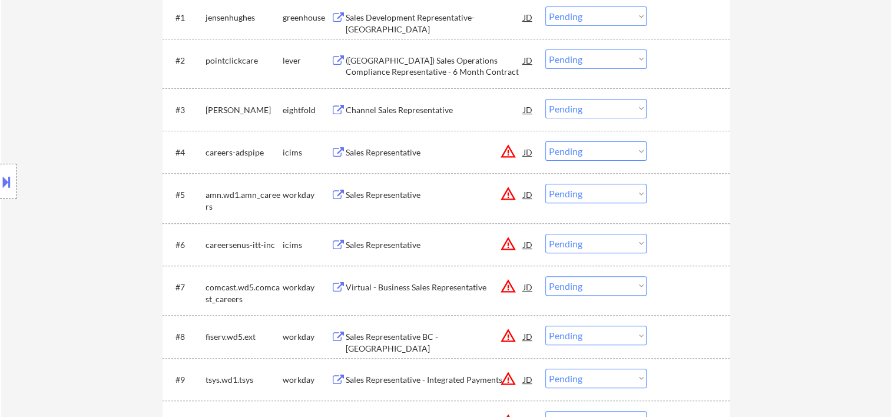
scroll to position [196, 0]
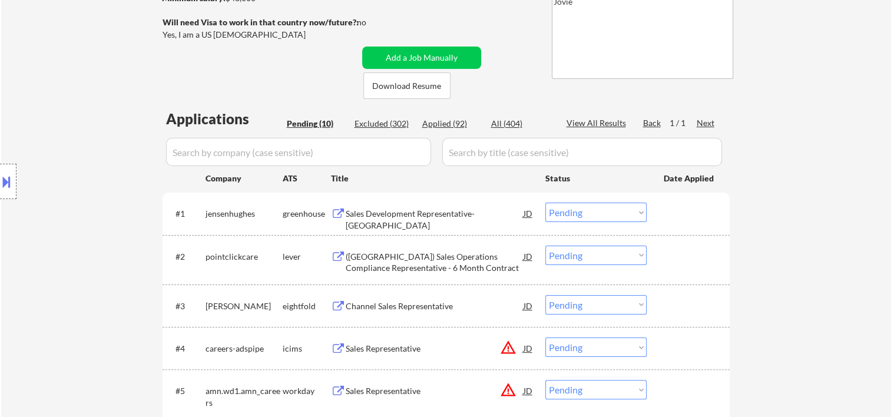
click at [701, 208] on div at bounding box center [690, 213] width 52 height 21
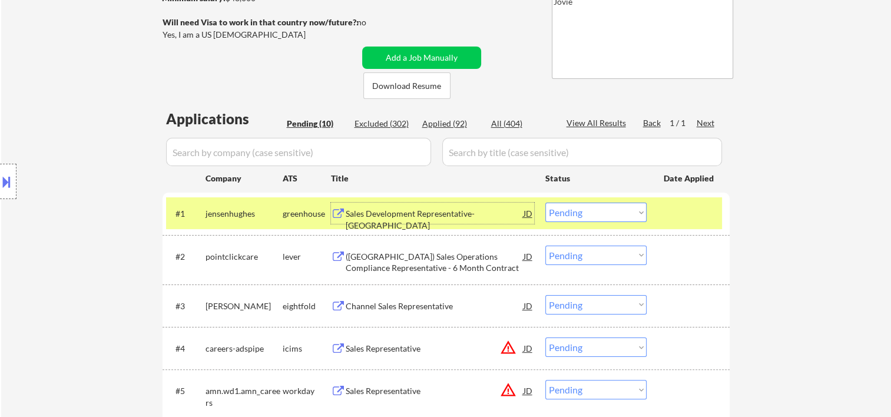
click at [427, 217] on div "Sales Development Representative- [GEOGRAPHIC_DATA]" at bounding box center [435, 219] width 178 height 23
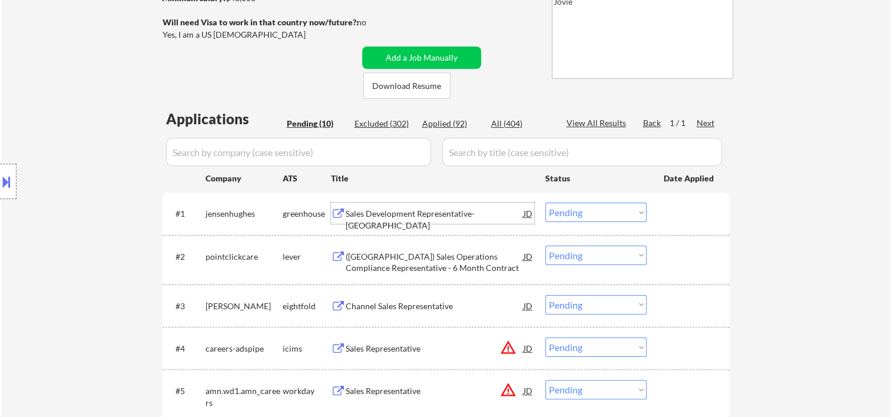
click at [13, 178] on div at bounding box center [8, 181] width 16 height 35
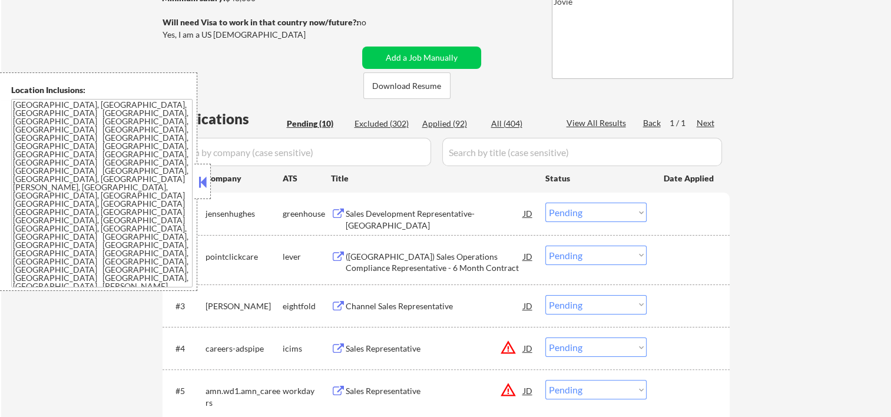
drag, startPoint x: 209, startPoint y: 179, endPoint x: 144, endPoint y: 153, distance: 70.0
click at [203, 179] on button at bounding box center [202, 182] width 13 height 18
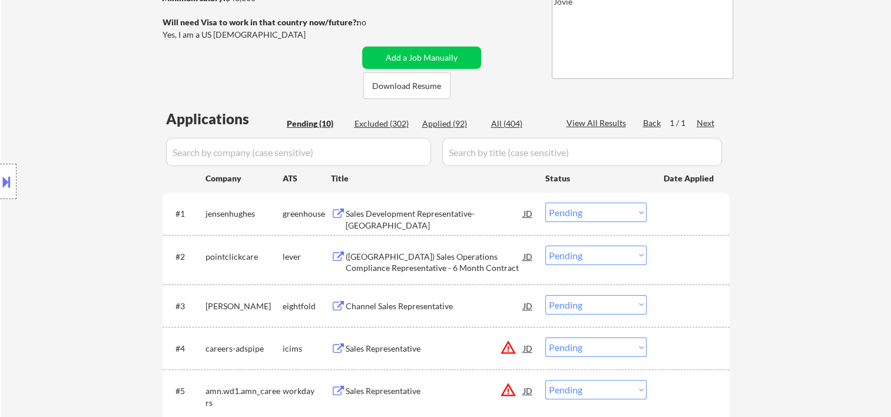
click at [670, 222] on div at bounding box center [690, 213] width 52 height 21
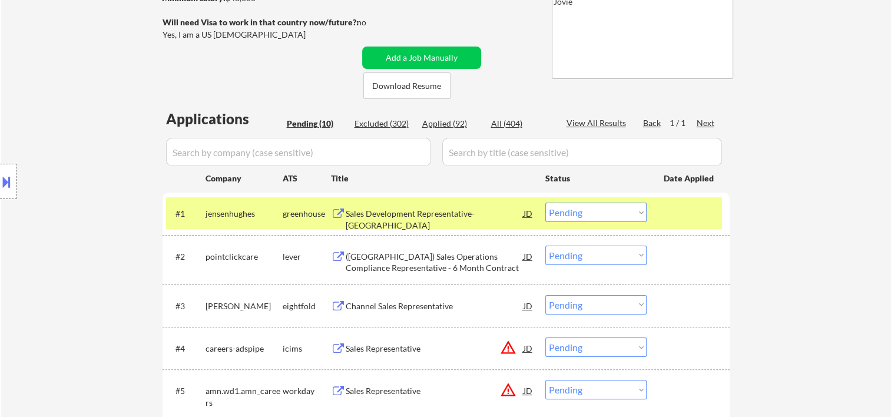
click at [631, 212] on select "Choose an option... Pending Applied Excluded (Questions) Excluded (Expired) Exc…" at bounding box center [596, 212] width 101 height 19
click at [546, 203] on select "Choose an option... Pending Applied Excluded (Questions) Excluded (Expired) Exc…" at bounding box center [596, 212] width 101 height 19
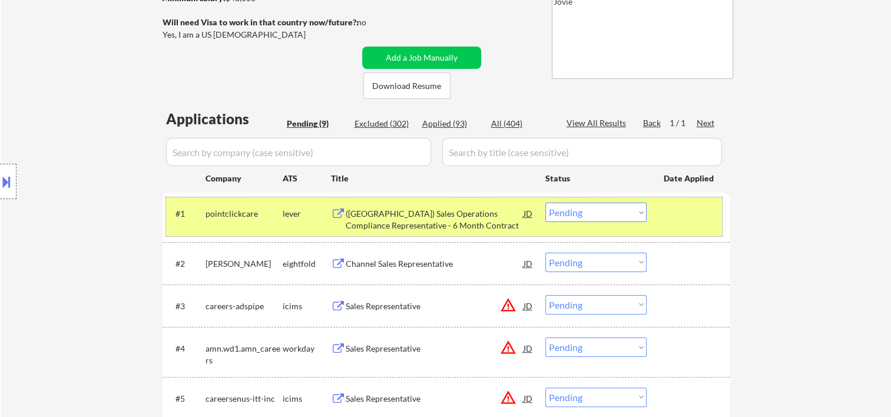
click at [662, 211] on div "#1 pointclickcare lever ([GEOGRAPHIC_DATA]) Sales Operations Compliance Represe…" at bounding box center [444, 216] width 556 height 39
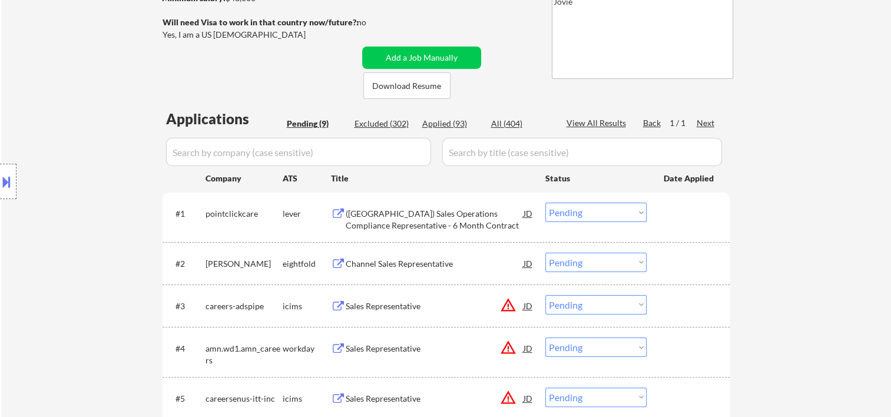
click at [682, 219] on div at bounding box center [690, 213] width 52 height 21
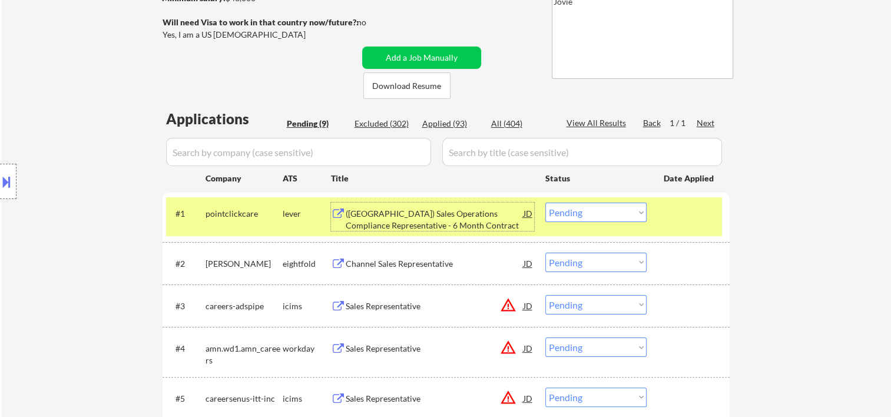
click at [450, 210] on div "([GEOGRAPHIC_DATA]) Sales Operations Compliance Representative - 6 Month Contra…" at bounding box center [435, 219] width 178 height 23
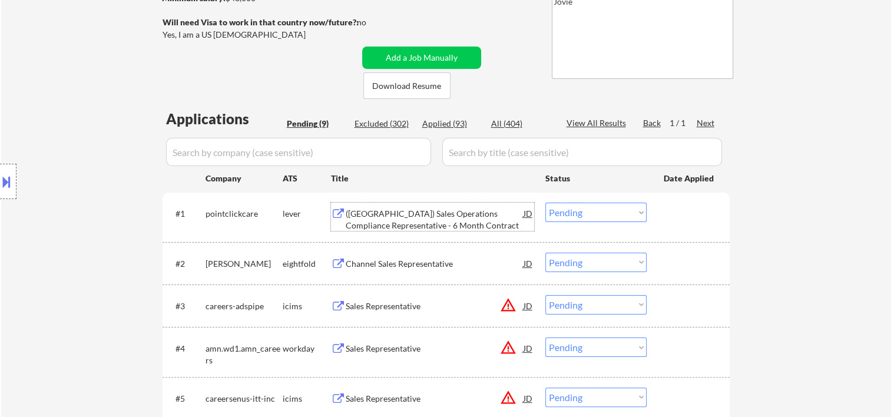
drag, startPoint x: 683, startPoint y: 205, endPoint x: 648, endPoint y: 205, distance: 35.3
click at [682, 205] on div at bounding box center [690, 213] width 52 height 21
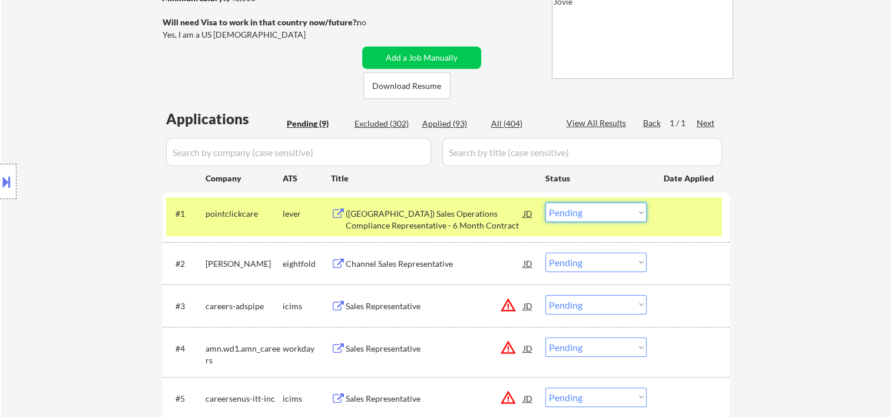
click at [637, 213] on select "Choose an option... Pending Applied Excluded (Questions) Excluded (Expired) Exc…" at bounding box center [596, 212] width 101 height 19
click at [546, 203] on select "Choose an option... Pending Applied Excluded (Questions) Excluded (Expired) Exc…" at bounding box center [596, 212] width 101 height 19
select select ""pending""
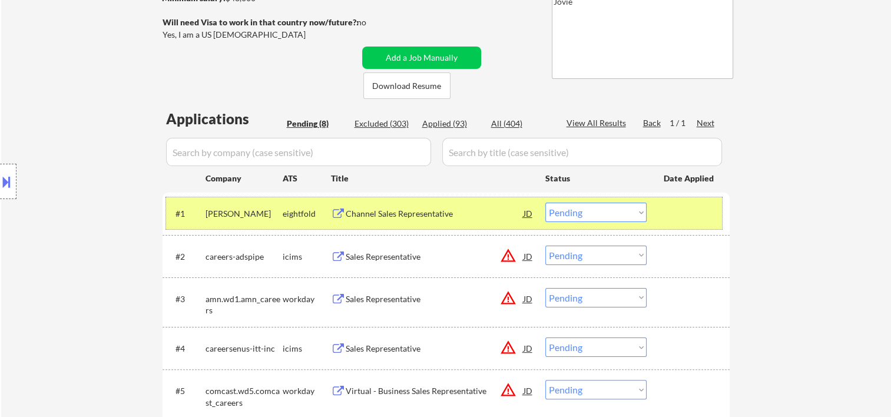
click at [659, 211] on div "#1 [PERSON_NAME] eightfold Channel Sales Representative [PERSON_NAME] an option…" at bounding box center [444, 213] width 556 height 32
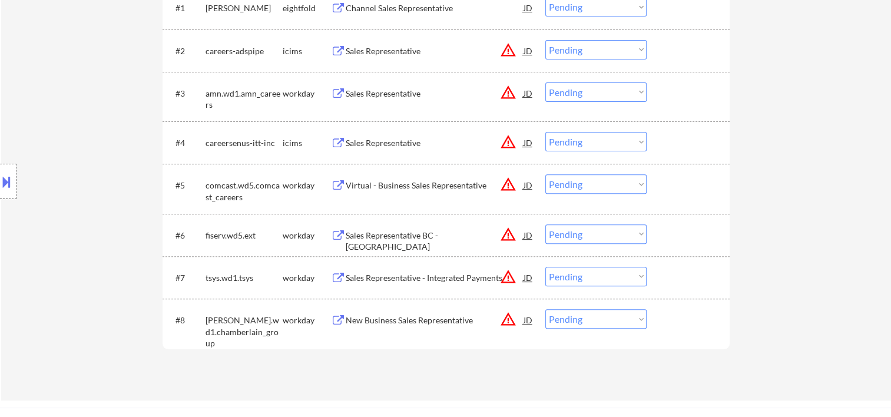
scroll to position [589, 0]
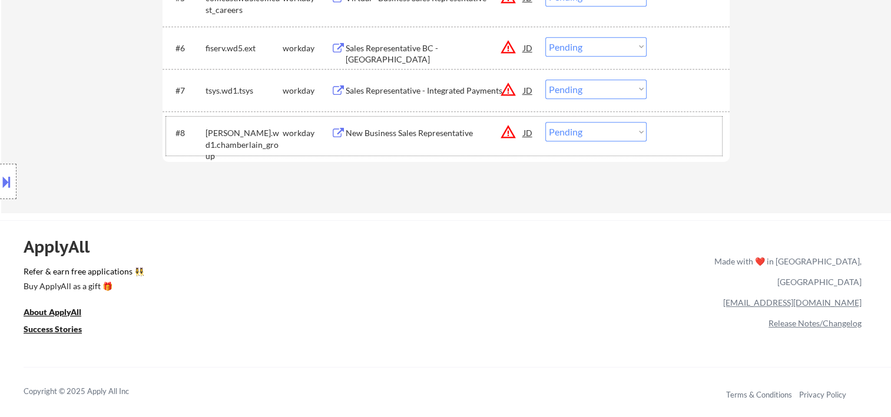
drag, startPoint x: 693, startPoint y: 141, endPoint x: 500, endPoint y: 123, distance: 193.5
click at [692, 141] on div at bounding box center [690, 132] width 52 height 21
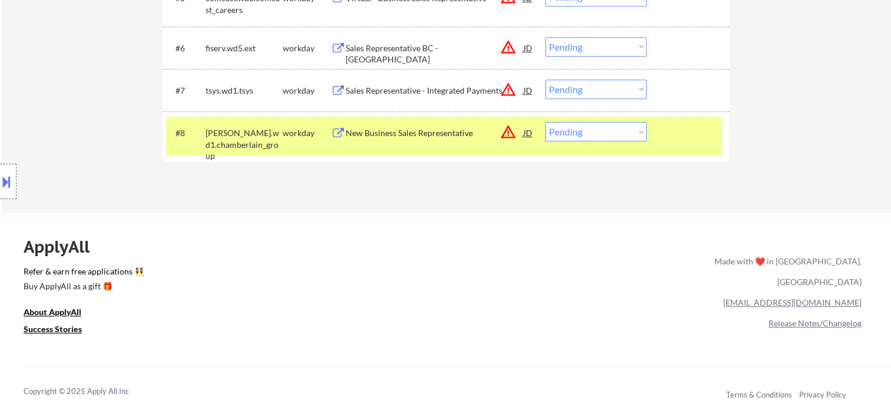
click at [473, 120] on div "#8 [PERSON_NAME].wd1.chamberlain_group workday New Business Sales Representativ…" at bounding box center [444, 136] width 556 height 39
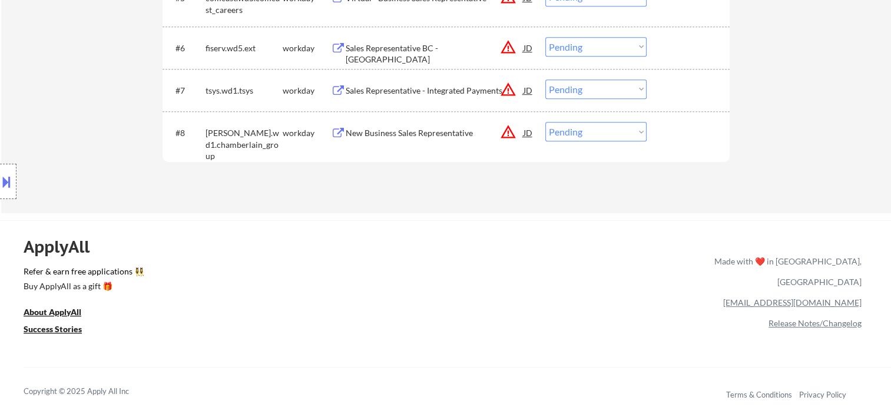
drag, startPoint x: 705, startPoint y: 144, endPoint x: 502, endPoint y: 133, distance: 203.0
click at [699, 144] on div "#8 [PERSON_NAME].wd1.chamberlain_group workday New Business Sales Representativ…" at bounding box center [444, 136] width 556 height 39
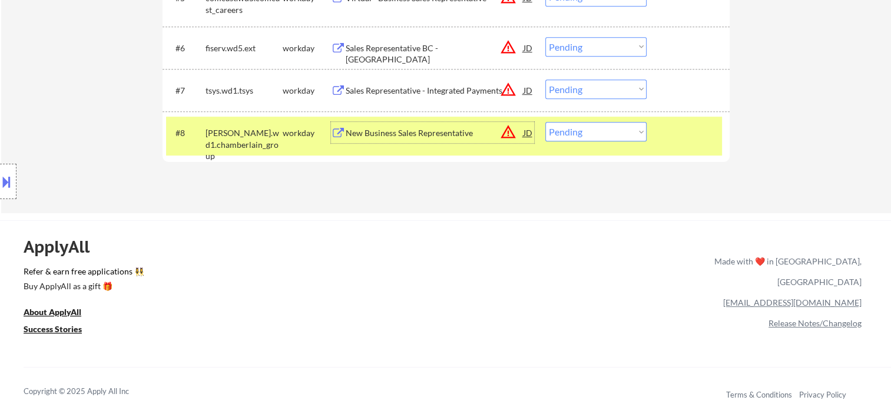
click at [478, 134] on div "New Business Sales Representative" at bounding box center [435, 133] width 178 height 12
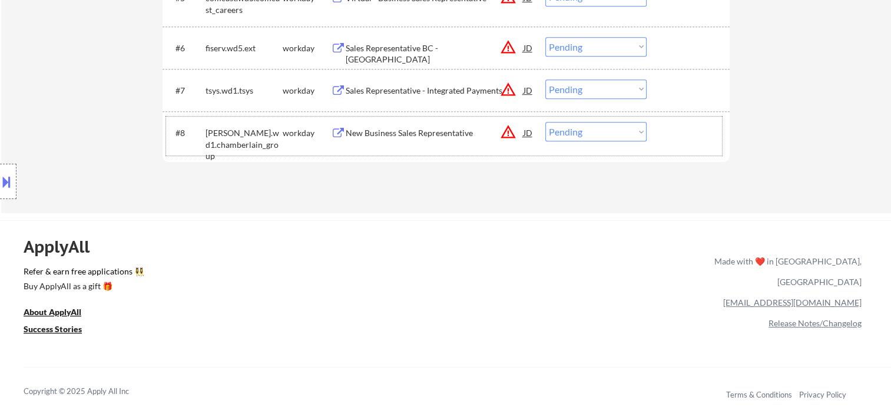
click at [665, 133] on div at bounding box center [690, 132] width 52 height 21
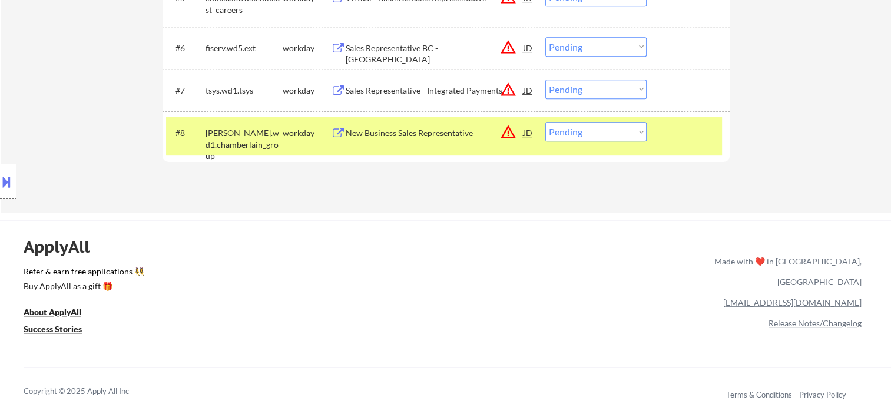
click at [637, 137] on select "Choose an option... Pending Applied Excluded (Questions) Excluded (Expired) Exc…" at bounding box center [596, 131] width 101 height 19
select select ""excluded__bad_match_""
click at [546, 122] on select "Choose an option... Pending Applied Excluded (Questions) Excluded (Expired) Exc…" at bounding box center [596, 131] width 101 height 19
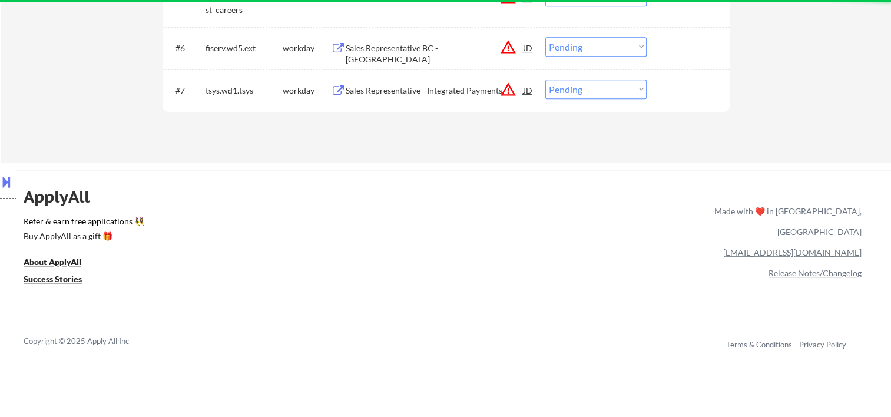
scroll to position [392, 0]
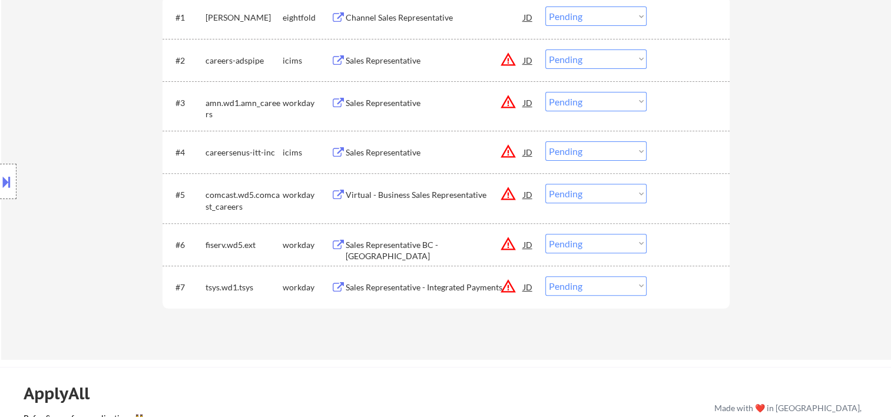
click at [677, 287] on div at bounding box center [690, 286] width 52 height 21
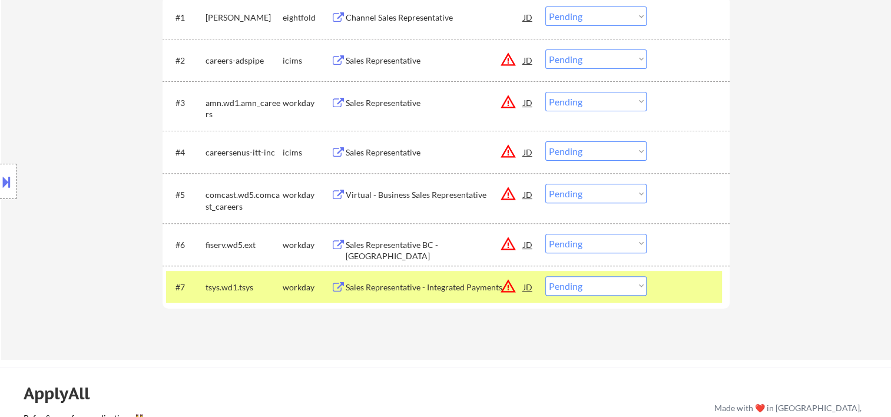
click at [475, 287] on div "Sales Representative - Integrated Payments" at bounding box center [435, 288] width 178 height 12
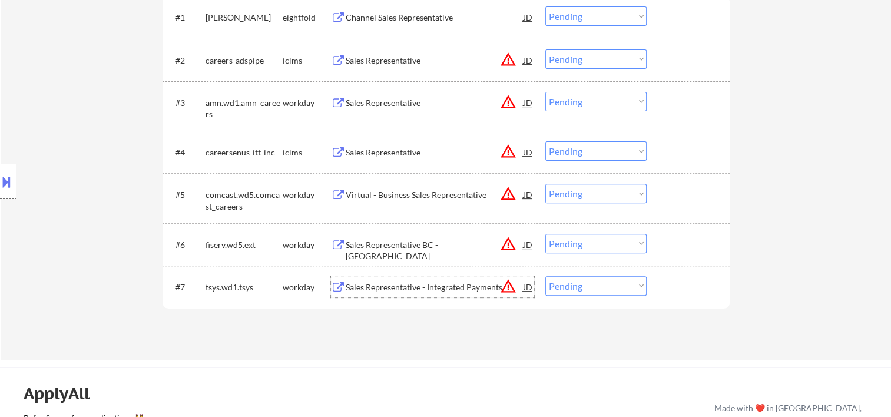
click at [660, 283] on div "#7 tsys.wd1.tsys workday Sales Representative - Integrated Payments JD warning_…" at bounding box center [444, 287] width 556 height 32
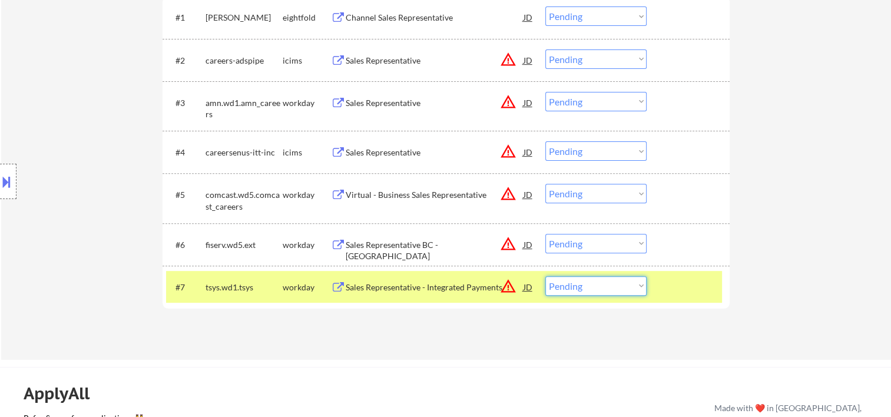
click at [634, 284] on select "Choose an option... Pending Applied Excluded (Questions) Excluded (Expired) Exc…" at bounding box center [596, 285] width 101 height 19
select select ""excluded__expired_""
click at [546, 276] on select "Choose an option... Pending Applied Excluded (Questions) Excluded (Expired) Exc…" at bounding box center [596, 285] width 101 height 19
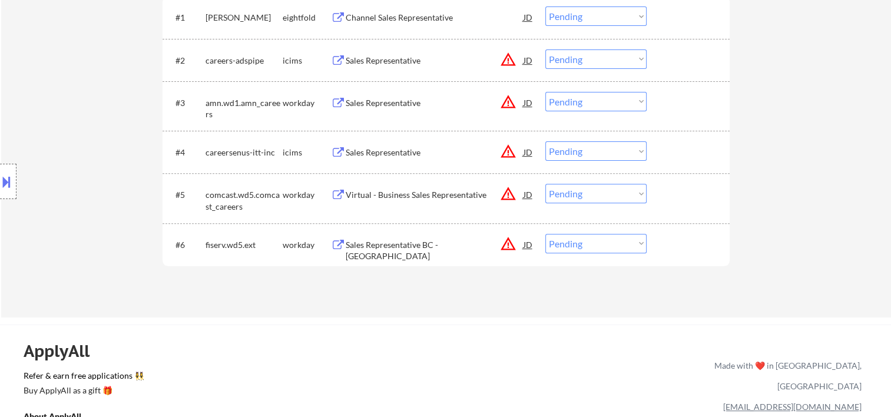
click at [681, 252] on div at bounding box center [690, 244] width 52 height 21
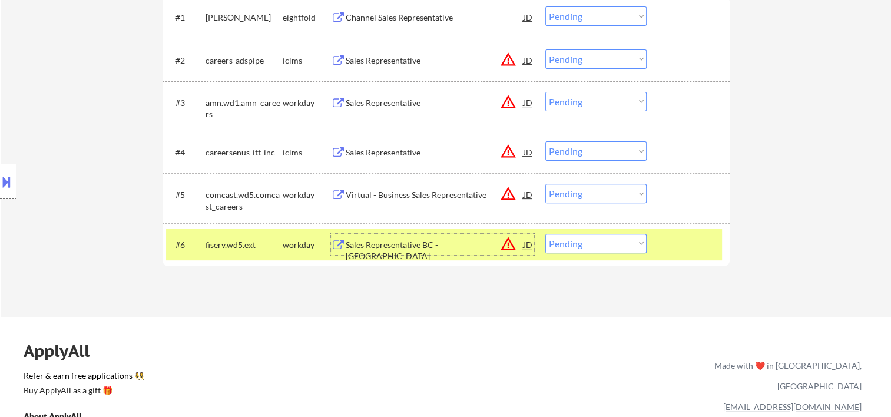
click at [454, 243] on div "Sales Representative BC - [GEOGRAPHIC_DATA]" at bounding box center [435, 250] width 178 height 23
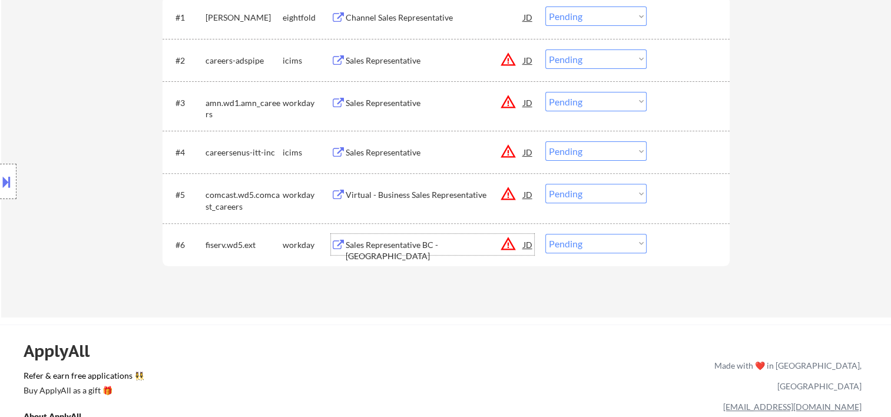
drag, startPoint x: 672, startPoint y: 243, endPoint x: 662, endPoint y: 247, distance: 10.8
click at [672, 245] on div at bounding box center [690, 244] width 52 height 21
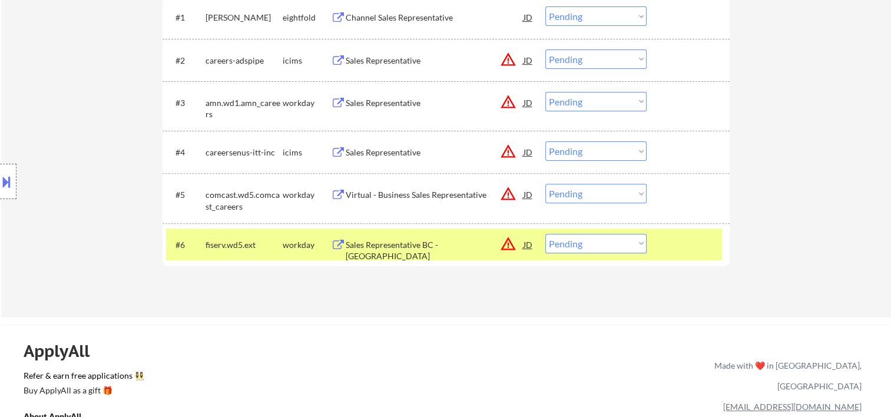
click at [640, 250] on select "Choose an option... Pending Applied Excluded (Questions) Excluded (Expired) Exc…" at bounding box center [596, 243] width 101 height 19
select select ""excluded__bad_match_""
click at [546, 234] on select "Choose an option... Pending Applied Excluded (Questions) Excluded (Expired) Exc…" at bounding box center [596, 243] width 101 height 19
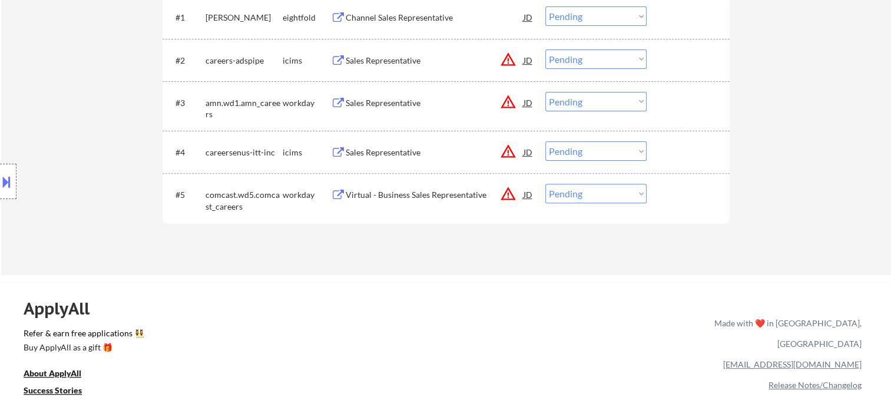
click at [672, 210] on div "#5 comcast.wd5.comcast_careers workday Virtual - Business Sales Representative …" at bounding box center [444, 197] width 556 height 39
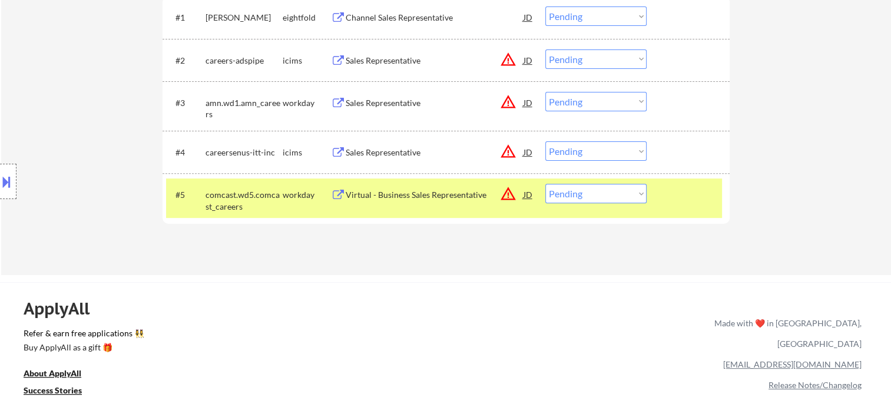
click at [445, 192] on div "Virtual - Business Sales Representative" at bounding box center [435, 195] width 178 height 12
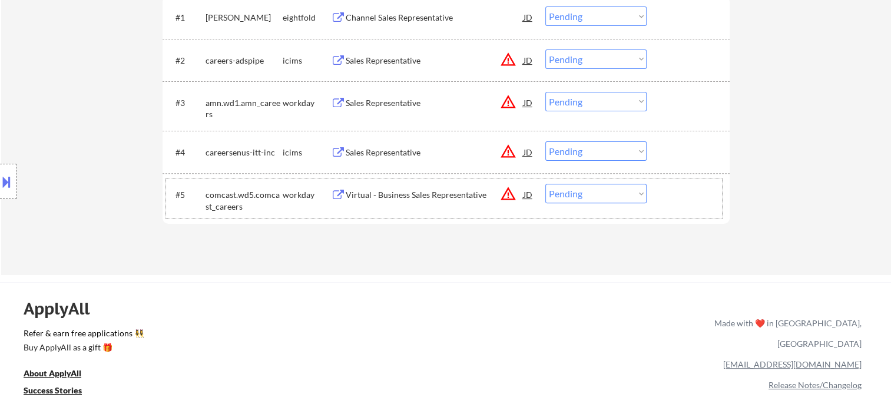
drag, startPoint x: 701, startPoint y: 210, endPoint x: 655, endPoint y: 212, distance: 46.0
click at [687, 214] on div "#5 comcast.wd5.comcast_careers workday Virtual - Business Sales Representative …" at bounding box center [444, 197] width 556 height 39
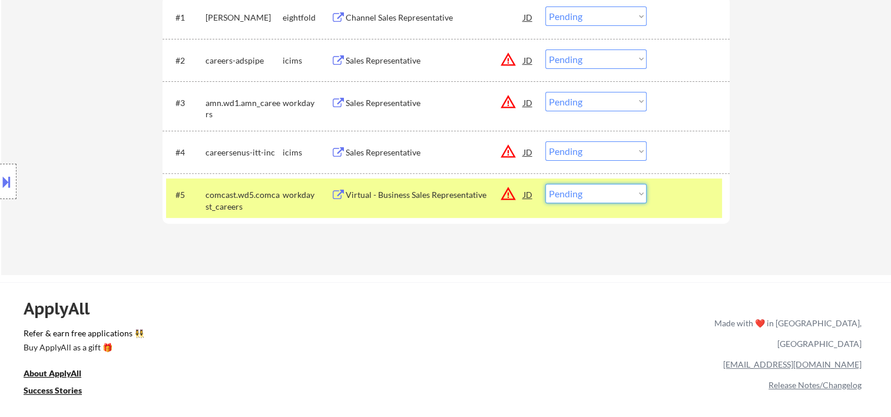
click at [624, 199] on select "Choose an option... Pending Applied Excluded (Questions) Excluded (Expired) Exc…" at bounding box center [596, 193] width 101 height 19
select select ""applied""
click at [546, 184] on select "Choose an option... Pending Applied Excluded (Questions) Excluded (Expired) Exc…" at bounding box center [596, 193] width 101 height 19
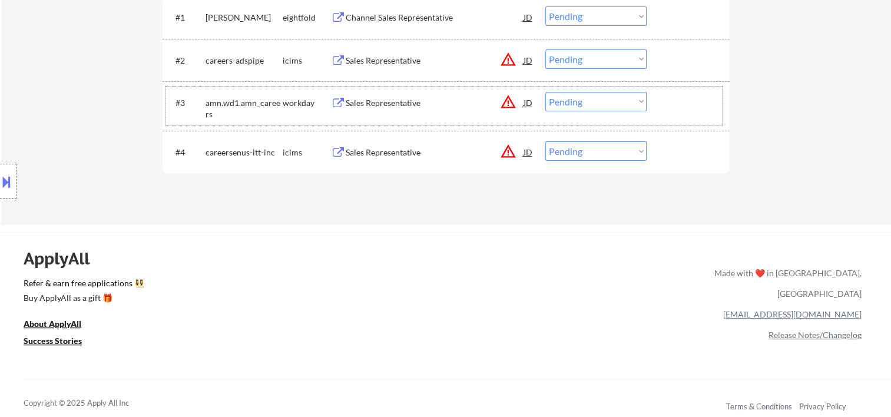
drag, startPoint x: 679, startPoint y: 111, endPoint x: 563, endPoint y: 100, distance: 116.0
click at [679, 111] on div at bounding box center [690, 102] width 52 height 21
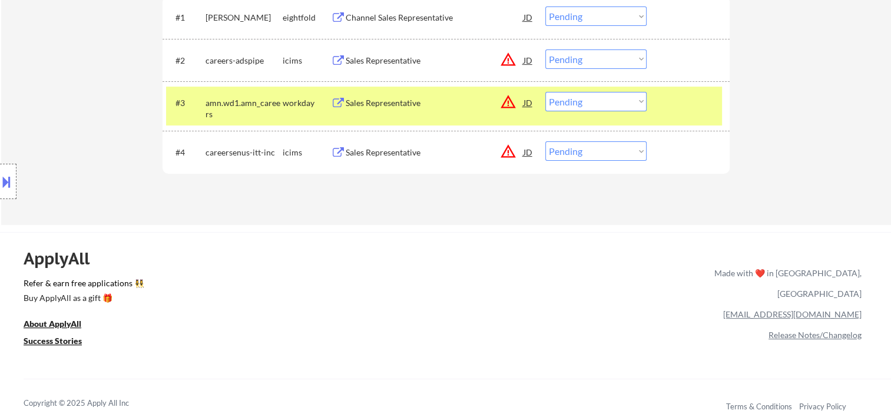
click at [431, 98] on div "Sales Representative" at bounding box center [435, 103] width 178 height 12
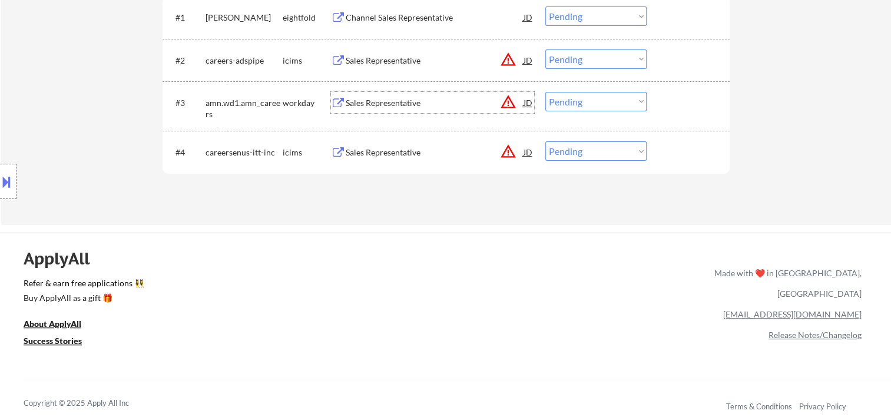
drag, startPoint x: 683, startPoint y: 105, endPoint x: 650, endPoint y: 107, distance: 33.0
click at [669, 107] on div at bounding box center [690, 102] width 52 height 21
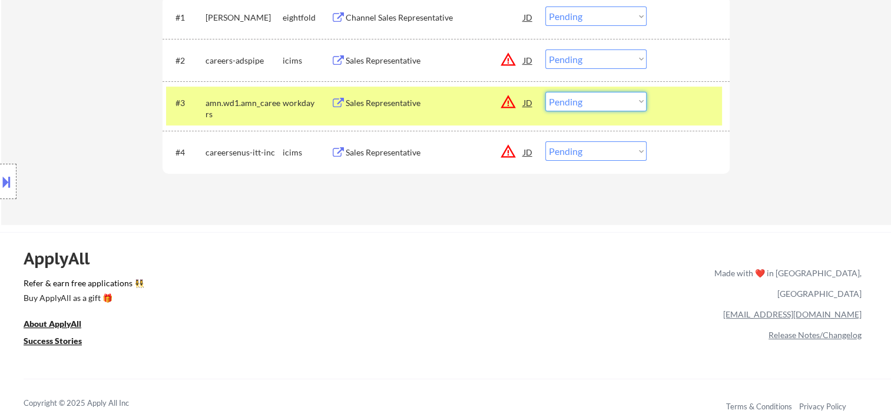
drag, startPoint x: 646, startPoint y: 107, endPoint x: 638, endPoint y: 111, distance: 8.7
click at [646, 107] on select "Choose an option... Pending Applied Excluded (Questions) Excluded (Expired) Exc…" at bounding box center [596, 101] width 101 height 19
click at [546, 92] on select "Choose an option... Pending Applied Excluded (Questions) Excluded (Expired) Exc…" at bounding box center [596, 101] width 101 height 19
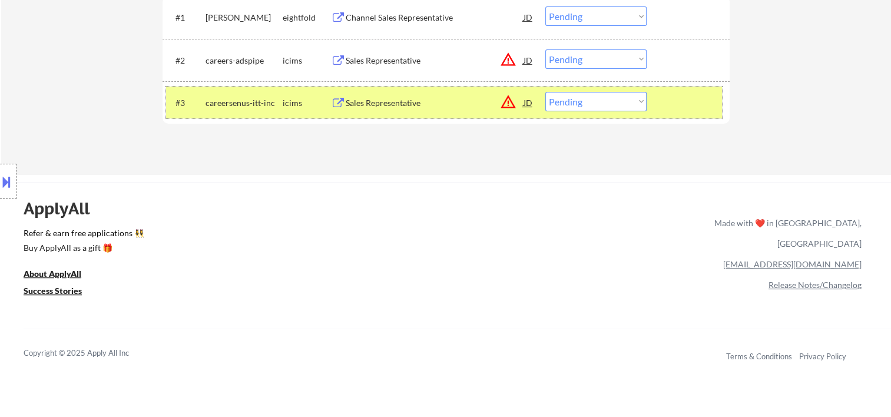
click at [674, 104] on div at bounding box center [690, 102] width 52 height 21
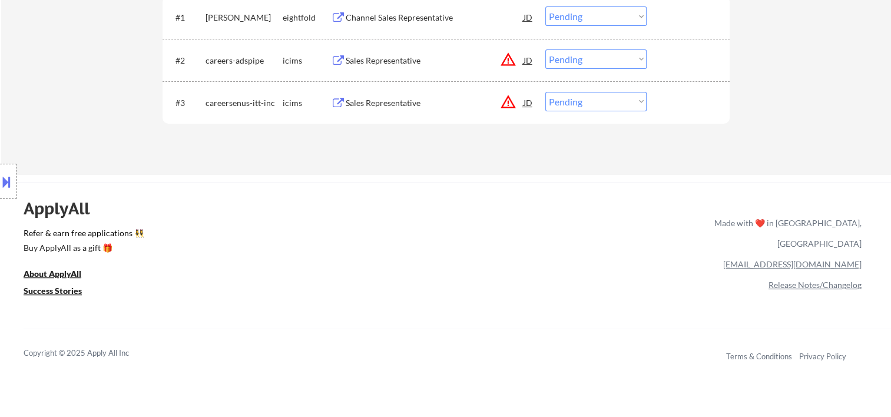
click at [674, 107] on div at bounding box center [690, 102] width 52 height 21
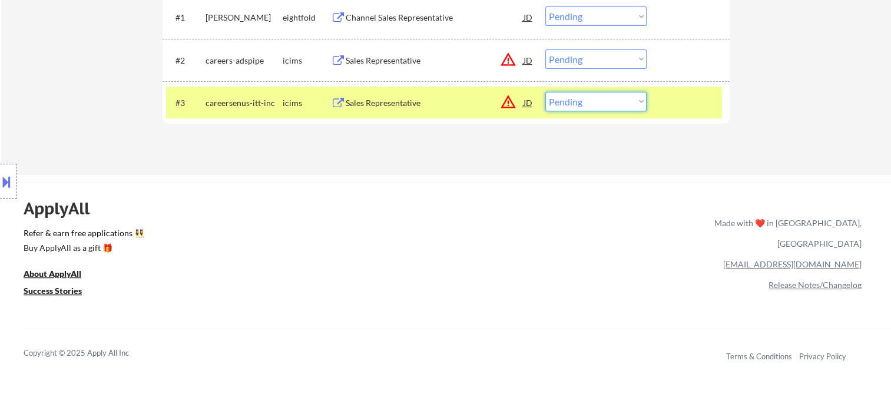
drag, startPoint x: 641, startPoint y: 101, endPoint x: 624, endPoint y: 113, distance: 20.4
click at [639, 101] on select "Choose an option... Pending Applied Excluded (Questions) Excluded (Expired) Exc…" at bounding box center [596, 101] width 101 height 19
select select ""excluded__bad_match_""
click at [546, 92] on select "Choose an option... Pending Applied Excluded (Questions) Excluded (Expired) Exc…" at bounding box center [596, 101] width 101 height 19
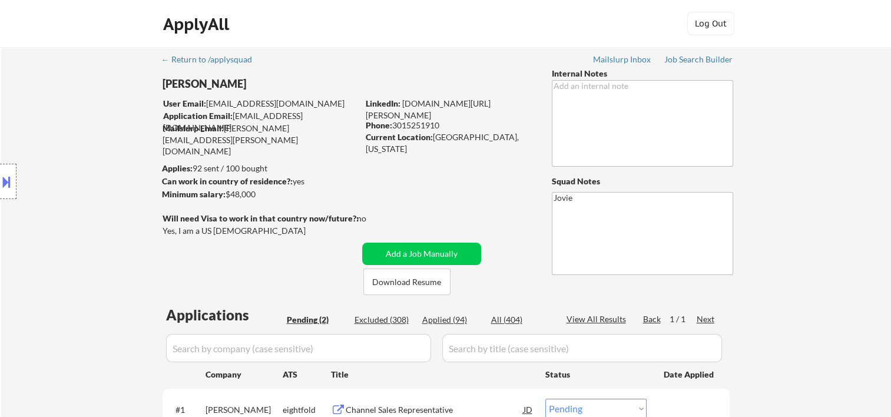
scroll to position [196, 0]
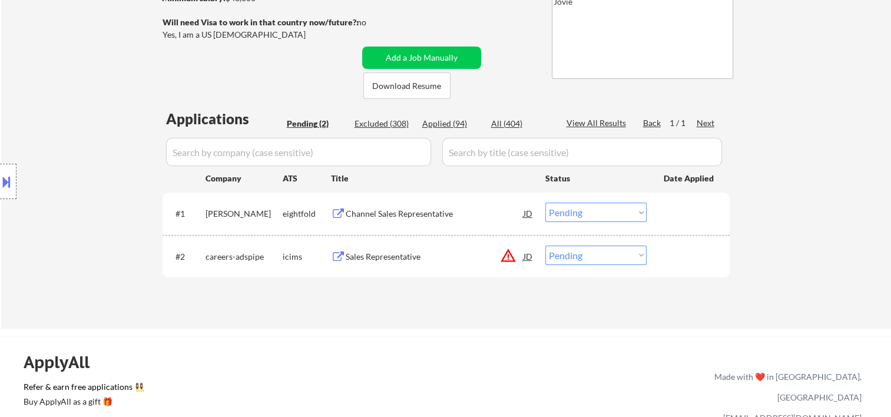
click at [690, 209] on div at bounding box center [690, 213] width 52 height 21
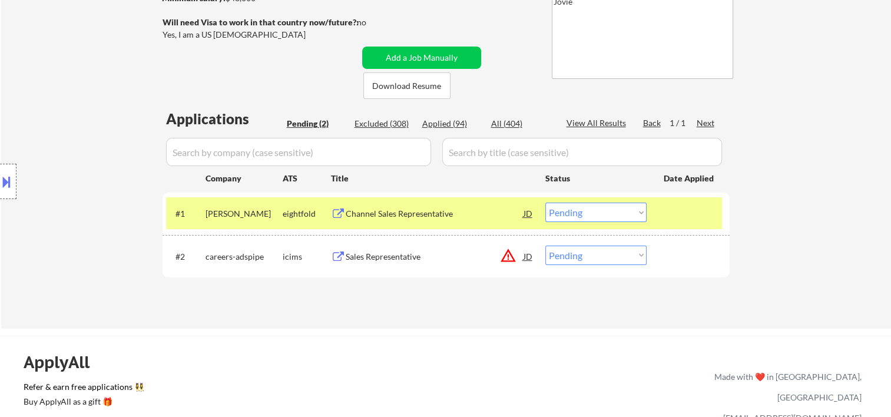
click at [494, 218] on div "Channel Sales Representative" at bounding box center [435, 214] width 178 height 12
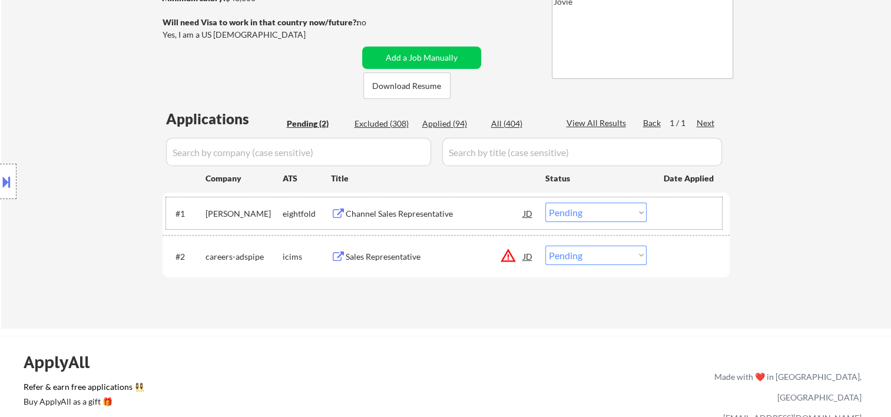
drag, startPoint x: 690, startPoint y: 204, endPoint x: 636, endPoint y: 213, distance: 55.5
click at [690, 205] on div at bounding box center [690, 213] width 52 height 21
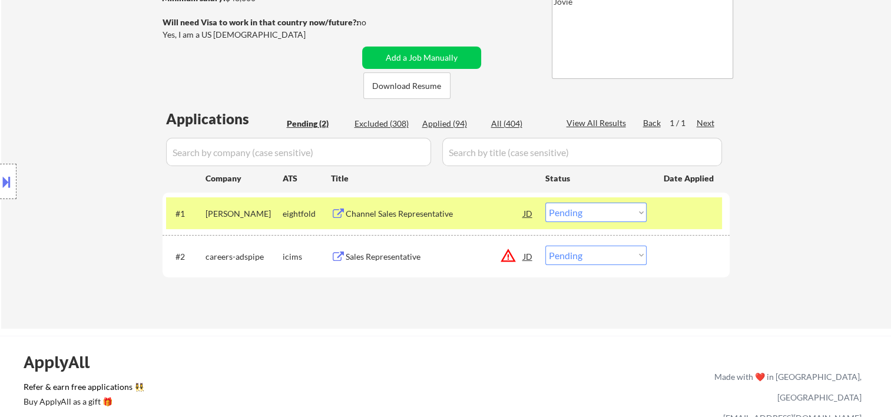
click at [632, 213] on select "Choose an option... Pending Applied Excluded (Questions) Excluded (Expired) Exc…" at bounding box center [596, 212] width 101 height 19
click at [546, 203] on select "Choose an option... Pending Applied Excluded (Questions) Excluded (Expired) Exc…" at bounding box center [596, 212] width 101 height 19
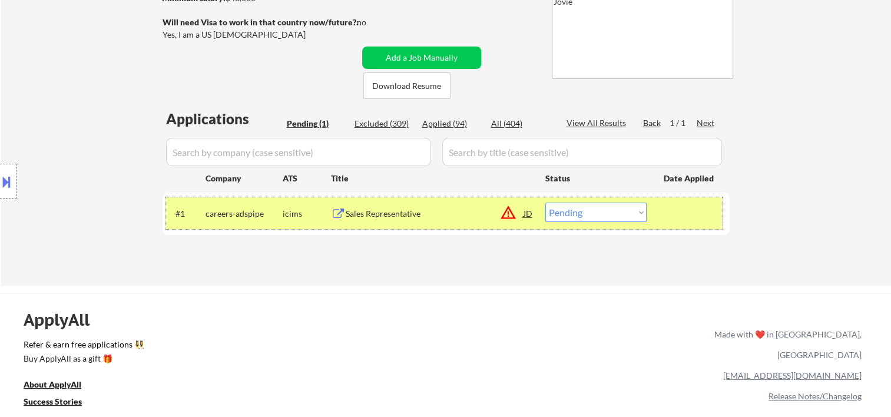
click at [681, 216] on div at bounding box center [690, 213] width 52 height 21
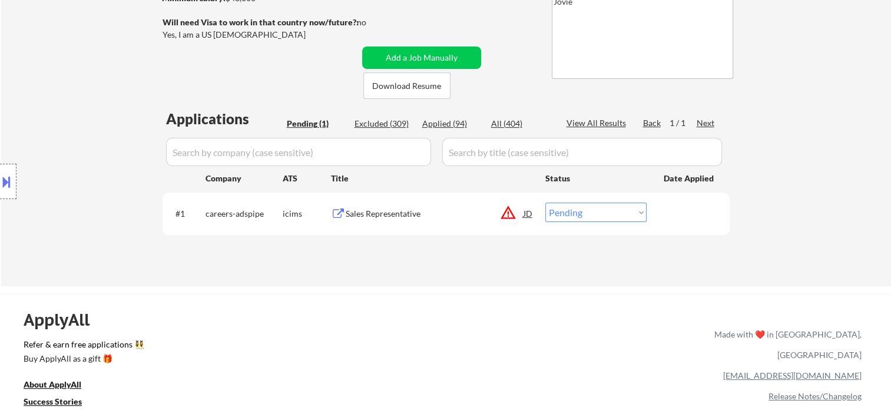
drag, startPoint x: 667, startPoint y: 209, endPoint x: 525, endPoint y: 217, distance: 142.2
click at [653, 214] on div "#1 careers-adspipe icims Sales Representative JD warning_amber Choose an option…" at bounding box center [444, 213] width 556 height 32
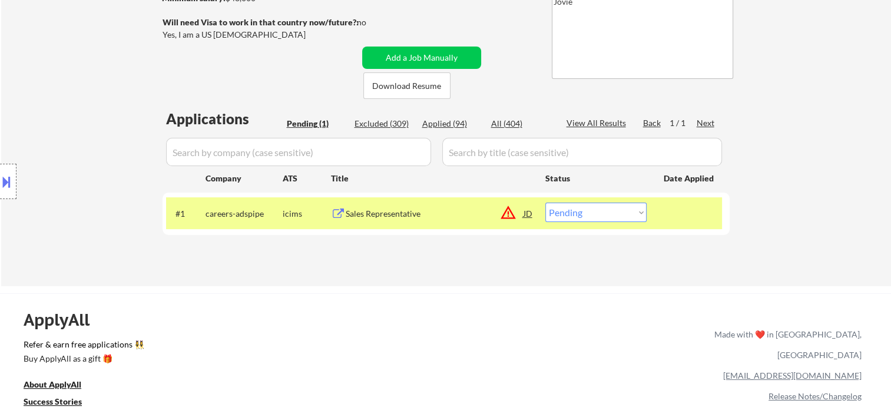
click at [483, 215] on div "Sales Representative" at bounding box center [435, 214] width 178 height 12
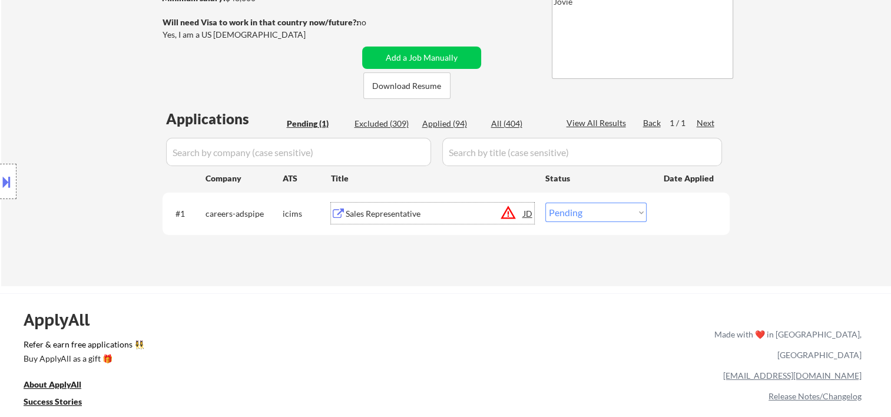
drag, startPoint x: 674, startPoint y: 217, endPoint x: 656, endPoint y: 220, distance: 18.0
click at [673, 216] on div at bounding box center [690, 213] width 52 height 21
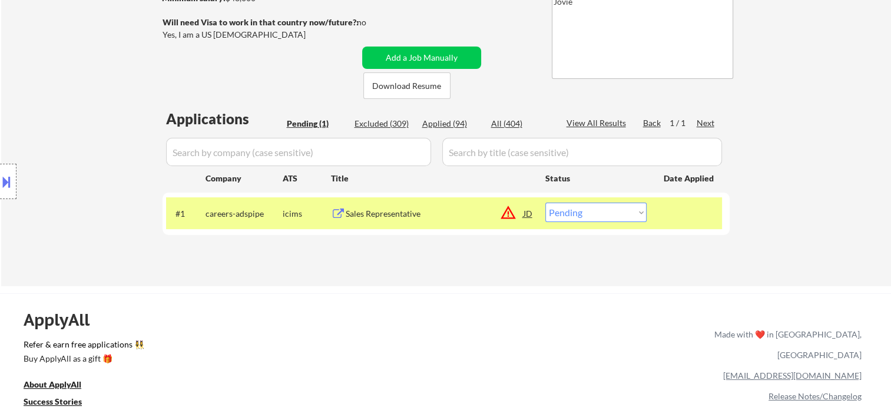
click at [636, 224] on div "#1 careers-adspipe icims Sales Representative JD warning_amber Choose an option…" at bounding box center [444, 213] width 556 height 32
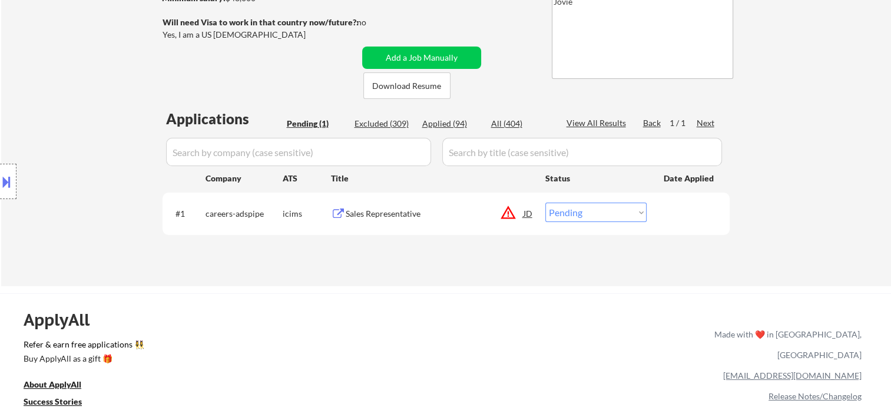
drag, startPoint x: 693, startPoint y: 217, endPoint x: 663, endPoint y: 221, distance: 30.9
click at [692, 217] on div at bounding box center [690, 213] width 52 height 21
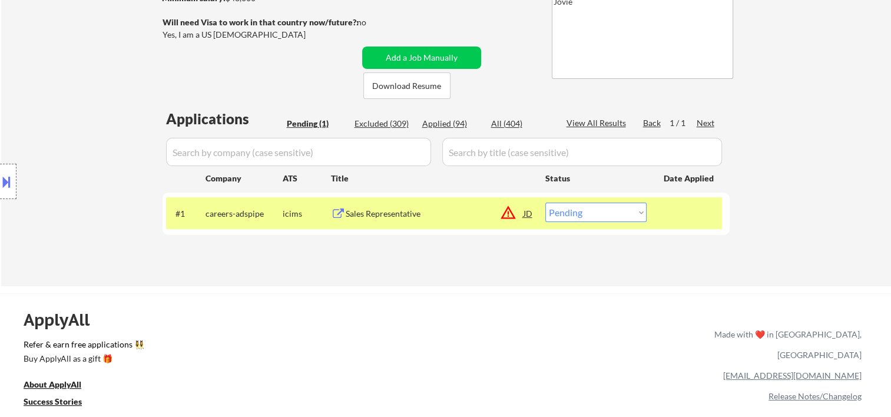
click at [639, 212] on select "Choose an option... Pending Applied Excluded (Questions) Excluded (Expired) Exc…" at bounding box center [596, 212] width 101 height 19
select select ""excluded__bad_match_""
click at [546, 203] on select "Choose an option... Pending Applied Excluded (Questions) Excluded (Expired) Exc…" at bounding box center [596, 212] width 101 height 19
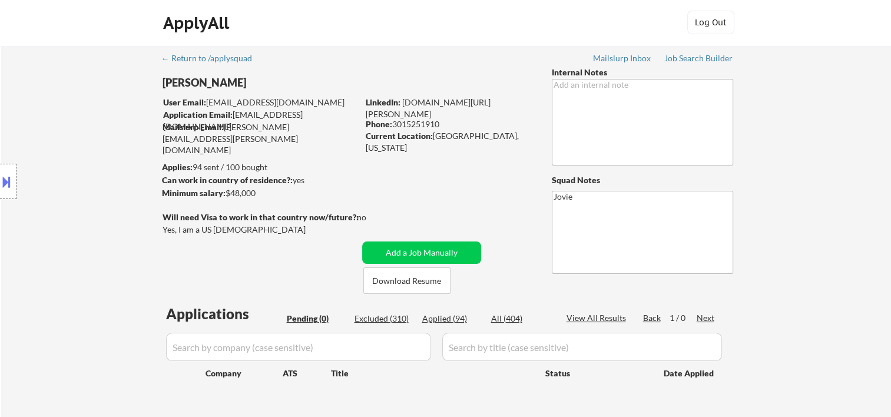
scroll to position [0, 0]
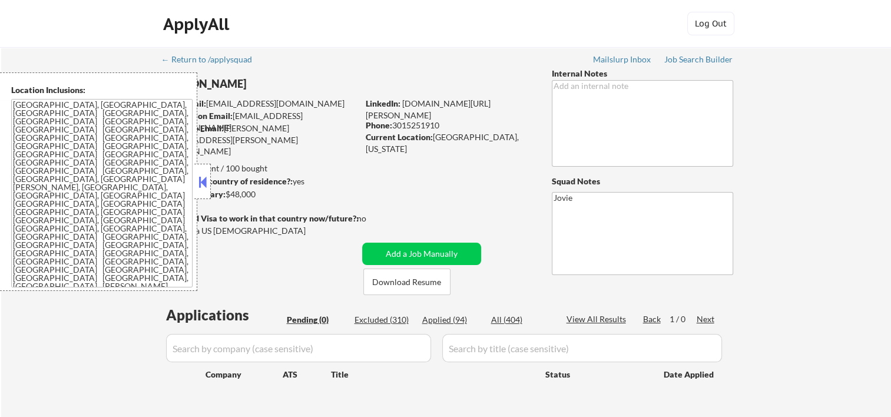
click at [212, 177] on strong "Can work in country of residence?:" at bounding box center [227, 181] width 131 height 10
